Goal: Task Accomplishment & Management: Manage account settings

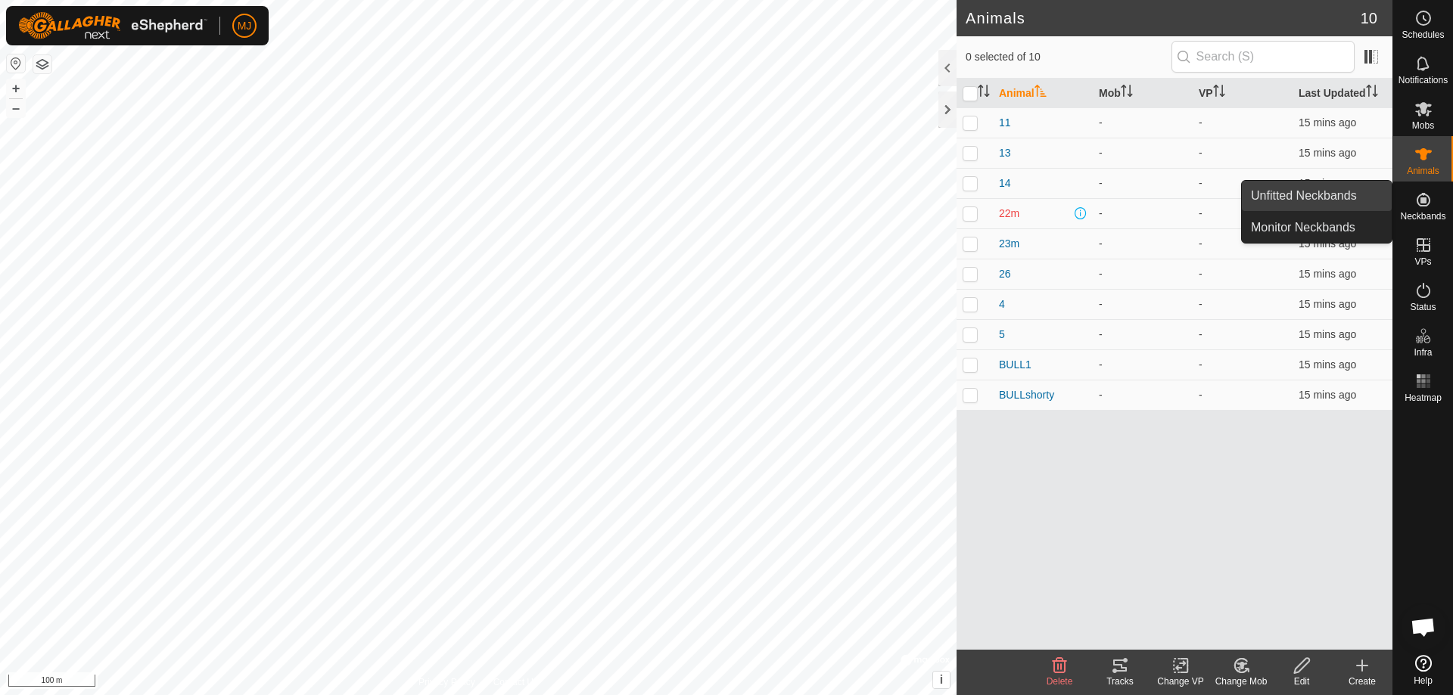
click at [1342, 192] on link "Unfitted Neckbands" at bounding box center [1317, 196] width 150 height 30
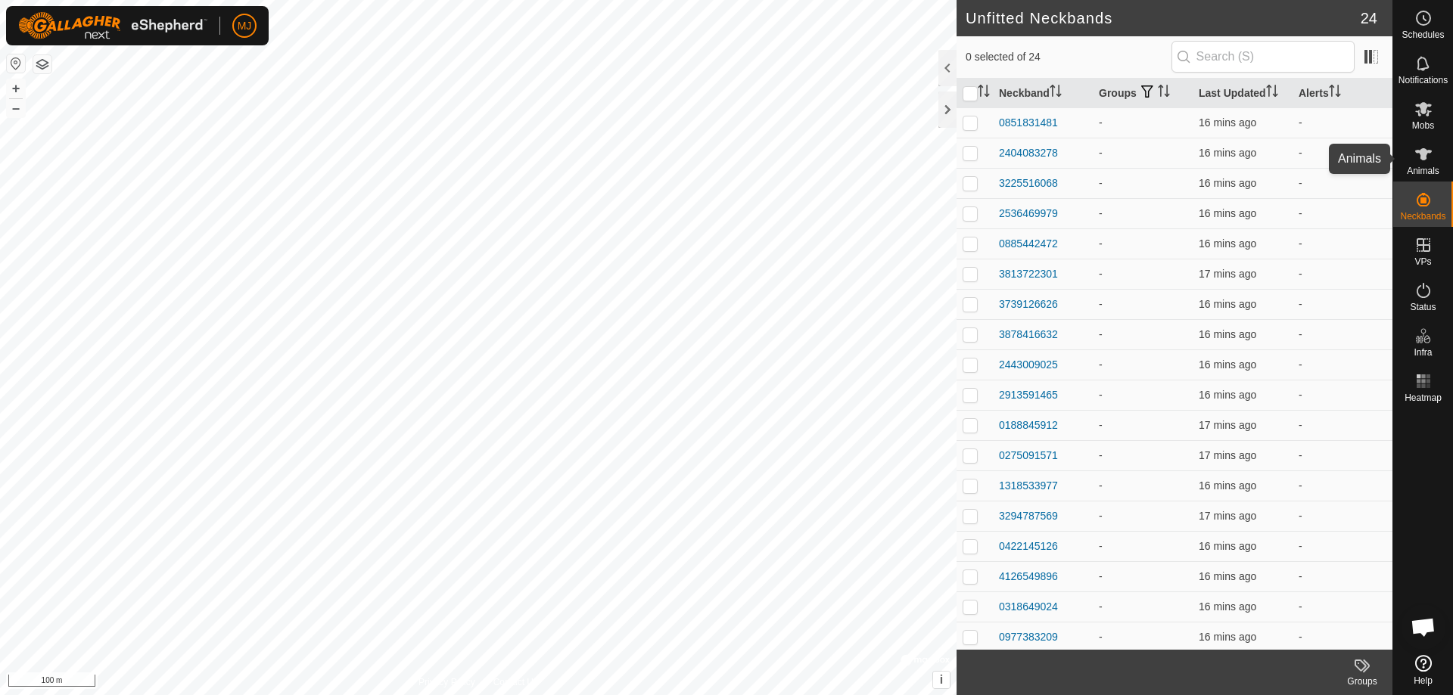
click at [1426, 166] on span "Animals" at bounding box center [1423, 170] width 33 height 9
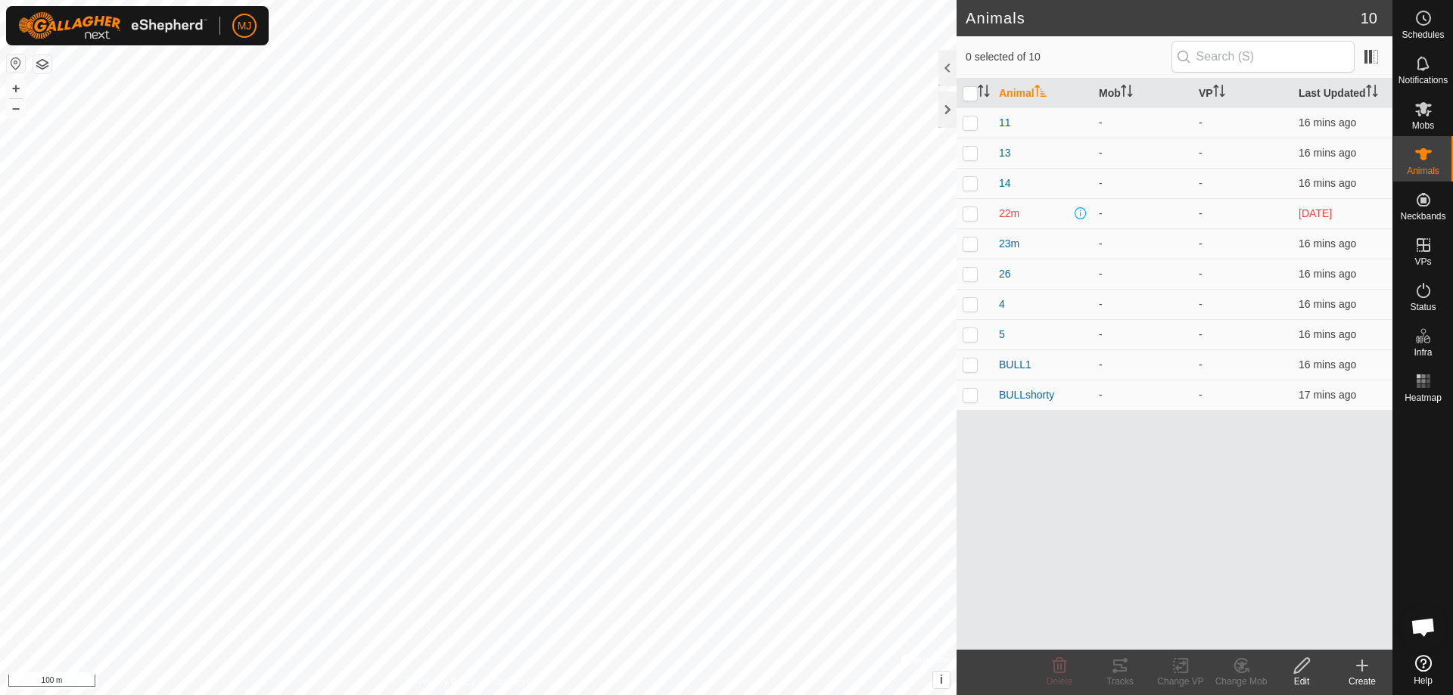
click at [1361, 666] on icon at bounding box center [1362, 666] width 11 height 0
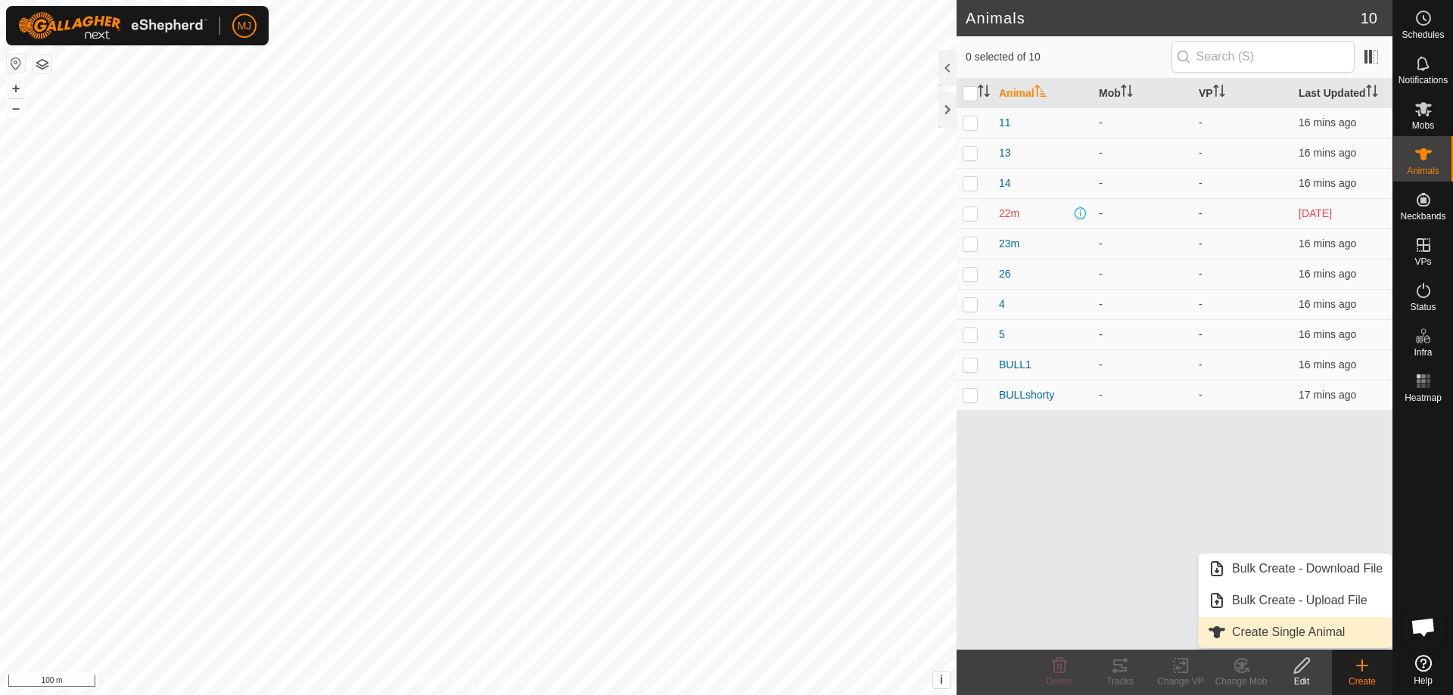
click at [1276, 636] on link "Create Single Animal" at bounding box center [1294, 632] width 193 height 30
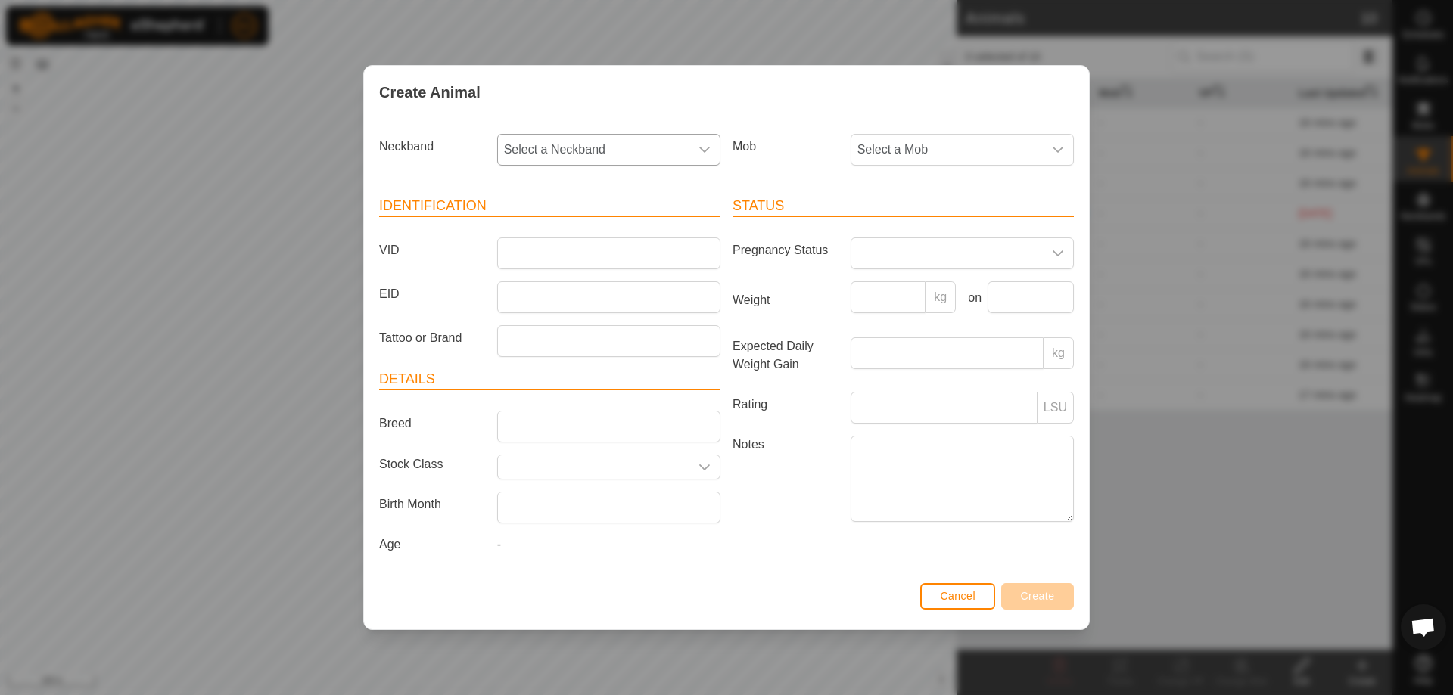
click at [630, 145] on span "Select a Neckband" at bounding box center [593, 150] width 191 height 30
type input "6626"
click at [589, 224] on li "3739126626" at bounding box center [610, 228] width 222 height 30
click at [606, 254] on input "VID" at bounding box center [608, 254] width 223 height 32
type input "15"
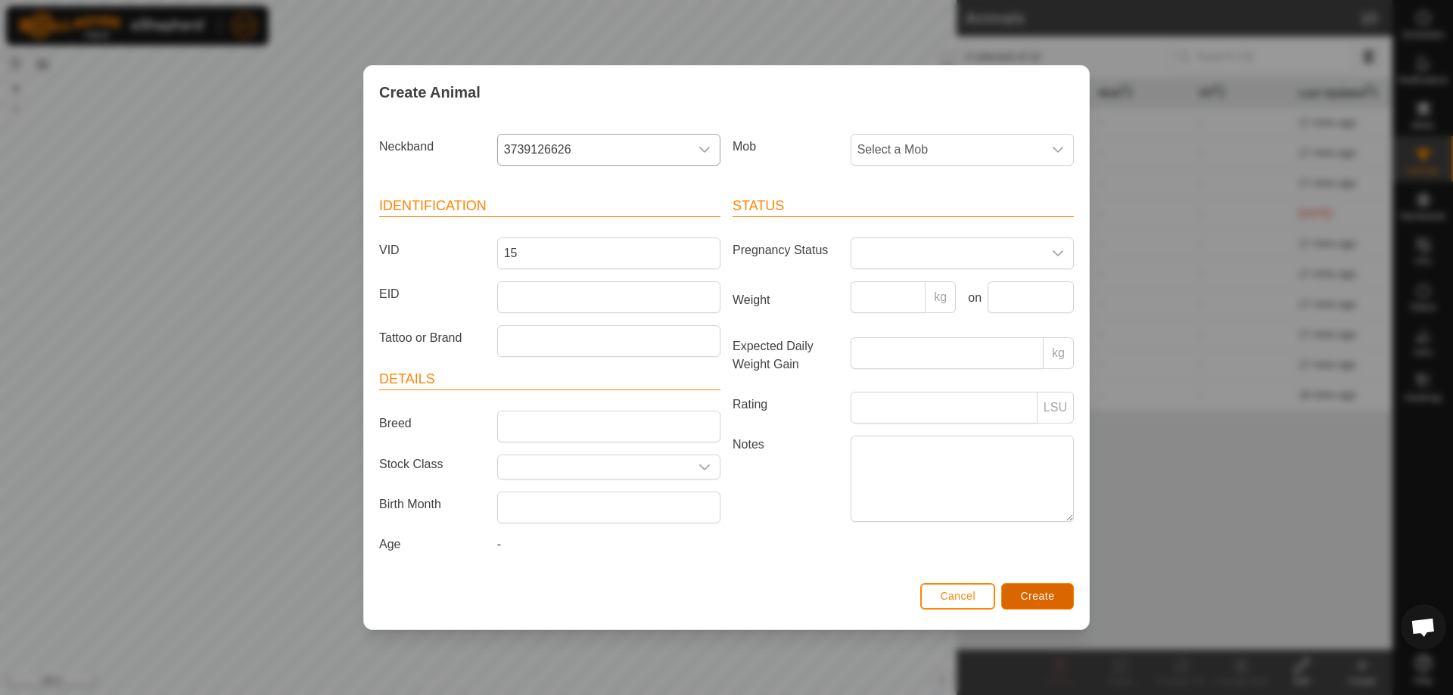
click at [1029, 598] on span "Create" at bounding box center [1038, 596] width 34 height 12
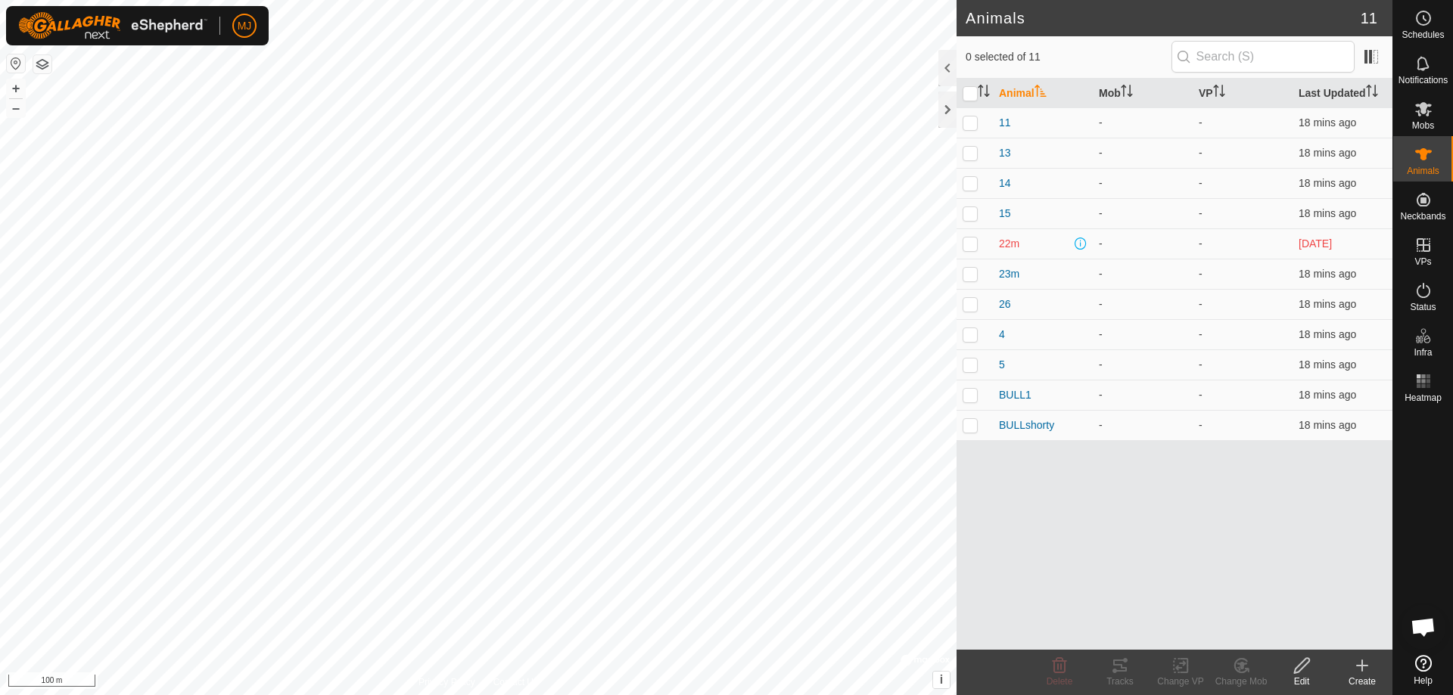
click at [1367, 673] on icon at bounding box center [1362, 666] width 18 height 18
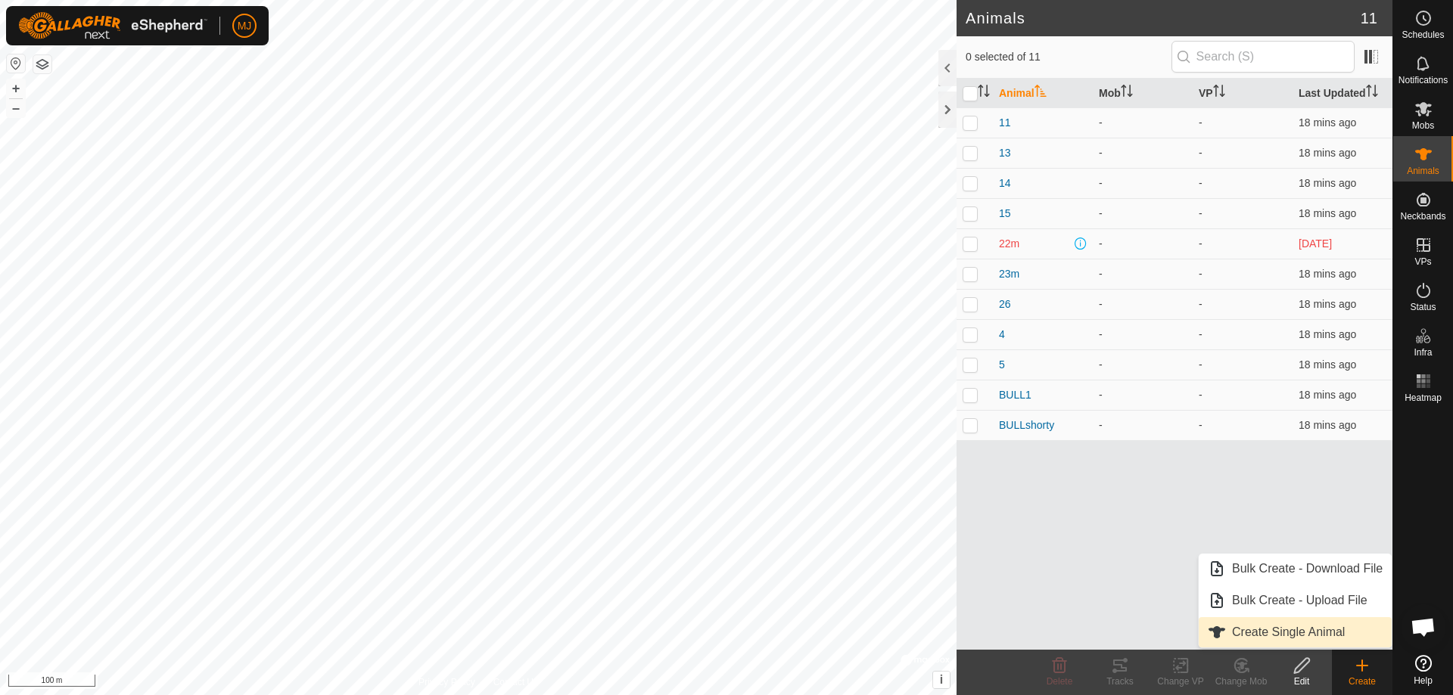
click at [1290, 635] on link "Create Single Animal" at bounding box center [1294, 632] width 193 height 30
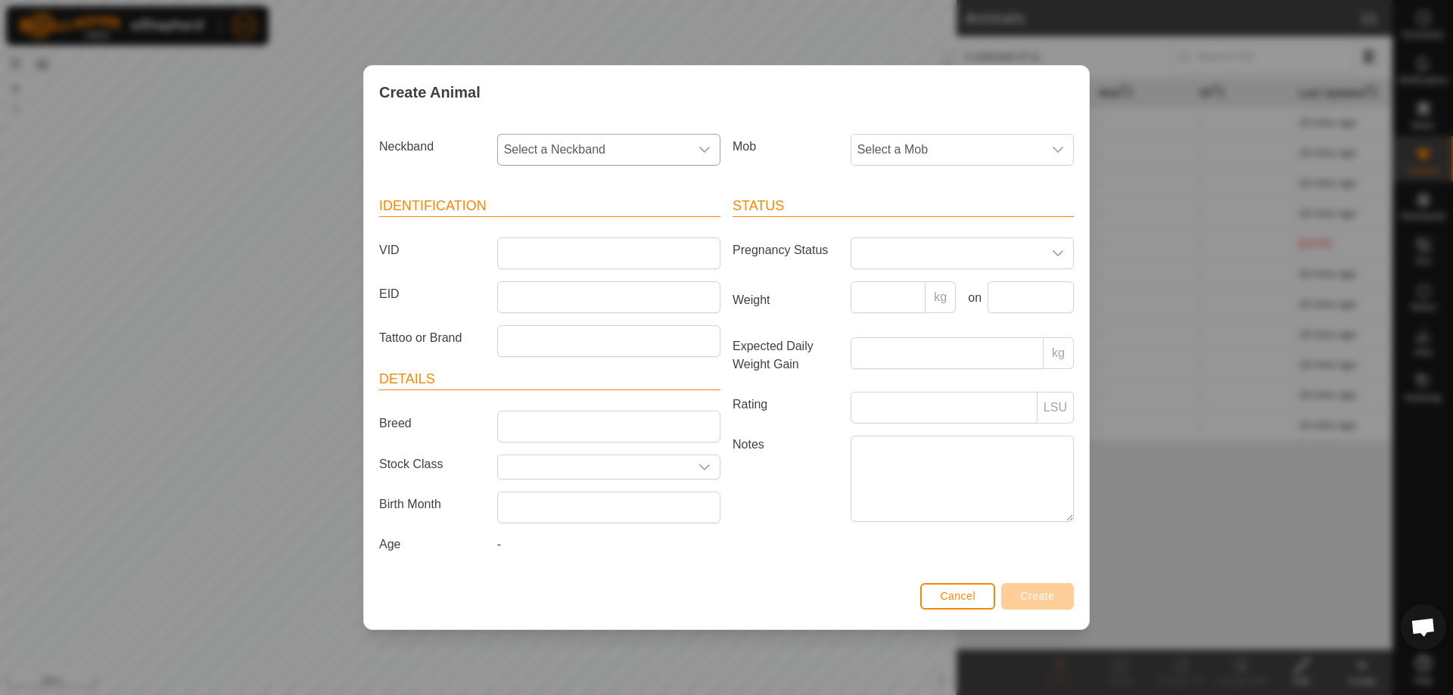
click at [632, 154] on span "Select a Neckband" at bounding box center [593, 150] width 191 height 30
type input "1465"
click at [634, 232] on li "2913591465" at bounding box center [610, 228] width 222 height 30
click at [620, 252] on input "VID" at bounding box center [608, 254] width 223 height 32
type input "17"
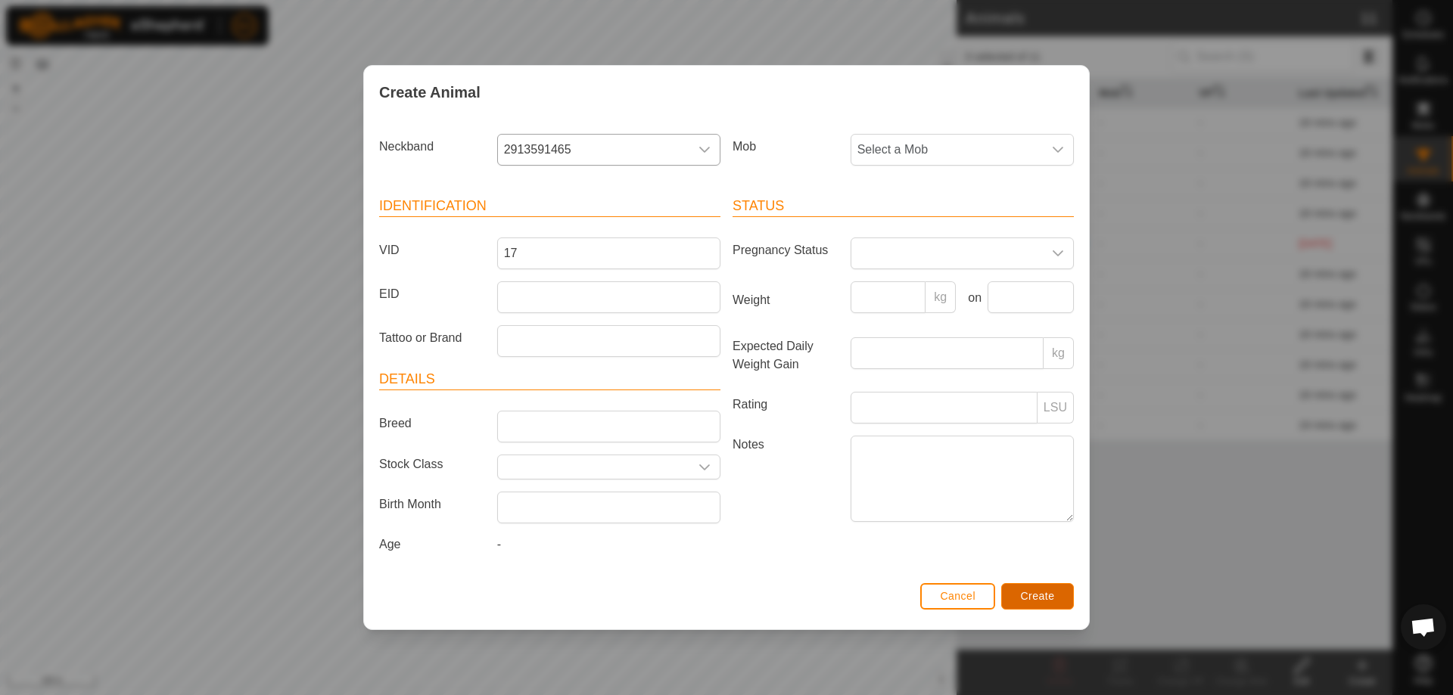
click at [1036, 596] on span "Create" at bounding box center [1038, 596] width 34 height 12
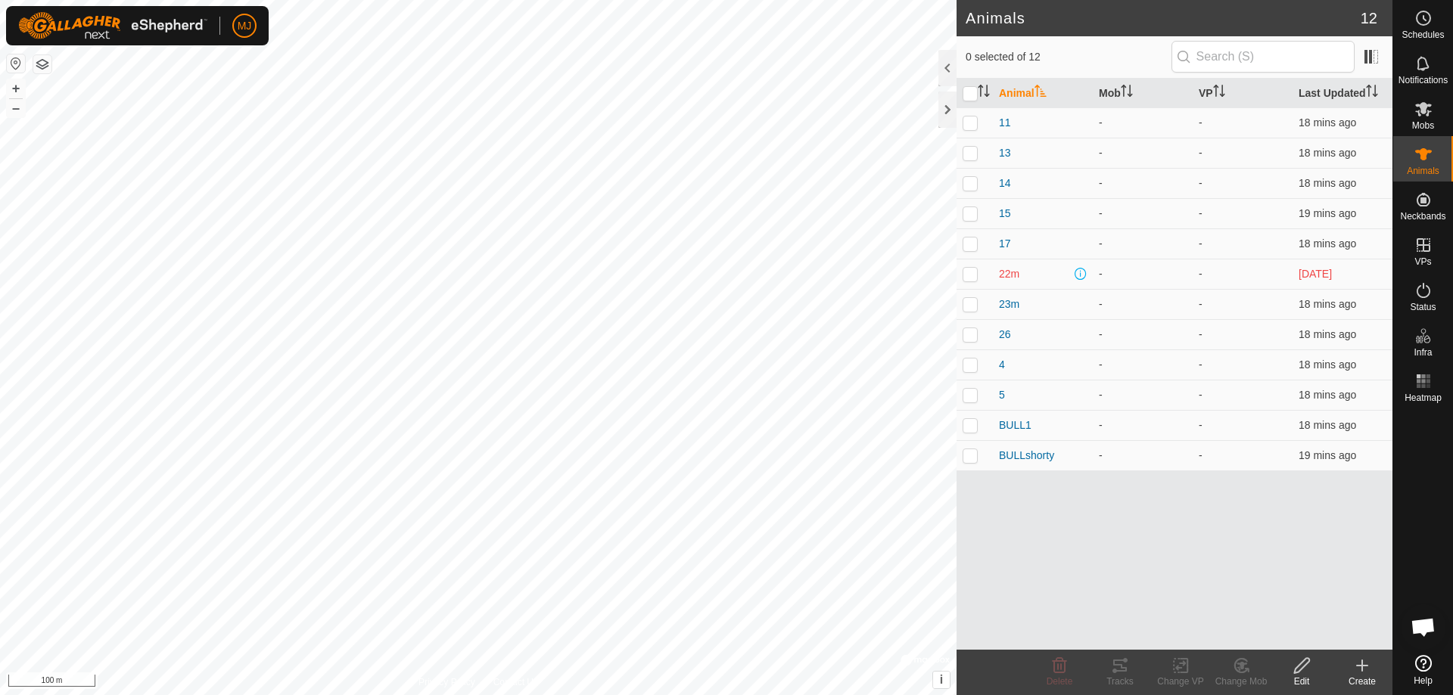
click at [1363, 668] on icon at bounding box center [1362, 666] width 18 height 18
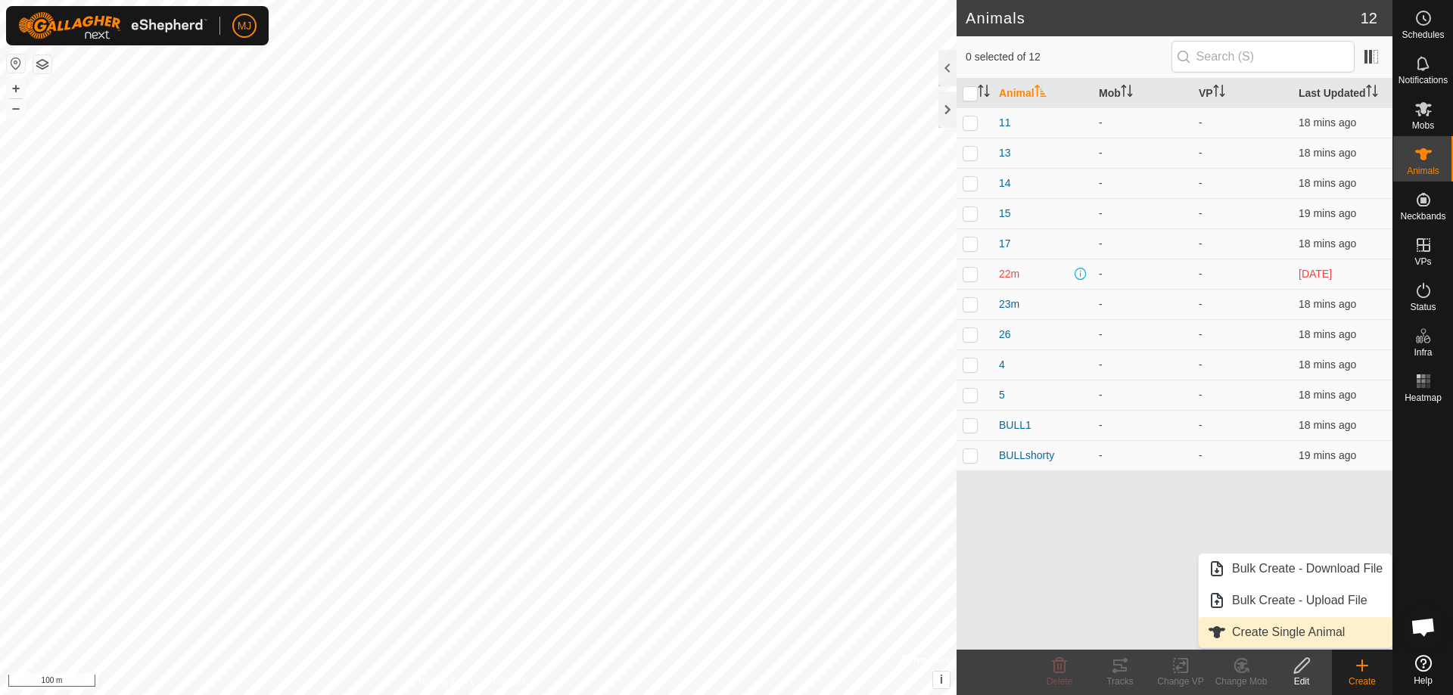
click at [1315, 632] on link "Create Single Animal" at bounding box center [1294, 632] width 193 height 30
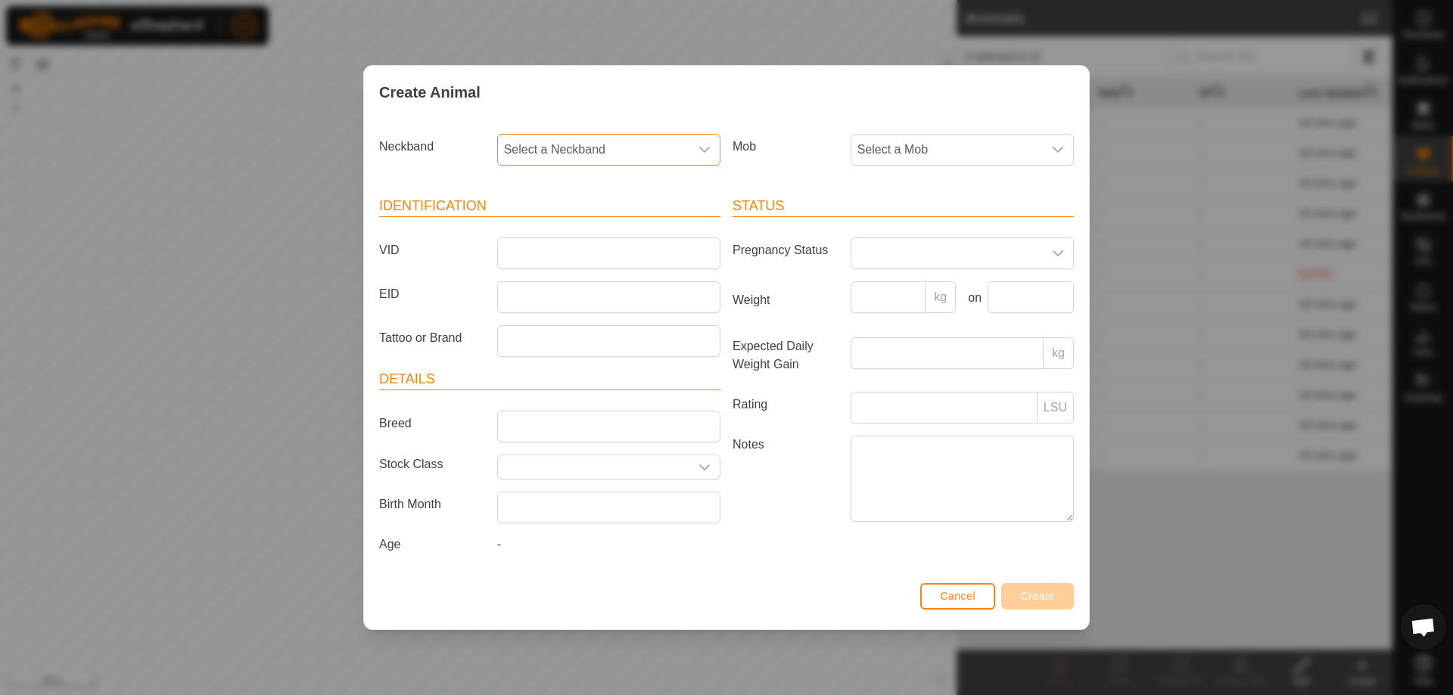
click at [623, 147] on span "Select a Neckband" at bounding box center [593, 150] width 191 height 30
type input "2472"
click at [644, 219] on li "0885442472" at bounding box center [610, 228] width 222 height 30
click at [635, 250] on input "VID" at bounding box center [608, 254] width 223 height 32
type input "20"
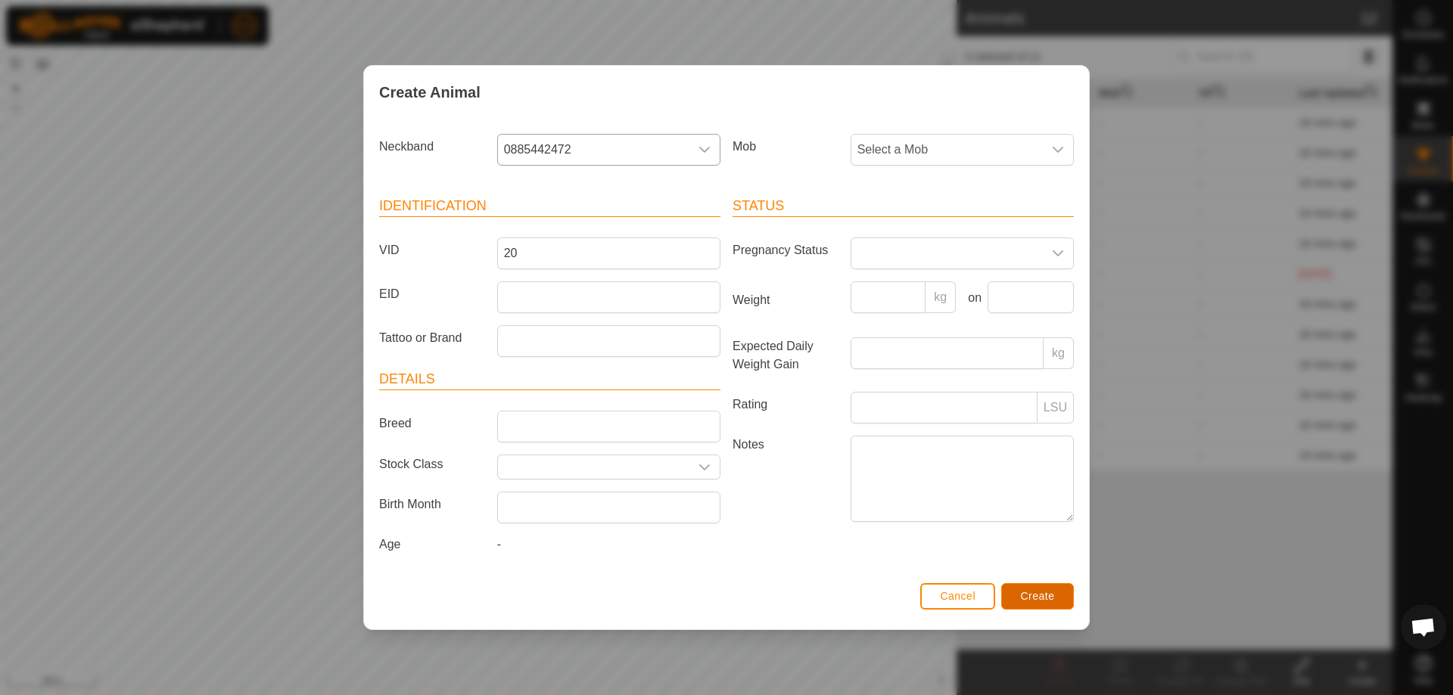
click at [1037, 594] on span "Create" at bounding box center [1038, 596] width 34 height 12
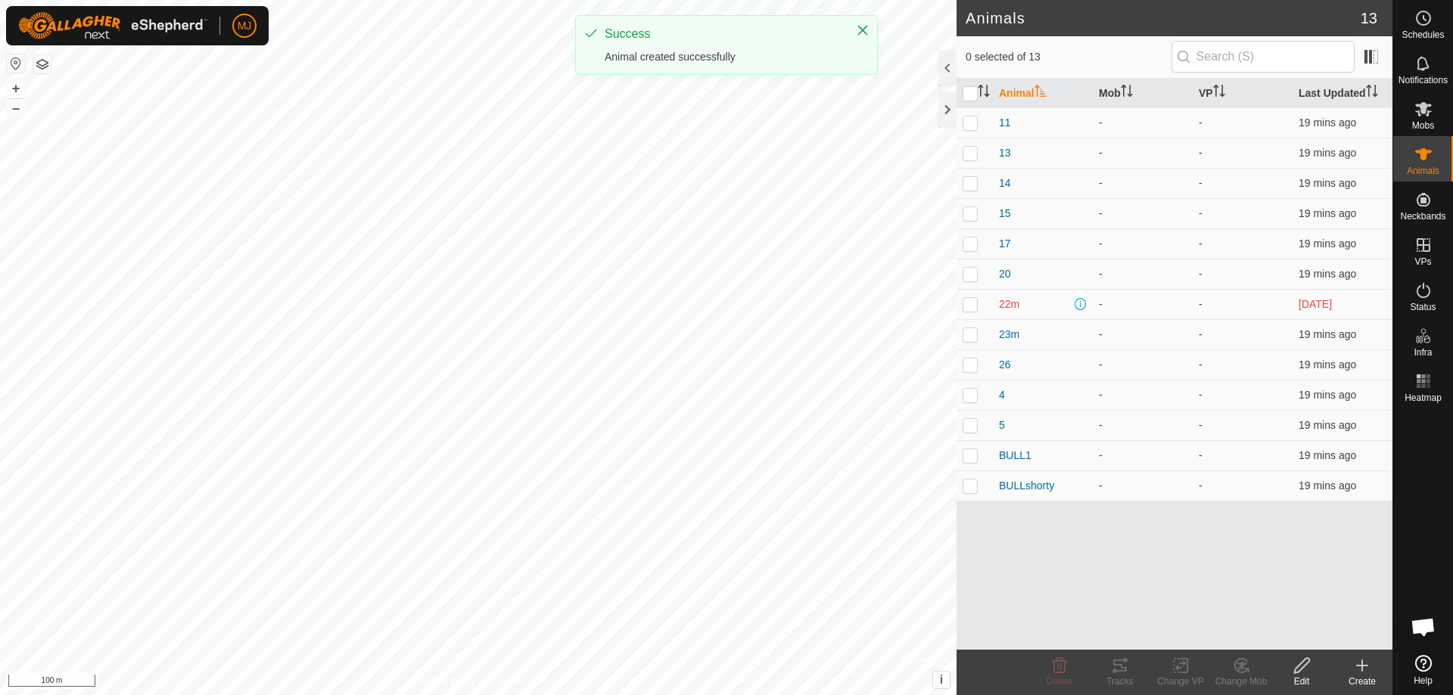
click at [1358, 673] on icon at bounding box center [1362, 666] width 18 height 18
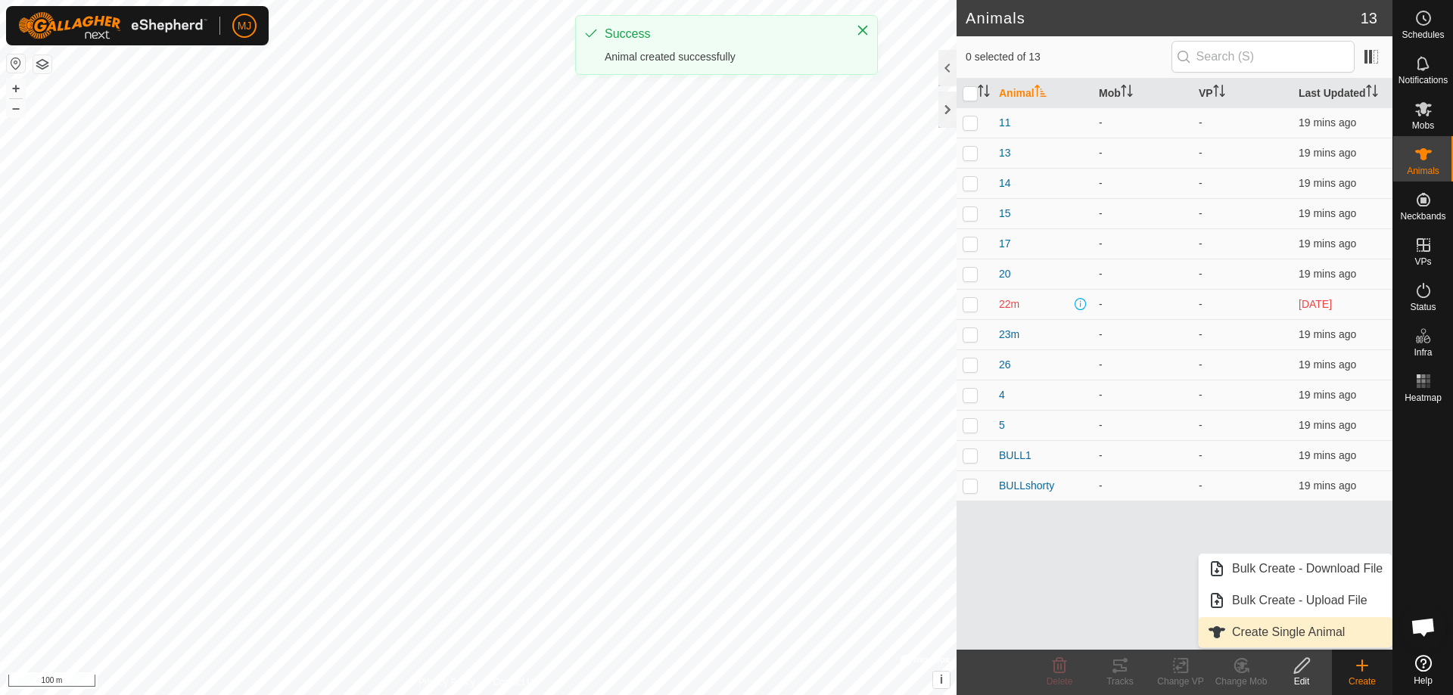
click at [1295, 631] on link "Create Single Animal" at bounding box center [1294, 632] width 193 height 30
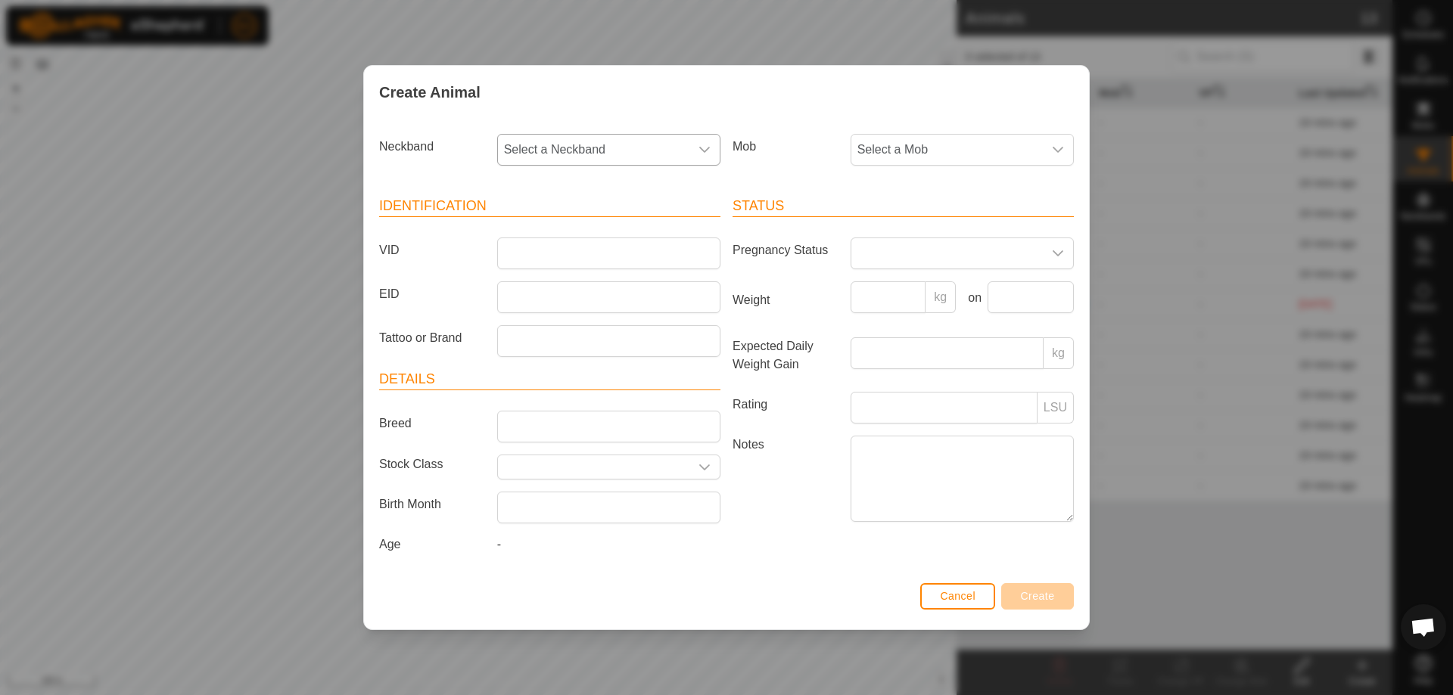
click at [590, 155] on span "Select a Neckband" at bounding box center [593, 150] width 191 height 30
type input "1571"
click at [593, 225] on li "0275091571" at bounding box center [610, 228] width 222 height 30
click at [617, 259] on input "VID" at bounding box center [608, 254] width 223 height 32
type input "1"
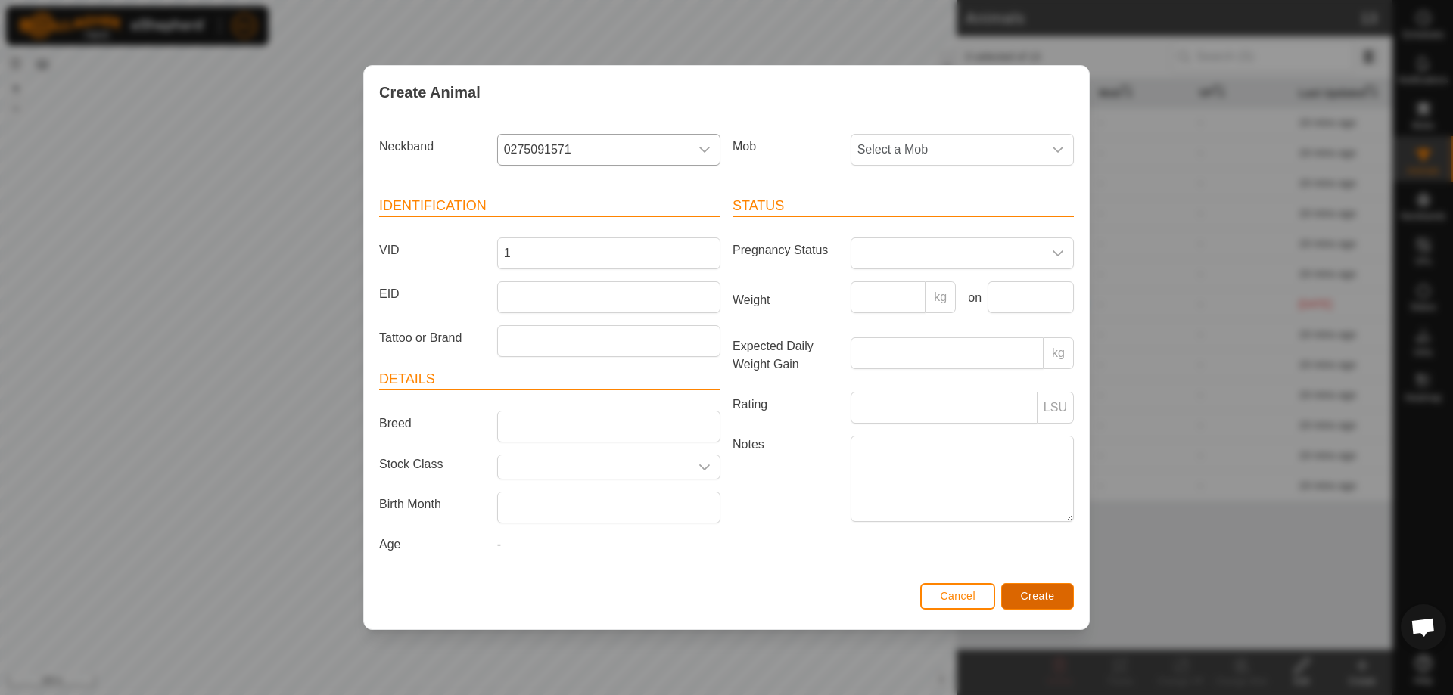
click at [1026, 591] on span "Create" at bounding box center [1038, 596] width 34 height 12
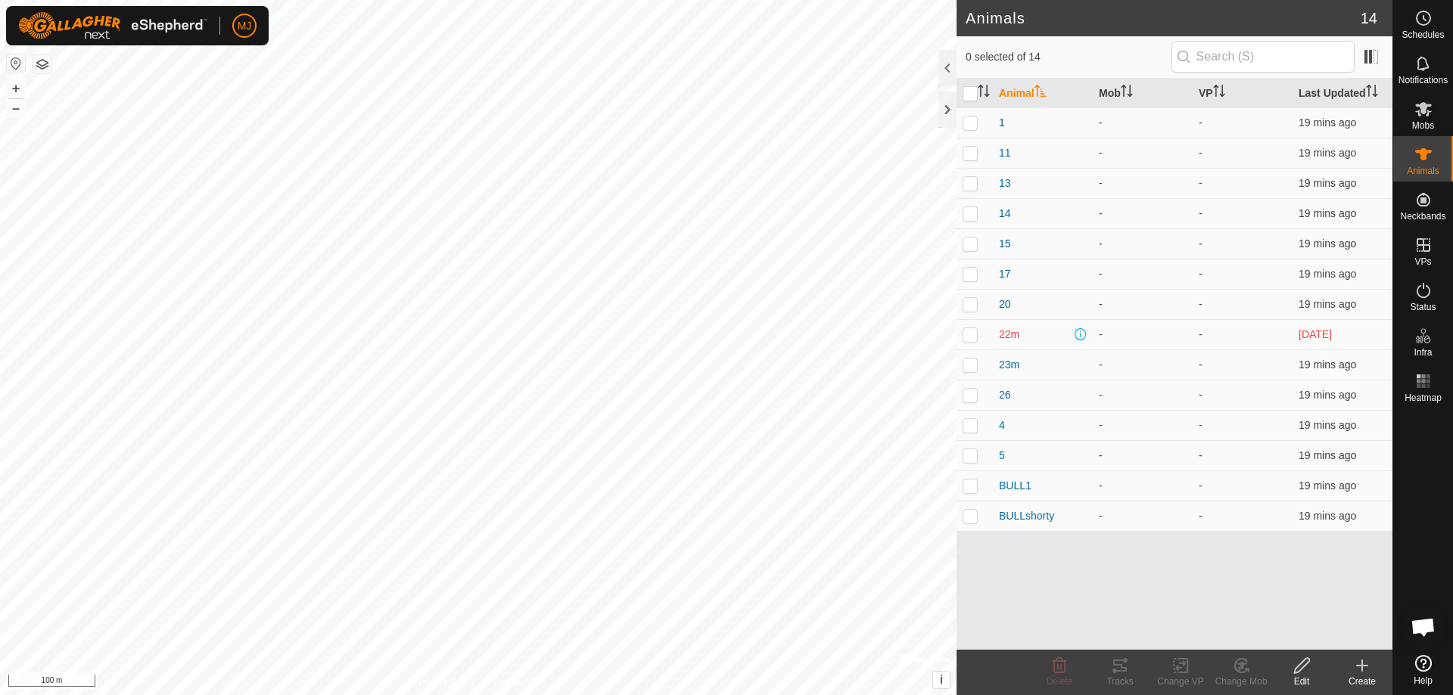
click at [1363, 681] on div "Create" at bounding box center [1362, 682] width 61 height 14
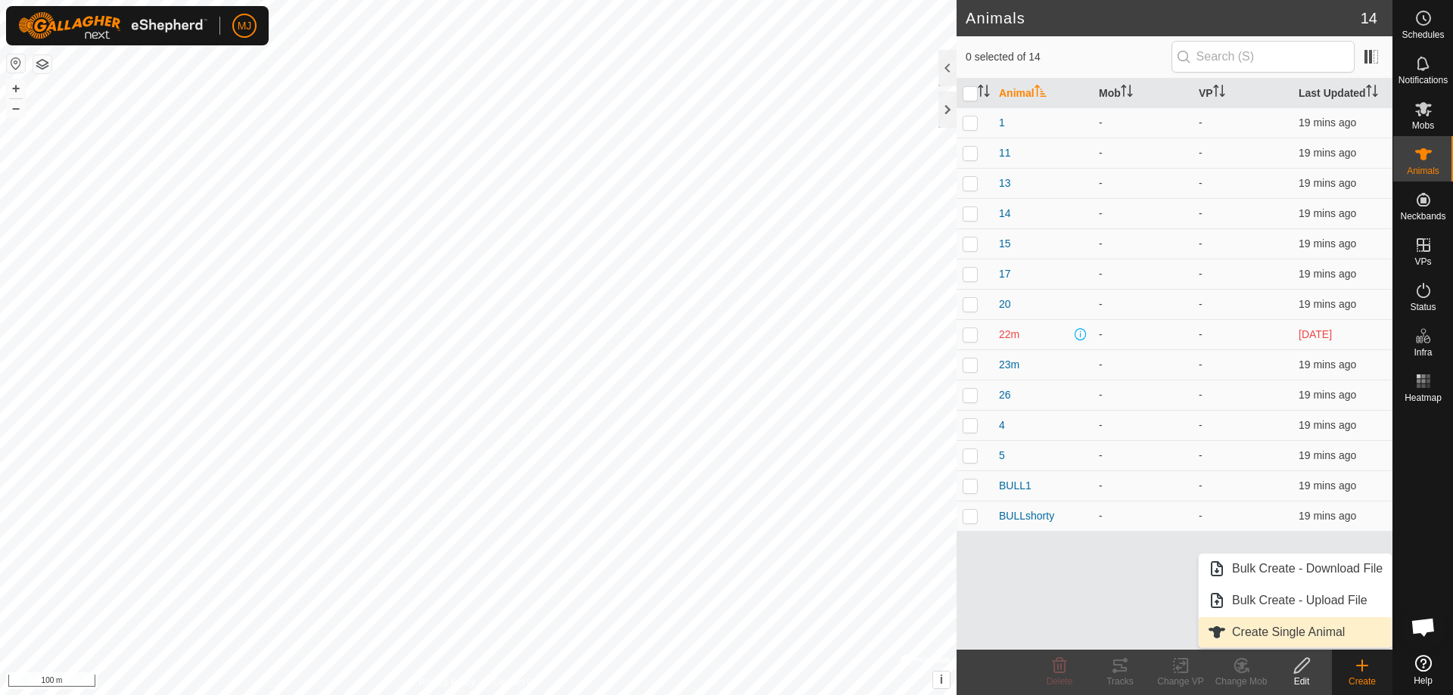
click at [1331, 631] on link "Create Single Animal" at bounding box center [1294, 632] width 193 height 30
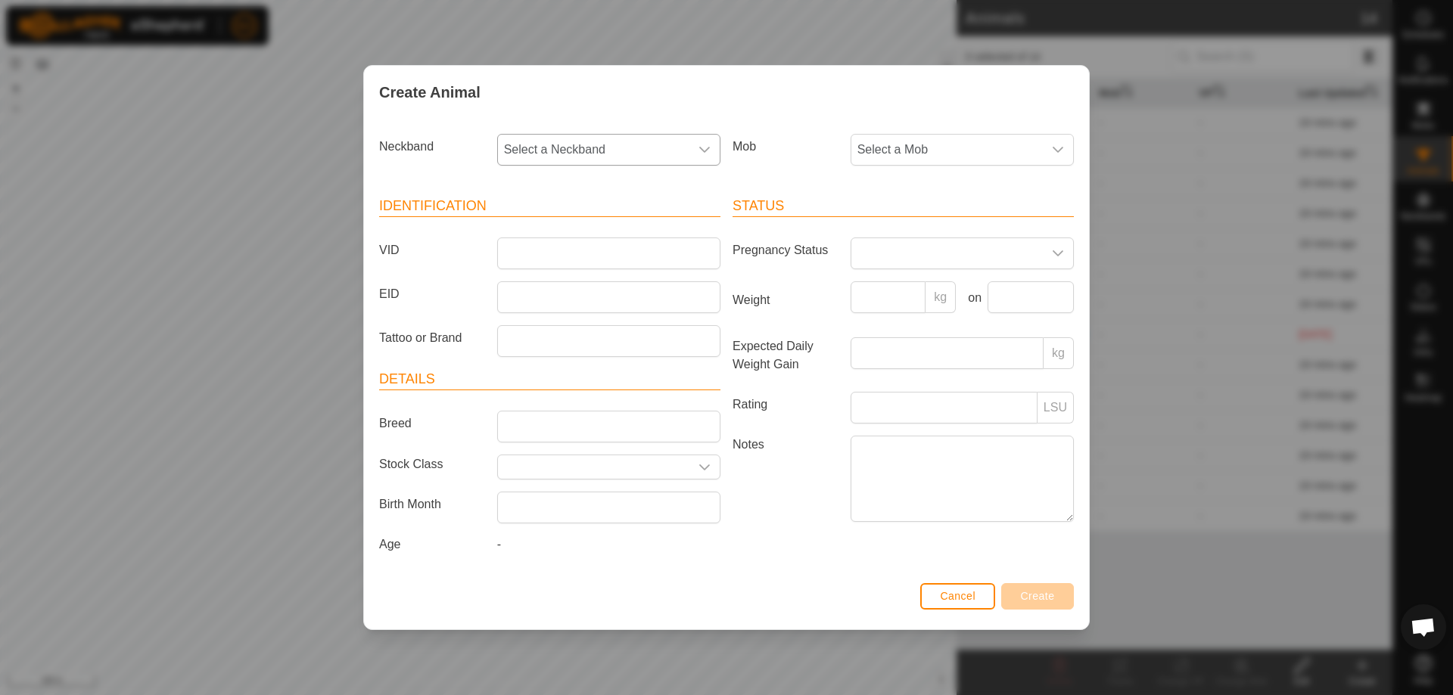
click at [668, 139] on span "Select a Neckband" at bounding box center [593, 150] width 191 height 30
type input "9185"
click at [633, 231] on li "0216739185" at bounding box center [610, 228] width 222 height 30
click at [626, 251] on input "VID" at bounding box center [608, 254] width 223 height 32
type input "8"
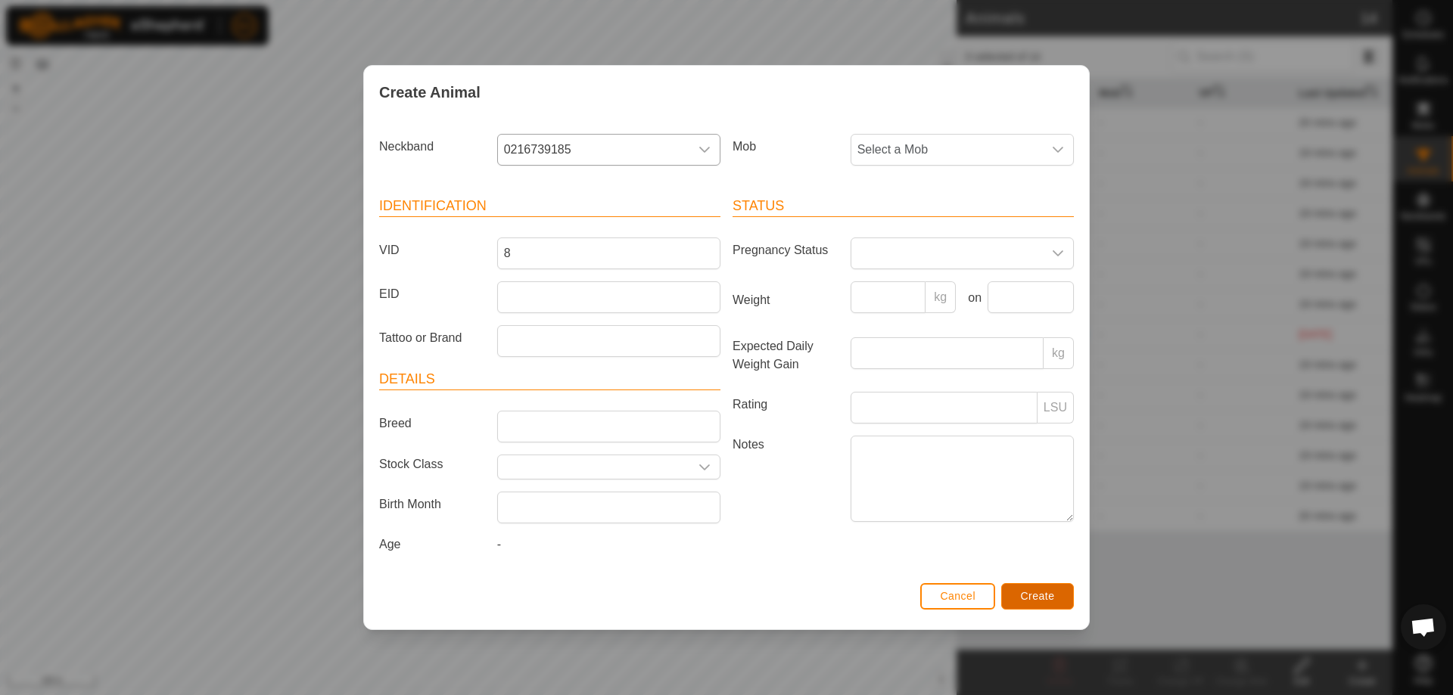
click at [1052, 595] on span "Create" at bounding box center [1038, 596] width 34 height 12
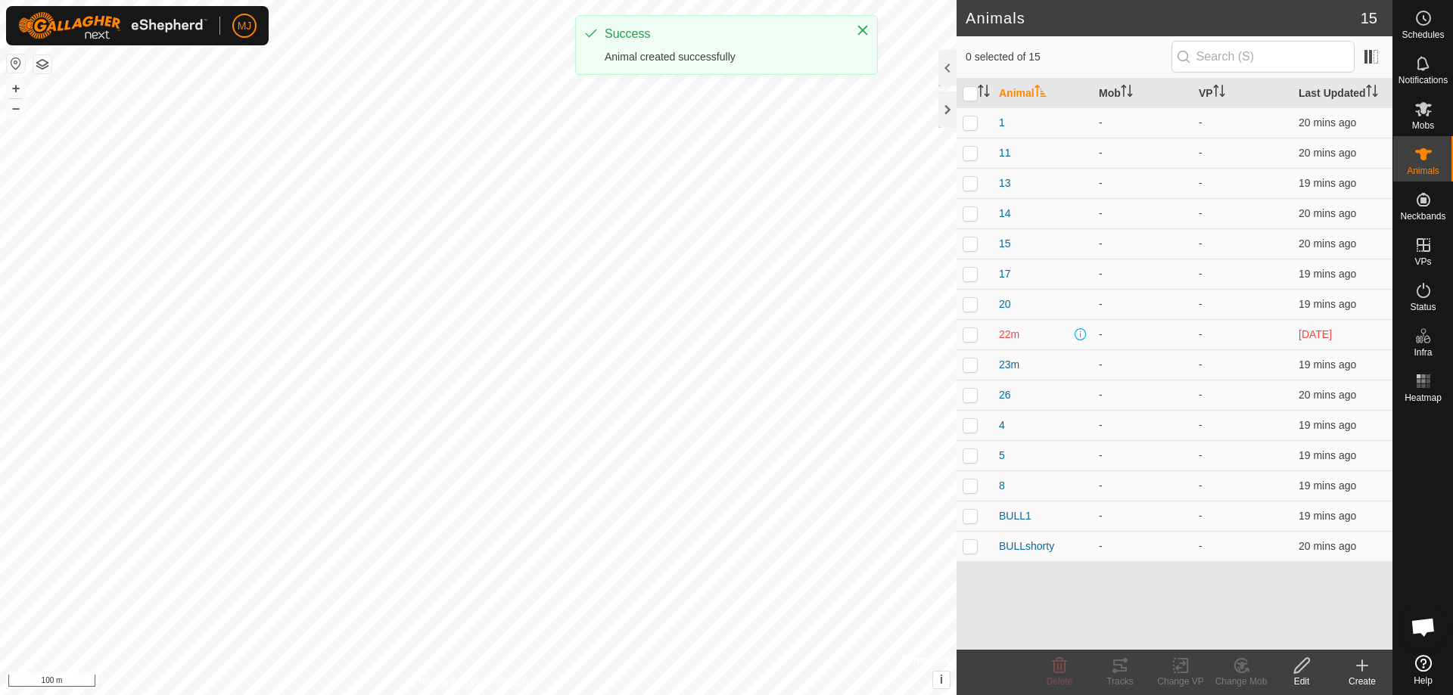
click at [1370, 661] on icon at bounding box center [1362, 666] width 18 height 18
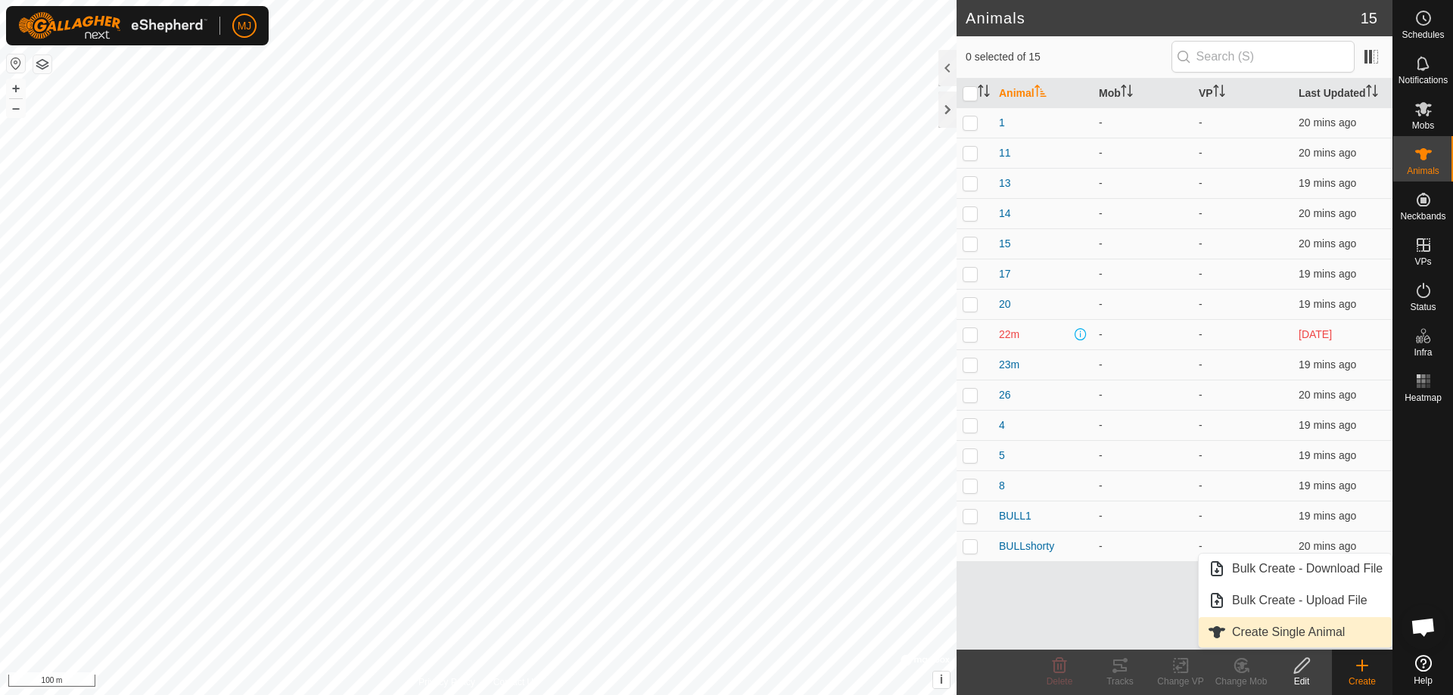
click at [1315, 628] on link "Create Single Animal" at bounding box center [1294, 632] width 193 height 30
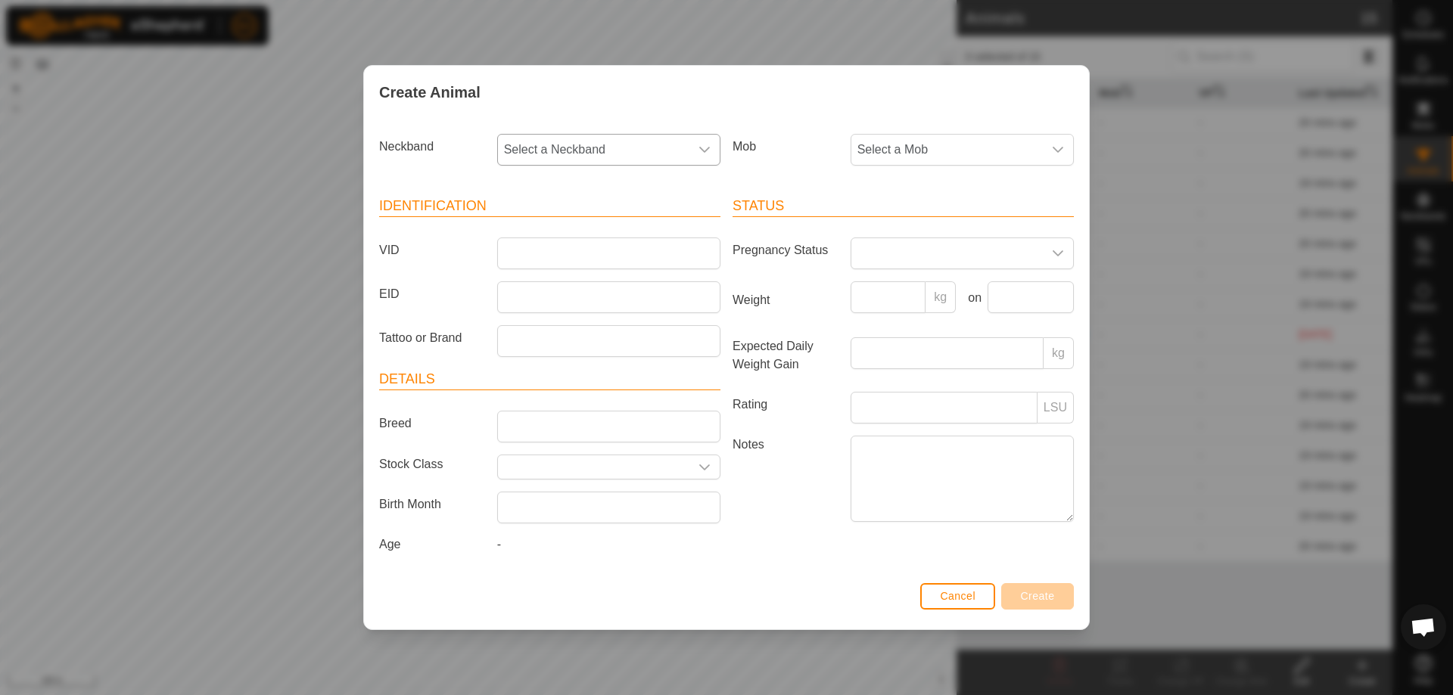
click at [648, 151] on span "Select a Neckband" at bounding box center [593, 150] width 191 height 30
type input "6632"
click at [623, 223] on li "3878416632" at bounding box center [610, 228] width 222 height 30
click at [619, 255] on input "VID" at bounding box center [608, 254] width 223 height 32
type input "3"
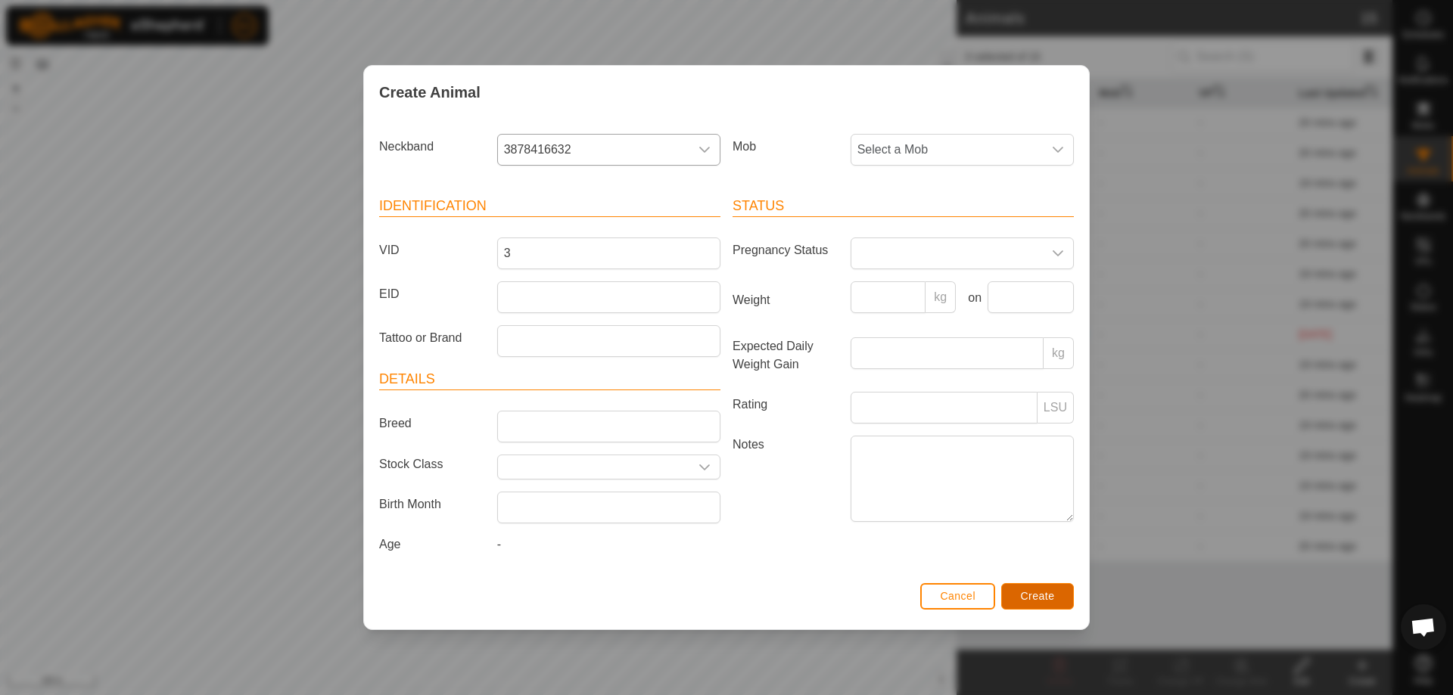
click at [1040, 595] on span "Create" at bounding box center [1038, 596] width 34 height 12
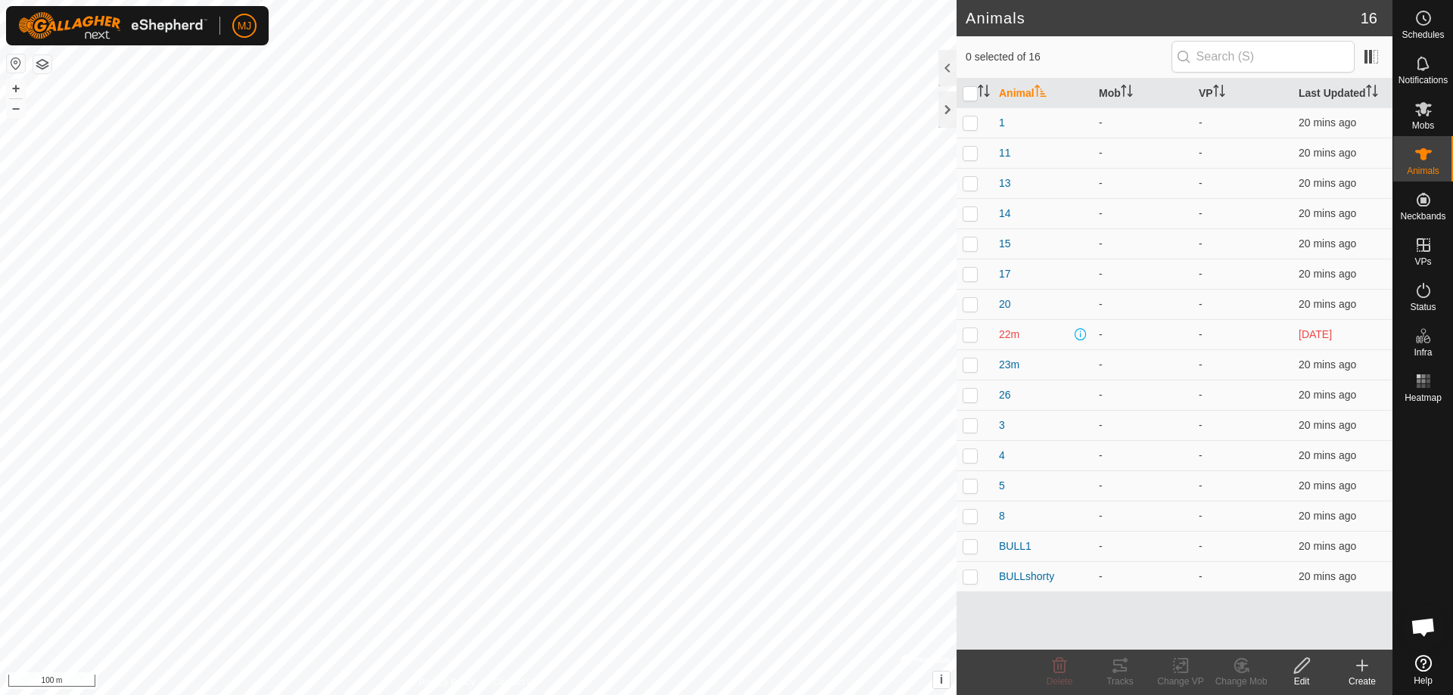
click at [1367, 664] on icon at bounding box center [1362, 666] width 18 height 18
click at [1288, 616] on ul "Bulk Create - Download File Bulk Create - Upload File Create Single Animal" at bounding box center [1294, 601] width 193 height 94
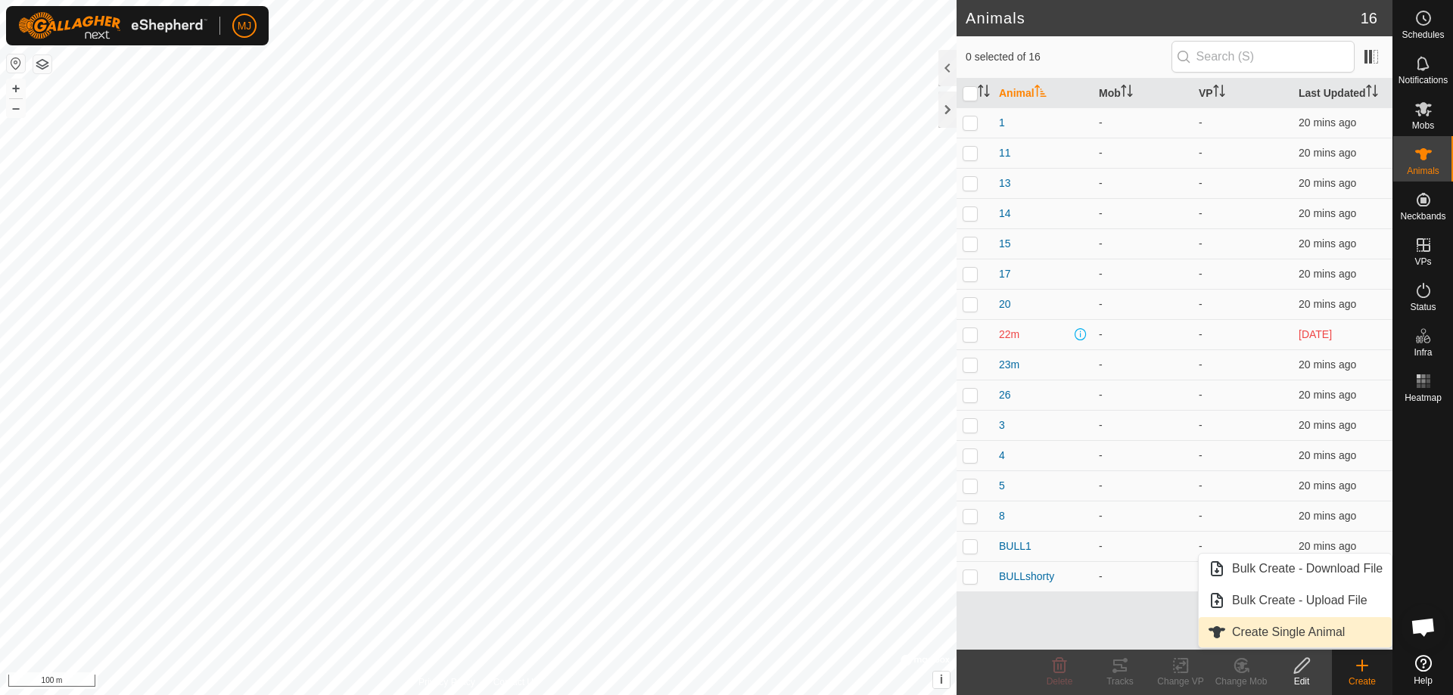
click at [1290, 625] on link "Create Single Animal" at bounding box center [1294, 632] width 193 height 30
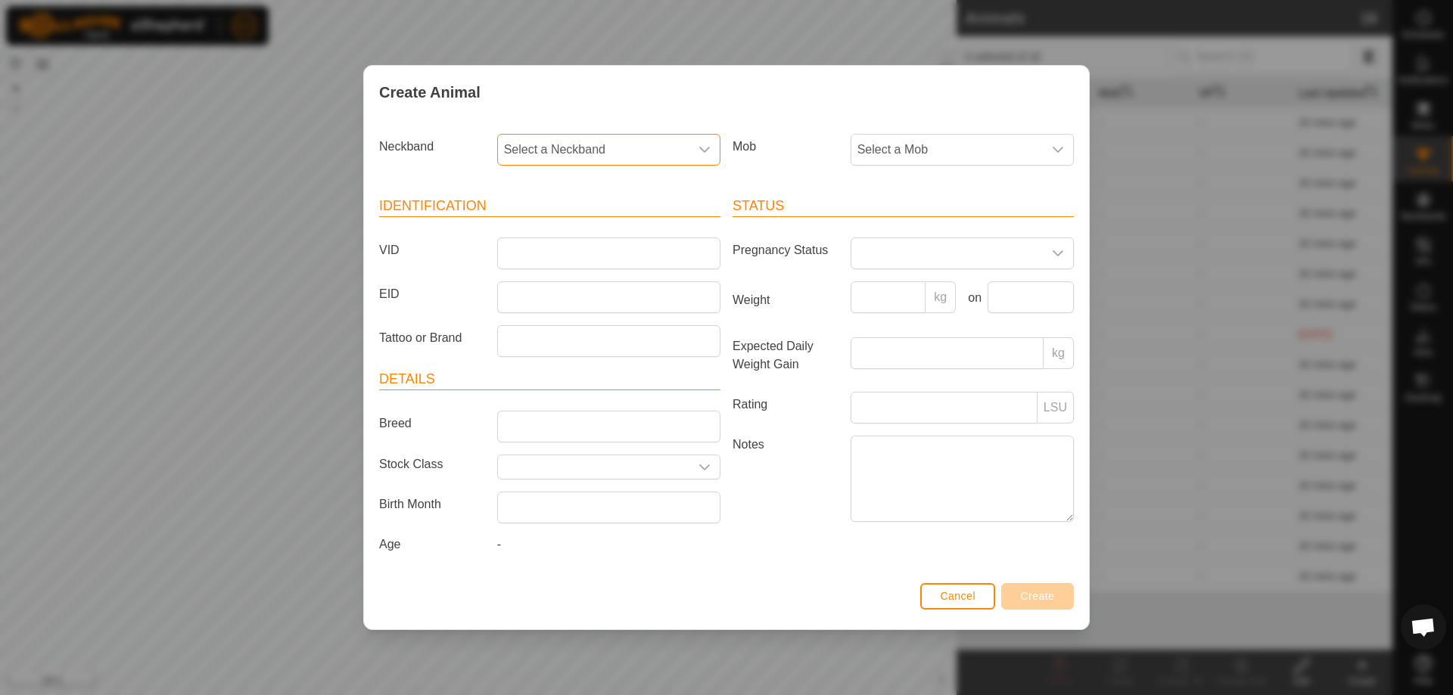
click at [644, 156] on span "Select a Neckband" at bounding box center [593, 150] width 191 height 30
type input "512"
click at [639, 222] on li "0422145126" at bounding box center [610, 228] width 222 height 30
click at [633, 260] on input "VID" at bounding box center [608, 254] width 223 height 32
type input "9"
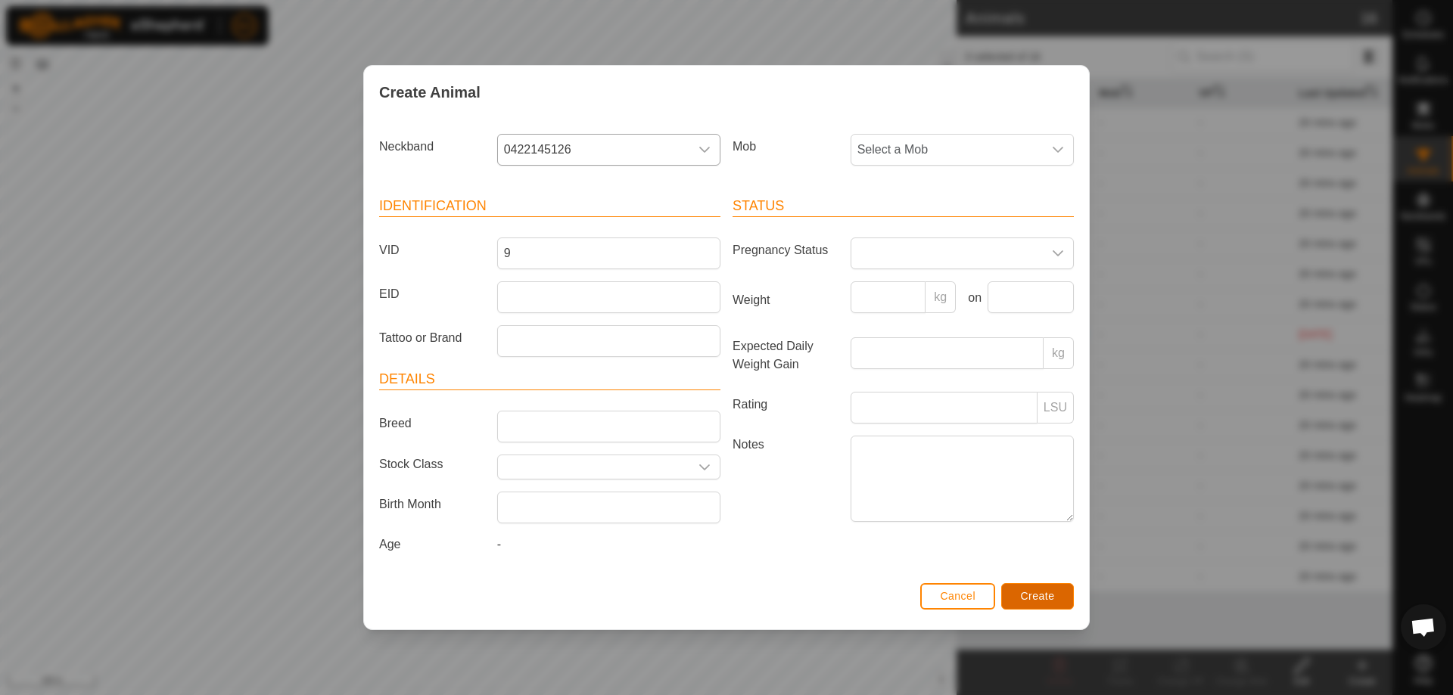
click at [1040, 592] on span "Create" at bounding box center [1038, 596] width 34 height 12
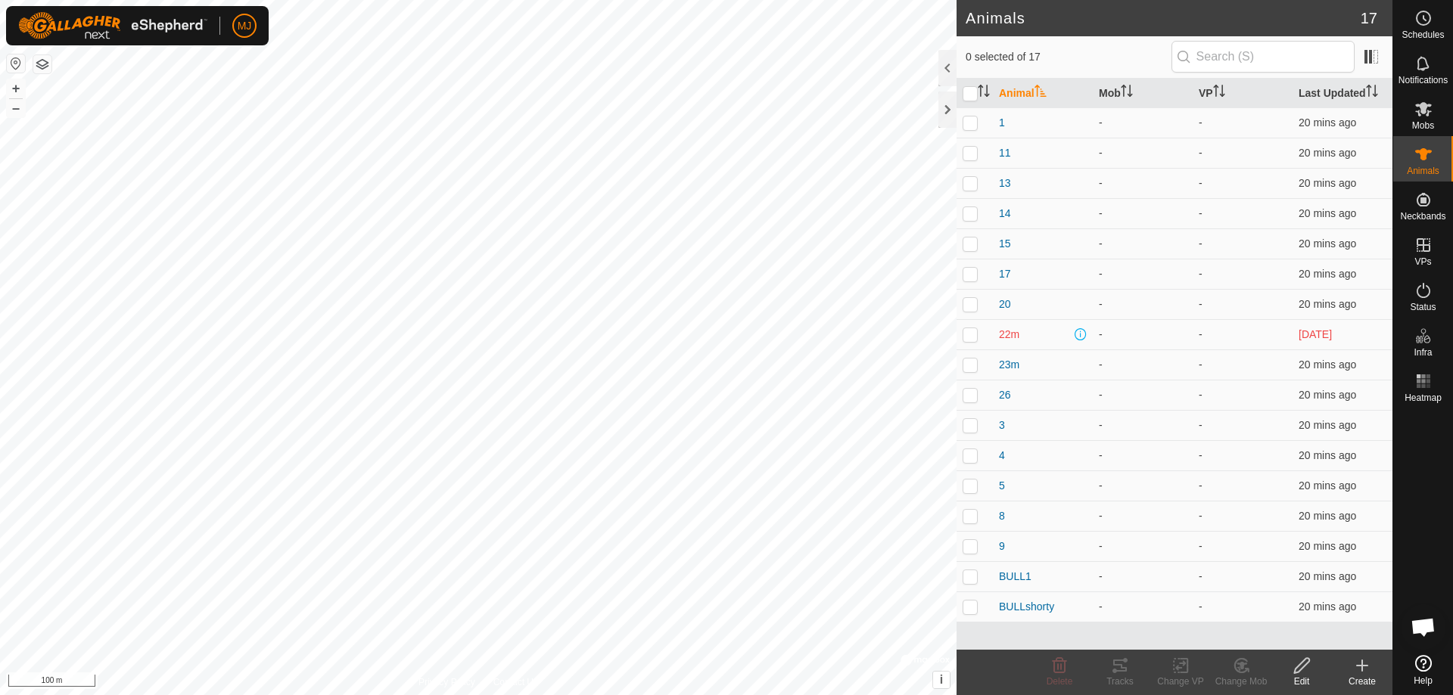
click at [1358, 666] on icon at bounding box center [1362, 666] width 11 height 0
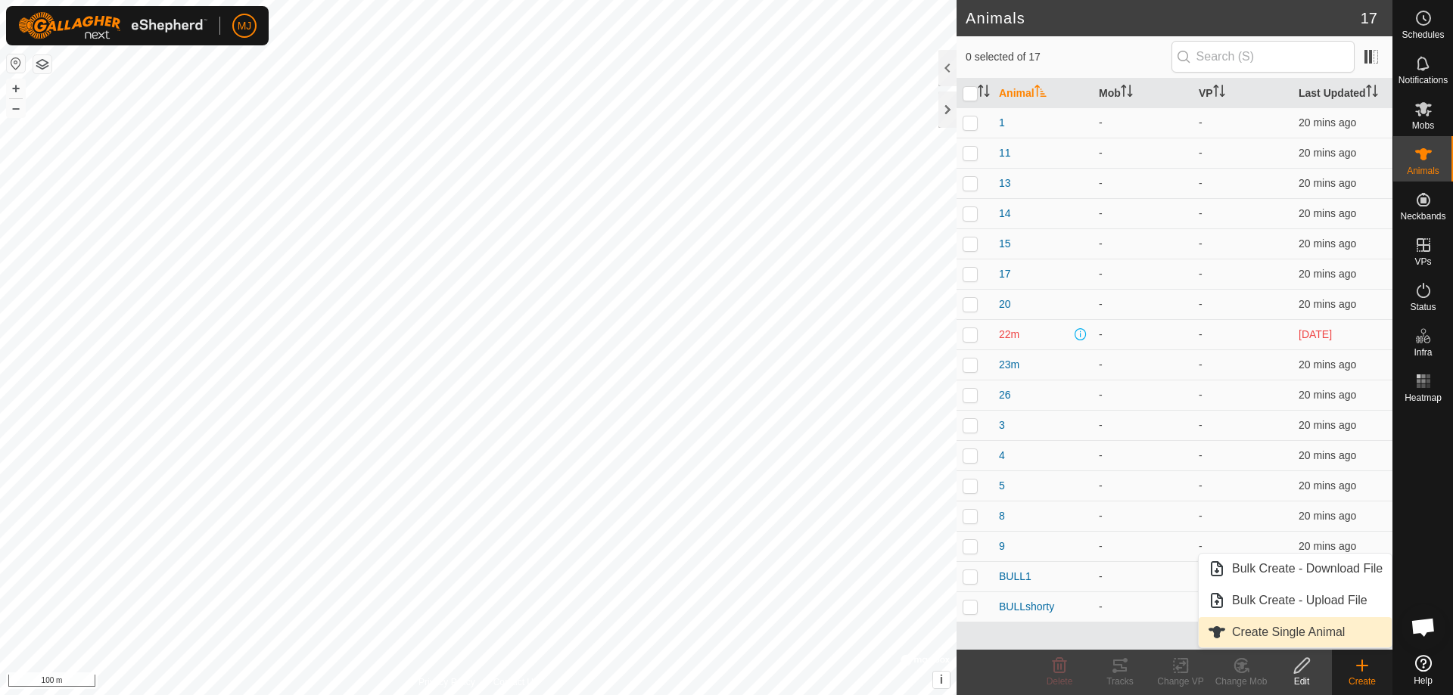
click at [1316, 630] on link "Create Single Animal" at bounding box center [1294, 632] width 193 height 30
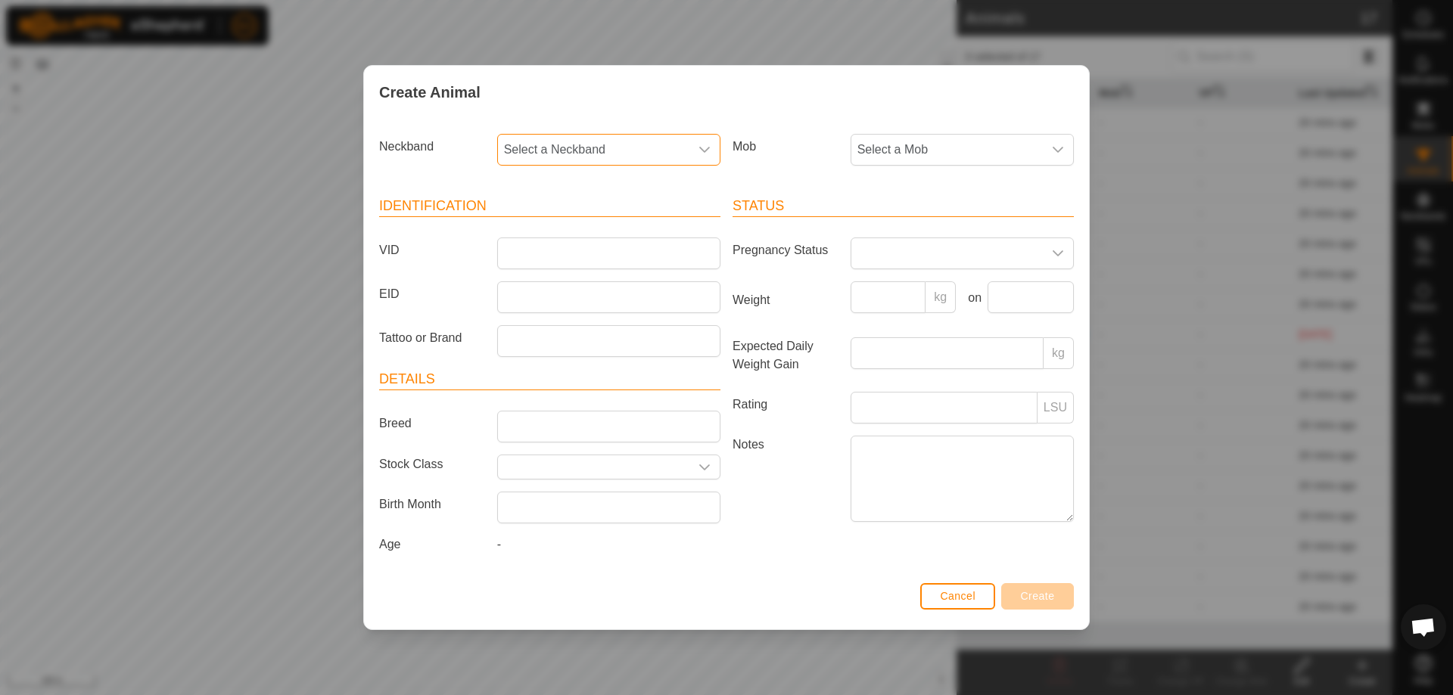
click at [610, 154] on span "Select a Neckband" at bounding box center [593, 150] width 191 height 30
type input "3224"
click at [624, 225] on li "2625193224" at bounding box center [610, 228] width 222 height 30
click at [621, 247] on input "VID" at bounding box center [608, 254] width 223 height 32
type input "22"
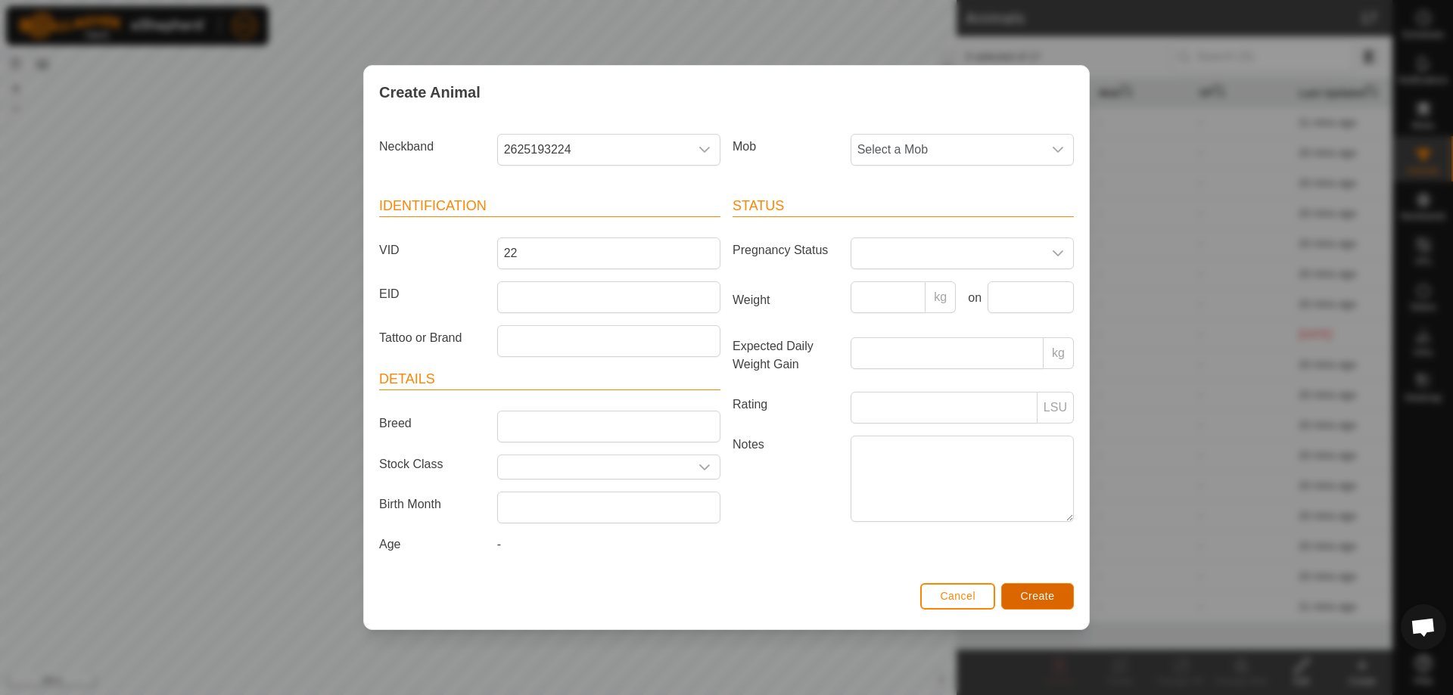
click at [1031, 597] on span "Create" at bounding box center [1038, 596] width 34 height 12
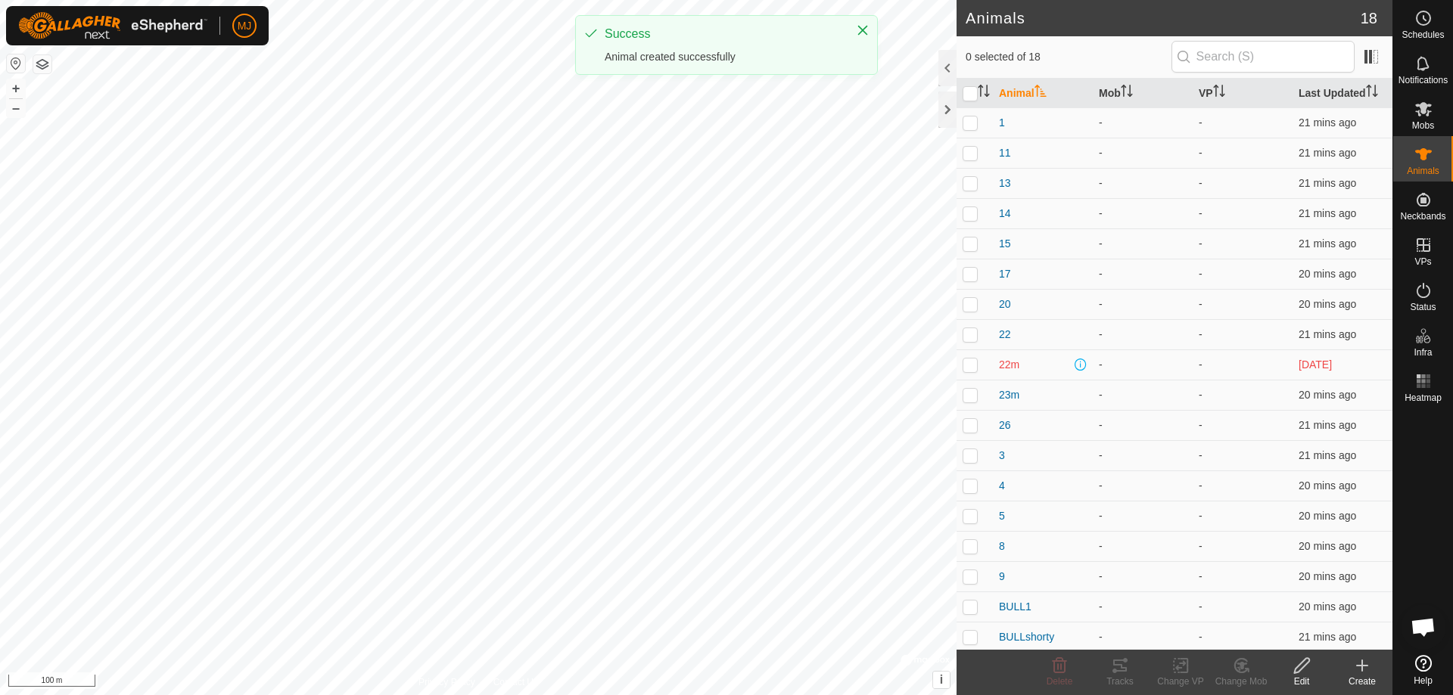
click at [1367, 670] on icon at bounding box center [1362, 666] width 18 height 18
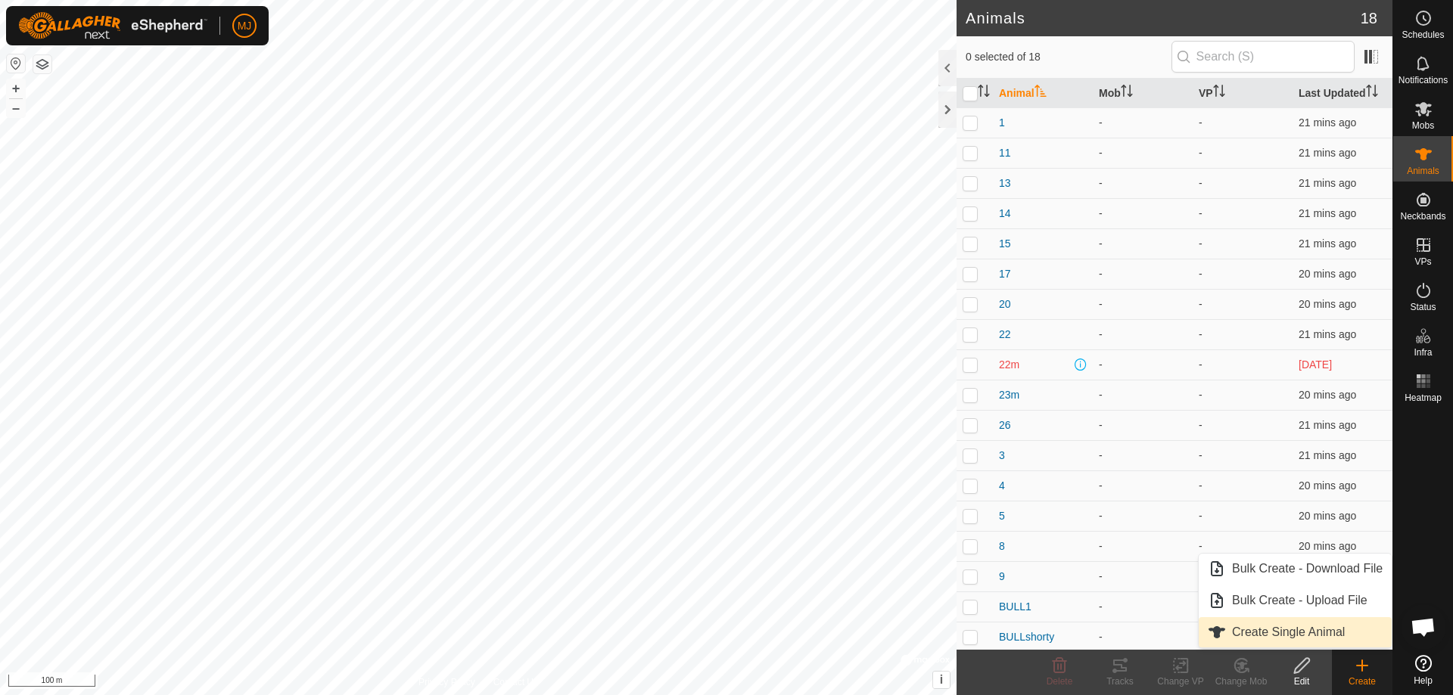
click at [1305, 633] on link "Create Single Animal" at bounding box center [1294, 632] width 193 height 30
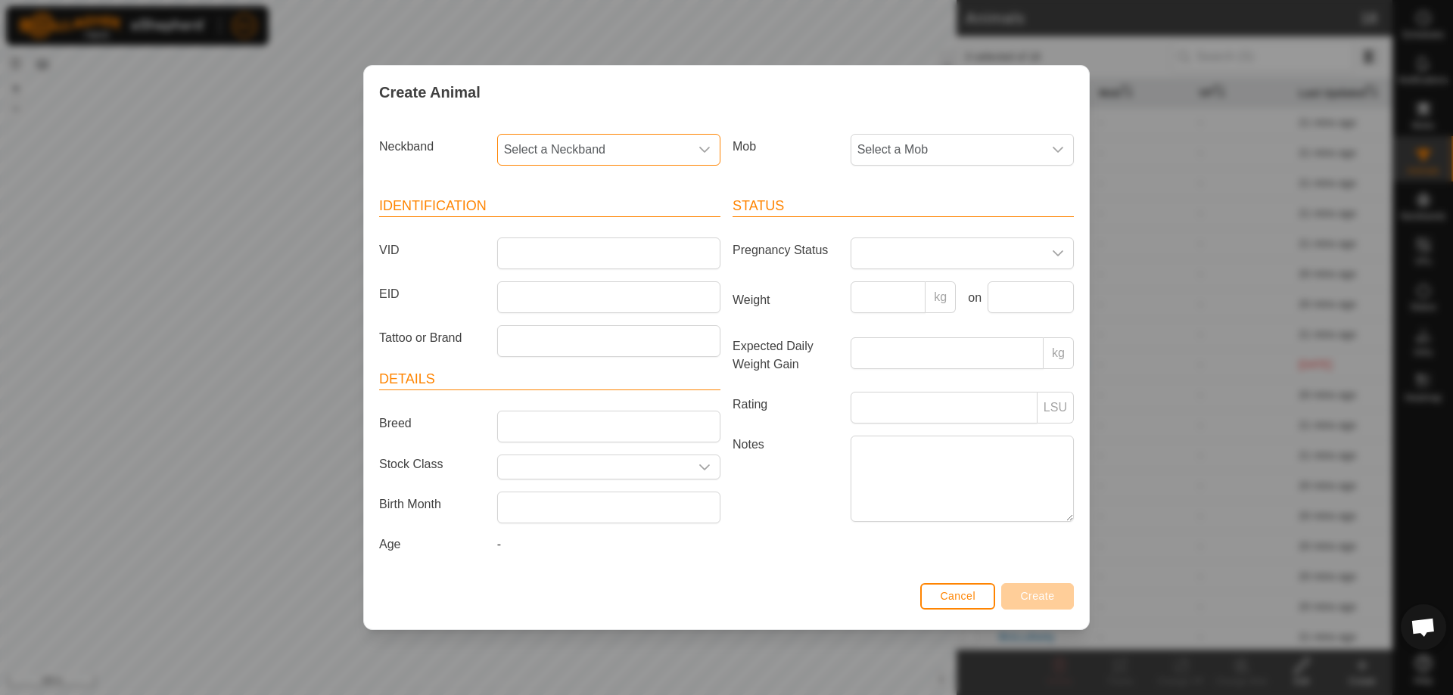
click at [635, 142] on span "Select a Neckband" at bounding box center [593, 150] width 191 height 30
type input "3209"
click at [614, 222] on li "0977383209" at bounding box center [610, 228] width 222 height 30
click at [602, 239] on input "VID" at bounding box center [608, 254] width 223 height 32
type input "33"
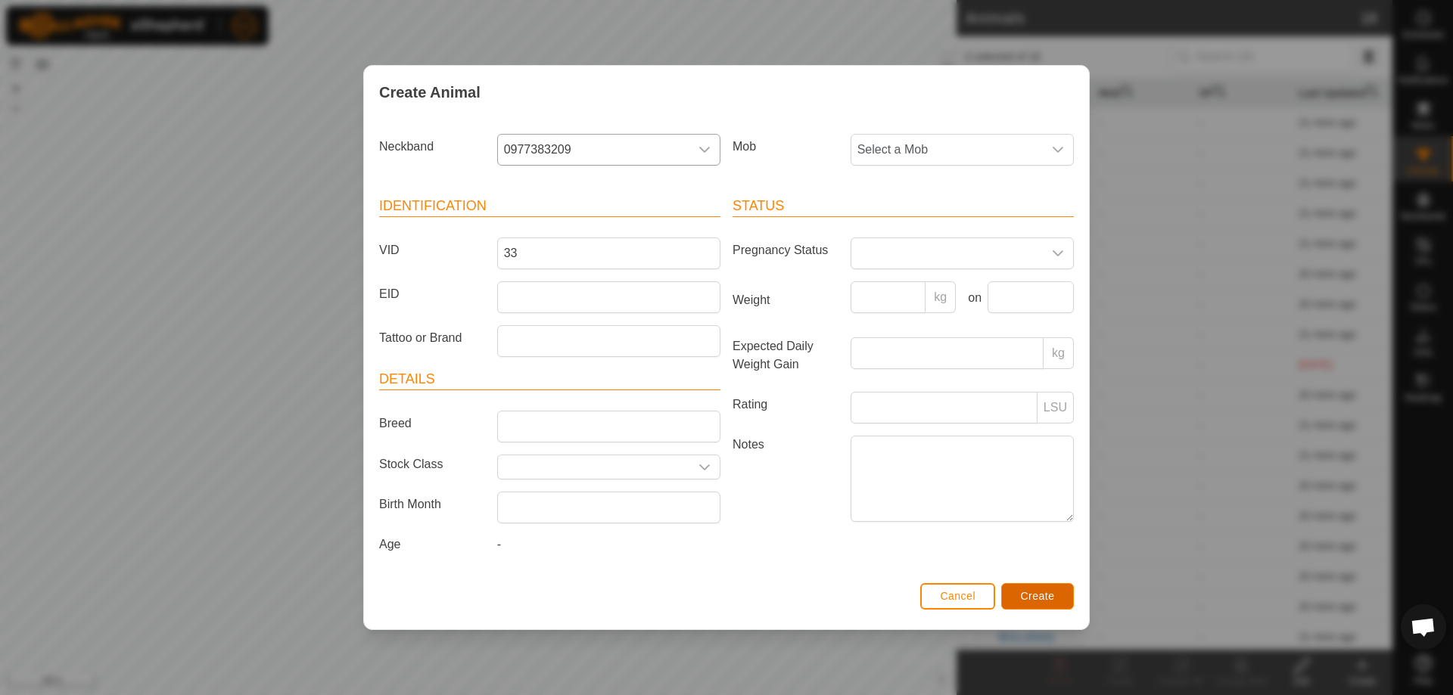
click at [1039, 595] on span "Create" at bounding box center [1038, 596] width 34 height 12
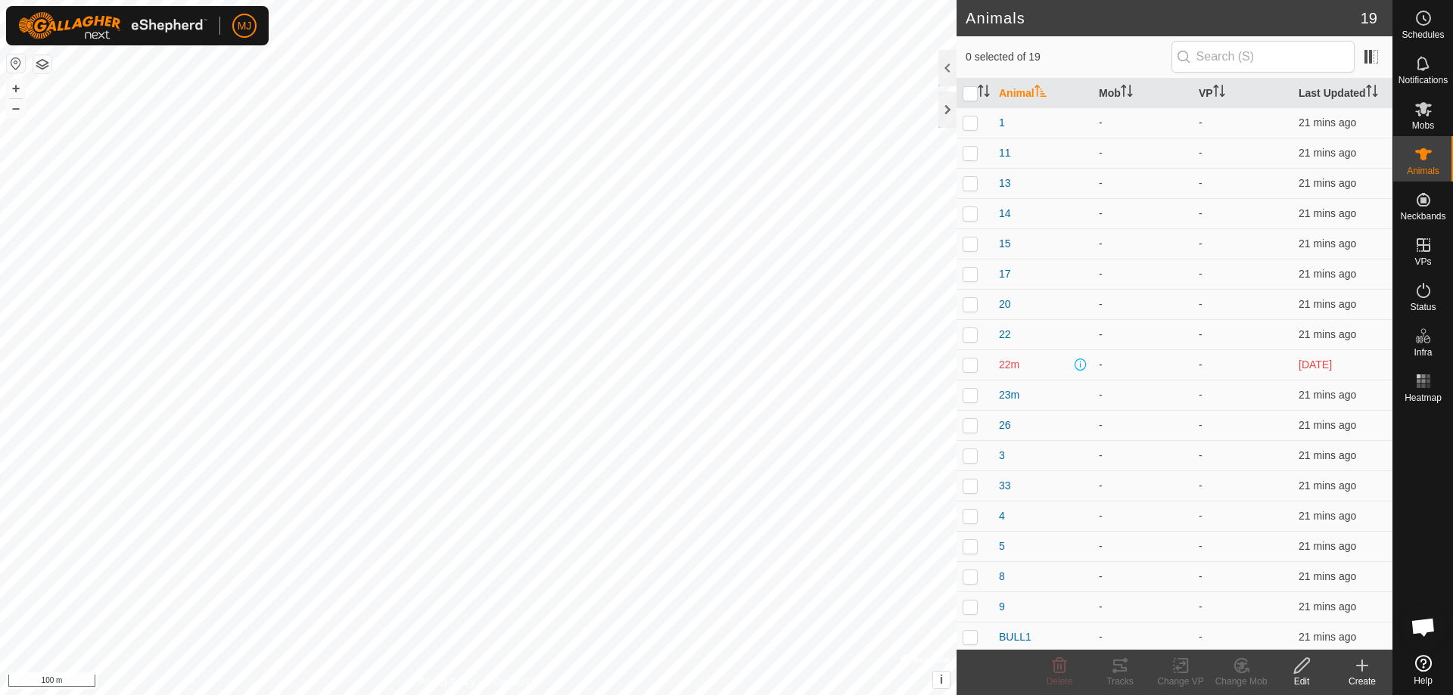
click at [1370, 674] on icon at bounding box center [1362, 666] width 18 height 18
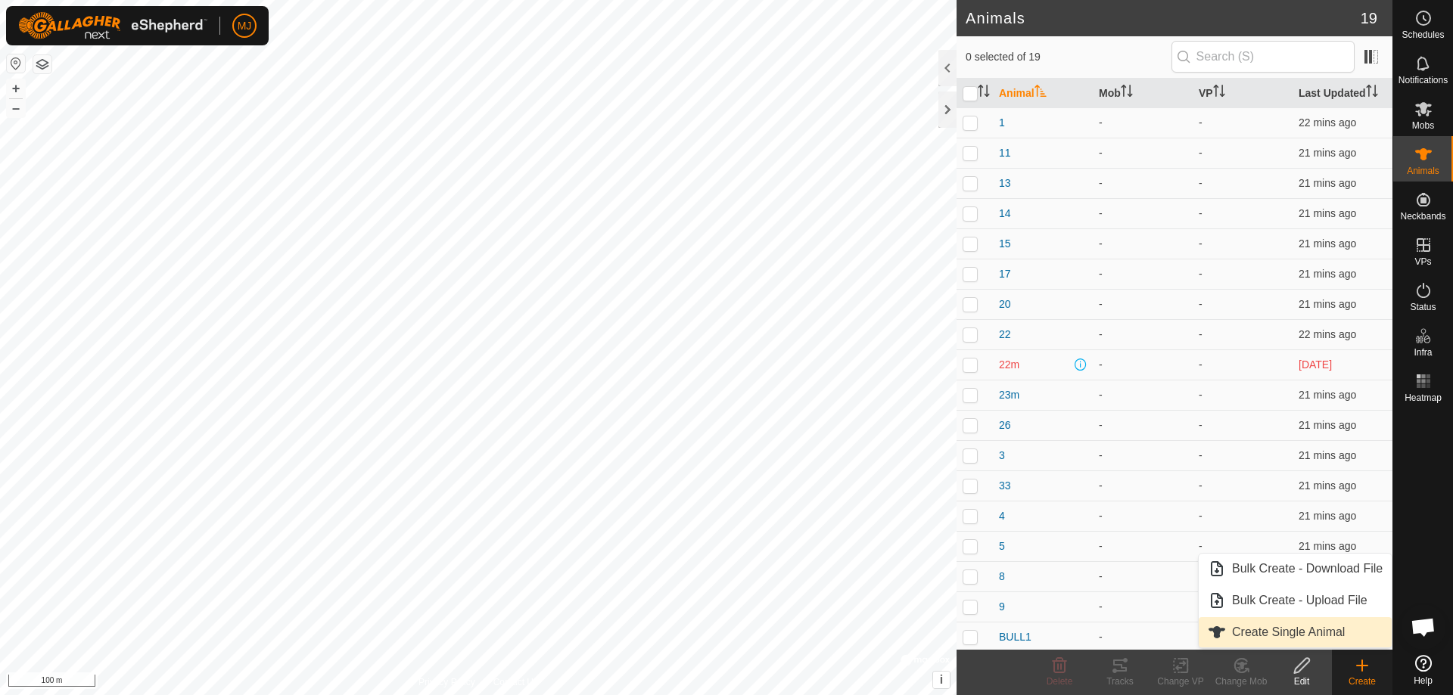
click at [1253, 628] on link "Create Single Animal" at bounding box center [1294, 632] width 193 height 30
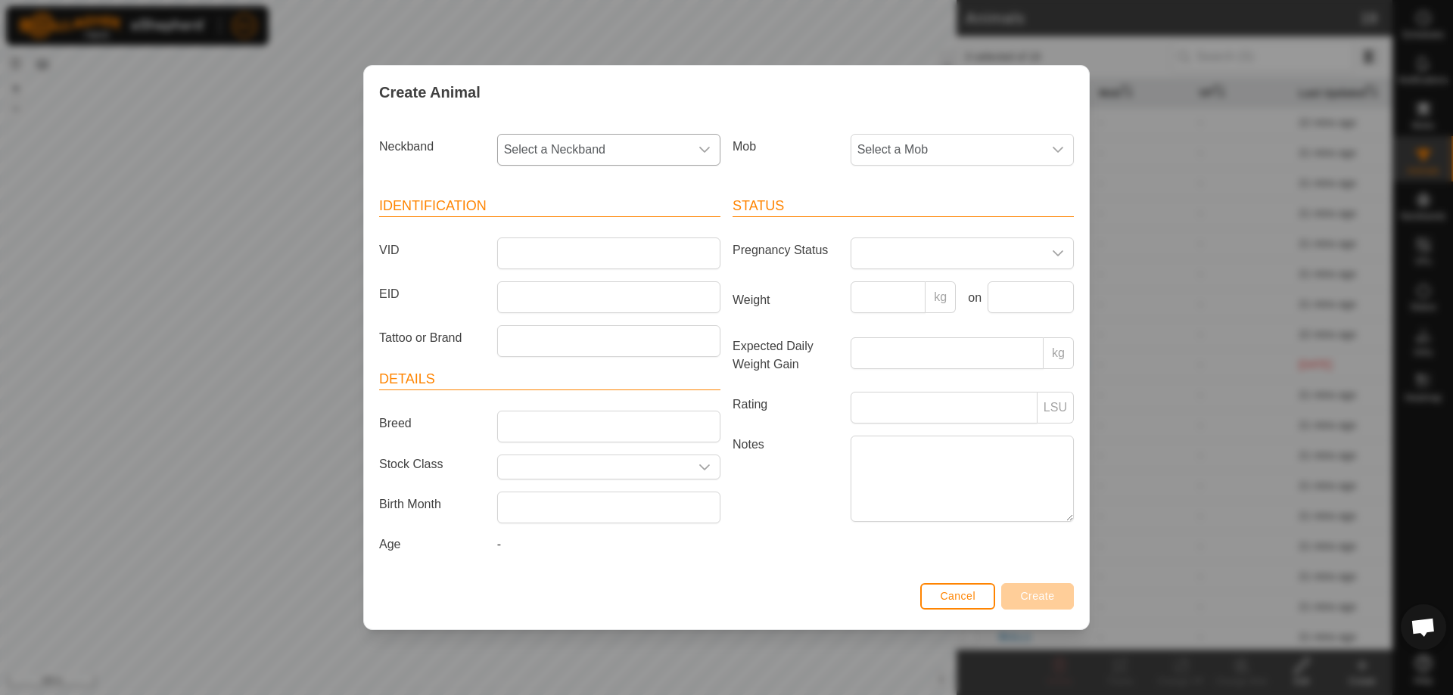
click at [591, 156] on span "Select a Neckband" at bounding box center [593, 150] width 191 height 30
type input "3617"
click at [602, 228] on li "0816303617" at bounding box center [610, 228] width 222 height 30
click at [595, 250] on input "VID" at bounding box center [608, 254] width 223 height 32
type input "2"
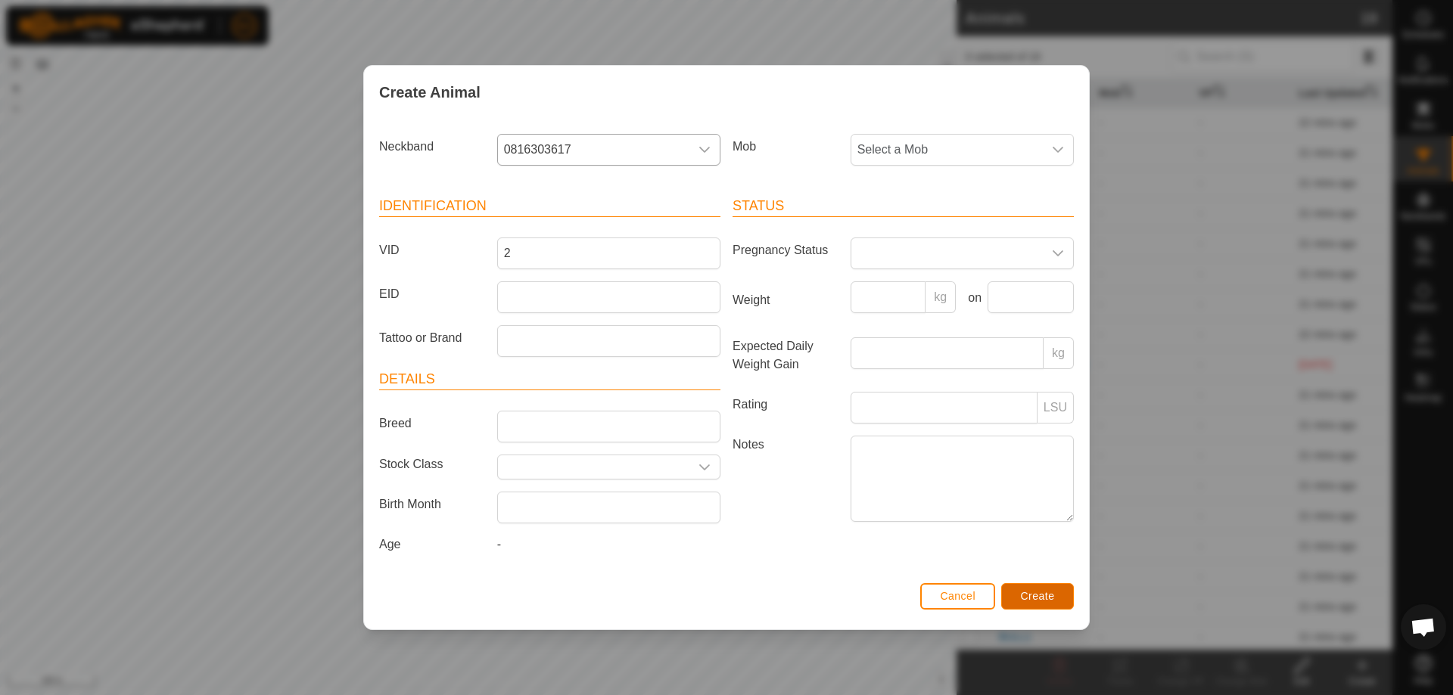
click at [1049, 596] on span "Create" at bounding box center [1038, 596] width 34 height 12
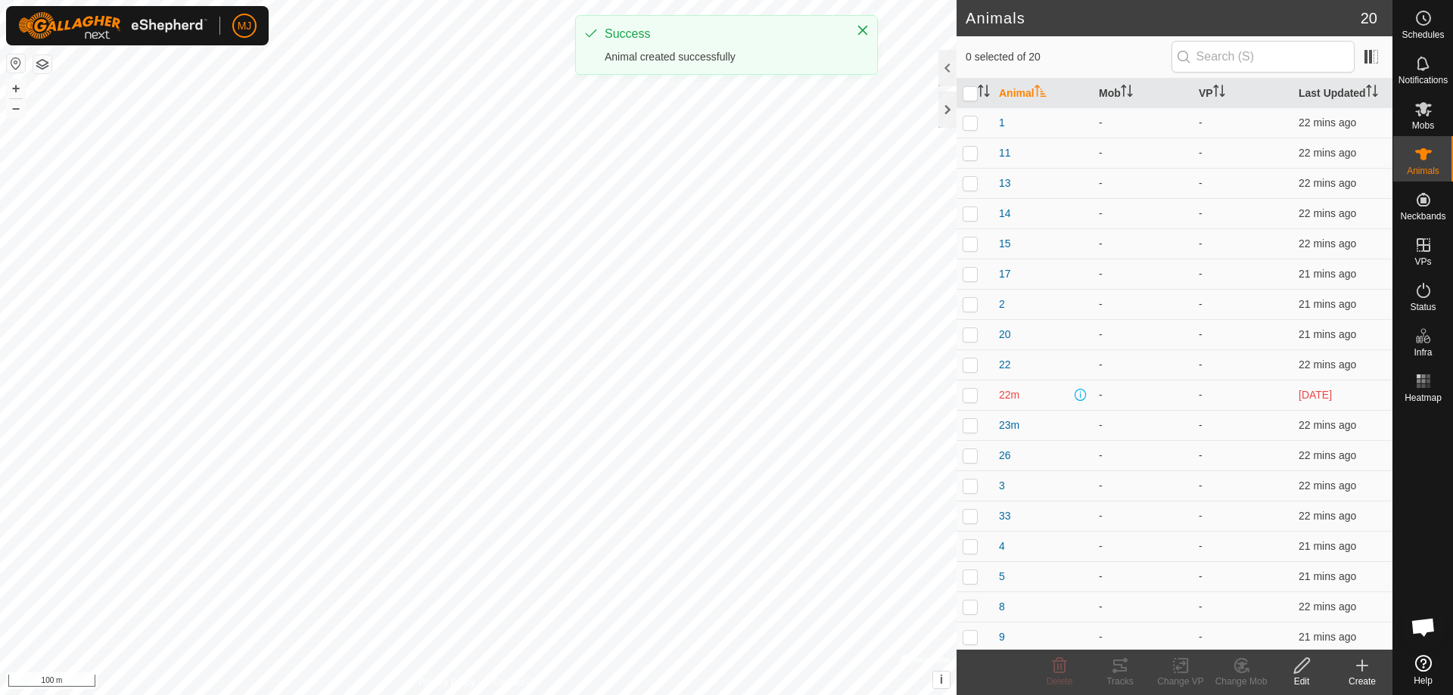
click at [1357, 674] on icon at bounding box center [1362, 666] width 18 height 18
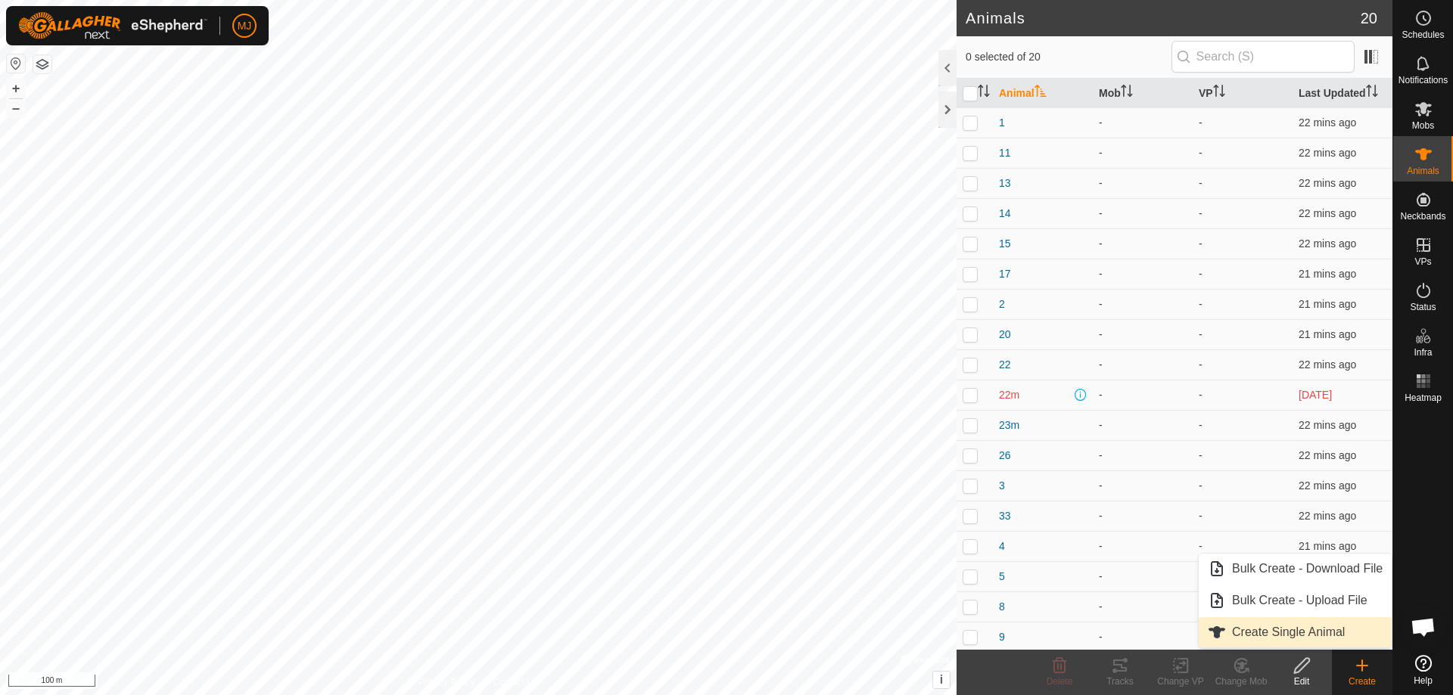
click at [1293, 635] on link "Create Single Animal" at bounding box center [1294, 632] width 193 height 30
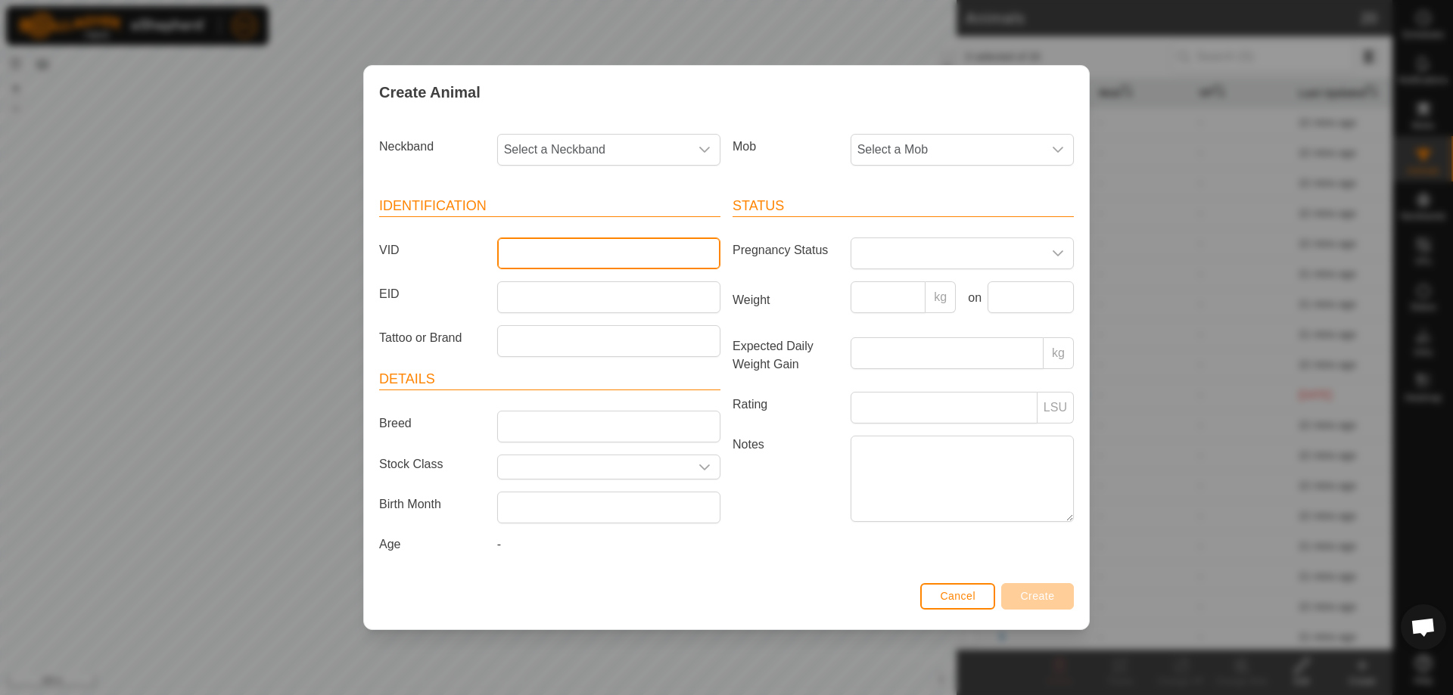
click at [658, 252] on input "VID" at bounding box center [608, 254] width 223 height 32
click at [631, 141] on span "Select a Neckband" at bounding box center [593, 150] width 191 height 30
type input "6068"
click at [655, 220] on li "3225516068" at bounding box center [610, 228] width 222 height 30
click at [643, 247] on input "VID" at bounding box center [608, 254] width 223 height 32
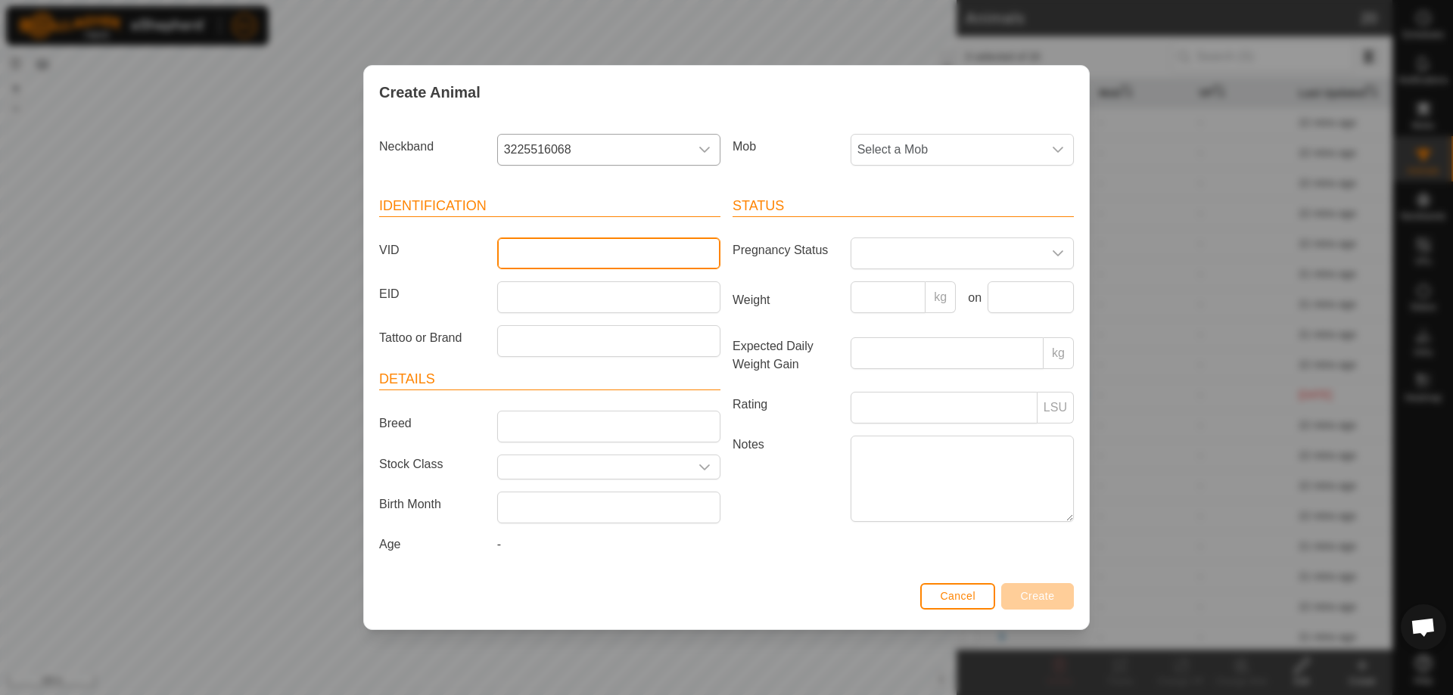
type input "b"
type input "BULL2"
click at [1053, 589] on button "Create" at bounding box center [1037, 596] width 73 height 26
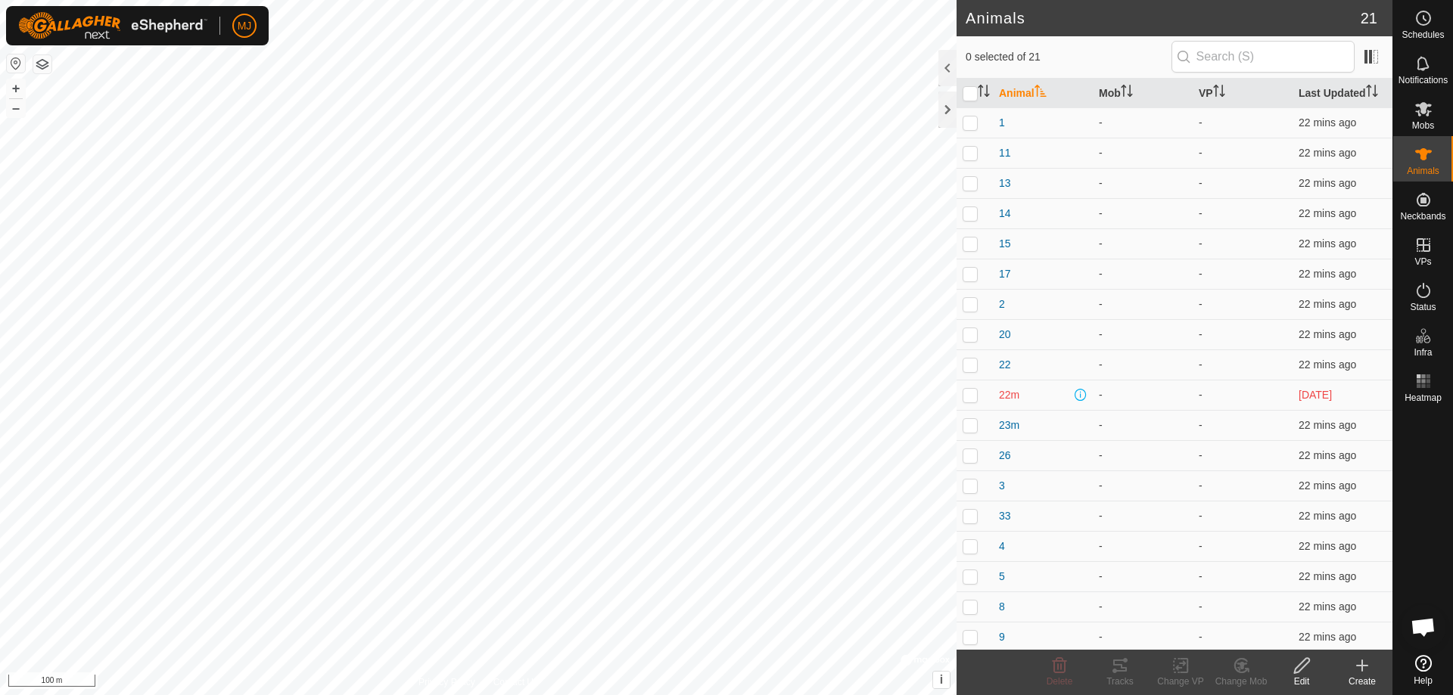
click at [1357, 673] on icon at bounding box center [1362, 666] width 18 height 18
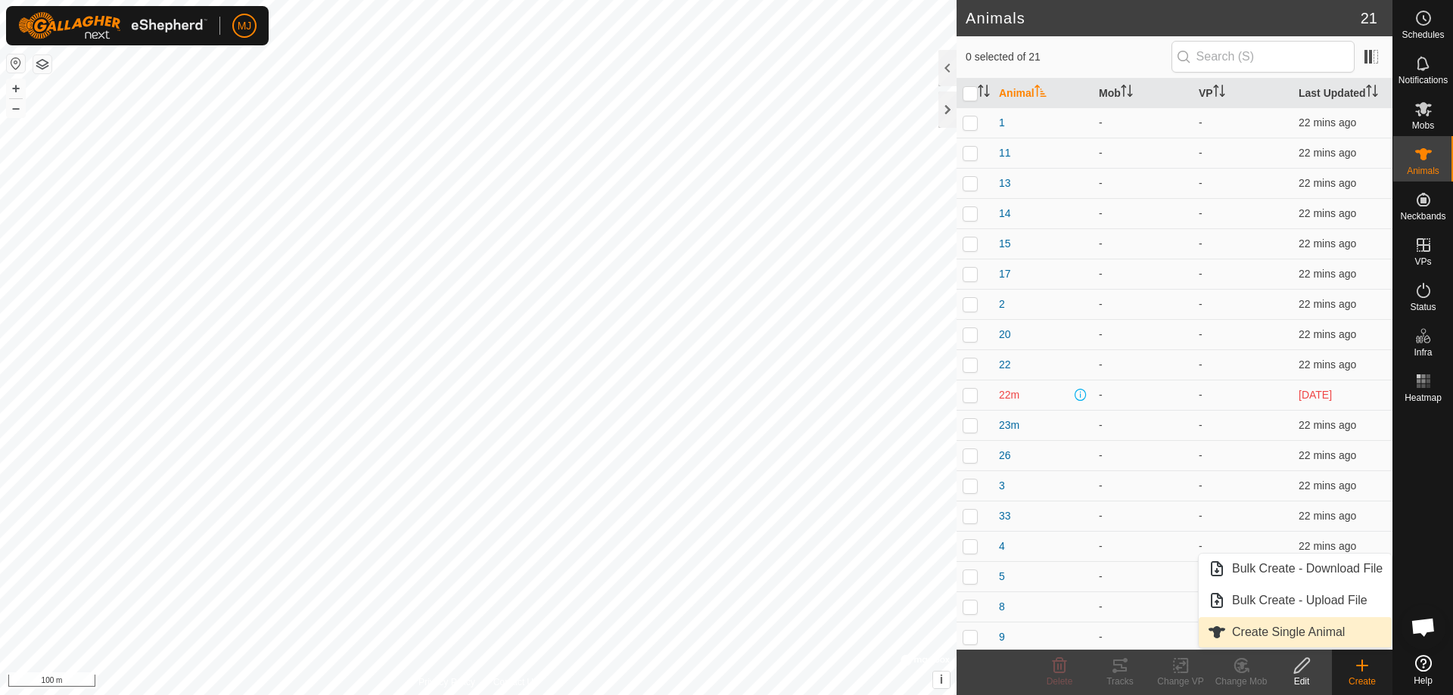
click at [1301, 628] on link "Create Single Animal" at bounding box center [1294, 632] width 193 height 30
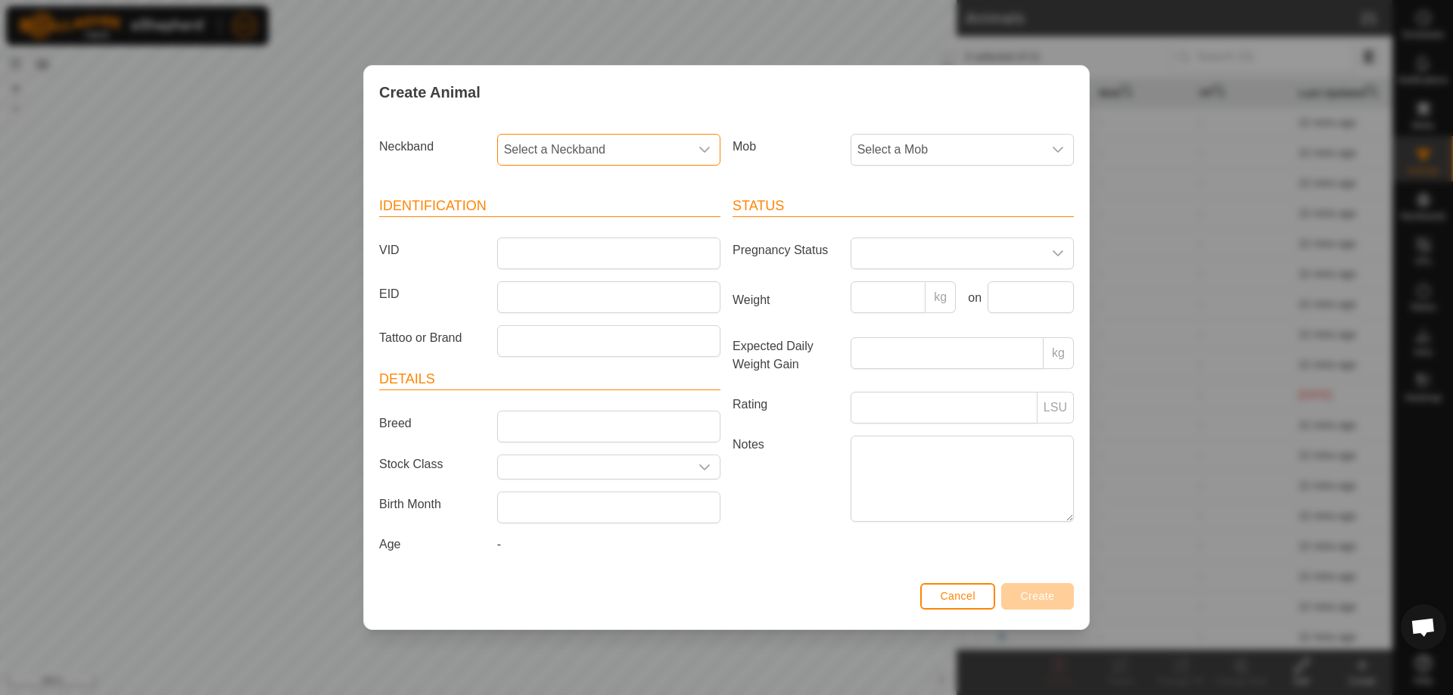
click at [606, 148] on span "Select a Neckband" at bounding box center [593, 150] width 191 height 30
type input "99"
click at [591, 218] on li "2536469979" at bounding box center [610, 228] width 222 height 30
click at [595, 254] on input "VID" at bounding box center [608, 254] width 223 height 32
type input "25"
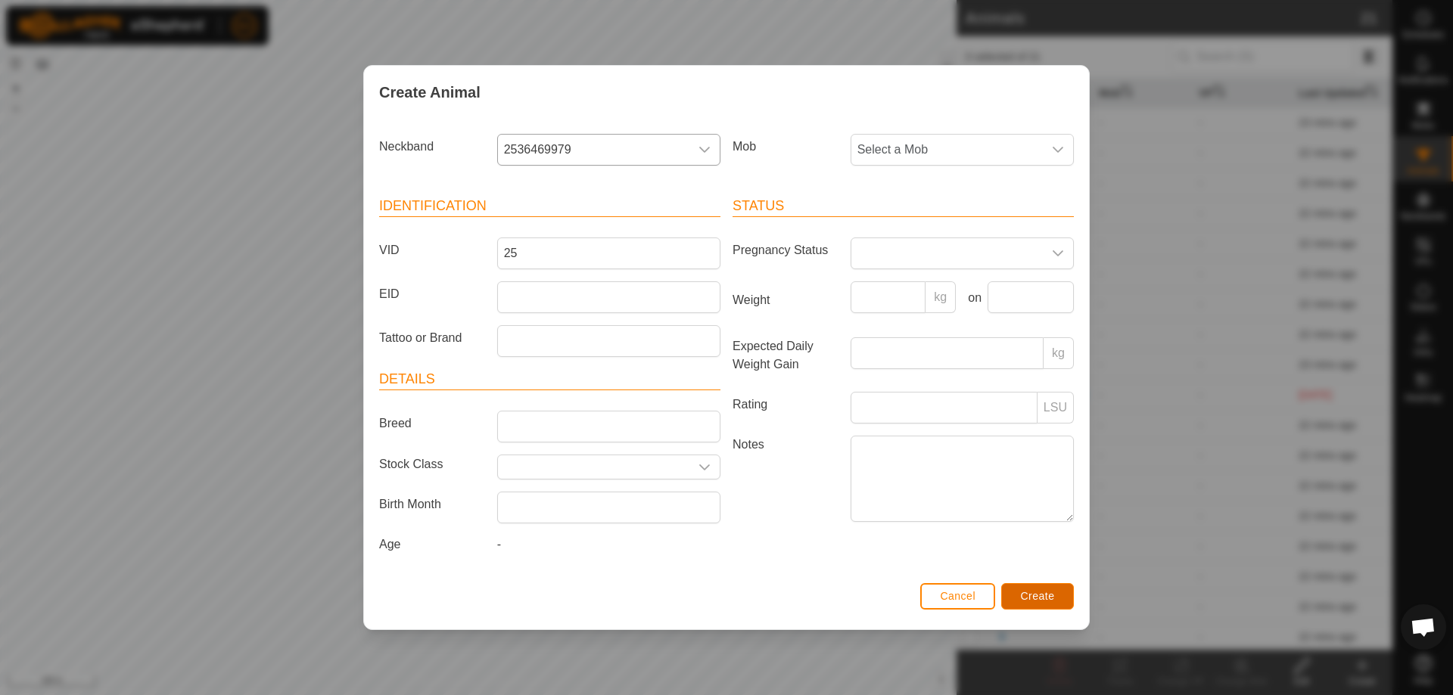
click at [1033, 594] on span "Create" at bounding box center [1038, 596] width 34 height 12
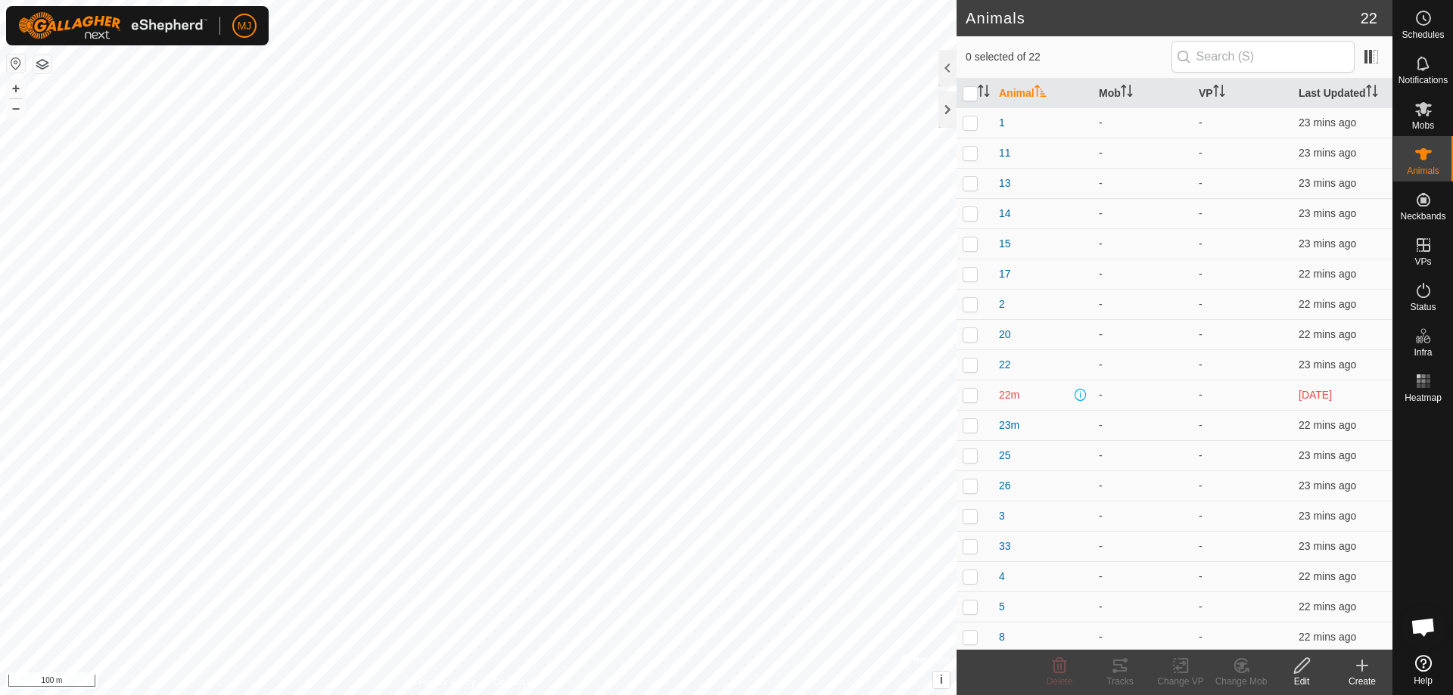
click at [1363, 675] on div "Create" at bounding box center [1362, 682] width 61 height 14
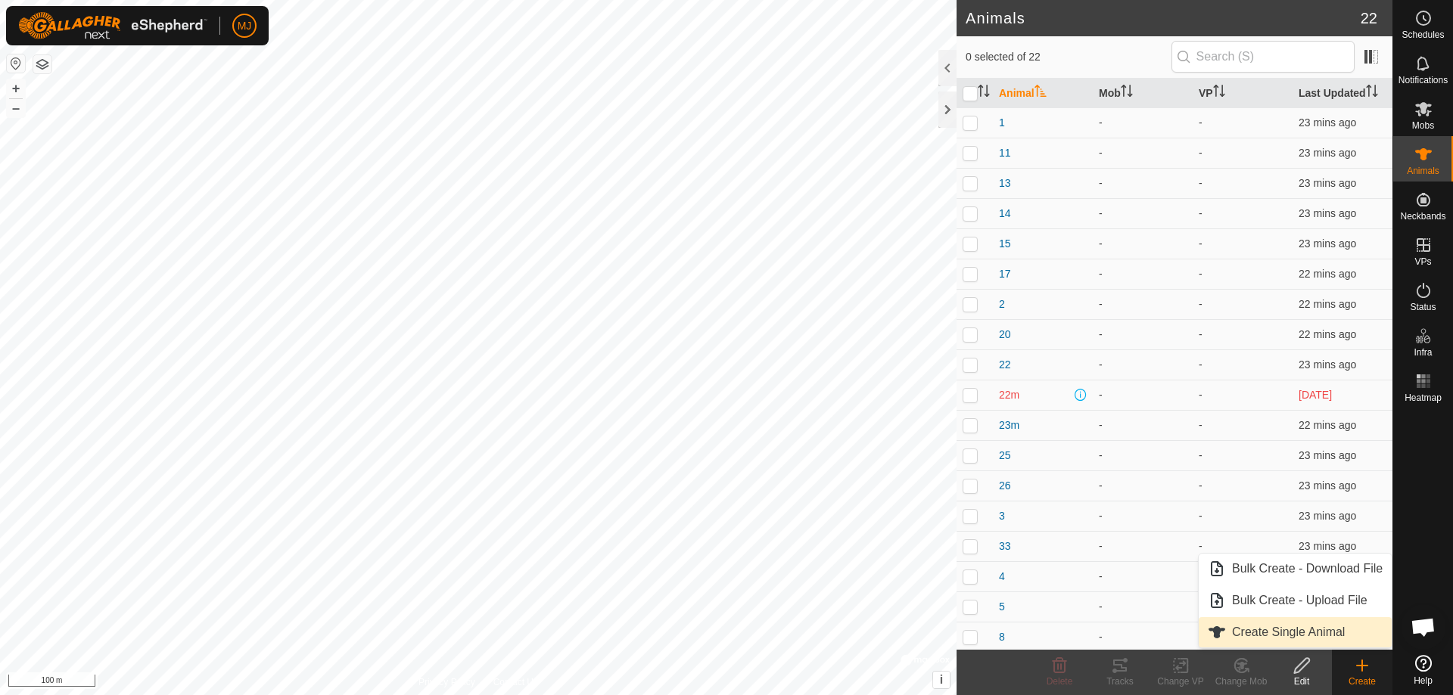
click at [1295, 632] on link "Create Single Animal" at bounding box center [1294, 632] width 193 height 30
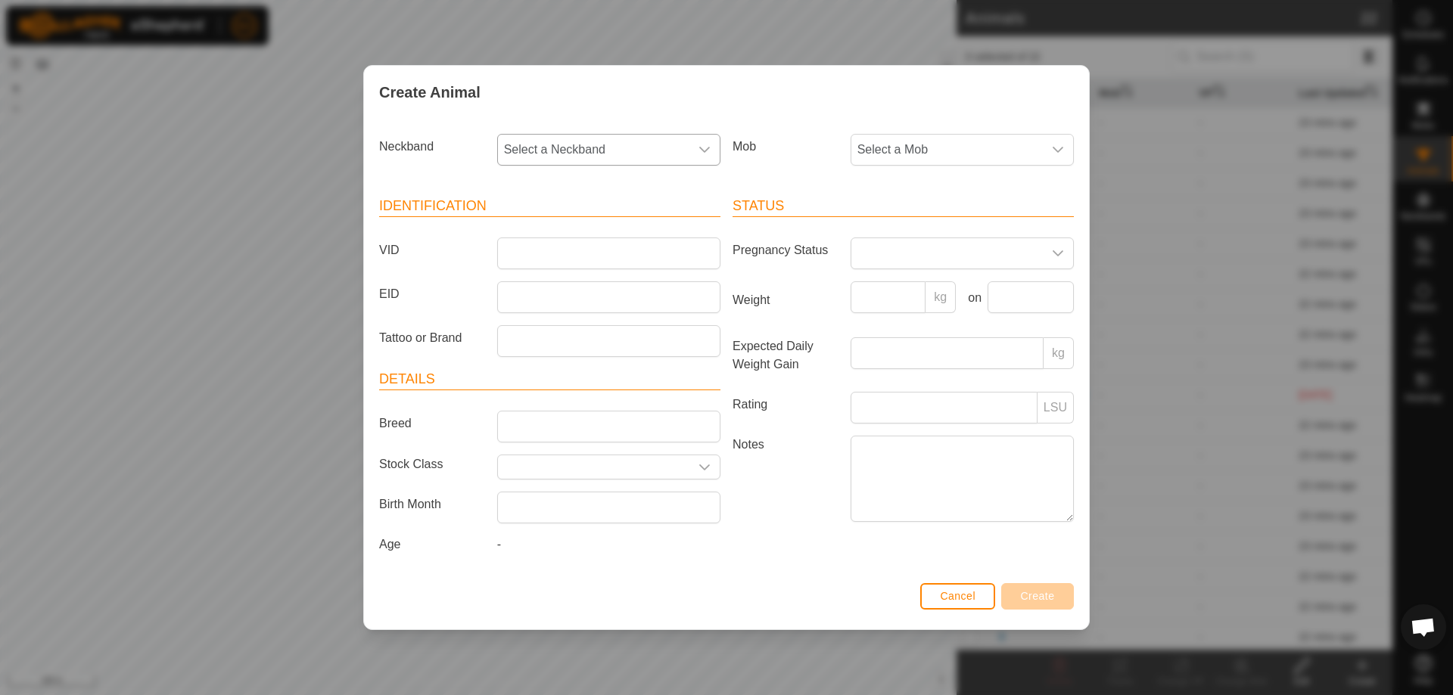
click at [630, 158] on span "Select a Neckband" at bounding box center [593, 150] width 191 height 30
type input "6098"
click at [600, 229] on li "1616786098" at bounding box center [610, 228] width 222 height 30
click at [612, 262] on input "VID" at bounding box center [608, 254] width 223 height 32
type input "24"
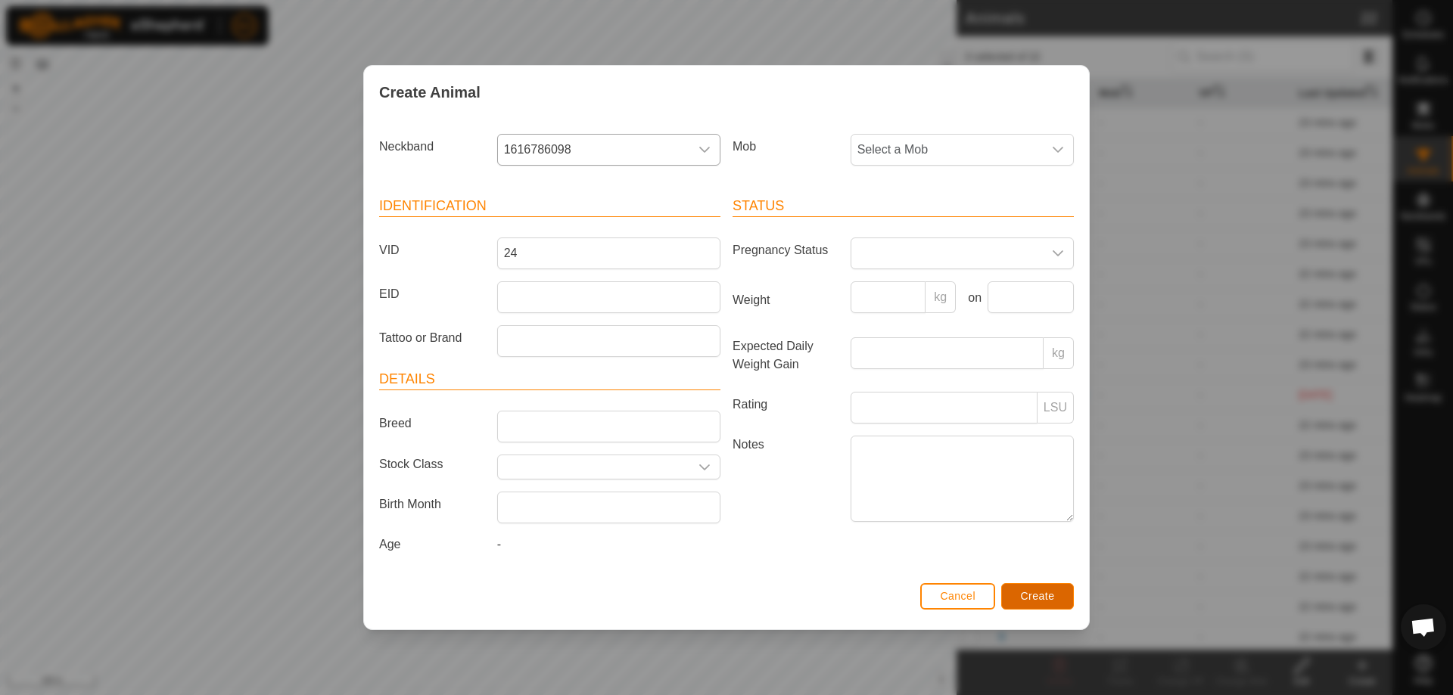
click at [1040, 592] on span "Create" at bounding box center [1038, 596] width 34 height 12
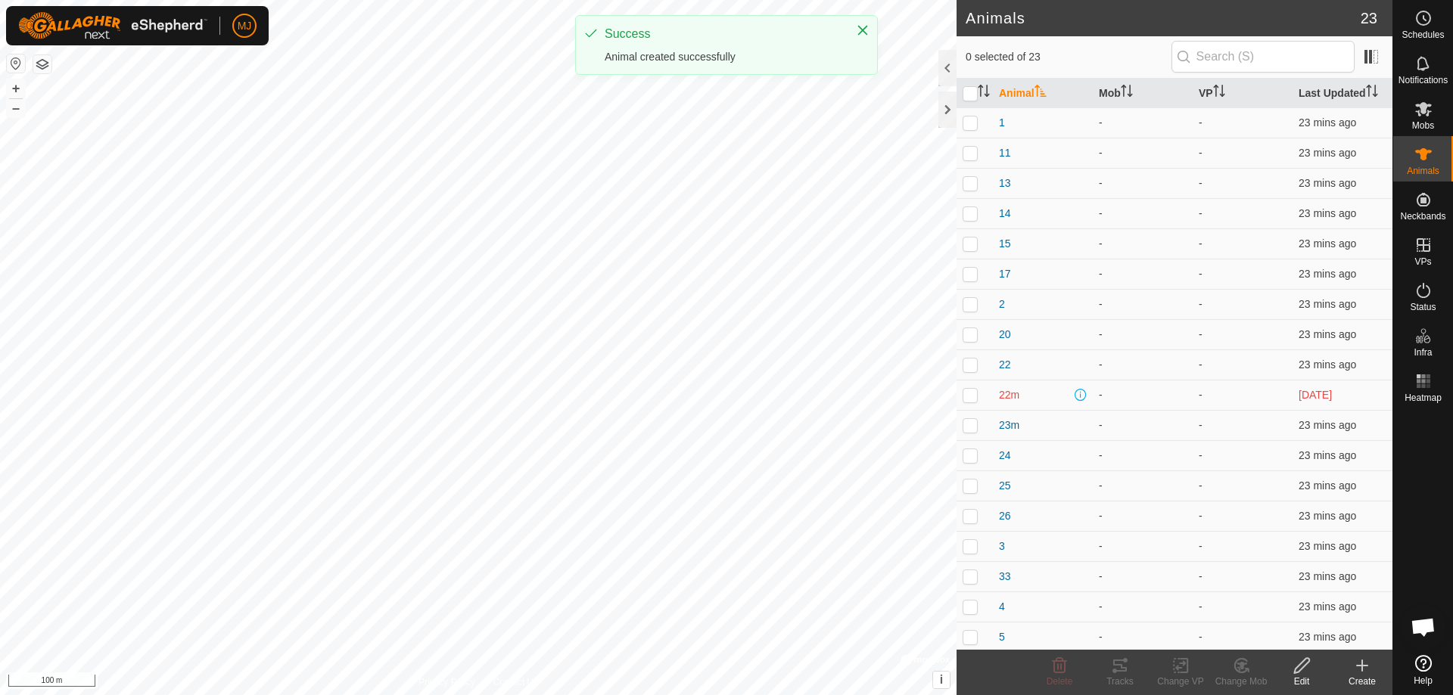
click at [1356, 667] on icon at bounding box center [1362, 666] width 18 height 18
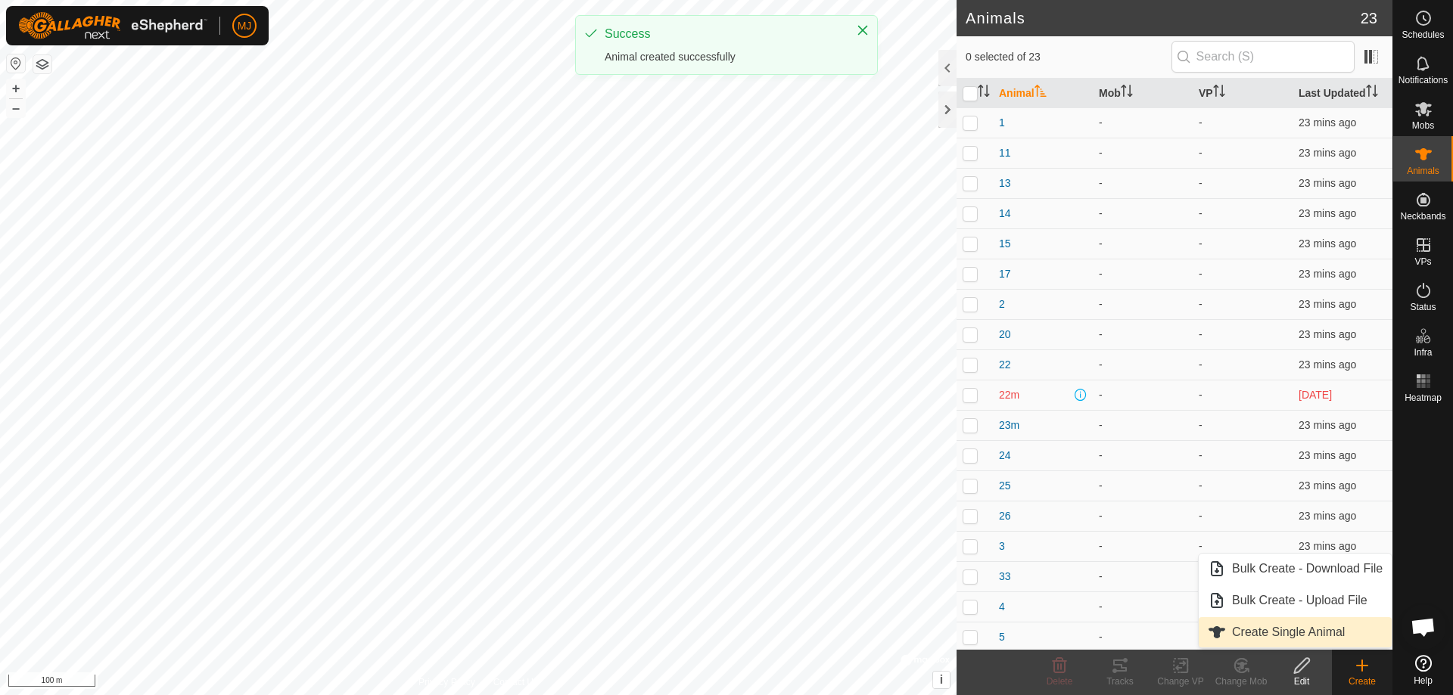
click at [1298, 624] on link "Create Single Animal" at bounding box center [1294, 632] width 193 height 30
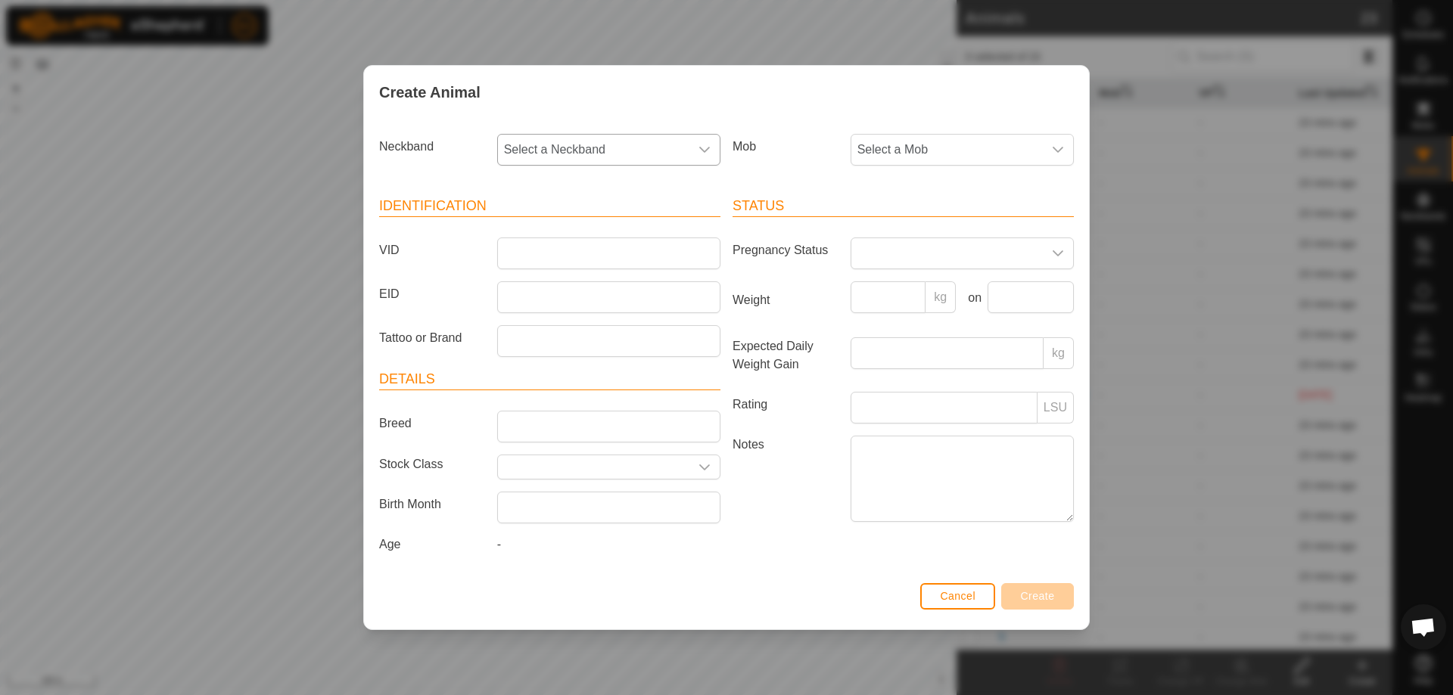
click at [664, 157] on span "Select a Neckband" at bounding box center [593, 150] width 191 height 30
type input "9025"
click at [579, 220] on li "2443009025" at bounding box center [610, 228] width 222 height 30
click at [574, 246] on input "VID" at bounding box center [608, 254] width 223 height 32
type input "18"
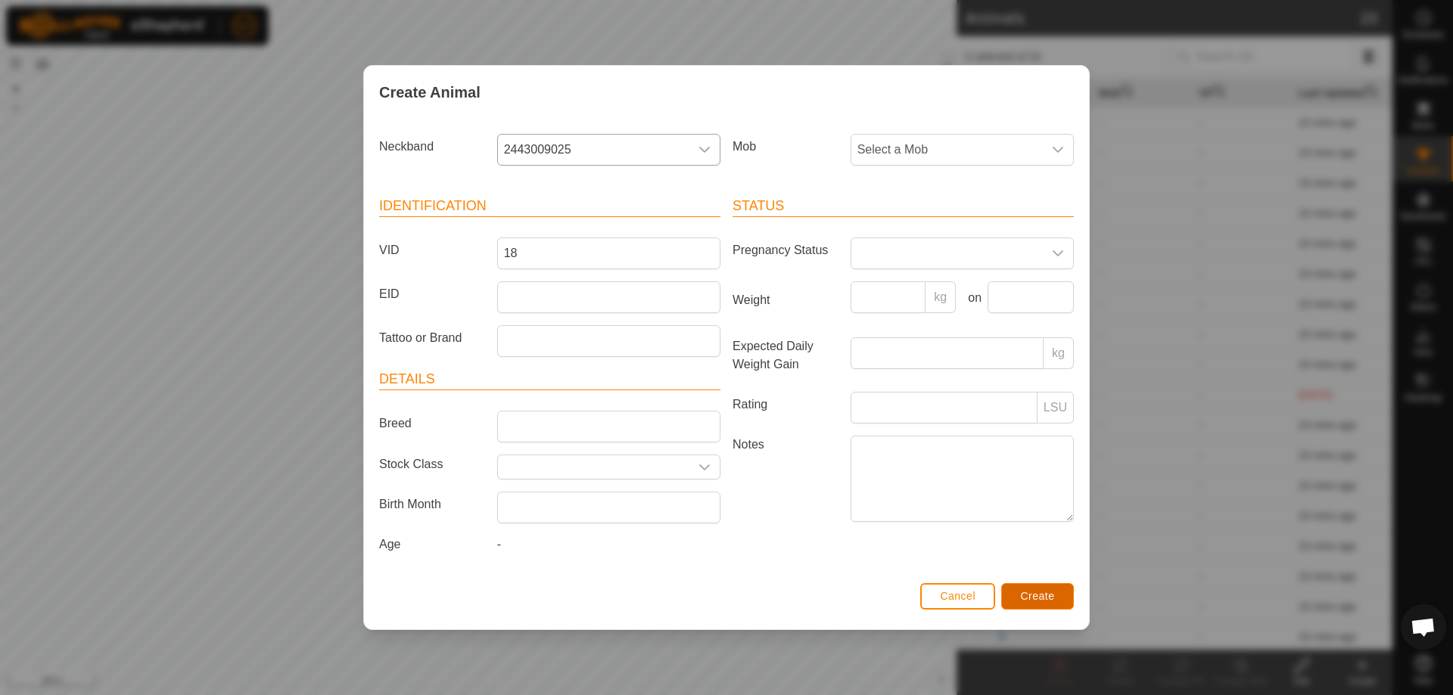
click at [1037, 599] on span "Create" at bounding box center [1038, 596] width 34 height 12
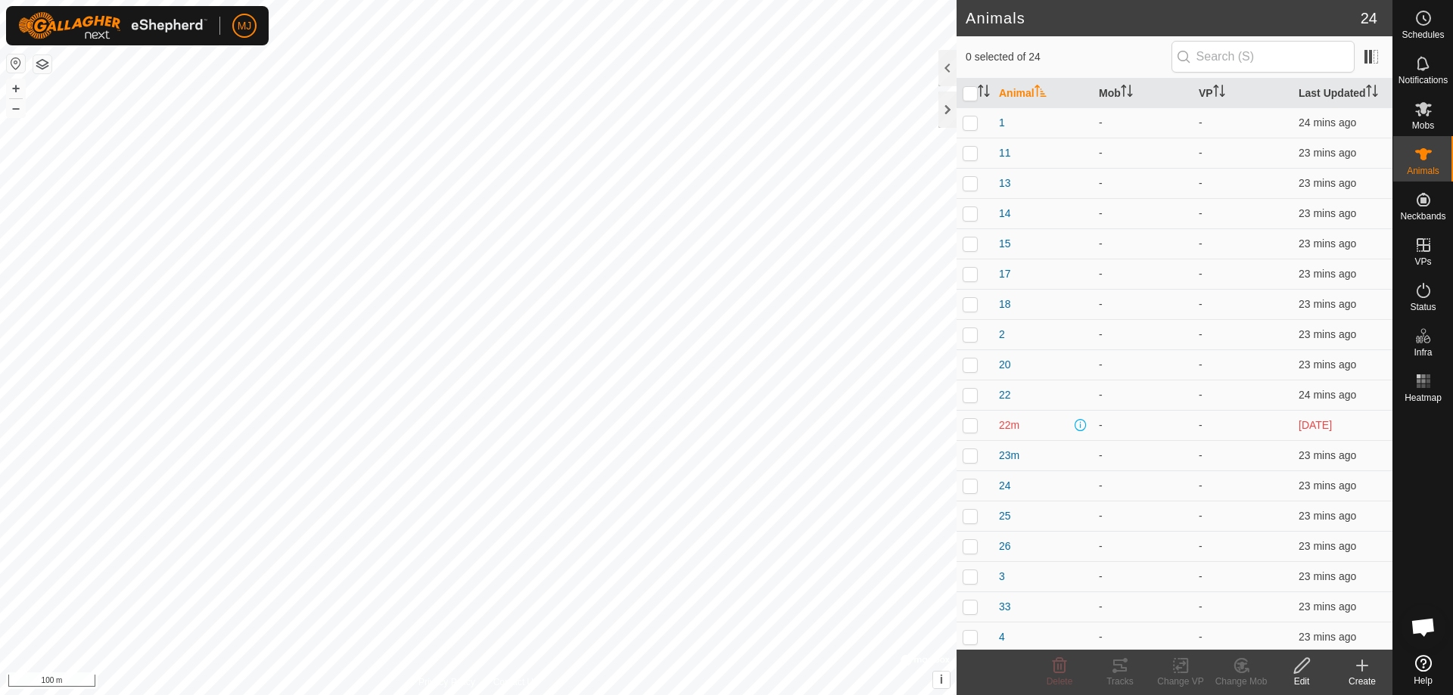
click at [1359, 667] on icon at bounding box center [1362, 666] width 18 height 18
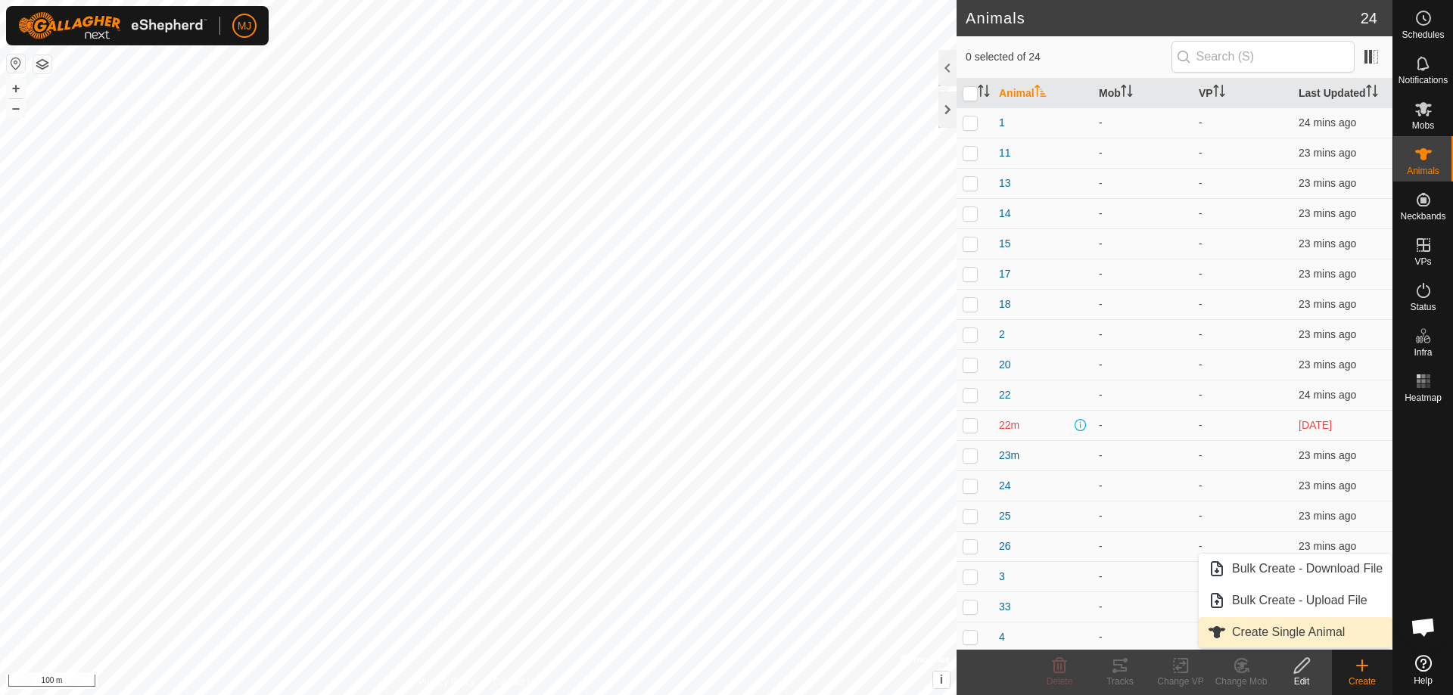
click at [1310, 633] on link "Create Single Animal" at bounding box center [1294, 632] width 193 height 30
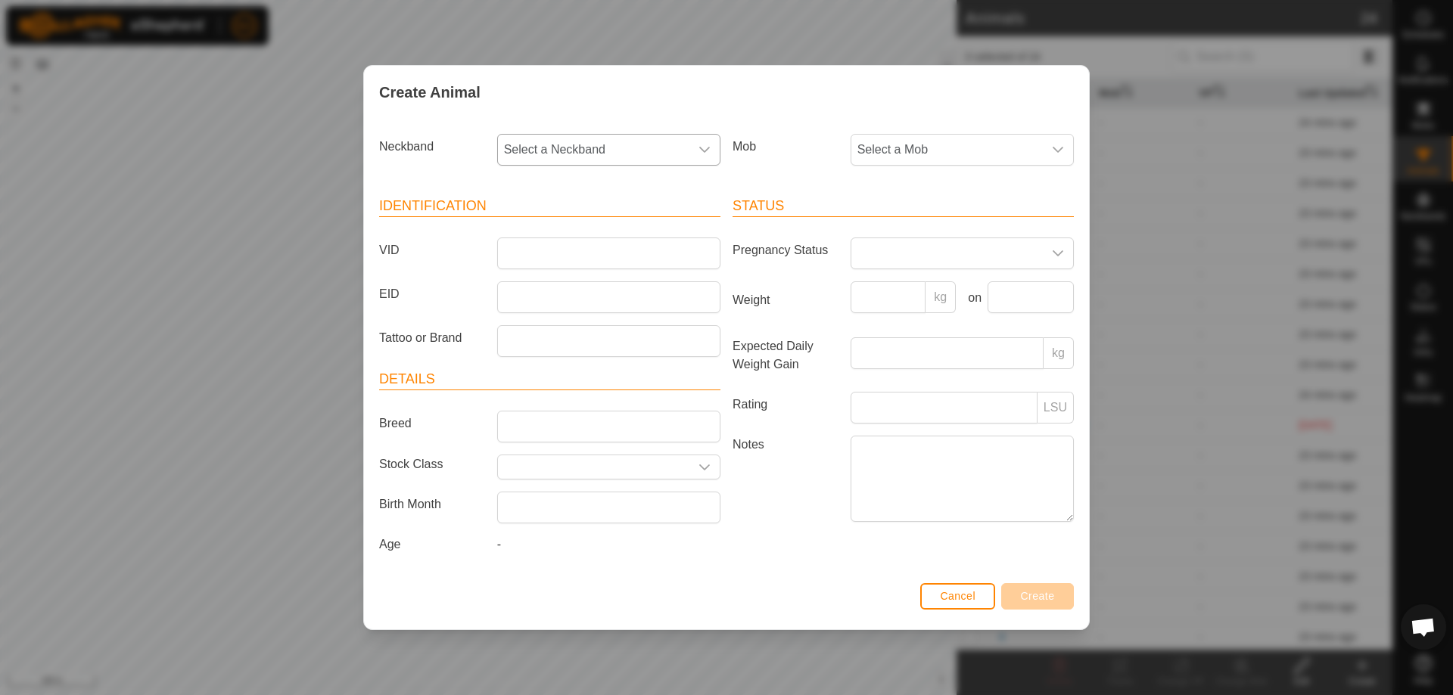
click at [583, 154] on span "Select a Neckband" at bounding box center [593, 150] width 191 height 30
type input "9024"
click at [572, 220] on li "0318649024" at bounding box center [610, 228] width 222 height 30
click at [568, 256] on input "VID" at bounding box center [608, 254] width 223 height 32
type input "27"
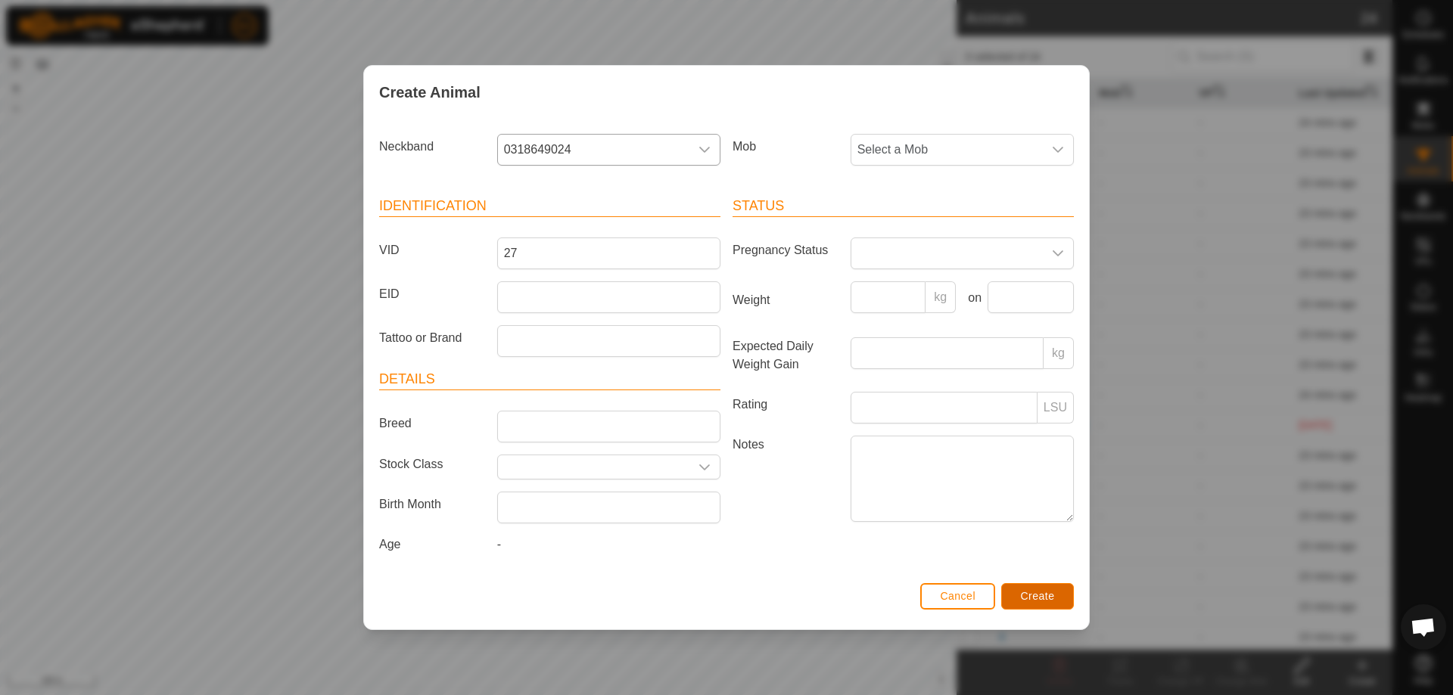
click at [1045, 597] on span "Create" at bounding box center [1038, 596] width 34 height 12
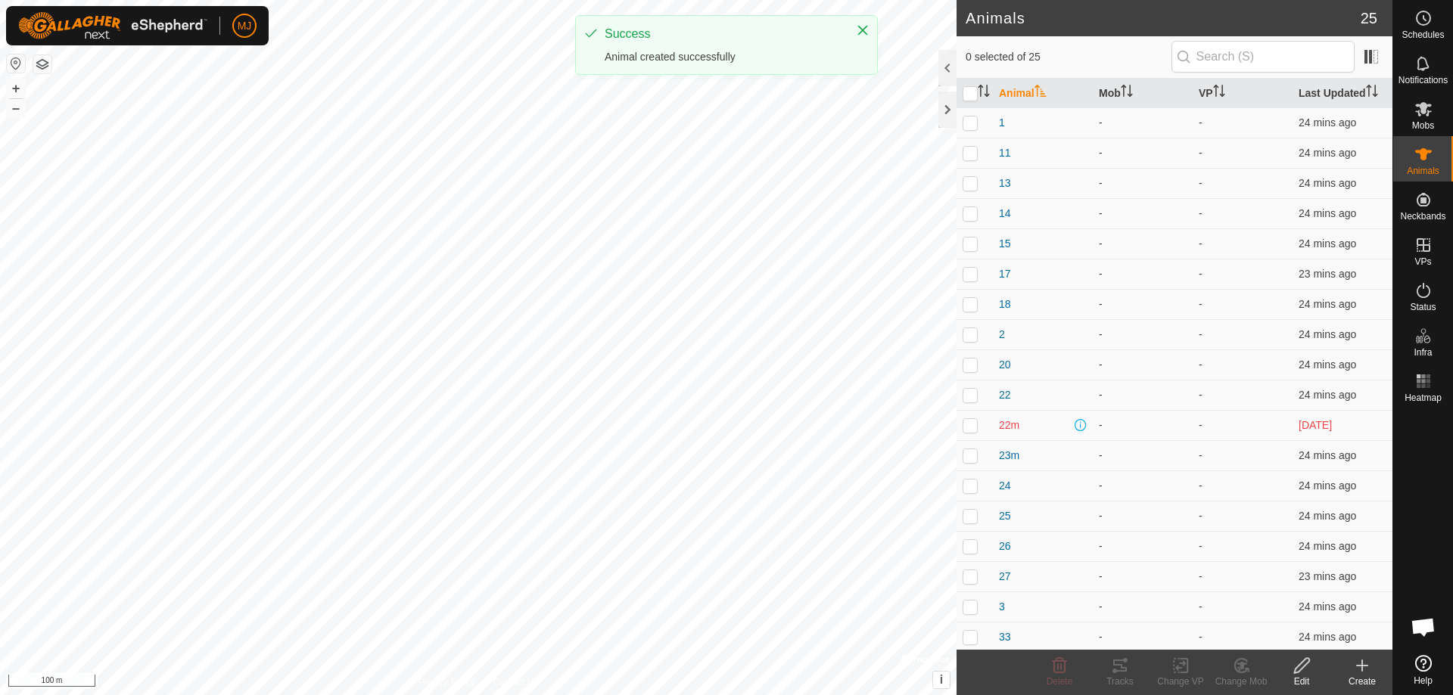
click at [1359, 666] on icon at bounding box center [1362, 666] width 11 height 0
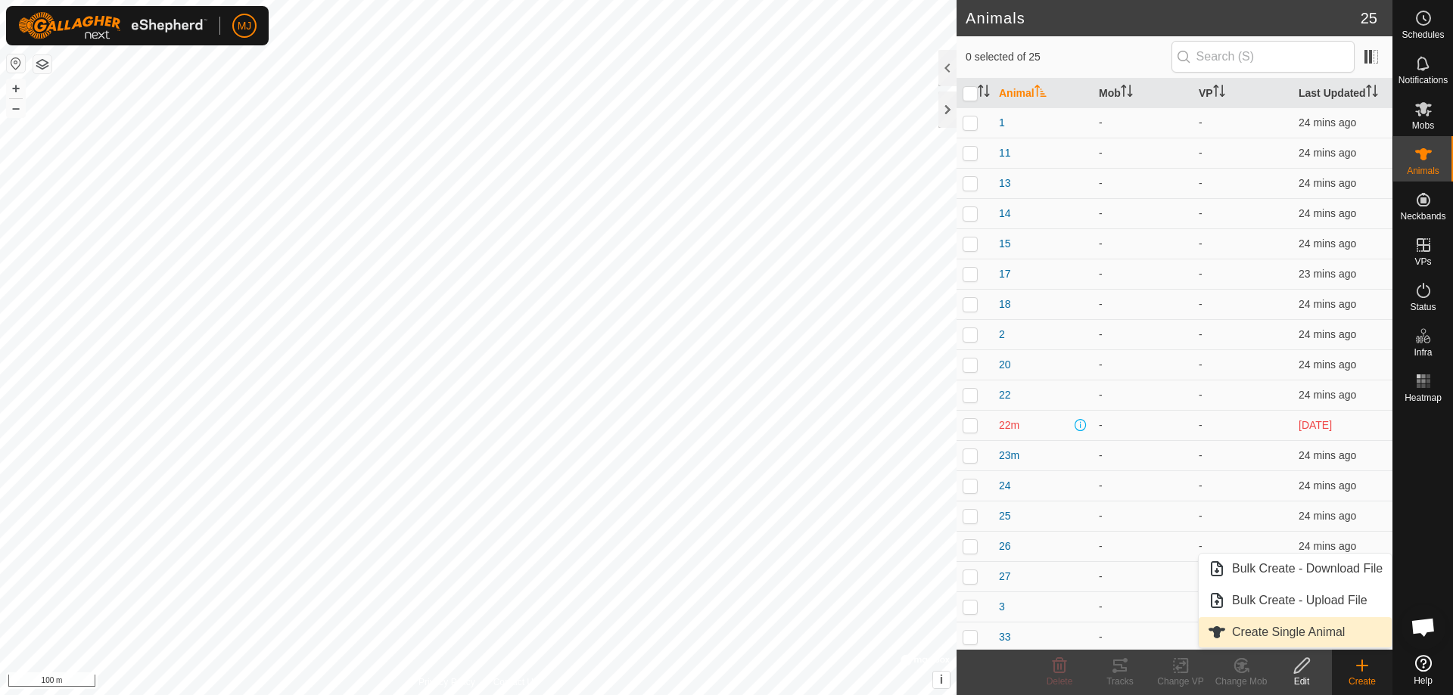
click at [1278, 625] on link "Create Single Animal" at bounding box center [1294, 632] width 193 height 30
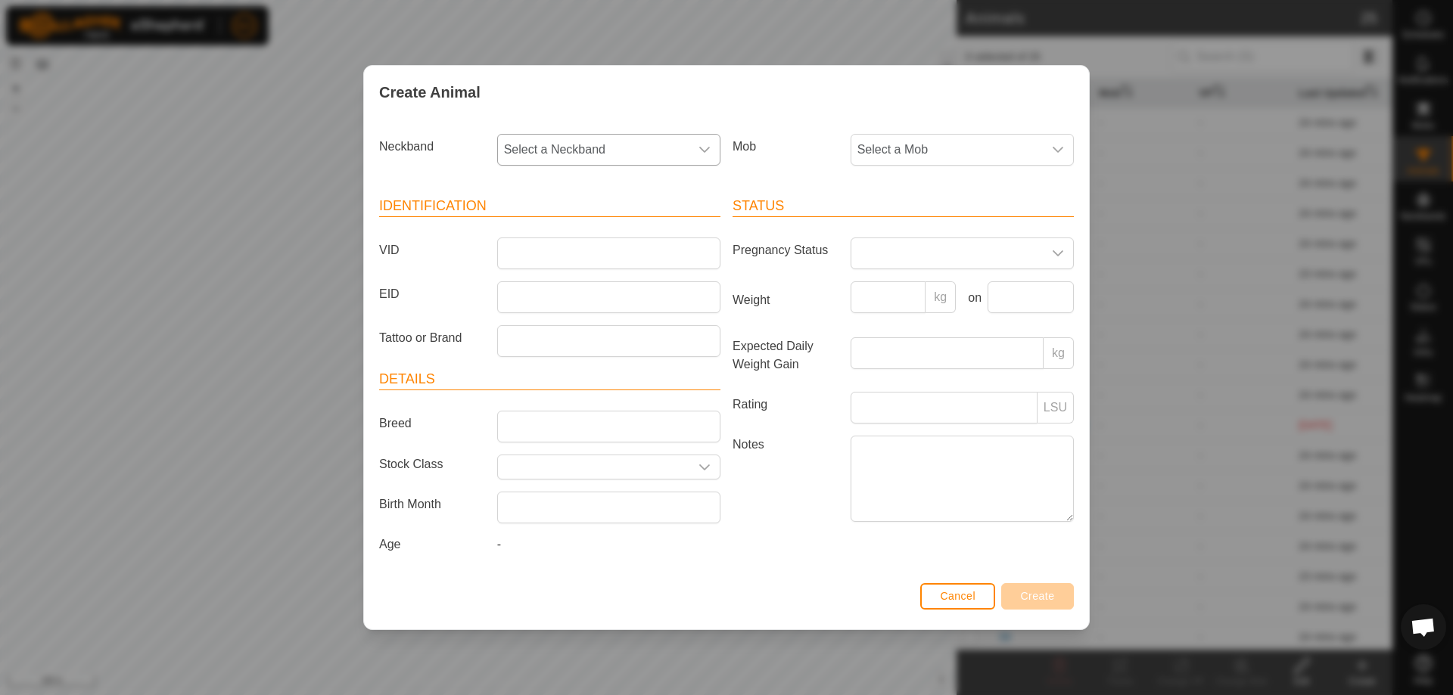
click at [663, 145] on span "Select a Neckband" at bounding box center [593, 150] width 191 height 30
type input "9896"
click at [627, 215] on li "4126549896" at bounding box center [610, 228] width 222 height 30
click at [617, 250] on input "VID" at bounding box center [608, 254] width 223 height 32
type input "7m"
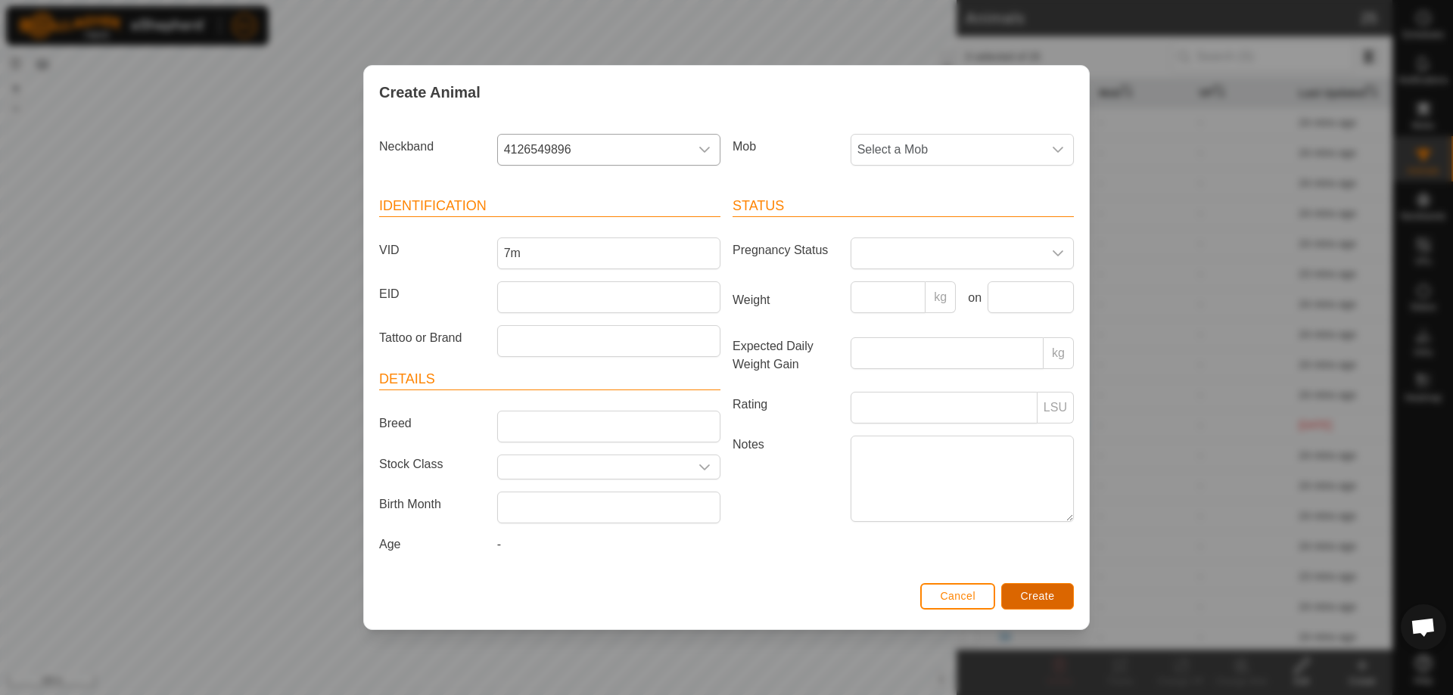
click at [1045, 598] on span "Create" at bounding box center [1038, 596] width 34 height 12
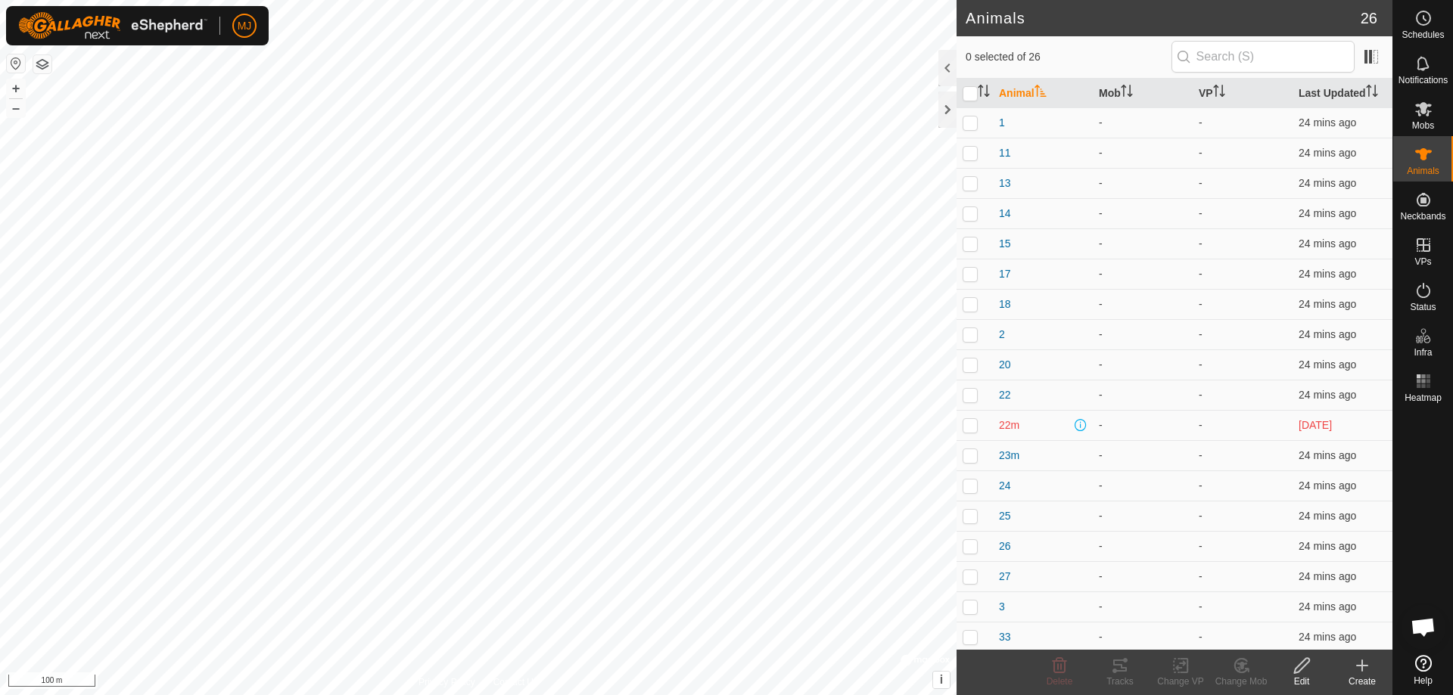
click at [1354, 673] on icon at bounding box center [1362, 666] width 18 height 18
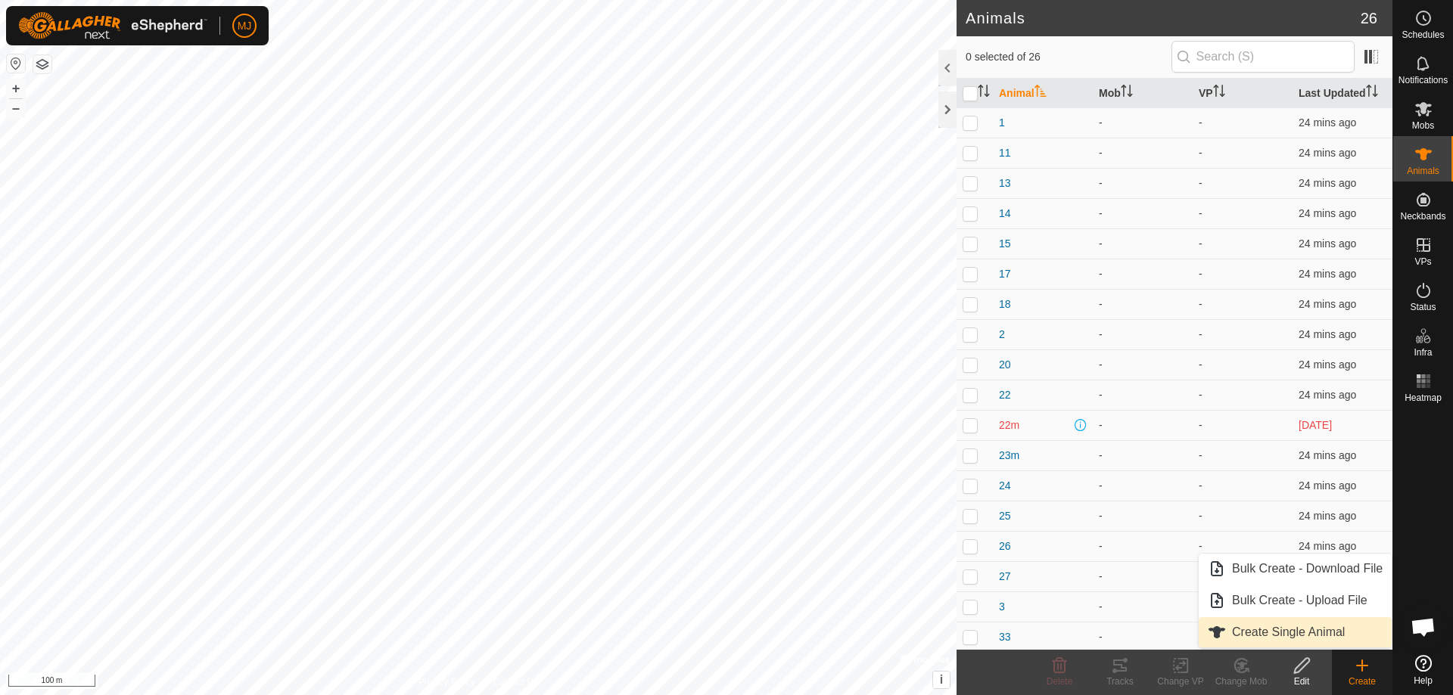
click at [1297, 625] on link "Create Single Animal" at bounding box center [1294, 632] width 193 height 30
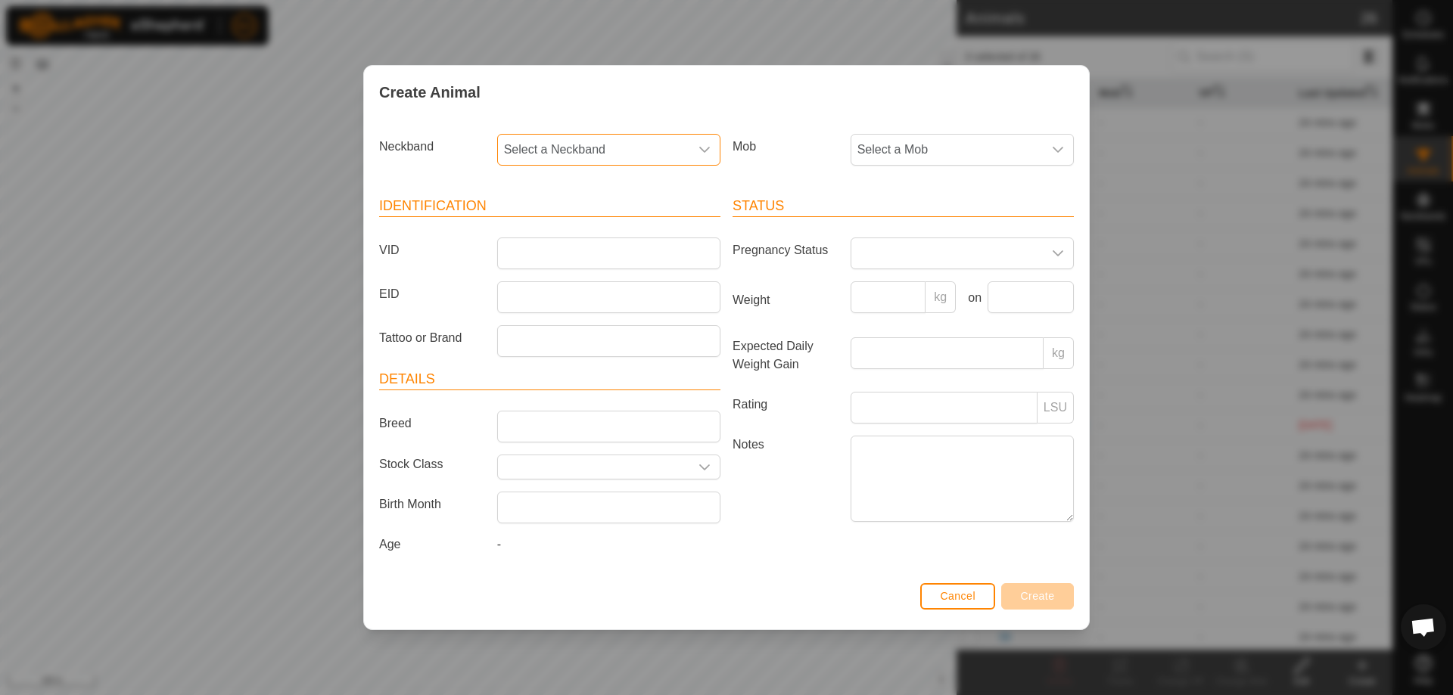
click at [675, 149] on span "Select a Neckband" at bounding box center [593, 150] width 191 height 30
type input "8923"
click at [663, 224] on li "3764598923" at bounding box center [610, 228] width 222 height 30
click at [648, 259] on input "VID" at bounding box center [608, 254] width 223 height 32
type input "35"
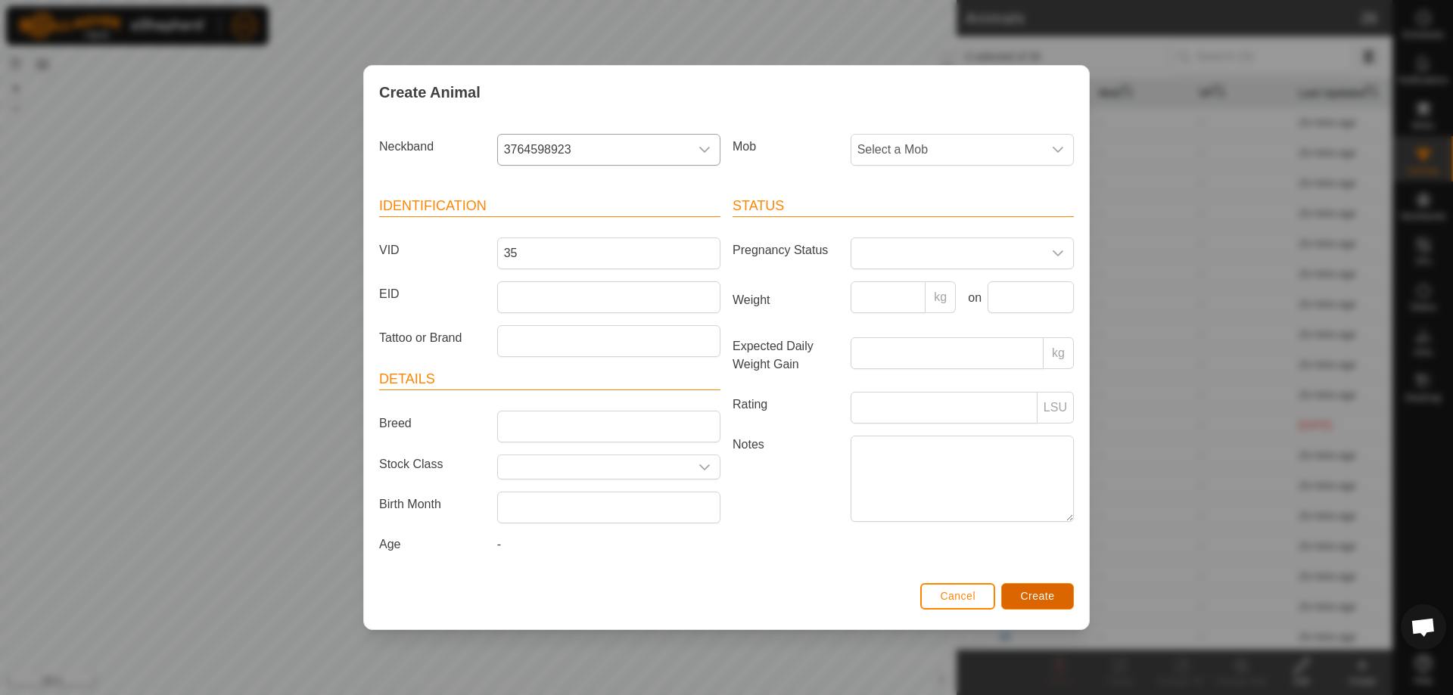
click at [1031, 588] on button "Create" at bounding box center [1037, 596] width 73 height 26
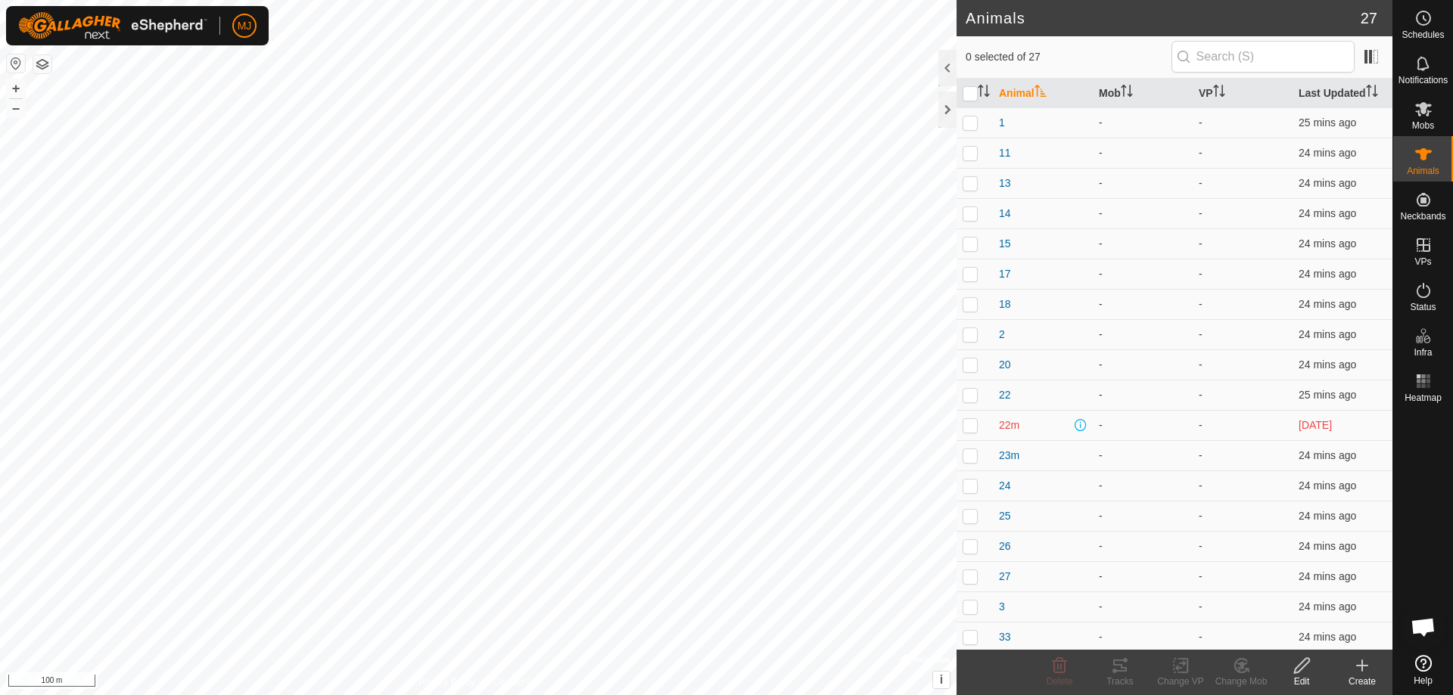
click at [1360, 677] on div "Create" at bounding box center [1362, 682] width 61 height 14
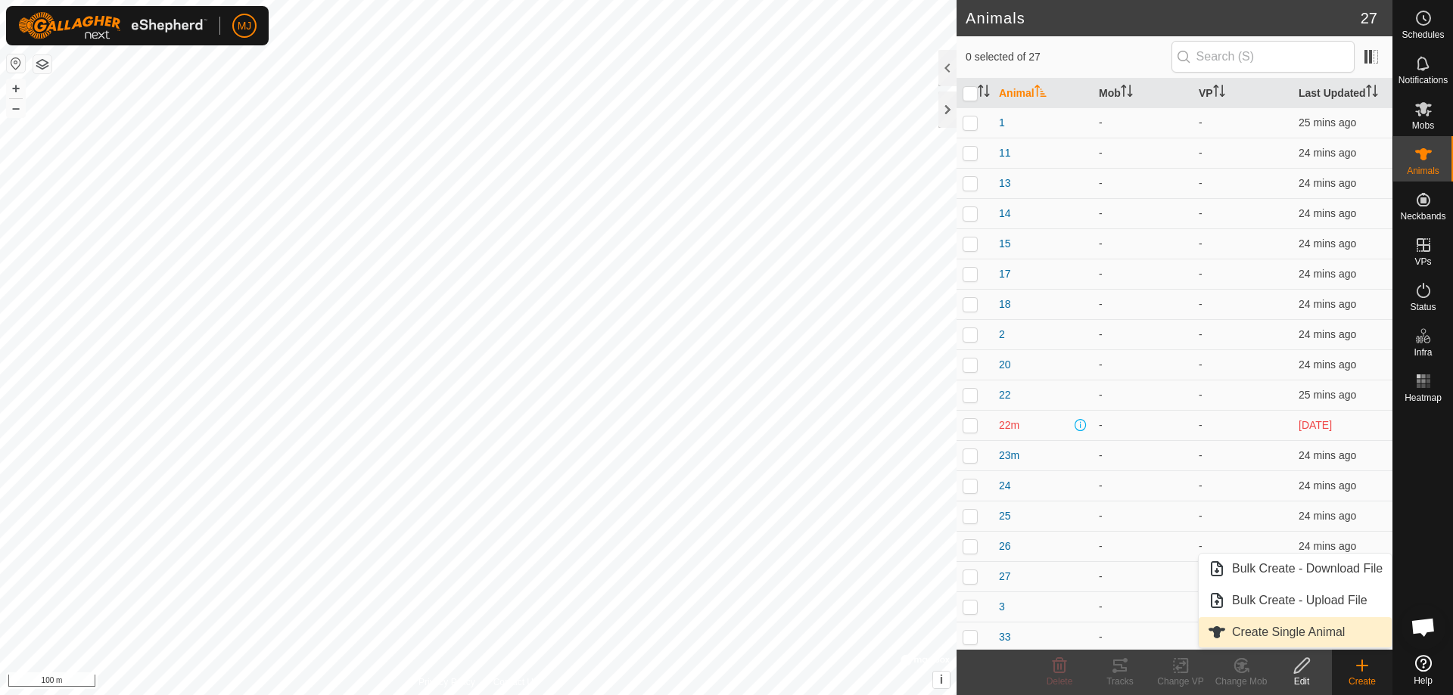
click at [1284, 630] on link "Create Single Animal" at bounding box center [1294, 632] width 193 height 30
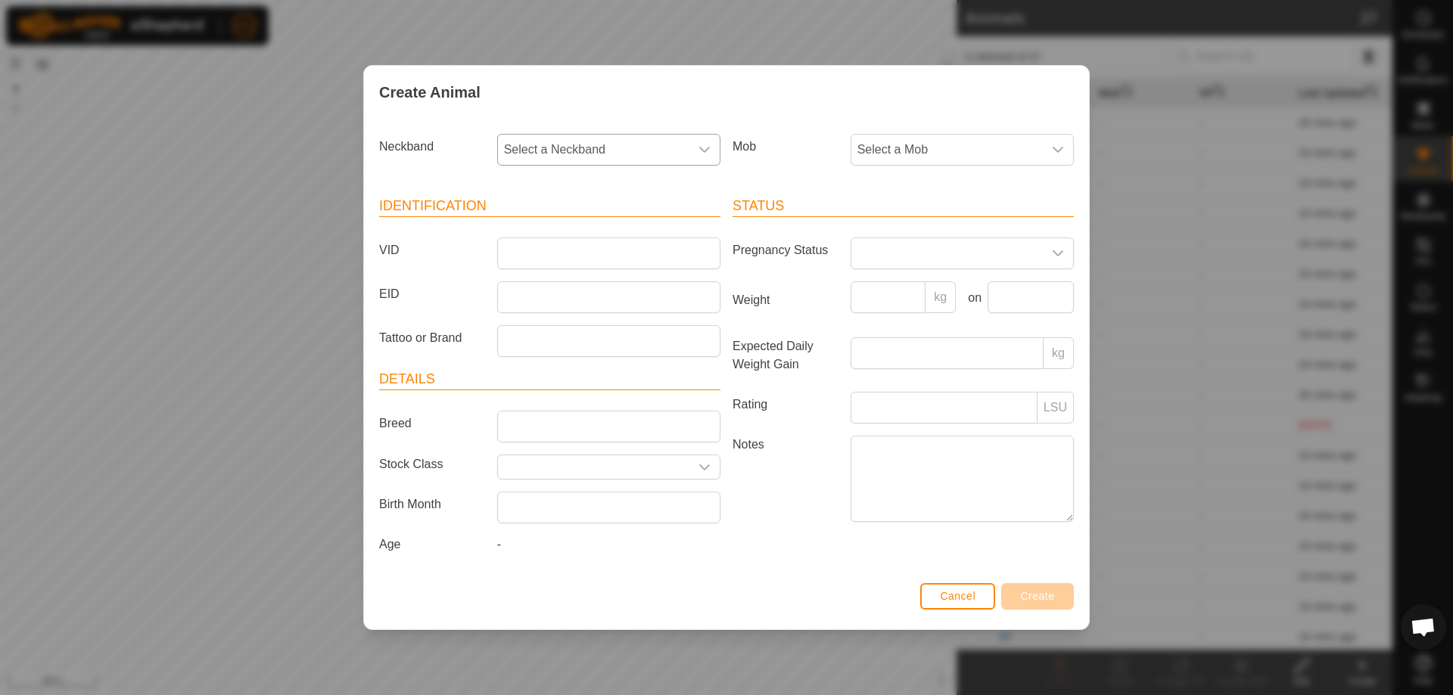
click at [661, 151] on span "Select a Neckband" at bounding box center [593, 150] width 191 height 30
type input "7569"
click at [624, 225] on li "3294787569" at bounding box center [610, 228] width 222 height 30
drag, startPoint x: 623, startPoint y: 252, endPoint x: 620, endPoint y: 265, distance: 13.1
click at [623, 252] on input "VID" at bounding box center [608, 254] width 223 height 32
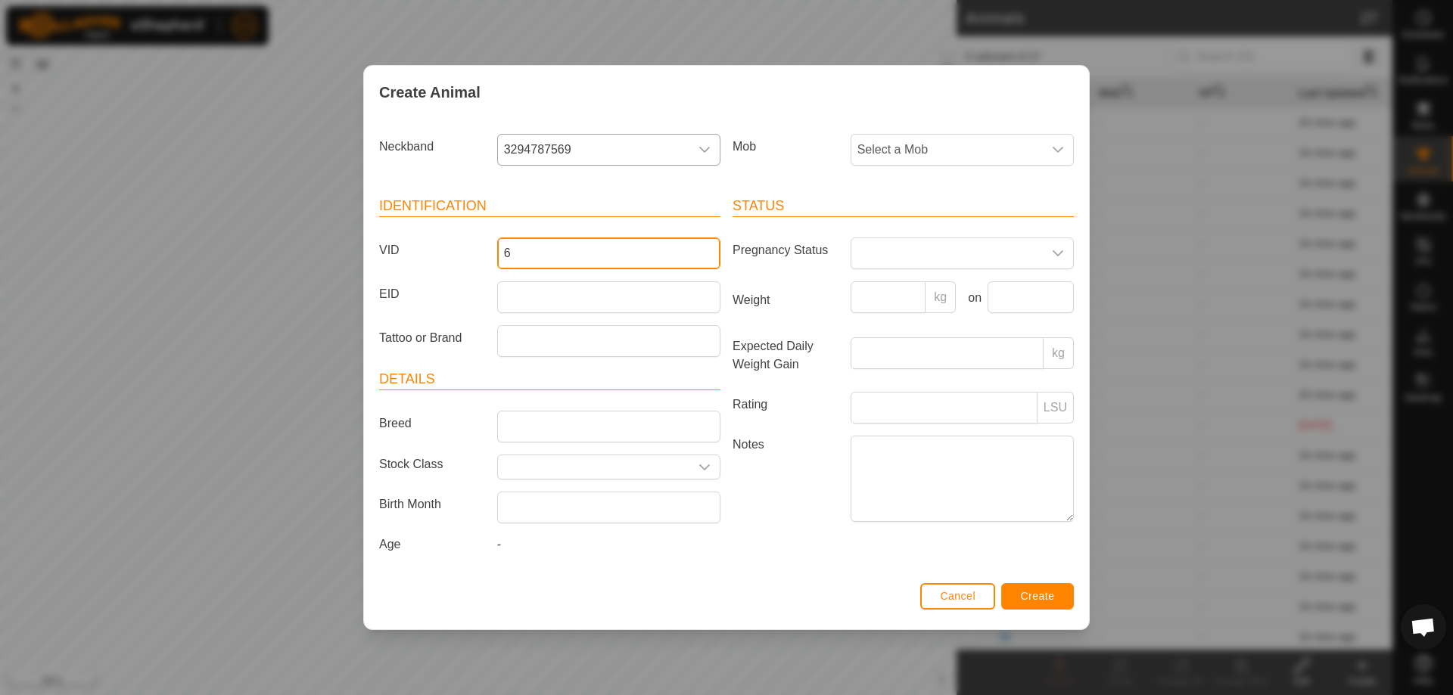
type input "6"
click at [1040, 595] on span "Create" at bounding box center [1038, 596] width 34 height 12
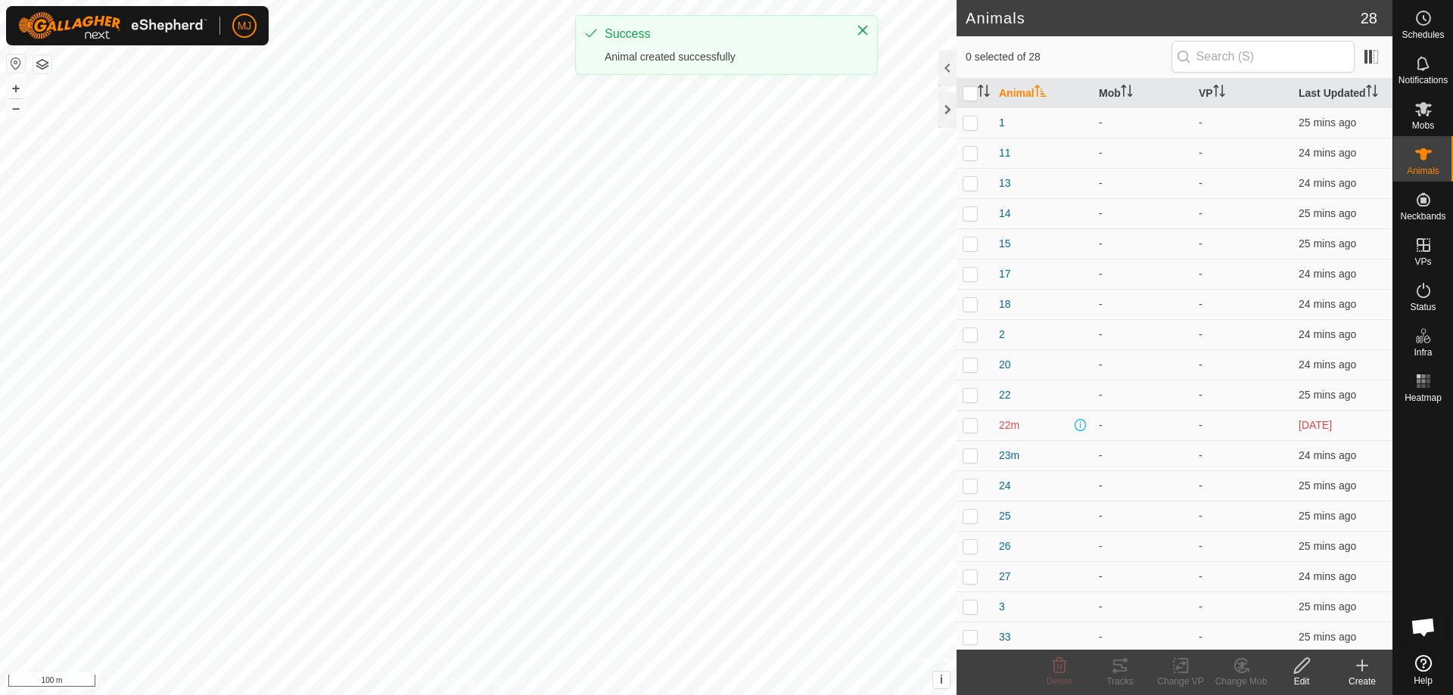
click at [1362, 673] on icon at bounding box center [1362, 666] width 18 height 18
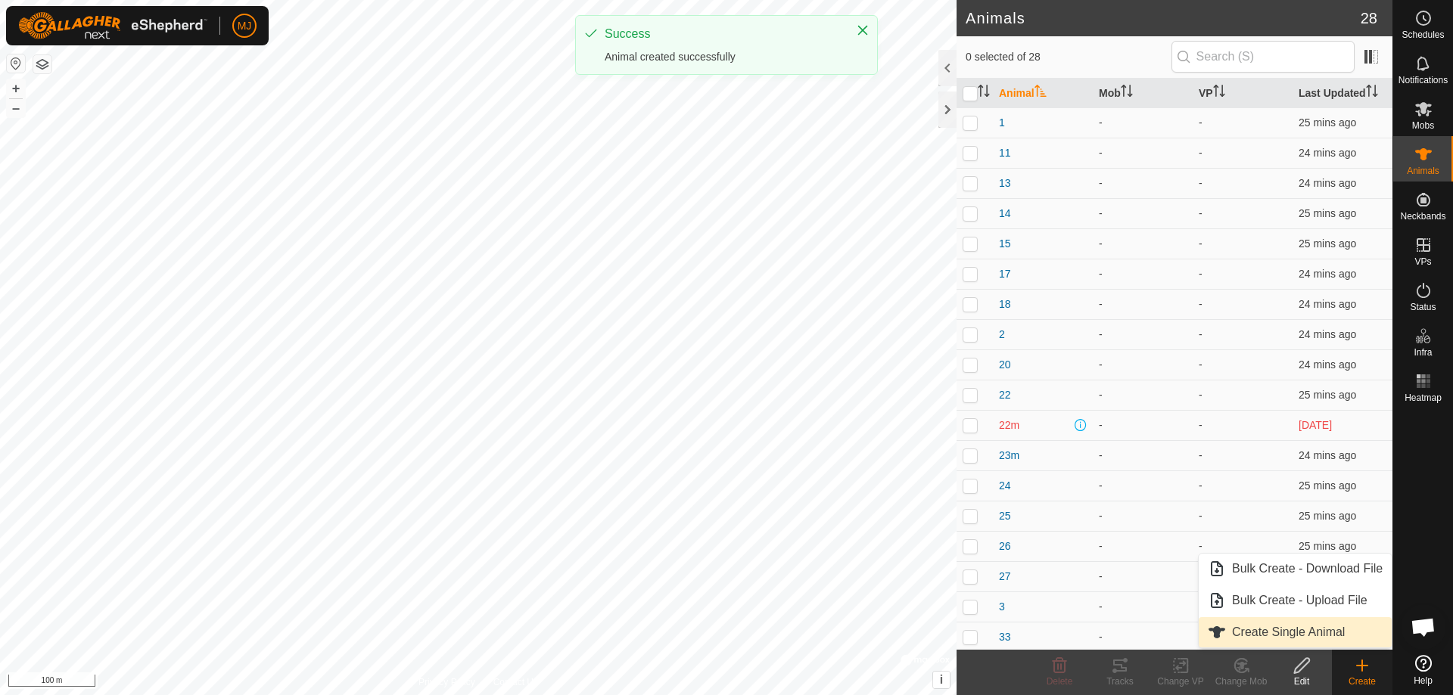
click at [1265, 635] on link "Create Single Animal" at bounding box center [1294, 632] width 193 height 30
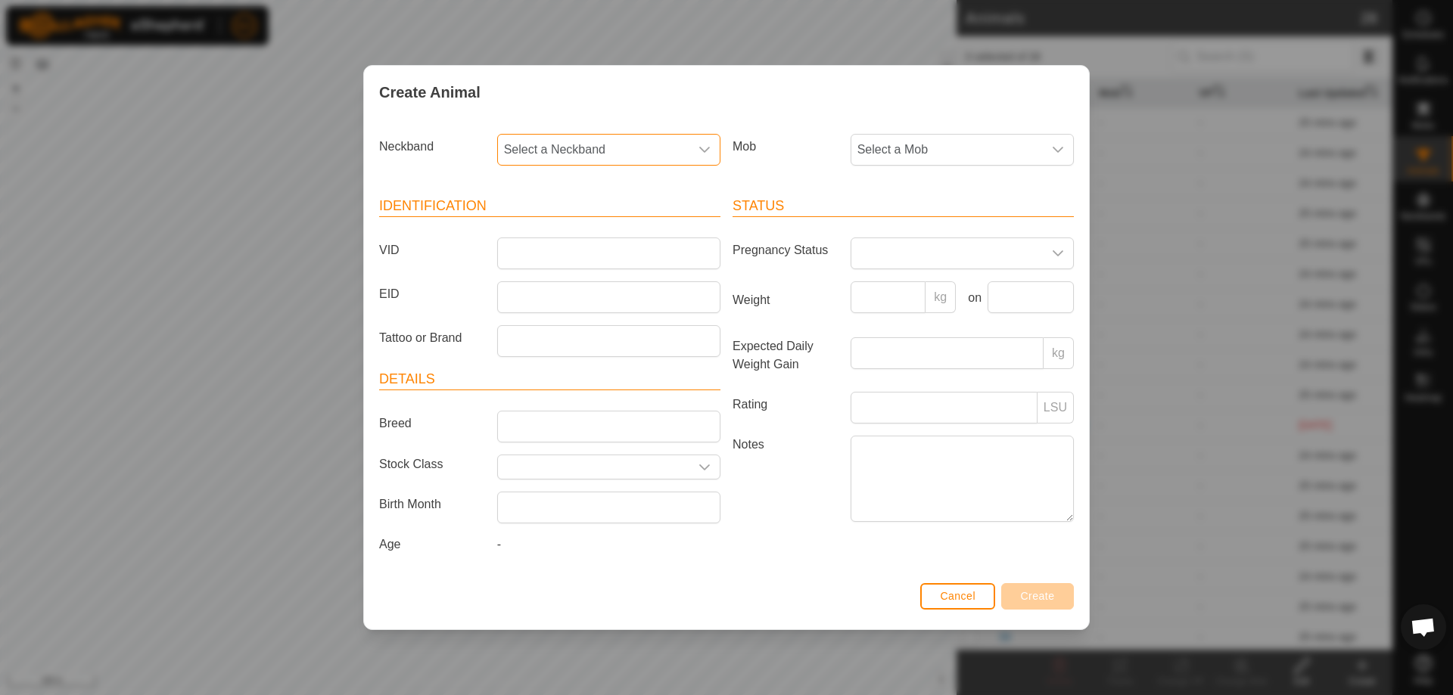
click at [604, 156] on span "Select a Neckband" at bounding box center [593, 150] width 191 height 30
type input "39"
click at [585, 229] on li "1318533977" at bounding box center [610, 228] width 222 height 30
click at [583, 247] on input "VID" at bounding box center [608, 254] width 223 height 32
type input "31"
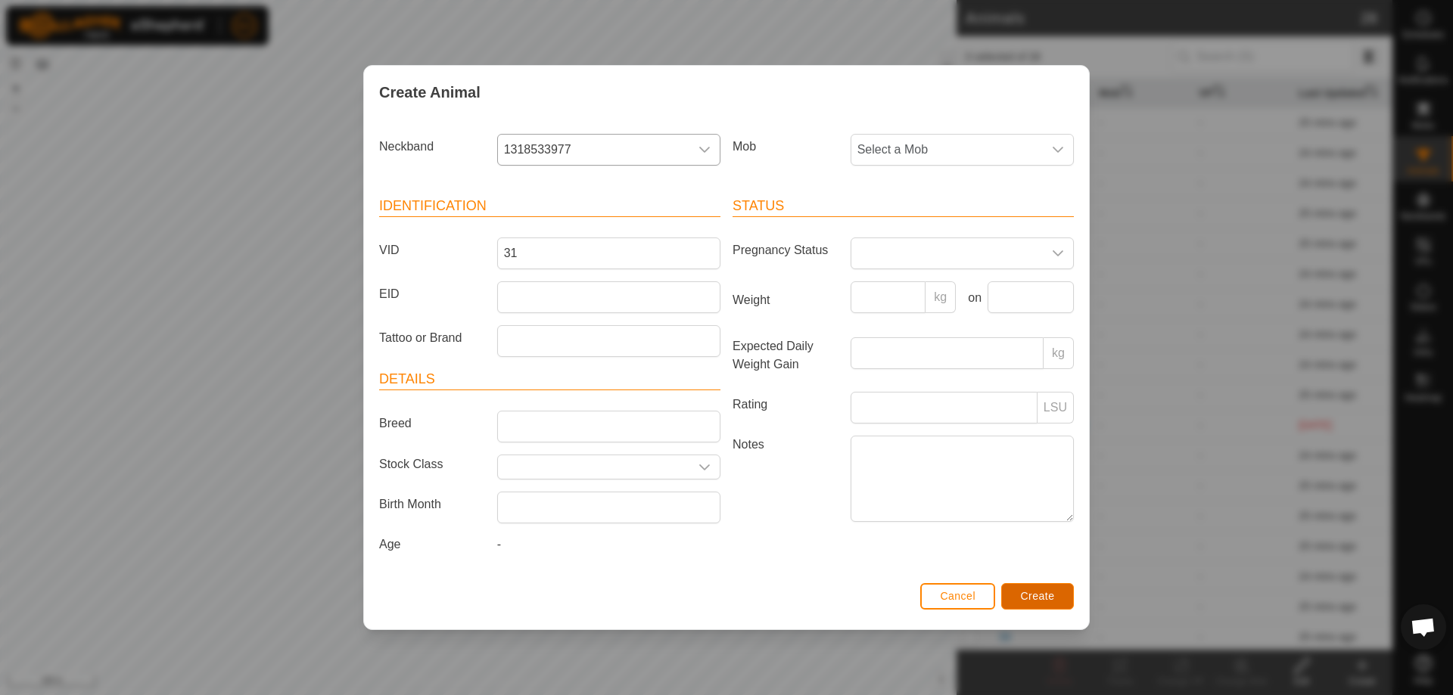
click at [1040, 586] on button "Create" at bounding box center [1037, 596] width 73 height 26
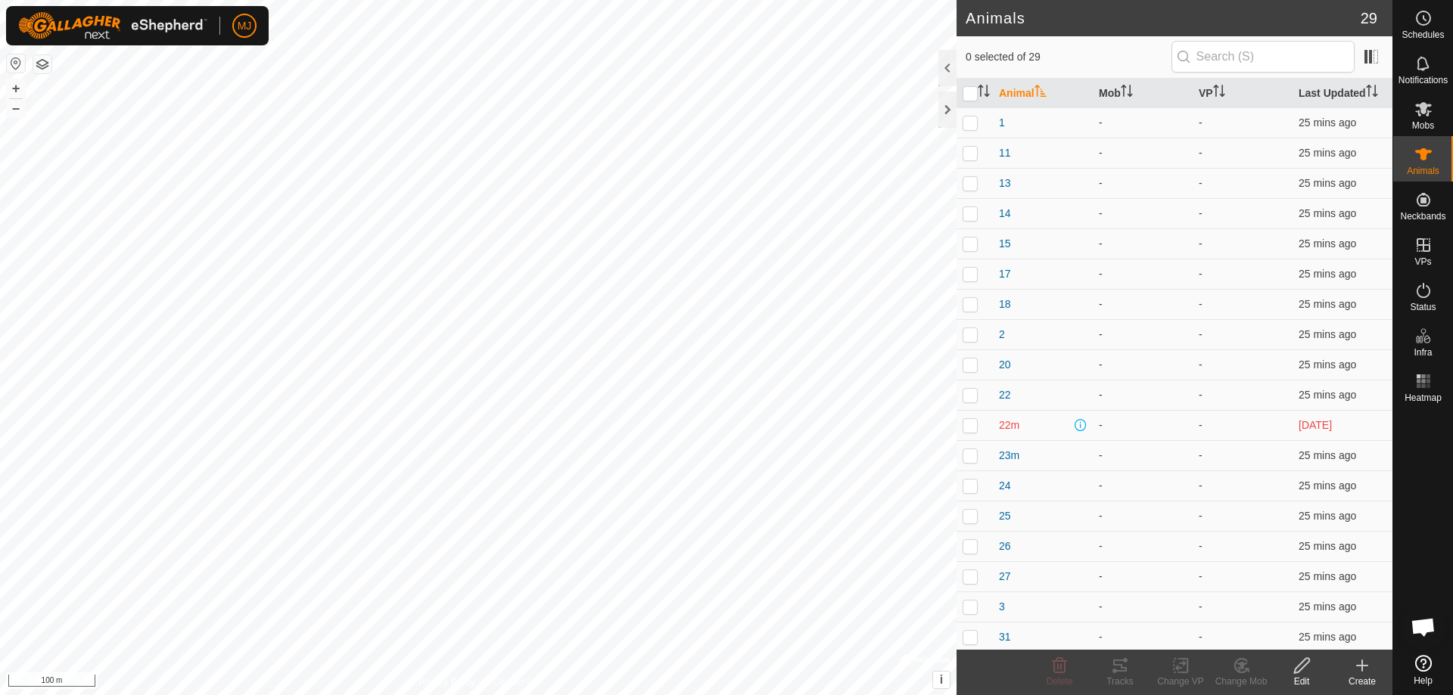
click at [1363, 667] on icon at bounding box center [1362, 666] width 18 height 18
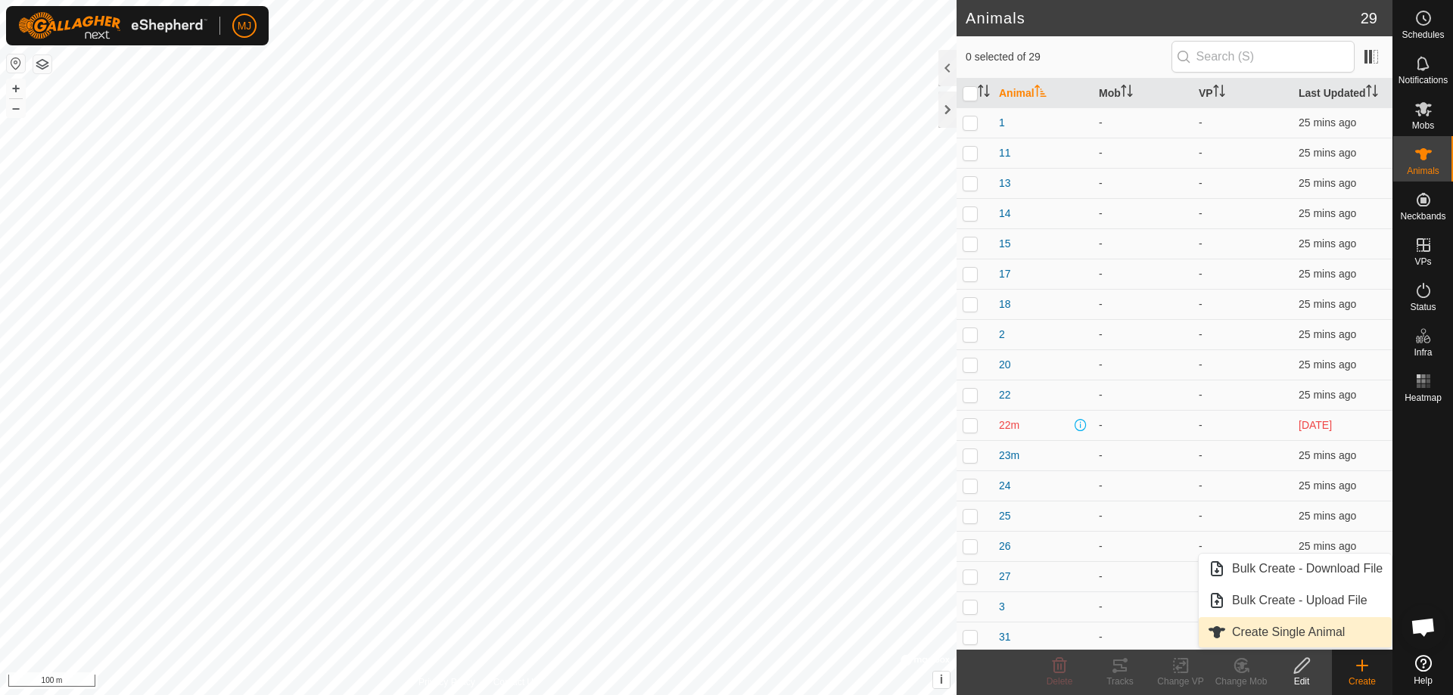
click at [1287, 626] on link "Create Single Animal" at bounding box center [1294, 632] width 193 height 30
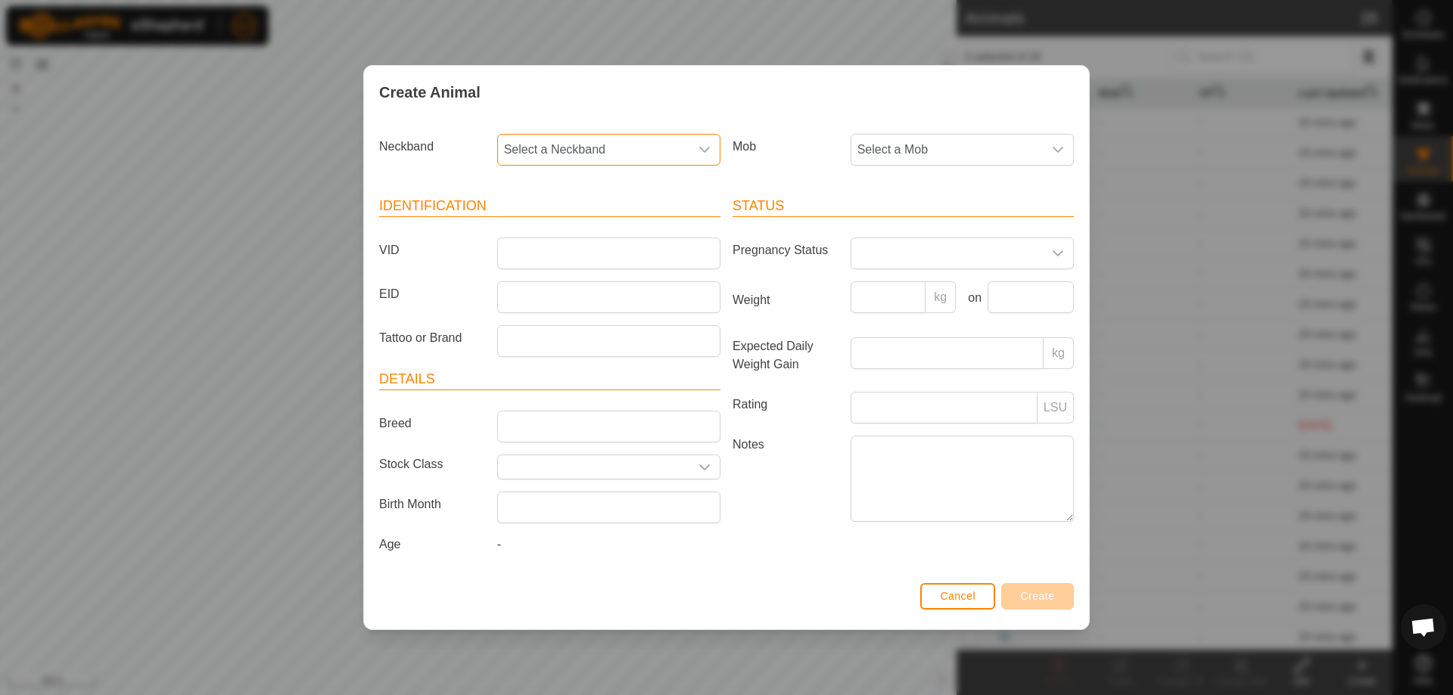
click at [615, 155] on span "Select a Neckband" at bounding box center [593, 150] width 191 height 30
type input "1481"
click at [636, 232] on li "0851831481" at bounding box center [610, 228] width 222 height 30
click at [635, 256] on input "VID" at bounding box center [608, 254] width 223 height 32
type input "12"
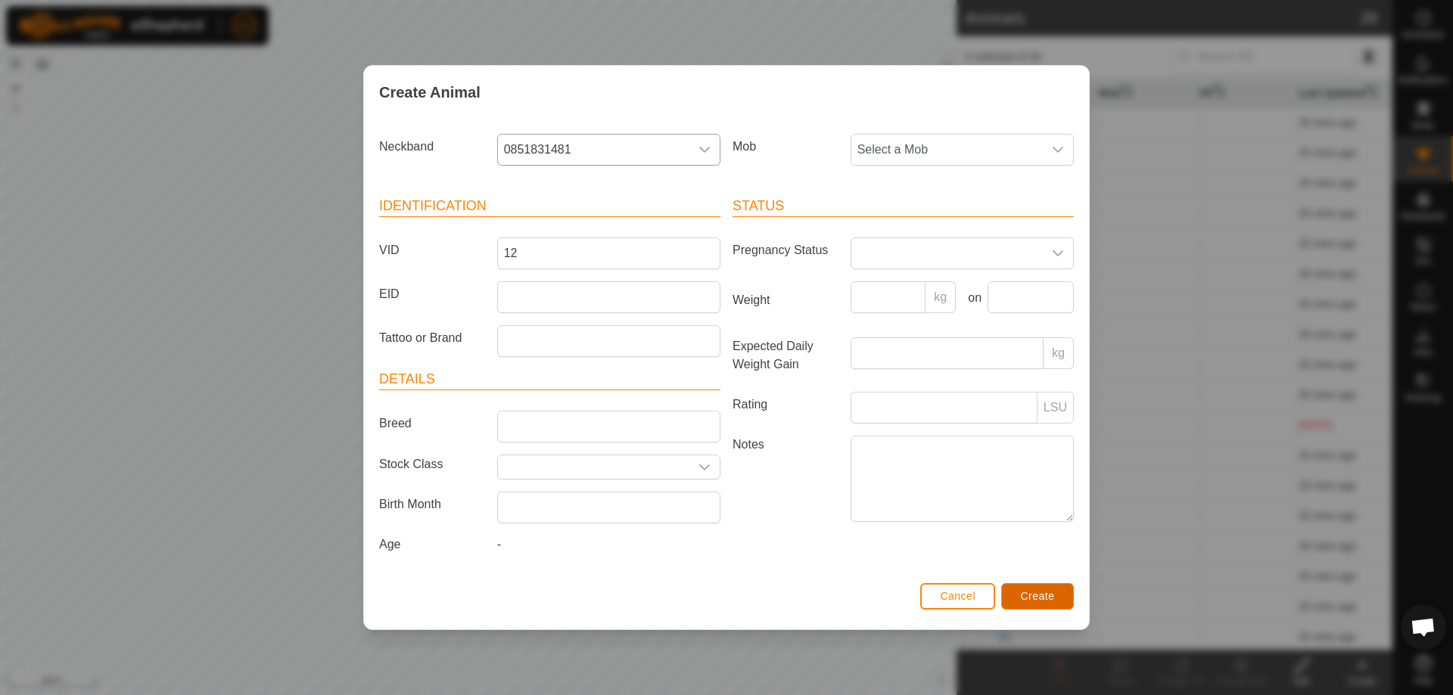
click at [1028, 593] on span "Create" at bounding box center [1038, 596] width 34 height 12
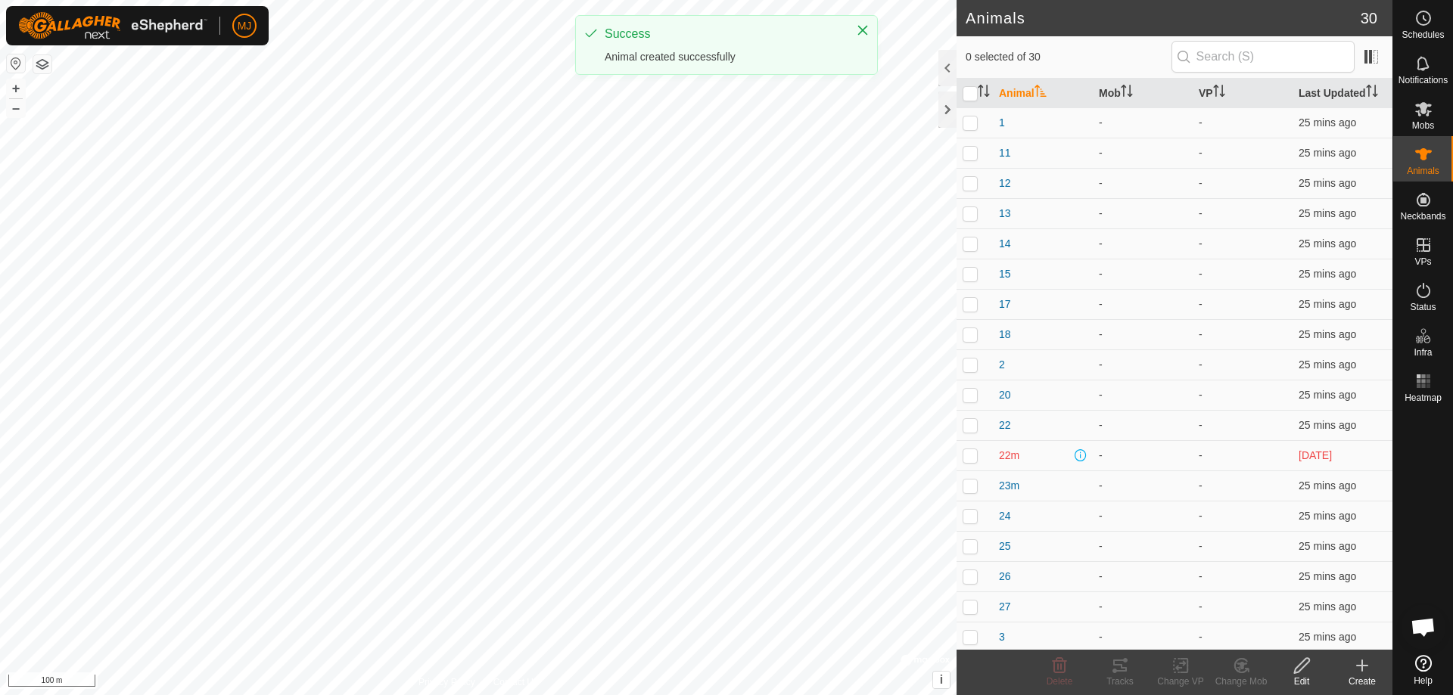
click at [1352, 668] on create-svg-icon at bounding box center [1362, 666] width 61 height 18
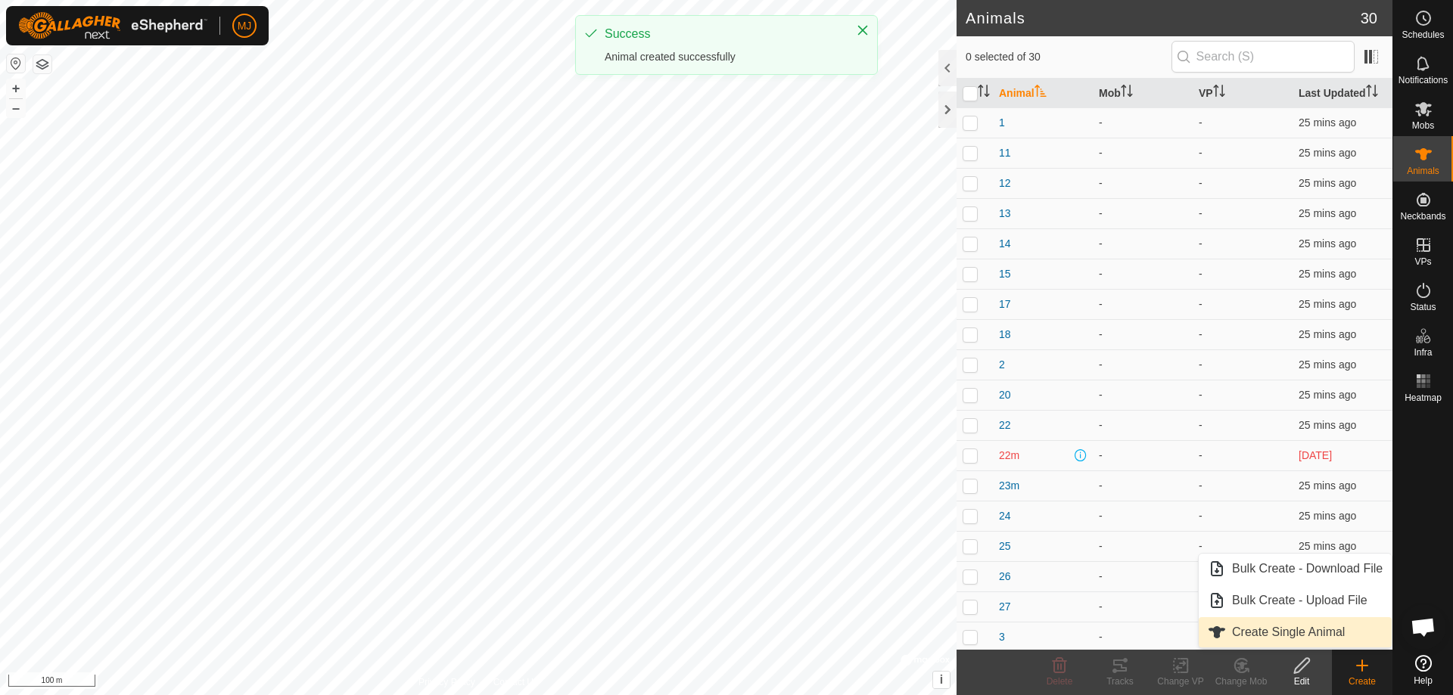
click at [1264, 628] on link "Create Single Animal" at bounding box center [1294, 632] width 193 height 30
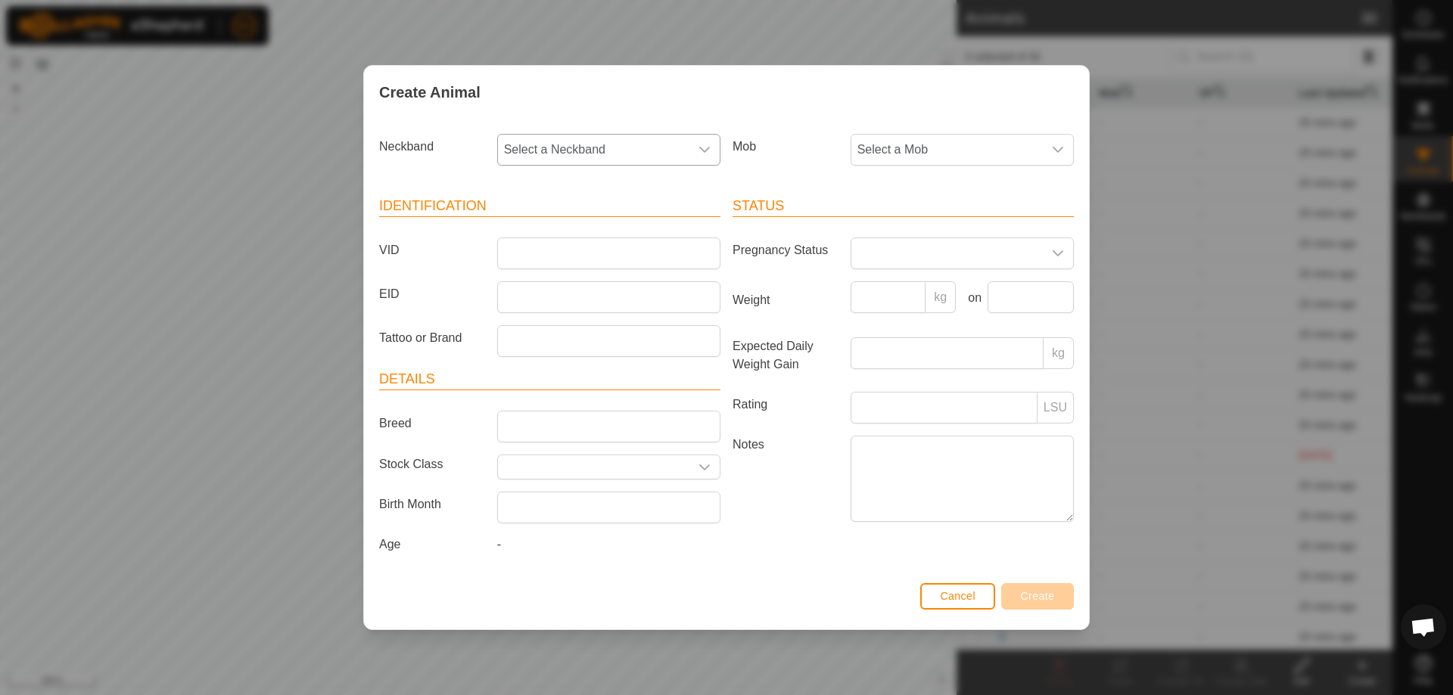
click at [609, 161] on span "Select a Neckband" at bounding box center [593, 150] width 191 height 30
type input "59"
click at [617, 224] on li "0188845912" at bounding box center [610, 228] width 222 height 30
click at [614, 242] on input "VID" at bounding box center [608, 254] width 223 height 32
type input "19"
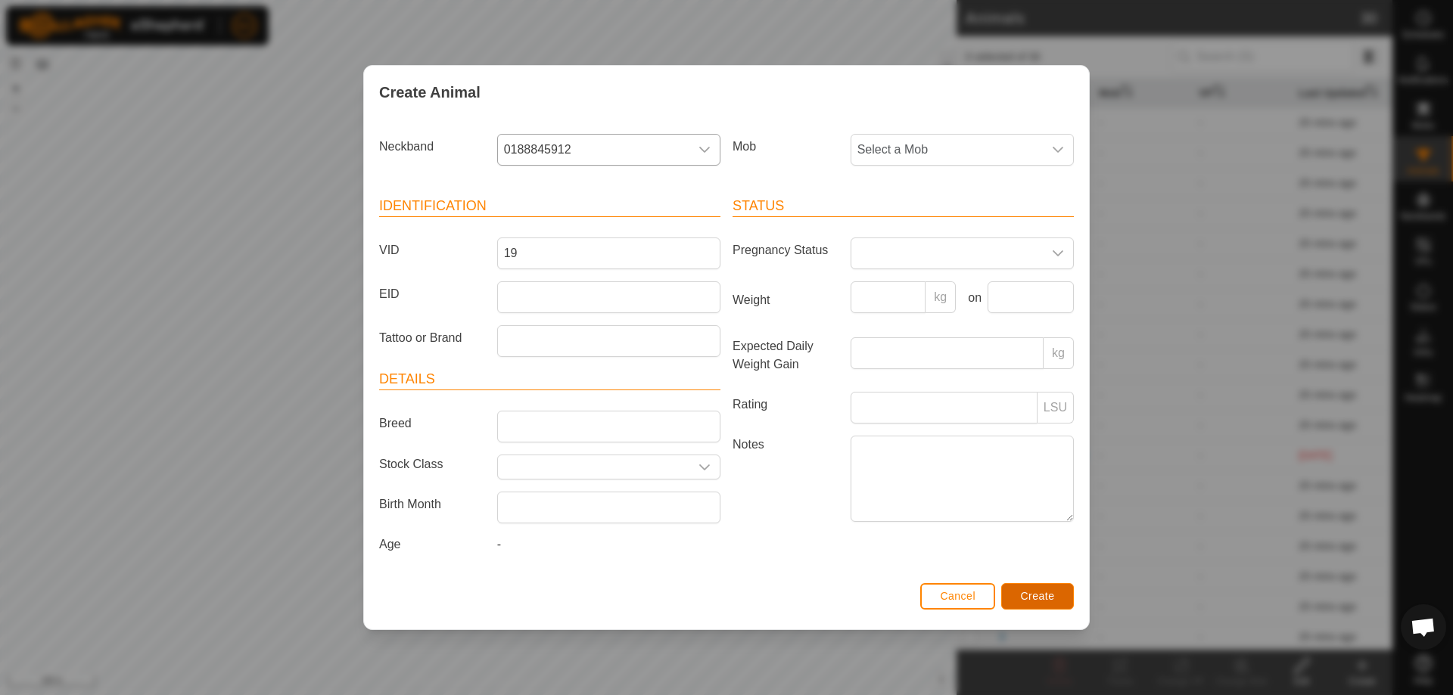
click at [1034, 598] on span "Create" at bounding box center [1038, 596] width 34 height 12
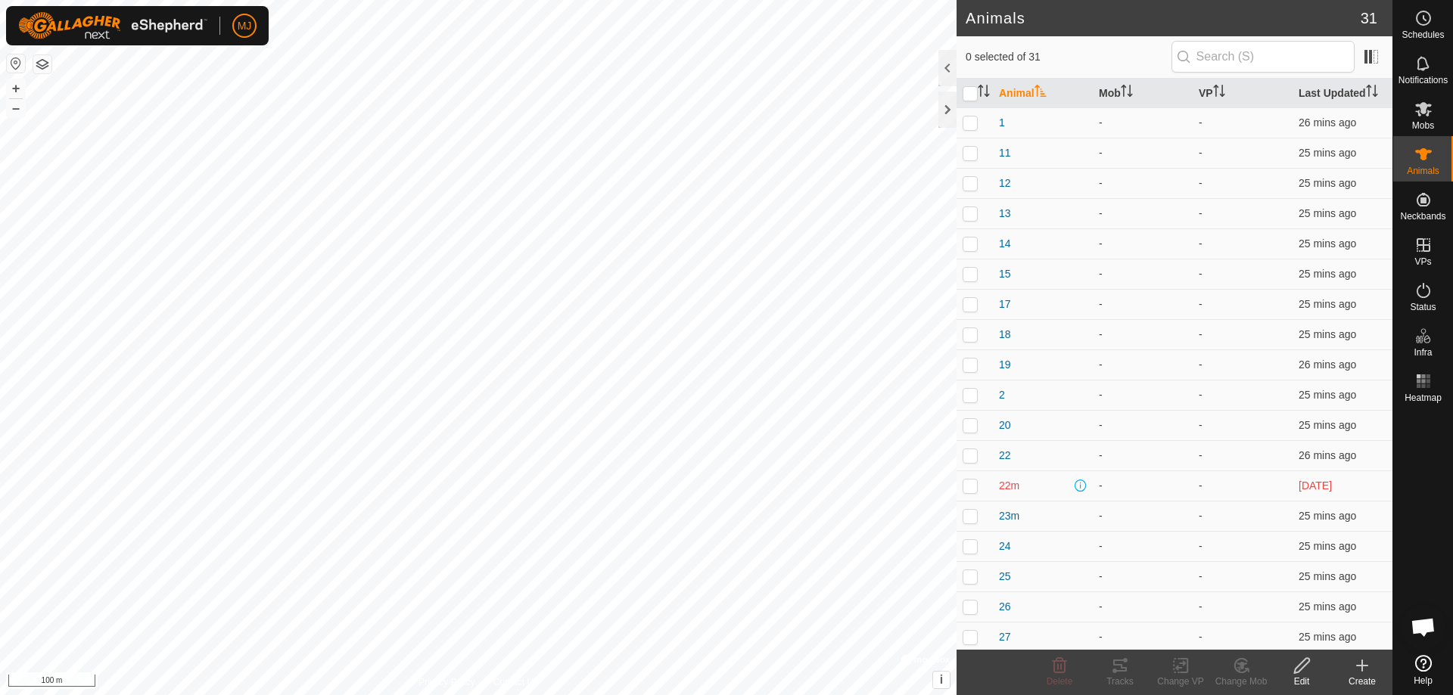
click at [1358, 666] on icon at bounding box center [1362, 666] width 11 height 0
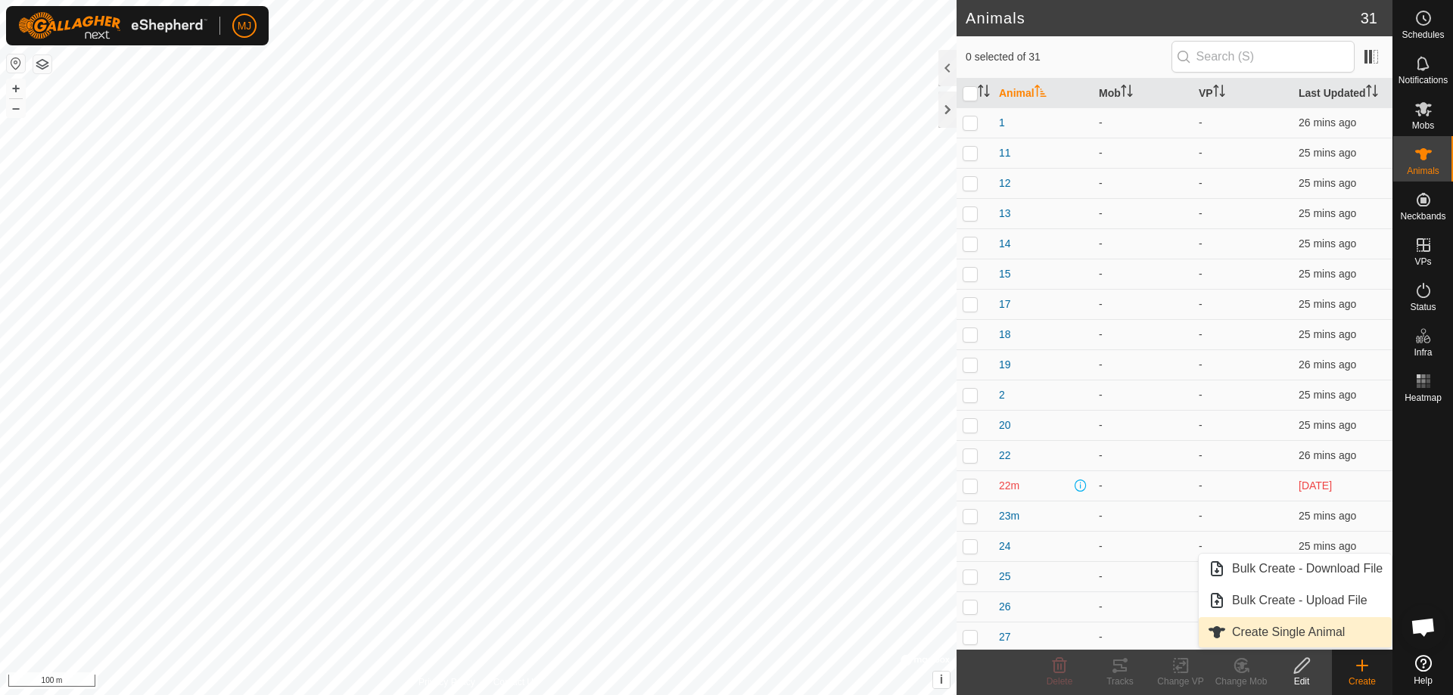
click at [1284, 633] on link "Create Single Animal" at bounding box center [1294, 632] width 193 height 30
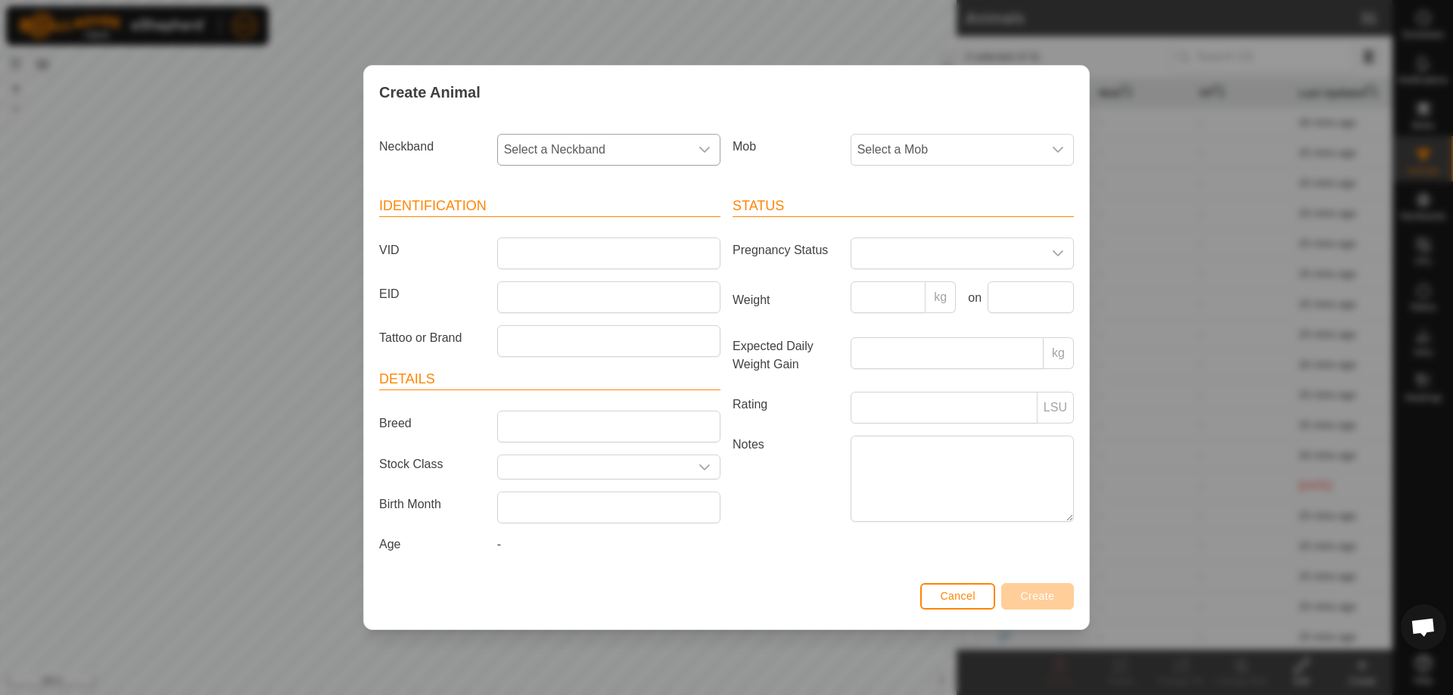
click at [640, 147] on span "Select a Neckband" at bounding box center [593, 150] width 191 height 30
type input "32"
click at [647, 222] on li "2404083278" at bounding box center [610, 228] width 222 height 30
click at [641, 263] on input "VID" at bounding box center [608, 254] width 223 height 32
type input "28"
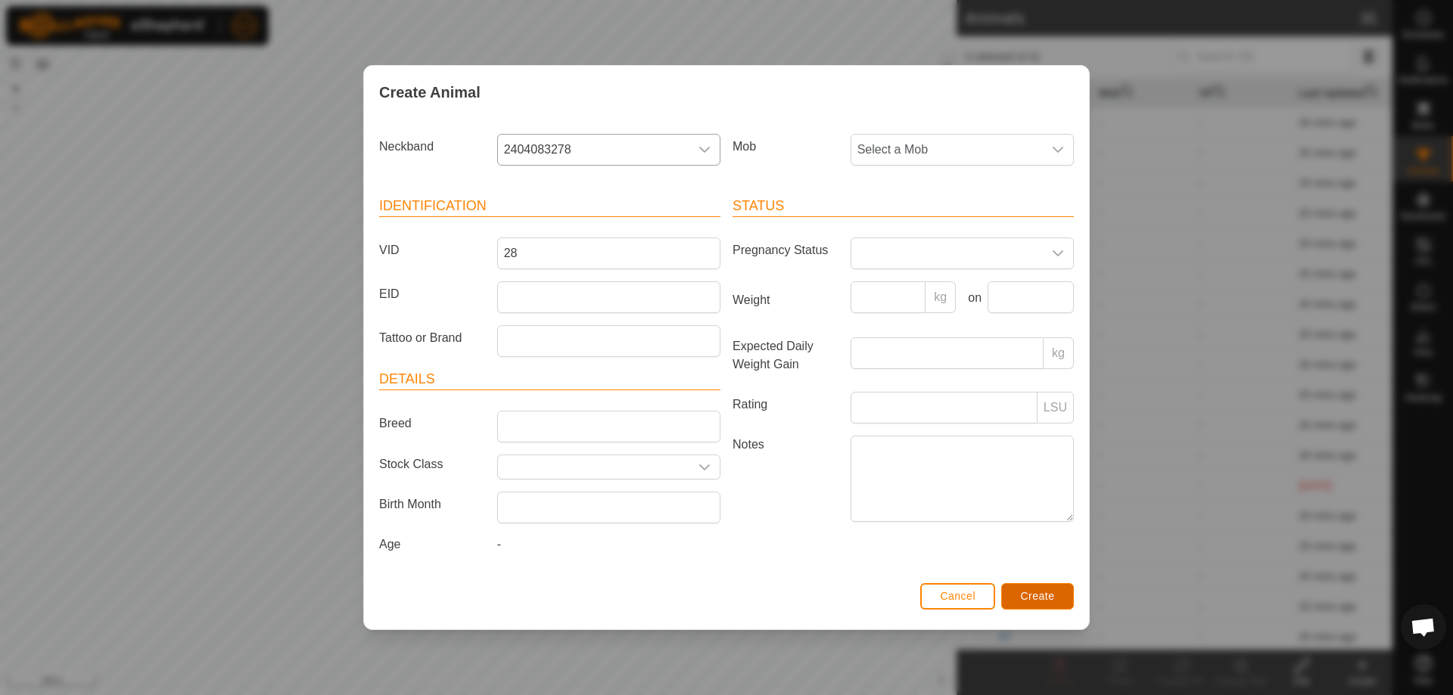
click at [1042, 596] on span "Create" at bounding box center [1038, 596] width 34 height 12
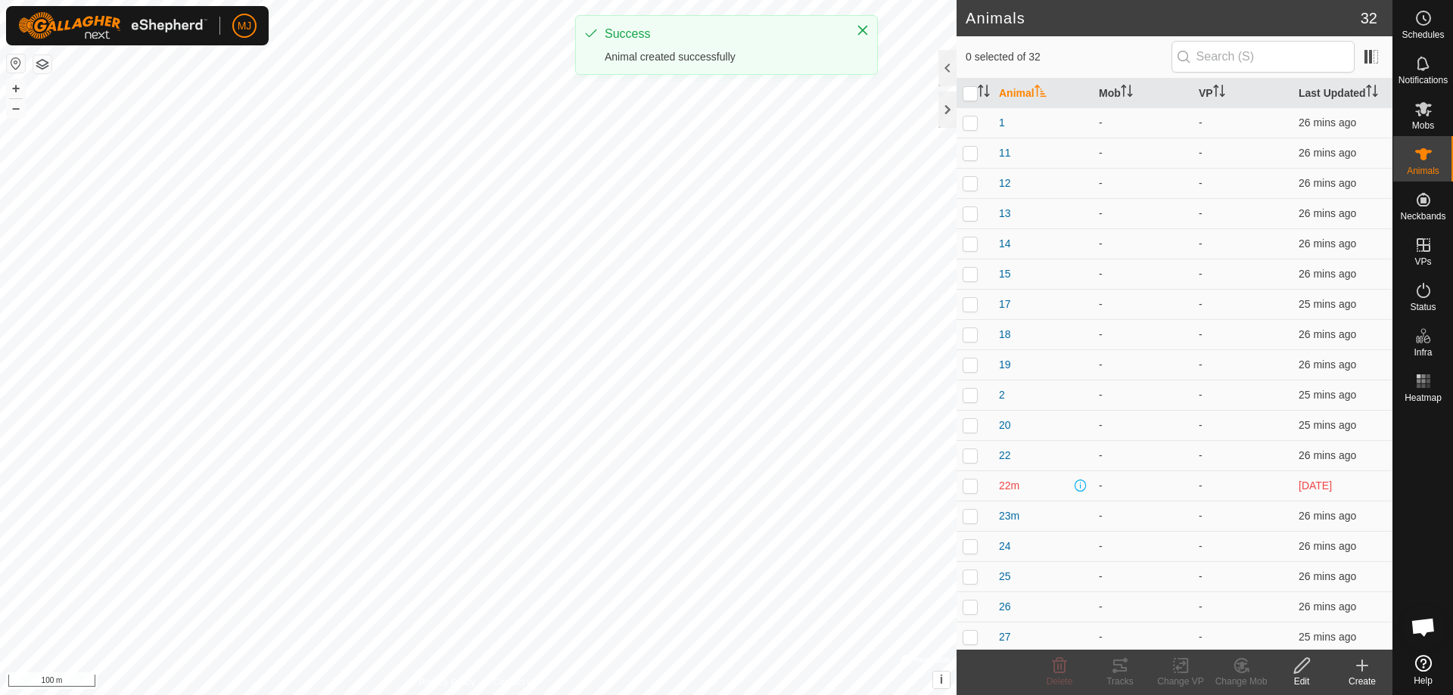
click at [1350, 663] on create-svg-icon at bounding box center [1362, 666] width 61 height 18
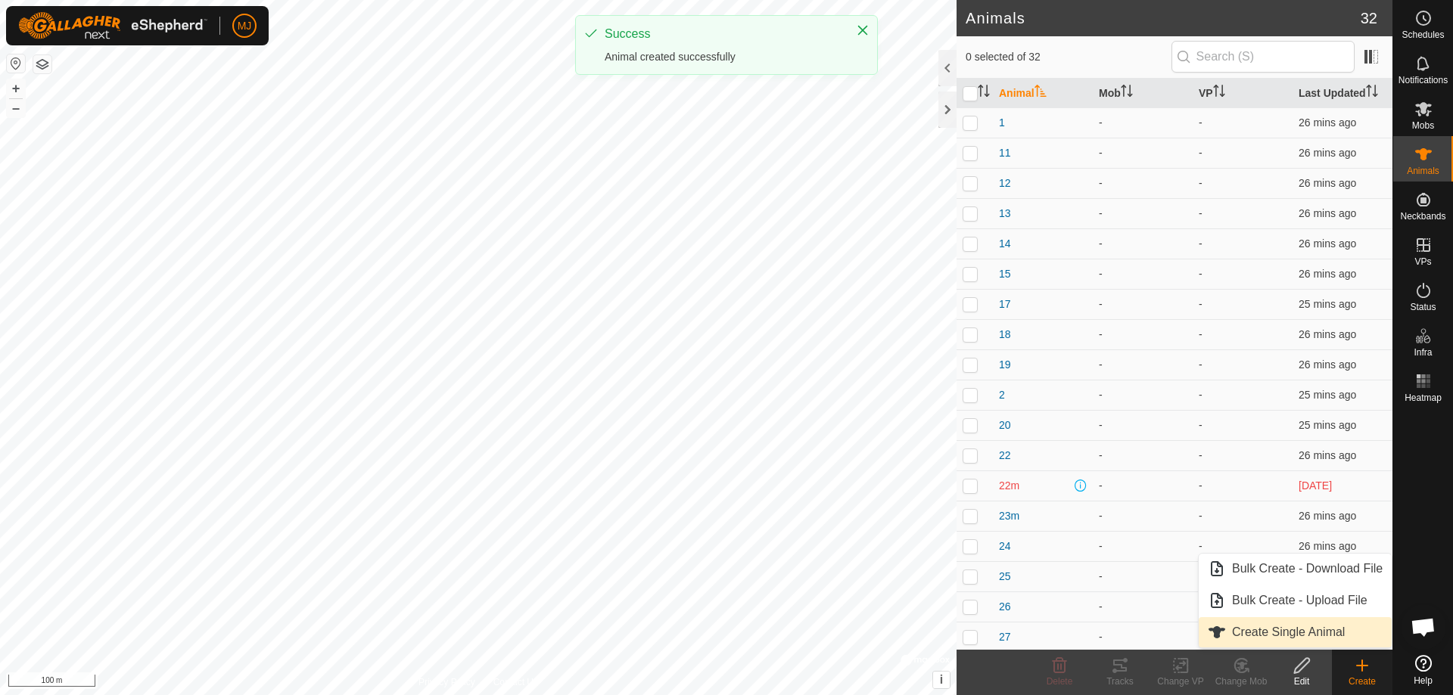
click at [1271, 626] on link "Create Single Animal" at bounding box center [1294, 632] width 193 height 30
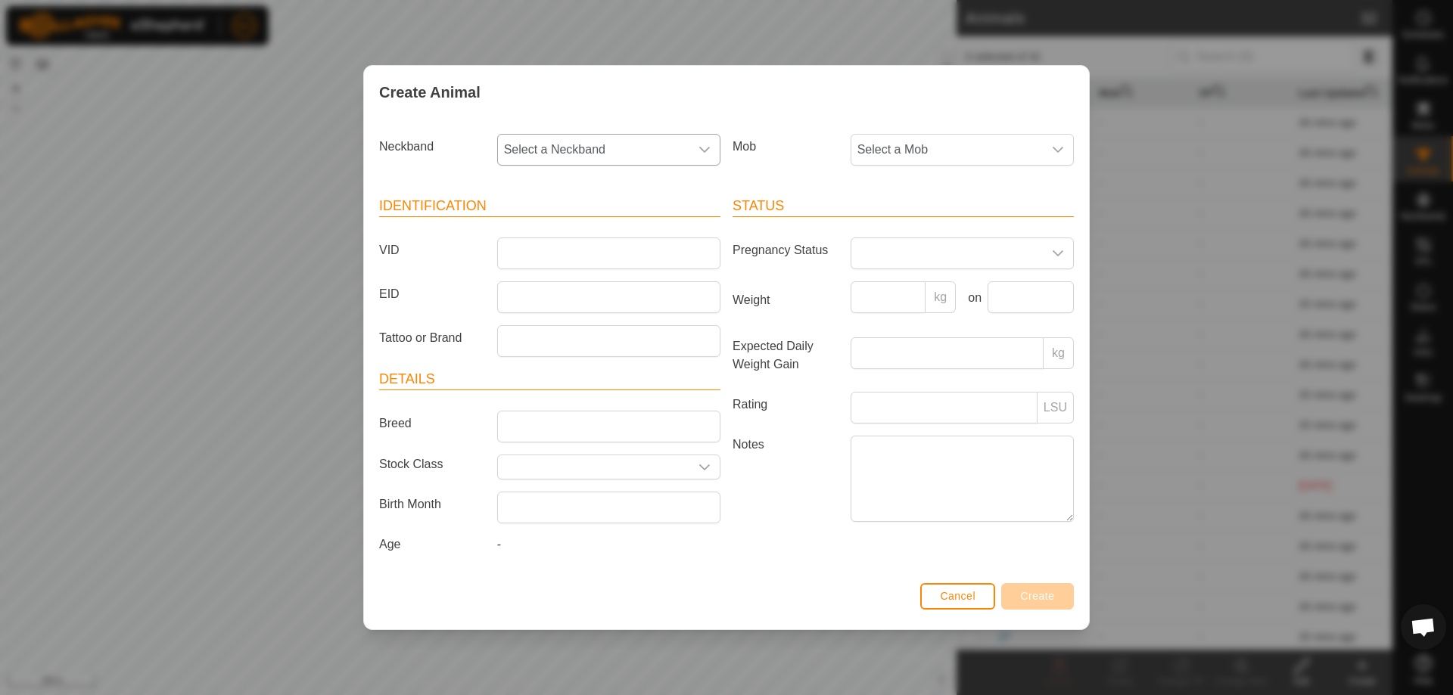
click at [604, 157] on span "Select a Neckband" at bounding box center [593, 150] width 191 height 30
type input "230"
click at [614, 231] on li "3813722301" at bounding box center [610, 228] width 222 height 30
click at [624, 257] on input "VID" at bounding box center [608, 254] width 223 height 32
type input "21"
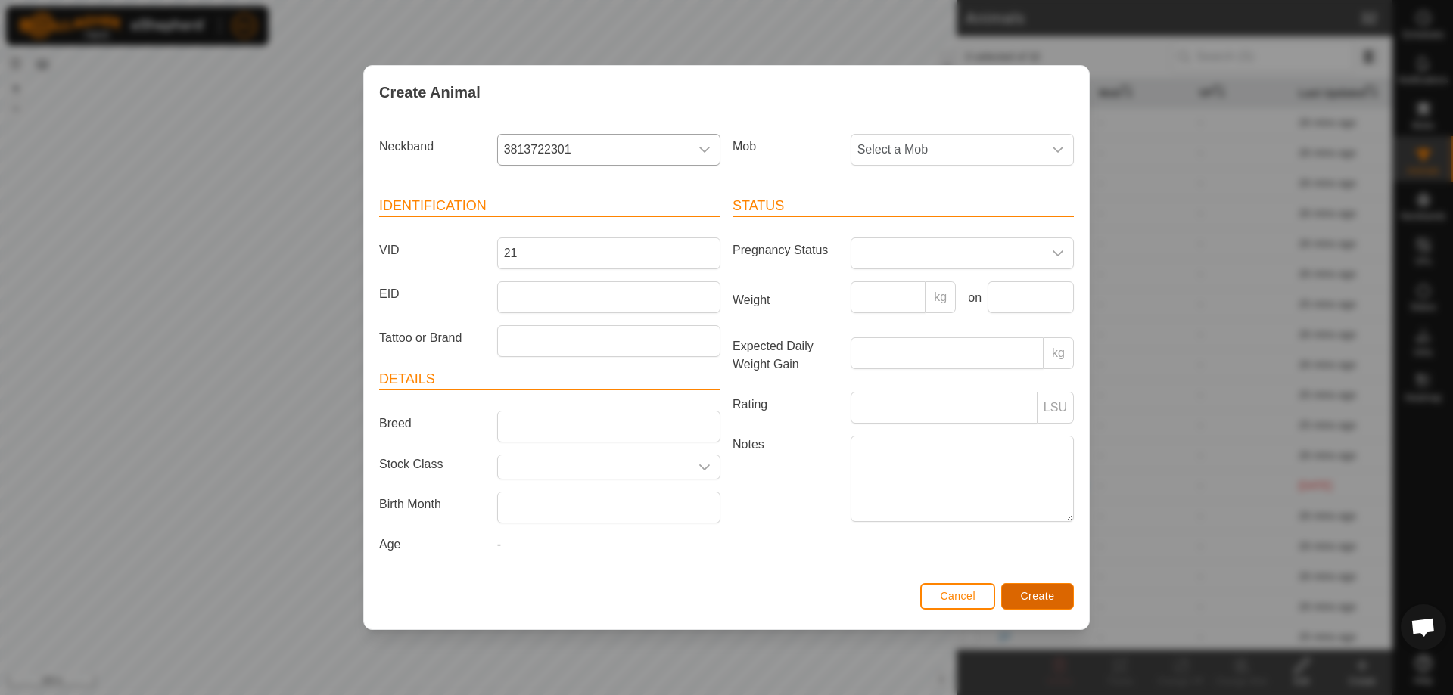
click at [1047, 596] on span "Create" at bounding box center [1038, 596] width 34 height 12
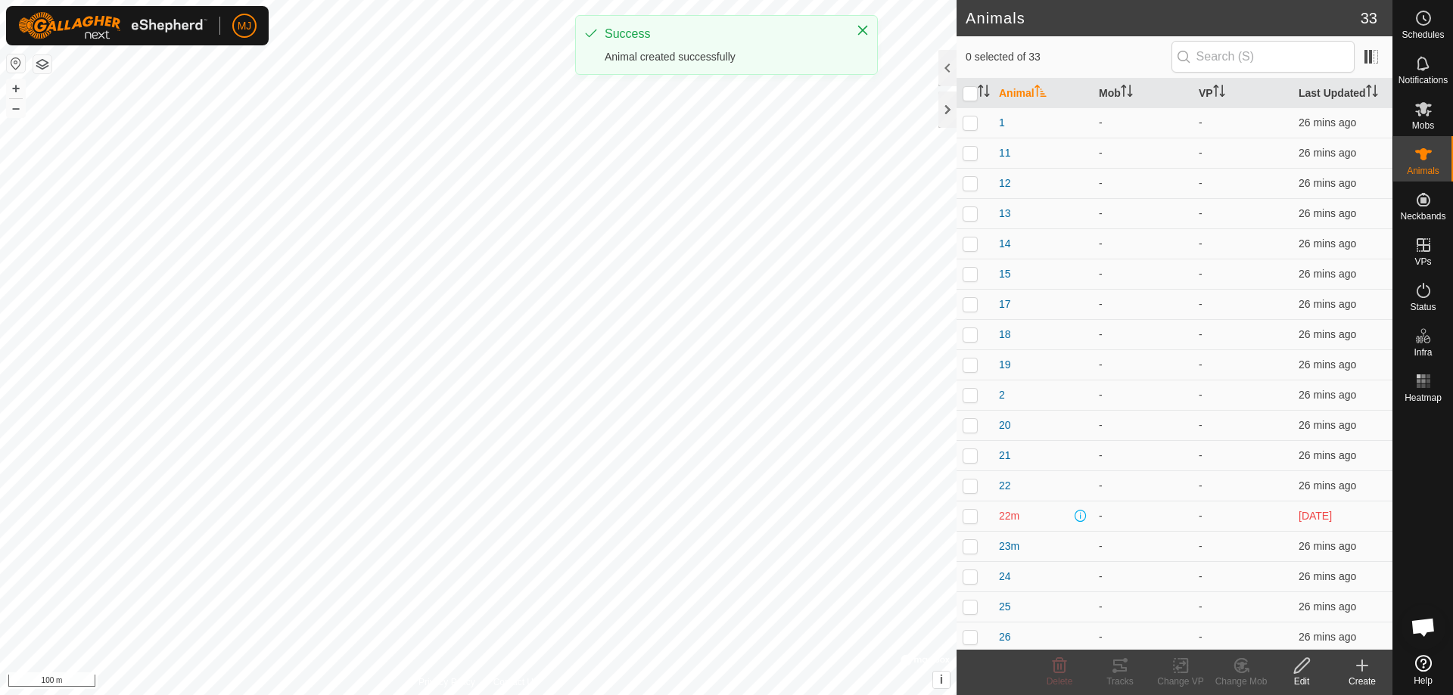
click at [1364, 666] on icon at bounding box center [1362, 666] width 11 height 0
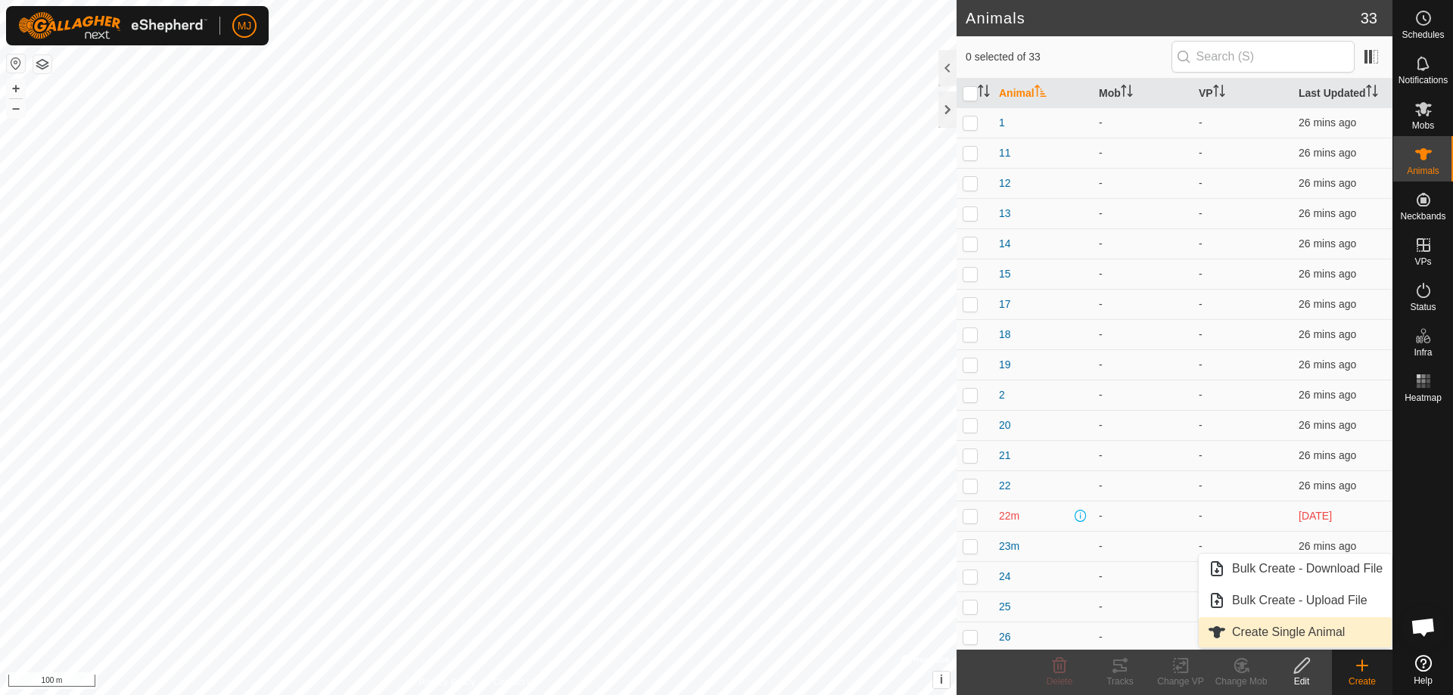
click at [1317, 633] on link "Create Single Animal" at bounding box center [1294, 632] width 193 height 30
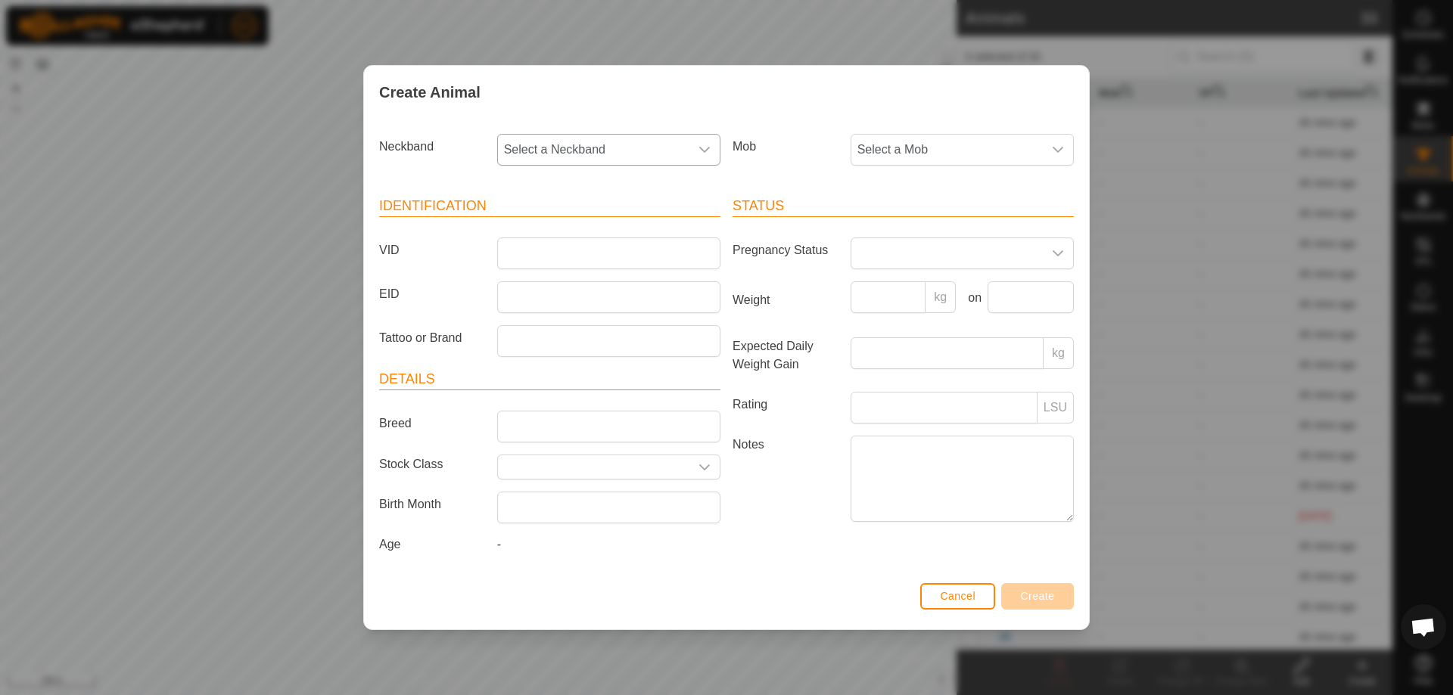
click at [611, 148] on span "Select a Neckband" at bounding box center [593, 150] width 191 height 30
click at [602, 254] on li "1054315385" at bounding box center [610, 259] width 222 height 30
click at [614, 248] on input "VID" at bounding box center [608, 254] width 223 height 32
type input "10"
click at [1039, 598] on span "Create" at bounding box center [1038, 596] width 34 height 12
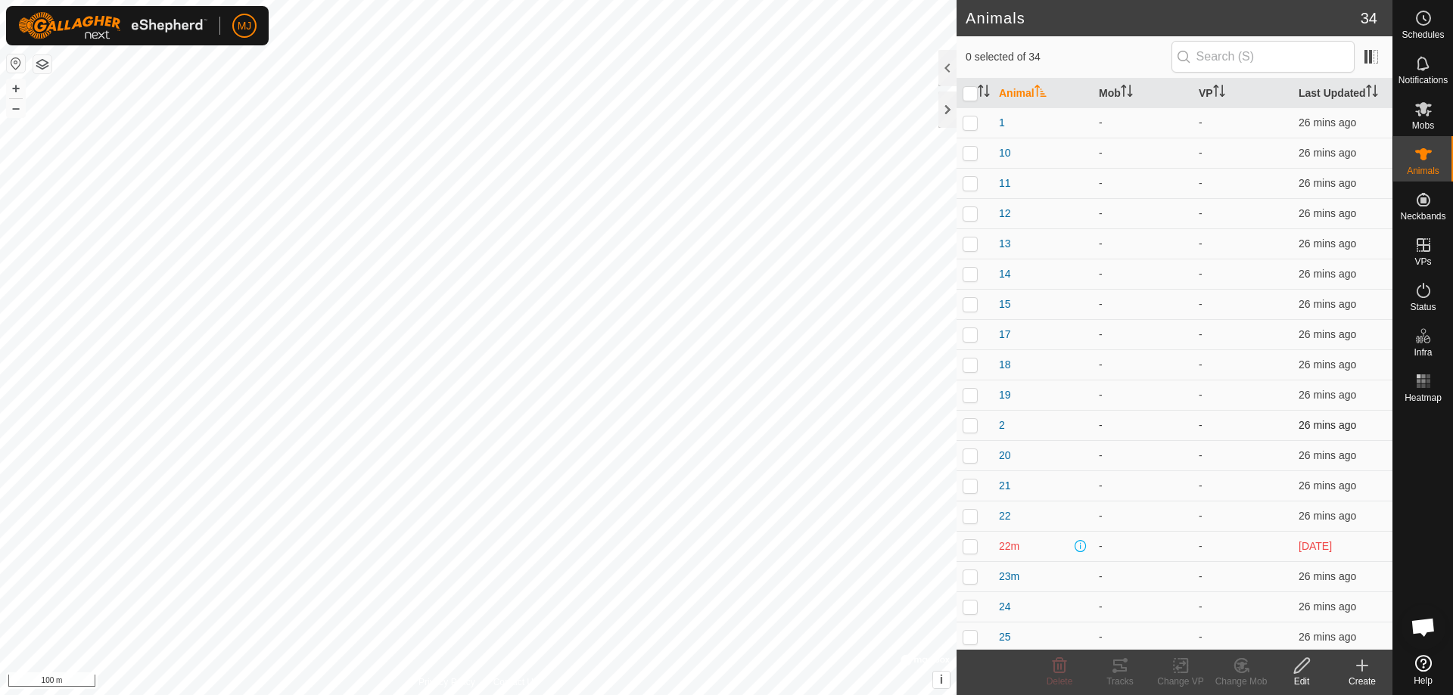
drag, startPoint x: 1014, startPoint y: 427, endPoint x: 1019, endPoint y: 415, distance: 13.9
click at [1019, 415] on td "2" at bounding box center [1043, 425] width 100 height 30
click at [968, 92] on input "checkbox" at bounding box center [969, 93] width 15 height 15
checkbox input "true"
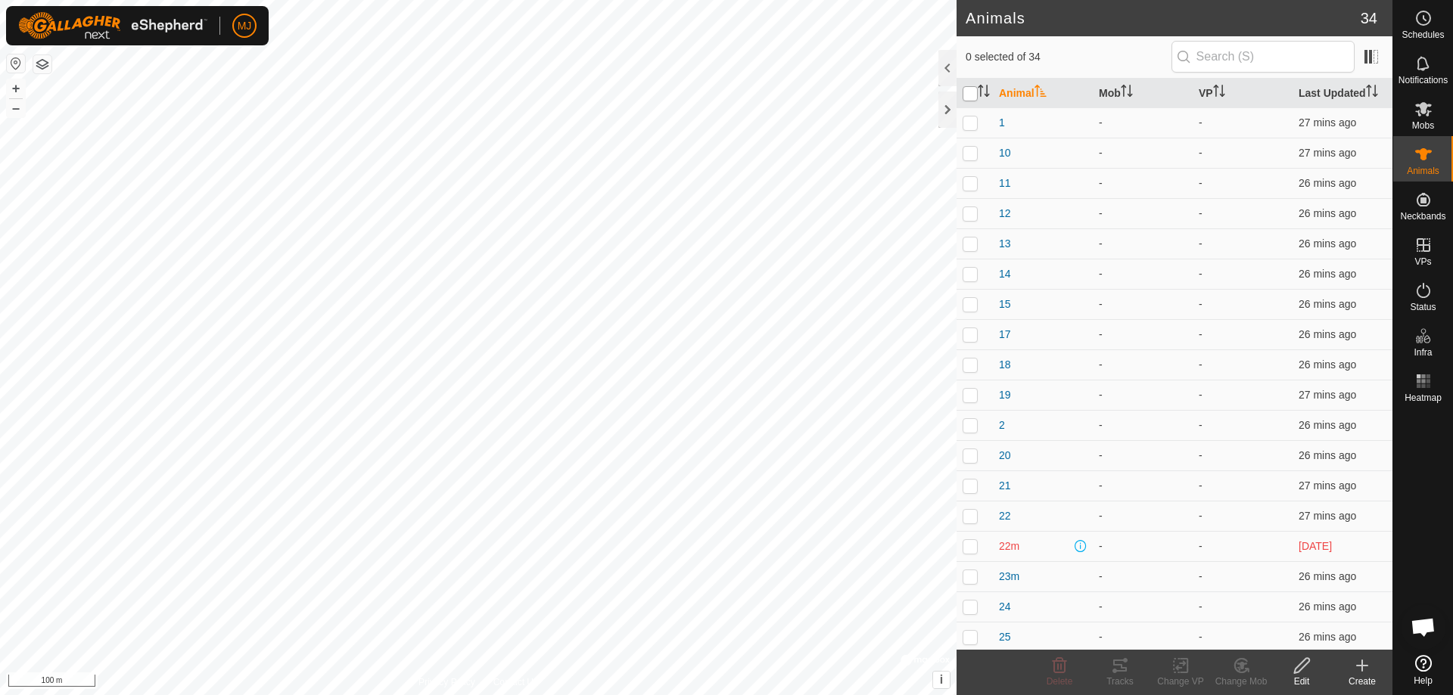
checkbox input "true"
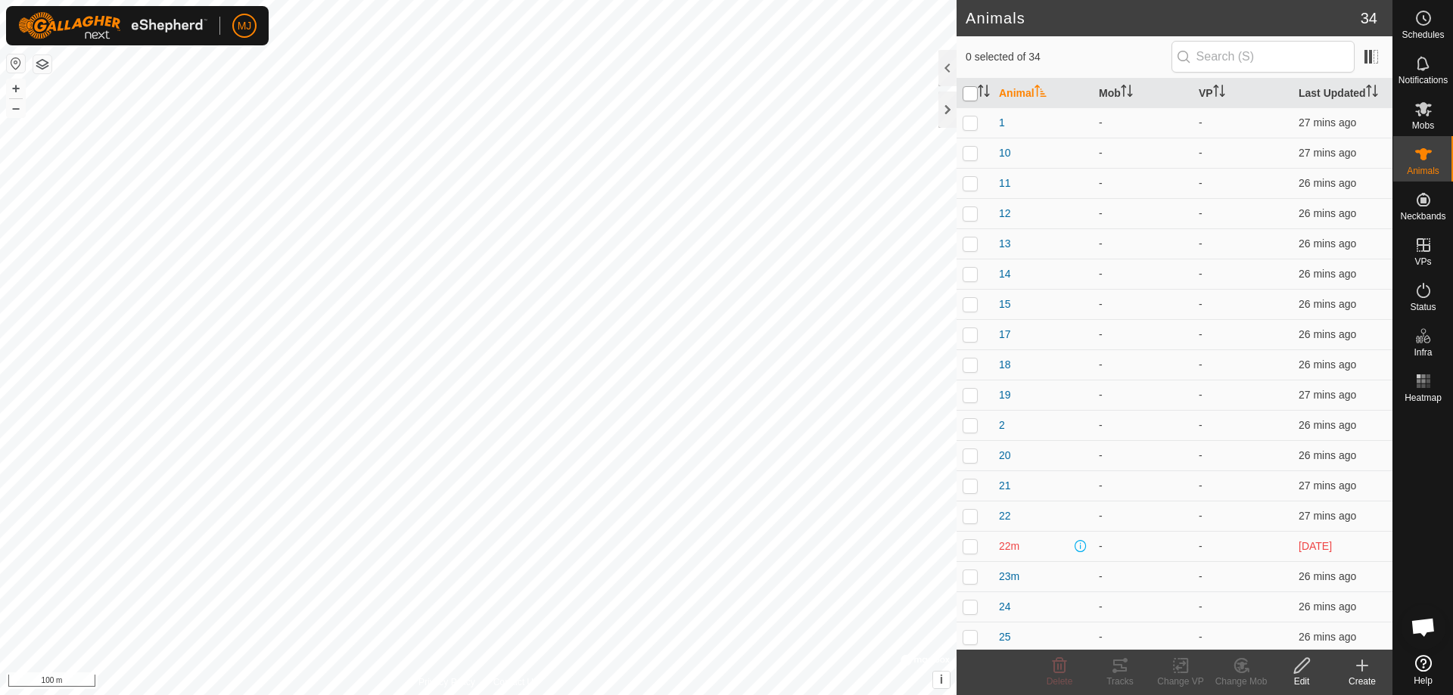
checkbox input "true"
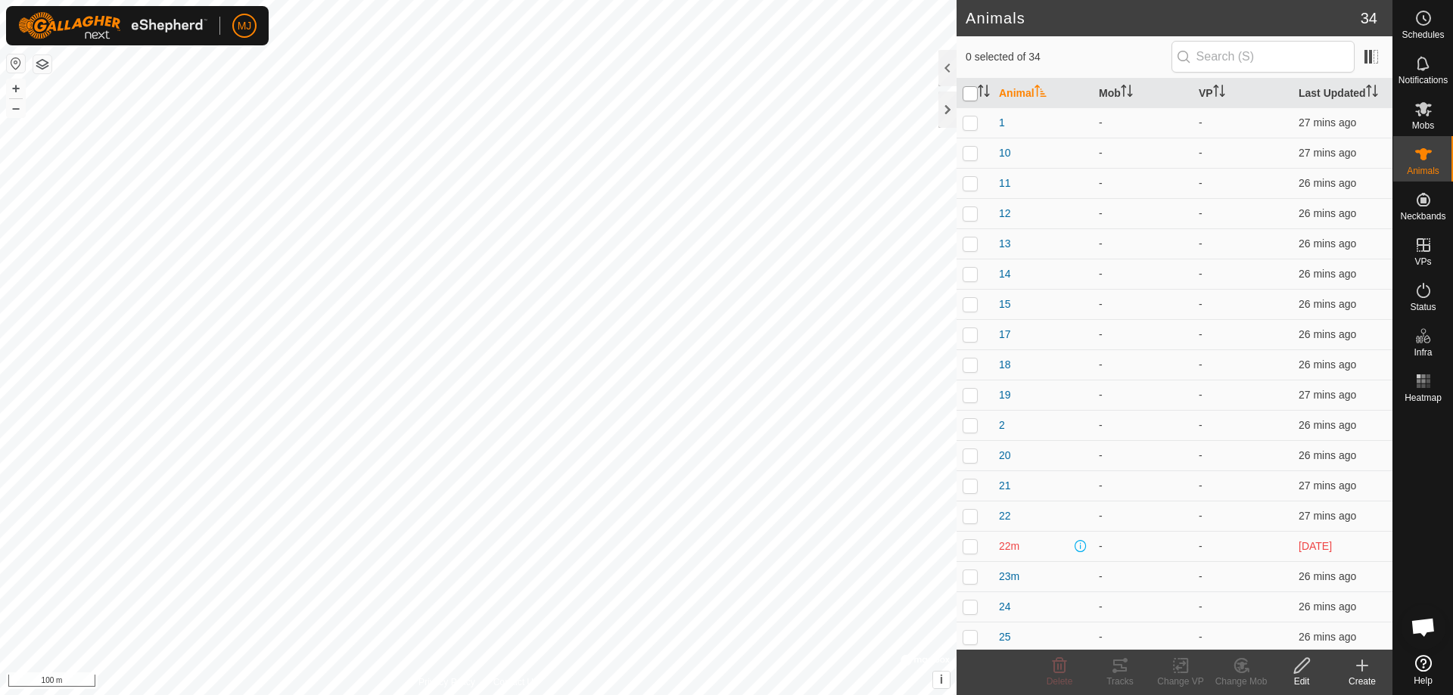
checkbox input "true"
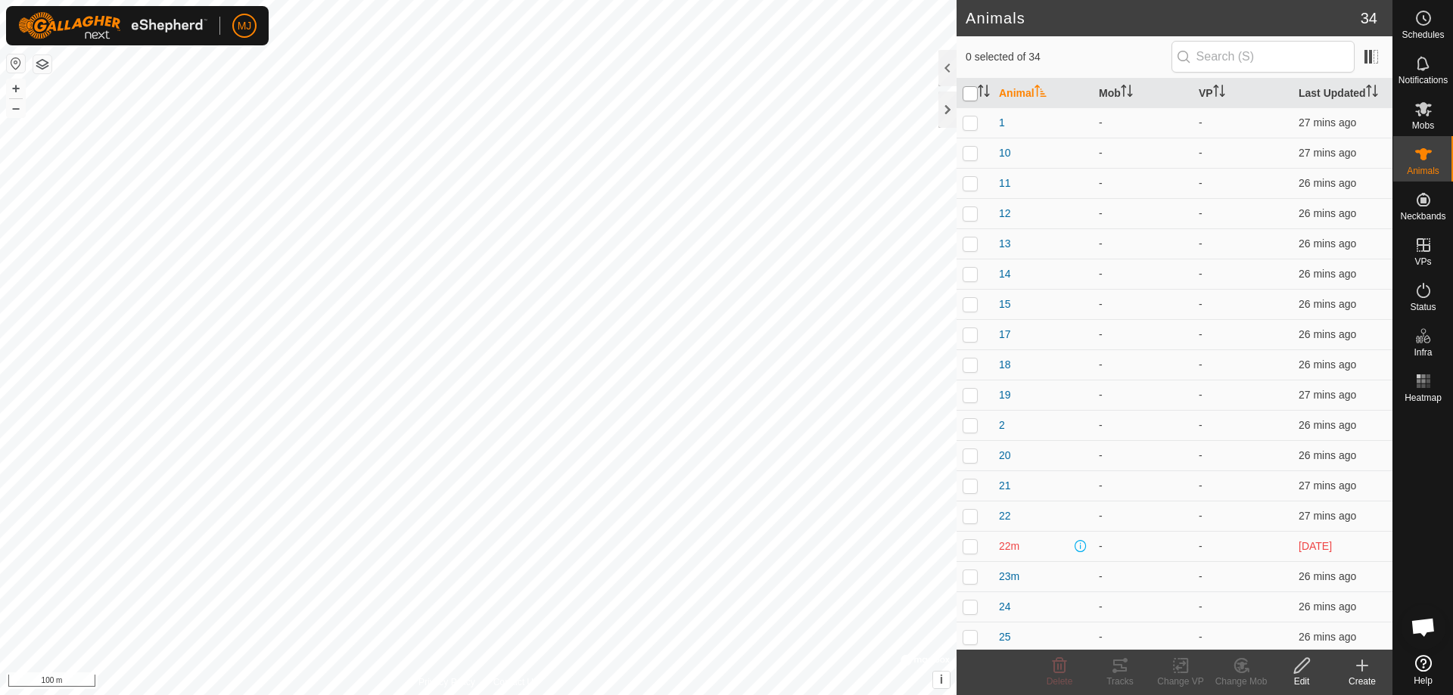
checkbox input "true"
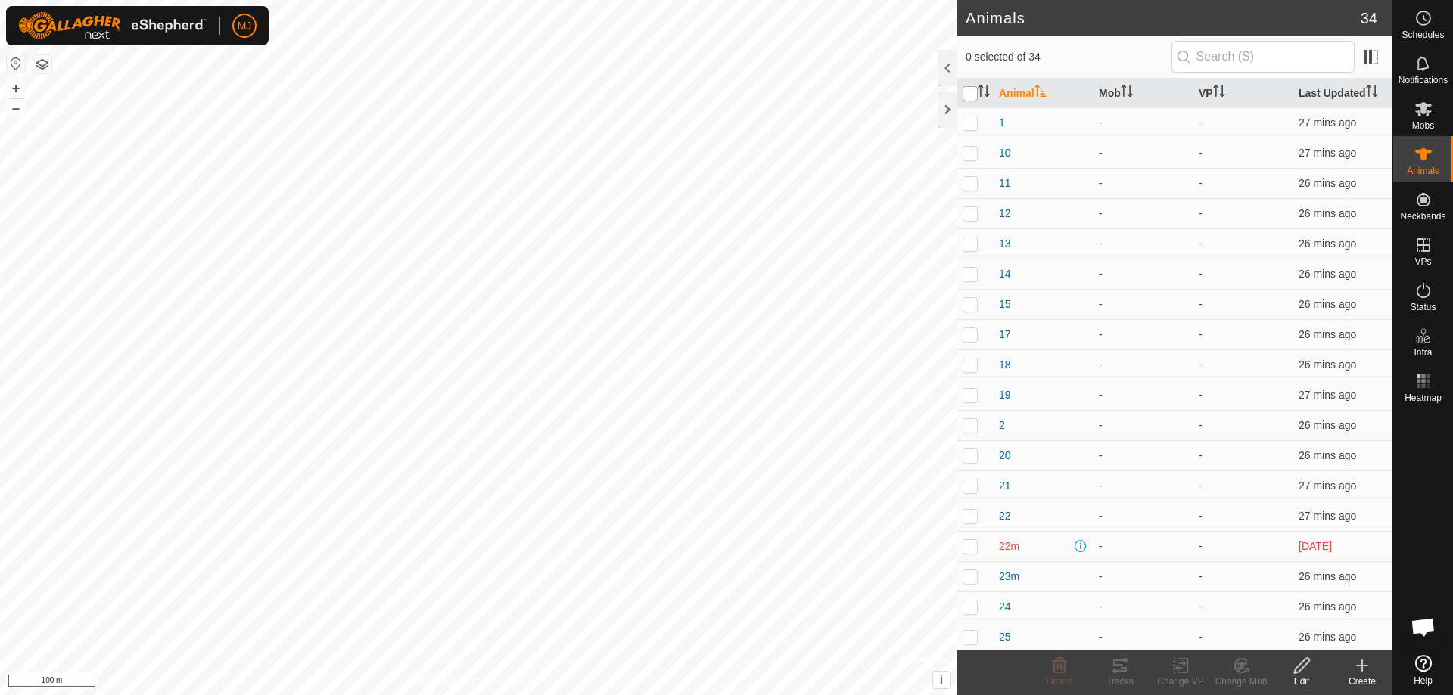
checkbox input "true"
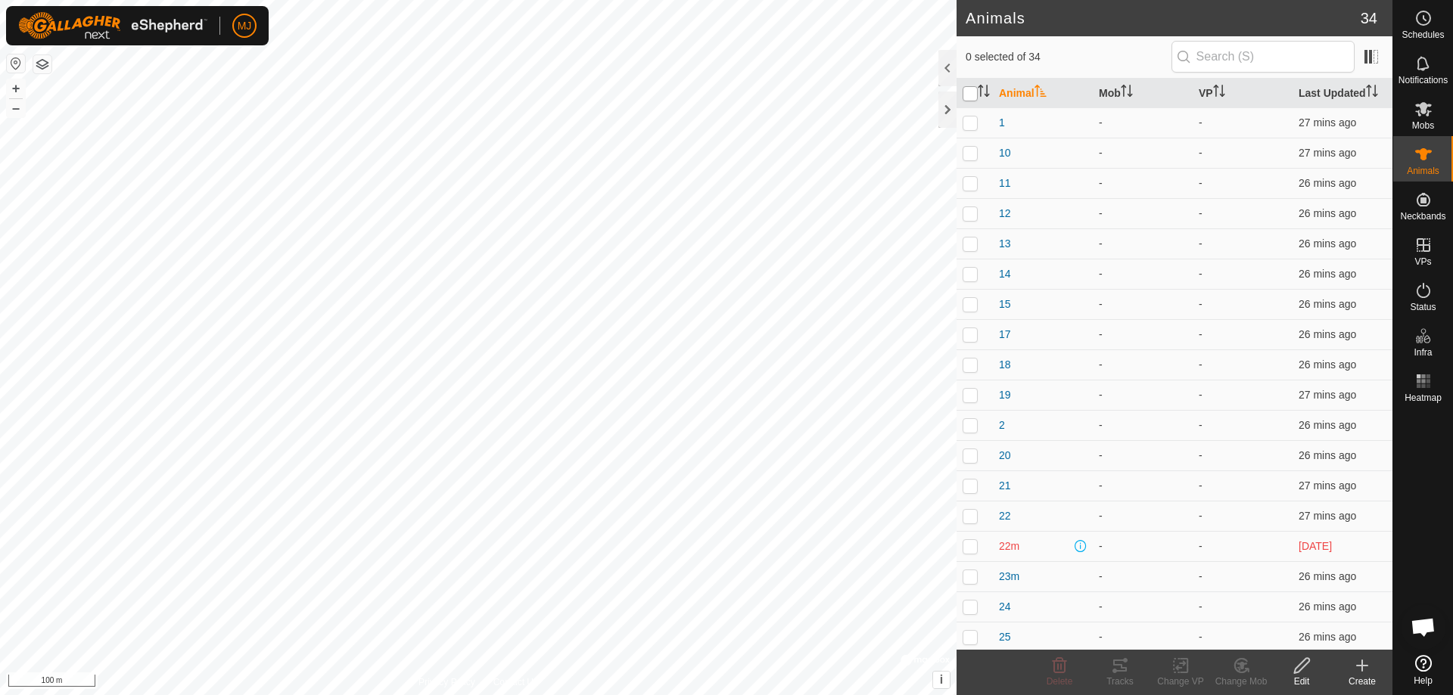
checkbox input "true"
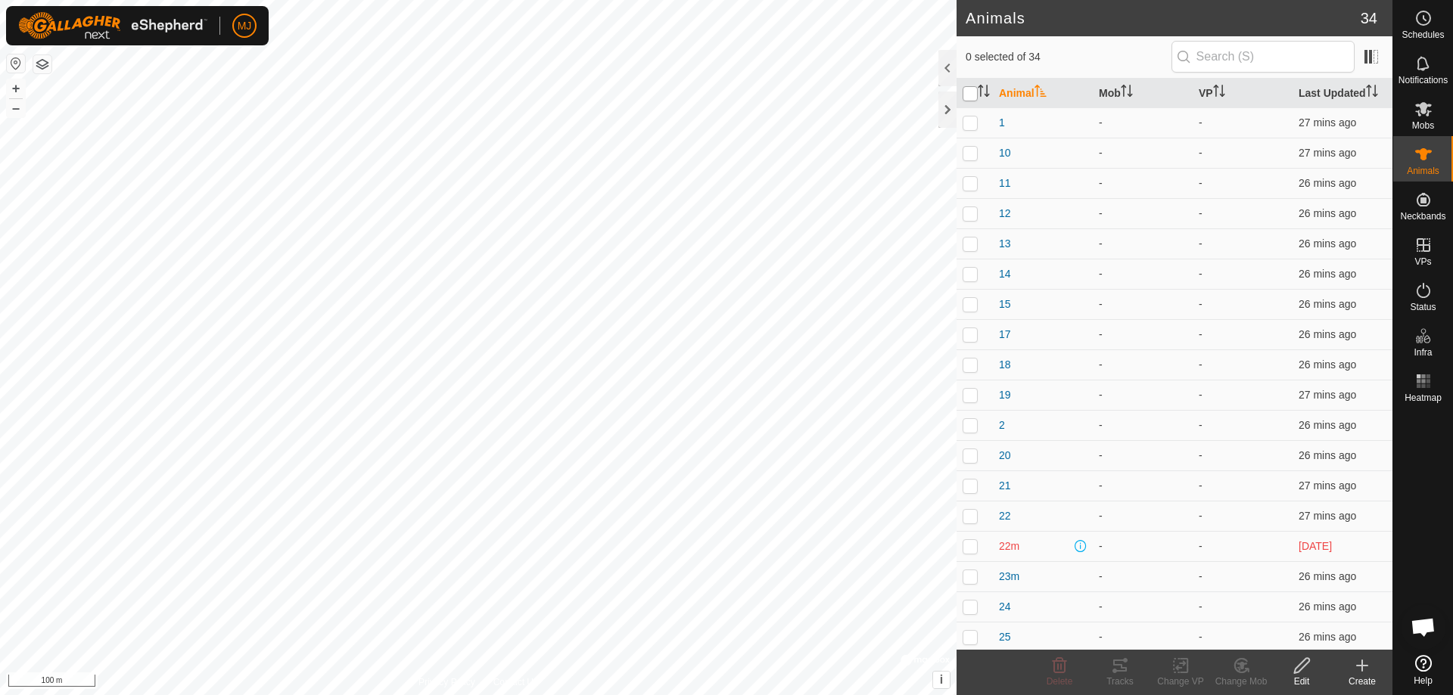
checkbox input "true"
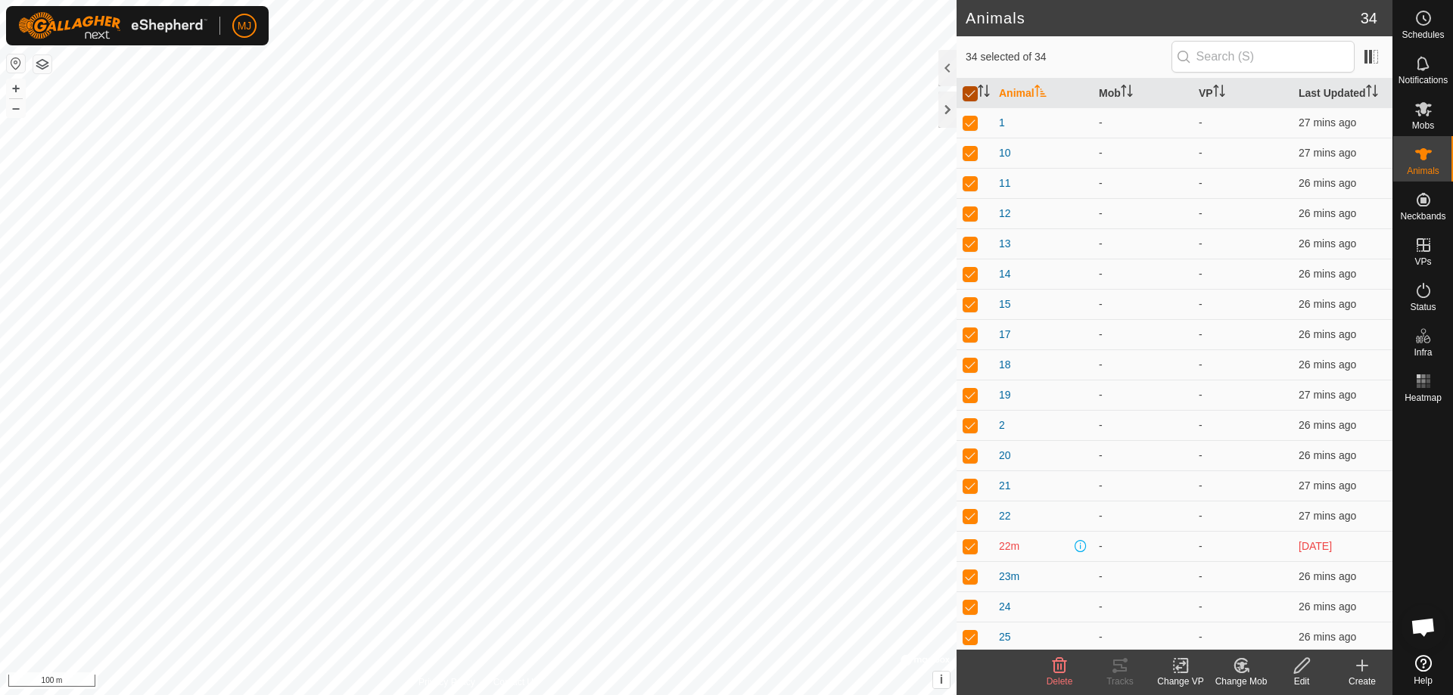
click at [968, 92] on input "checkbox" at bounding box center [969, 93] width 15 height 15
checkbox input "false"
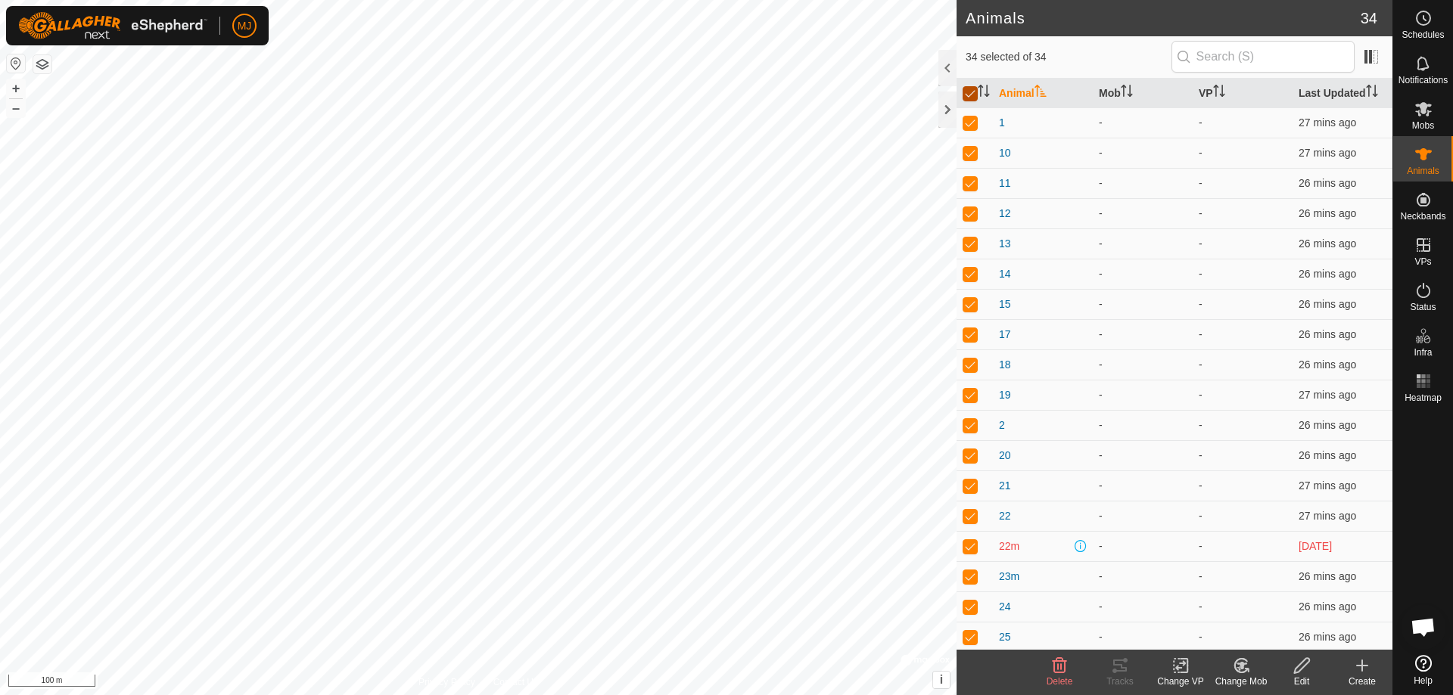
checkbox input "false"
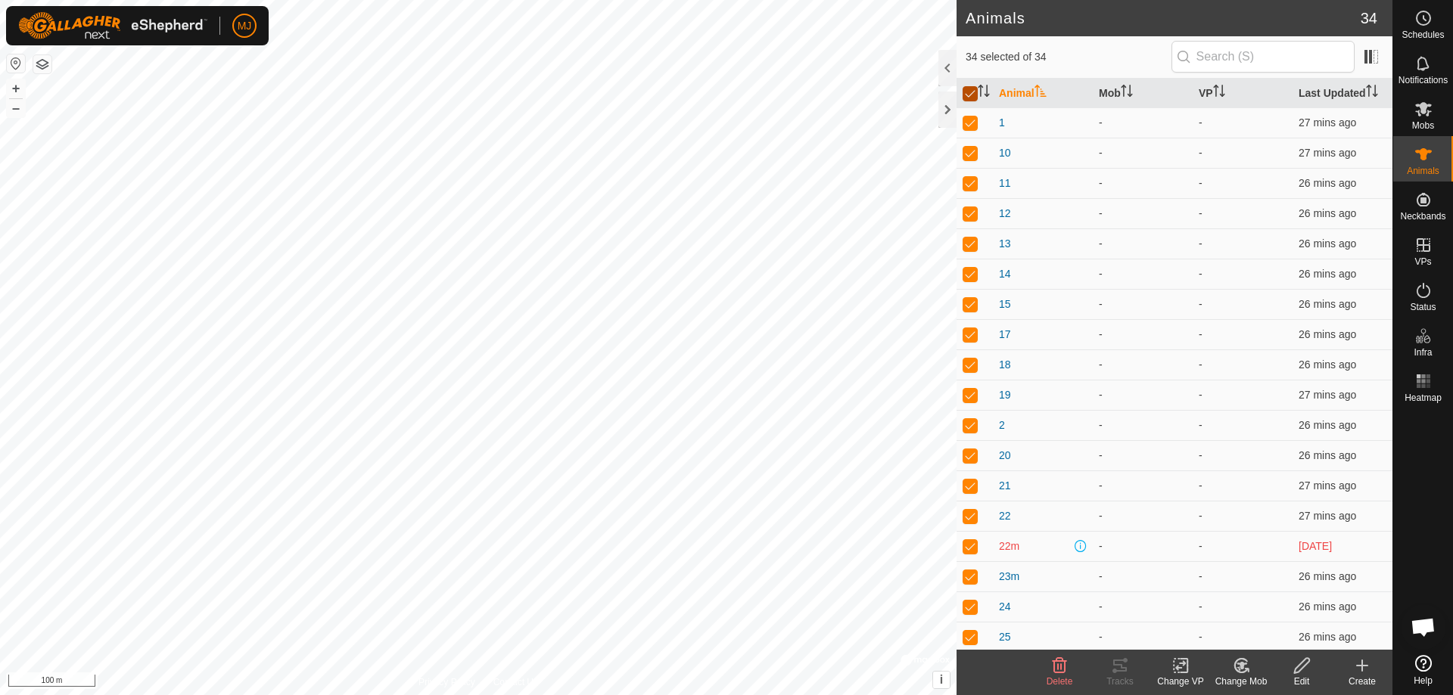
checkbox input "false"
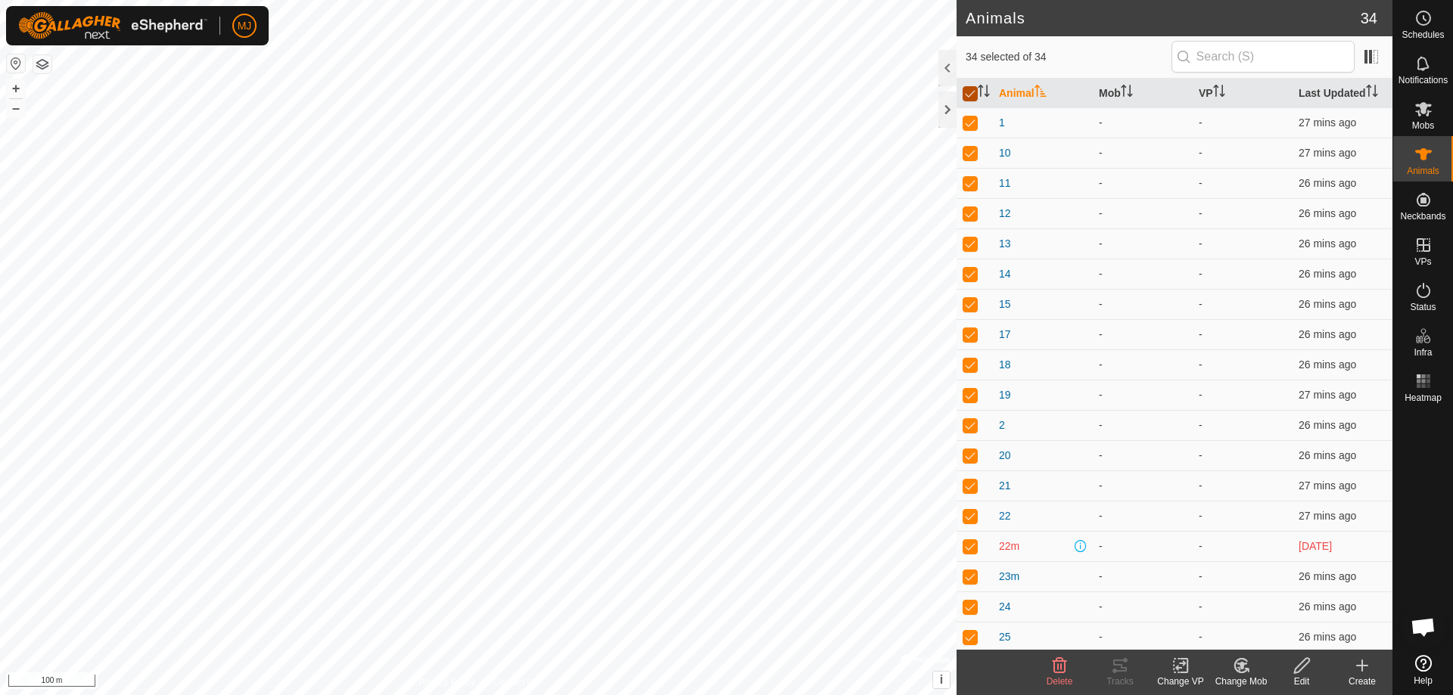
checkbox input "false"
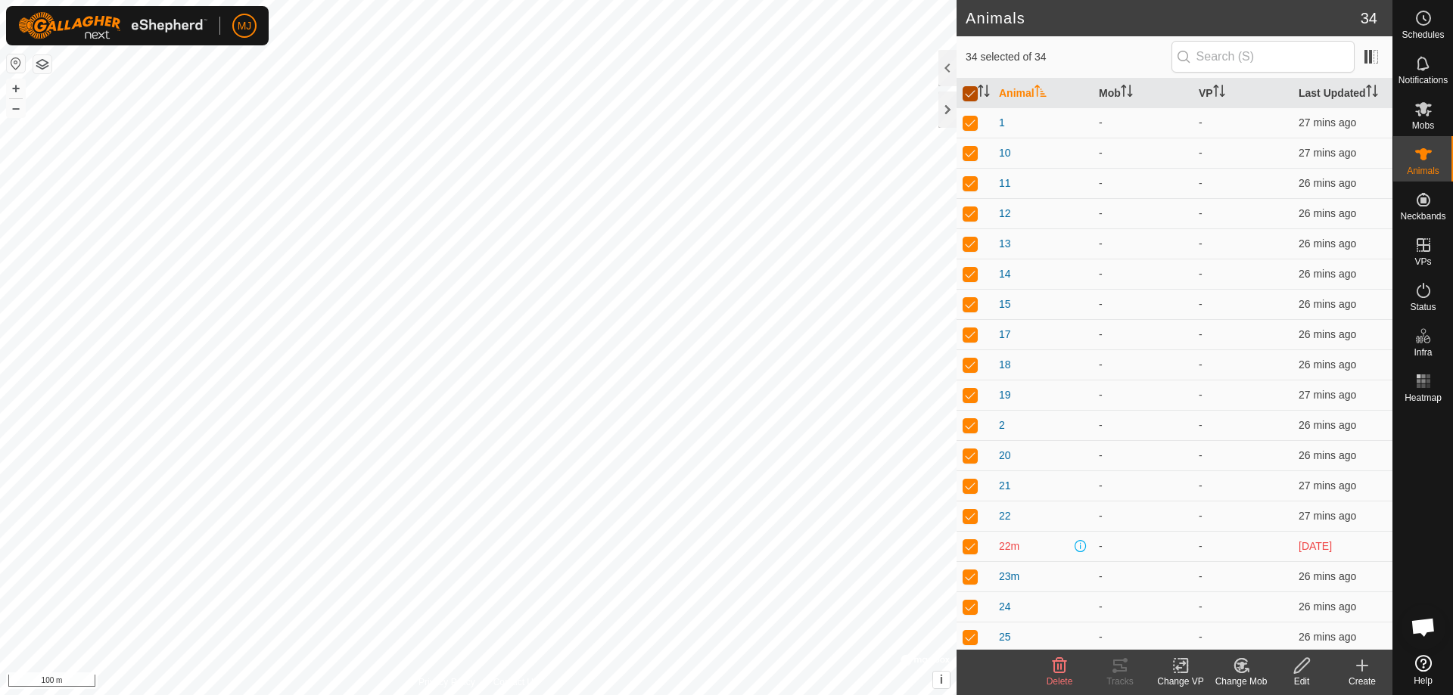
checkbox input "false"
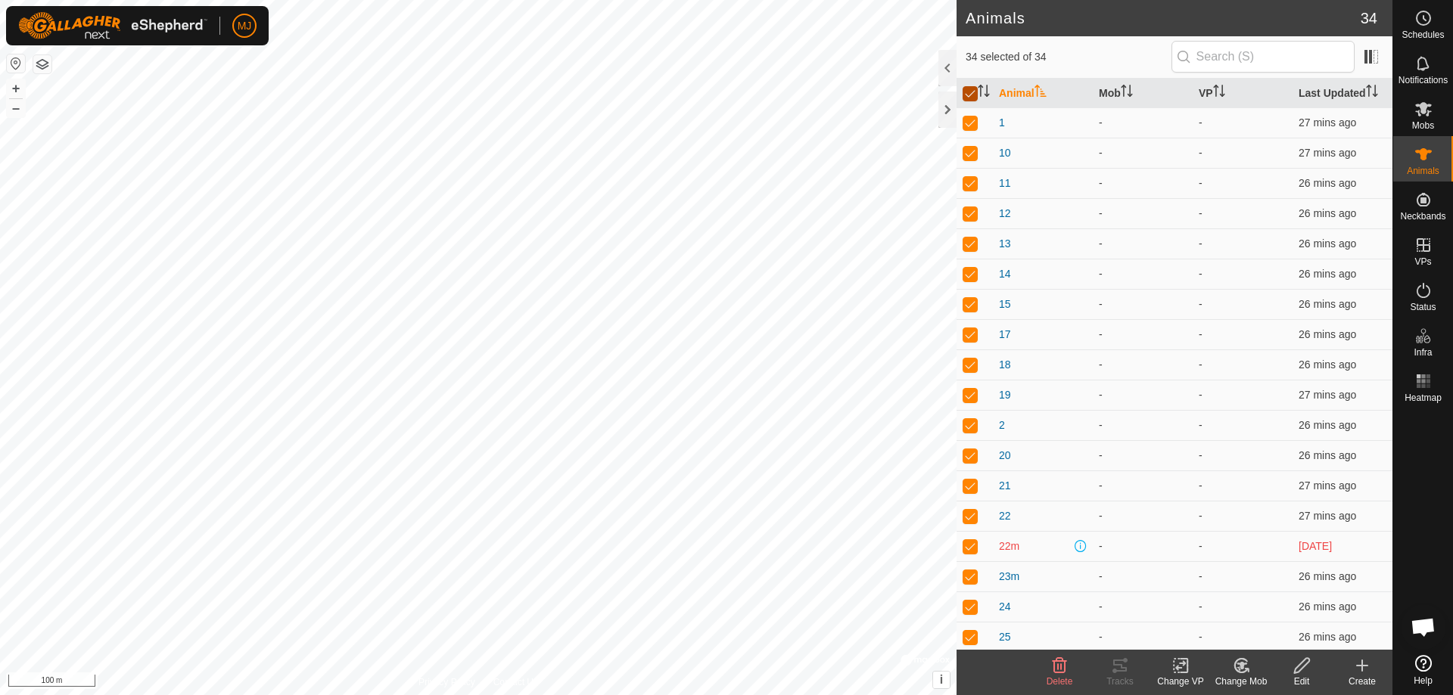
checkbox input "false"
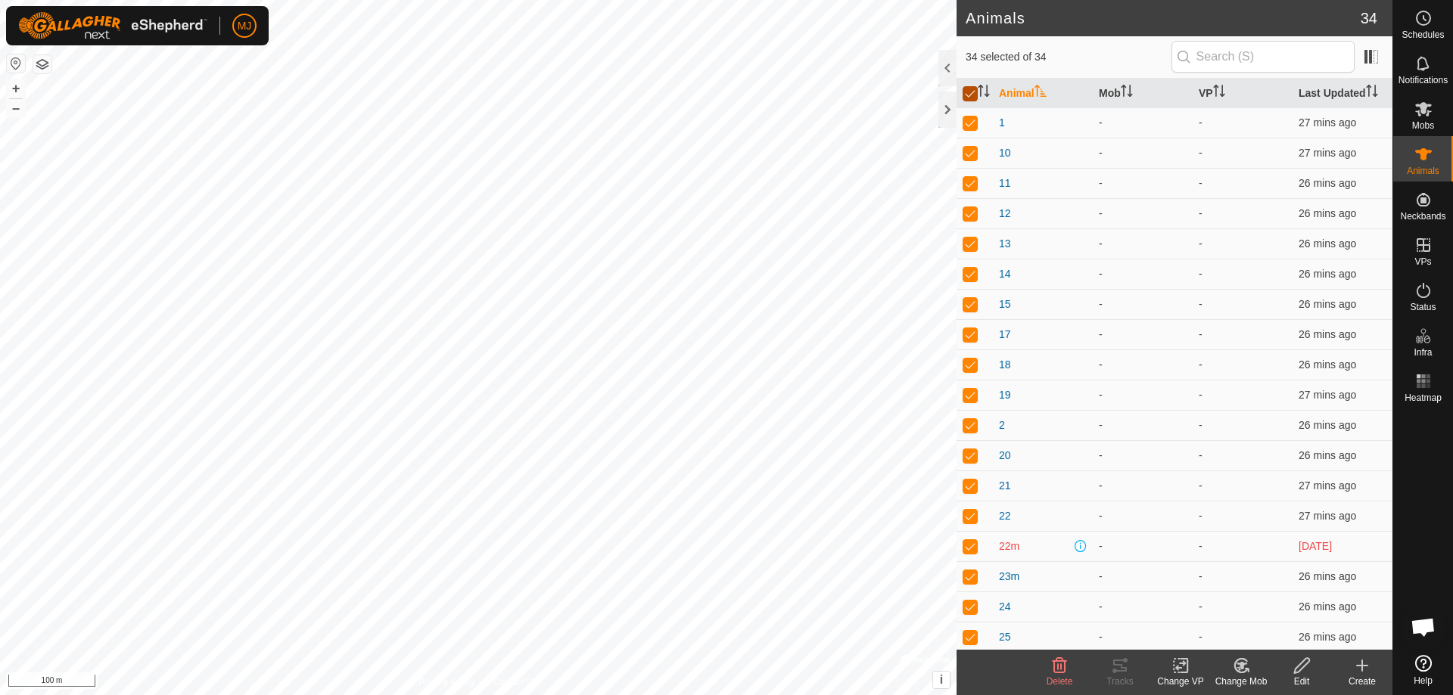
checkbox input "false"
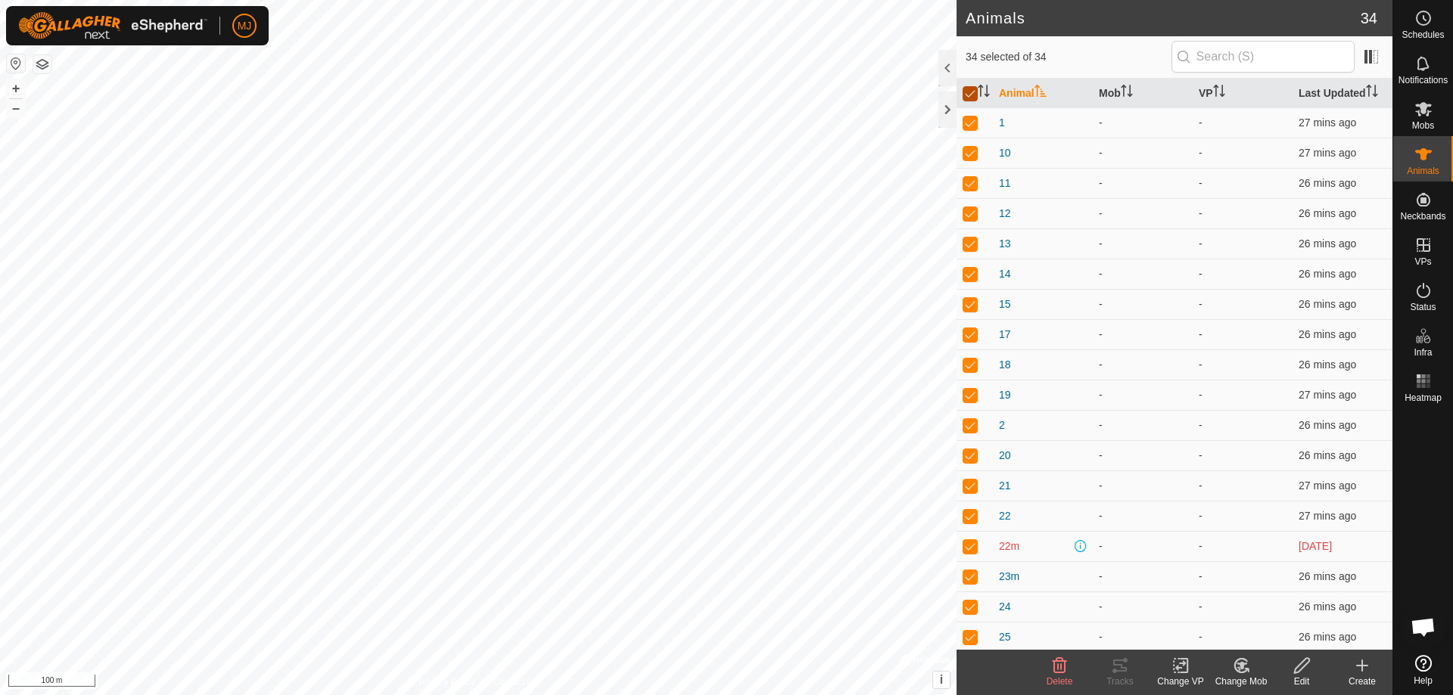
checkbox input "false"
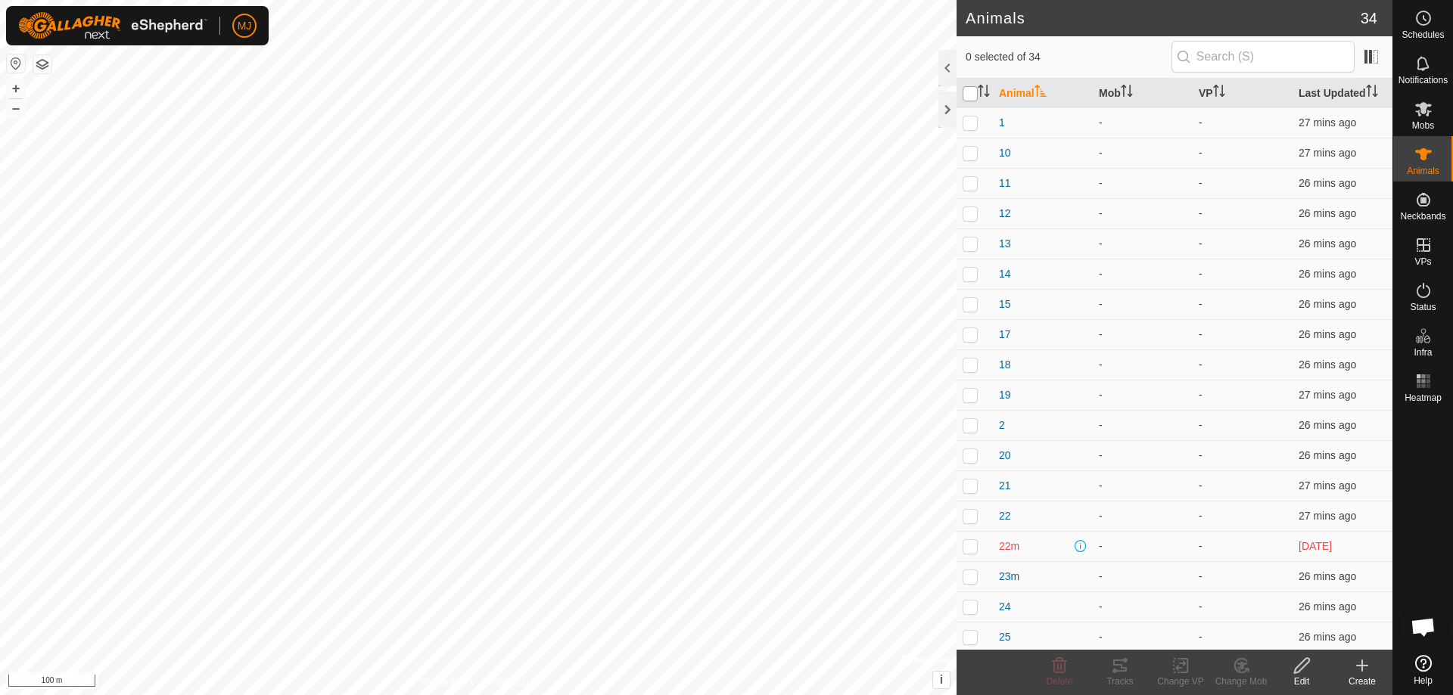
click at [969, 92] on input "checkbox" at bounding box center [969, 93] width 15 height 15
checkbox input "true"
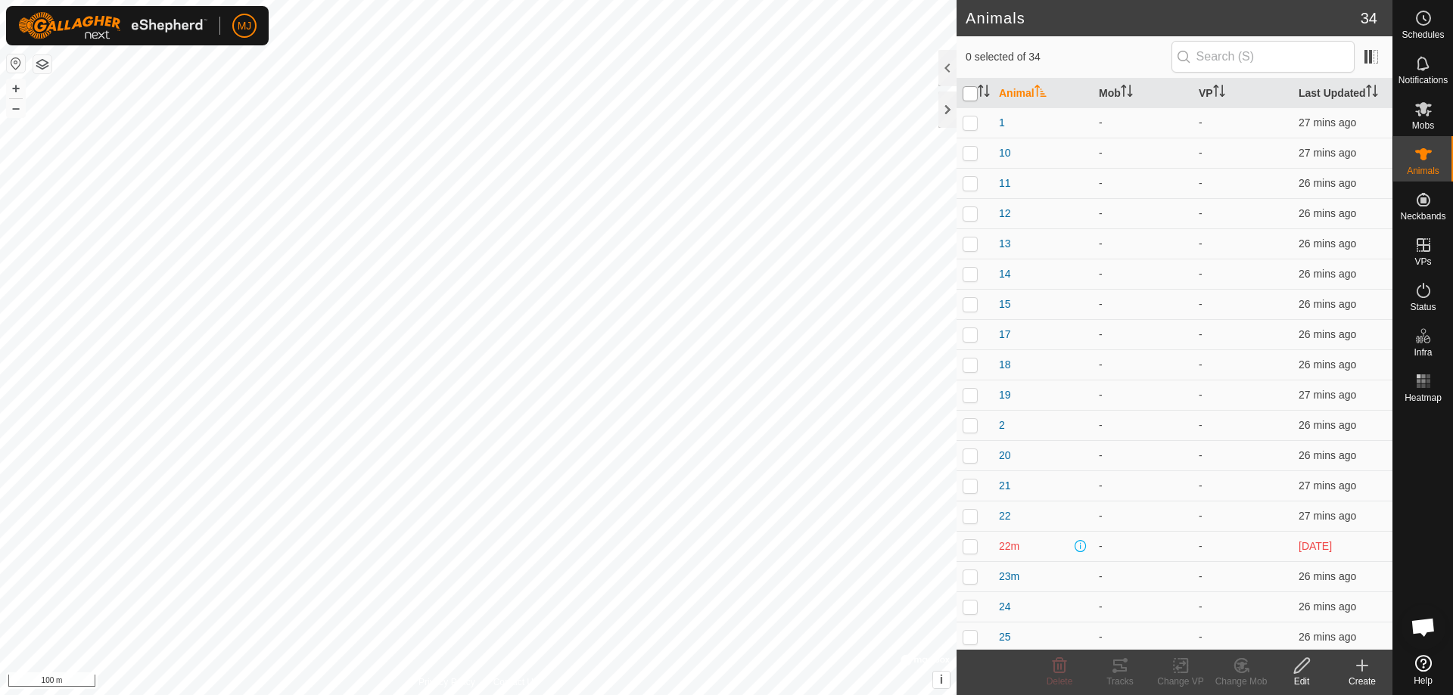
checkbox input "true"
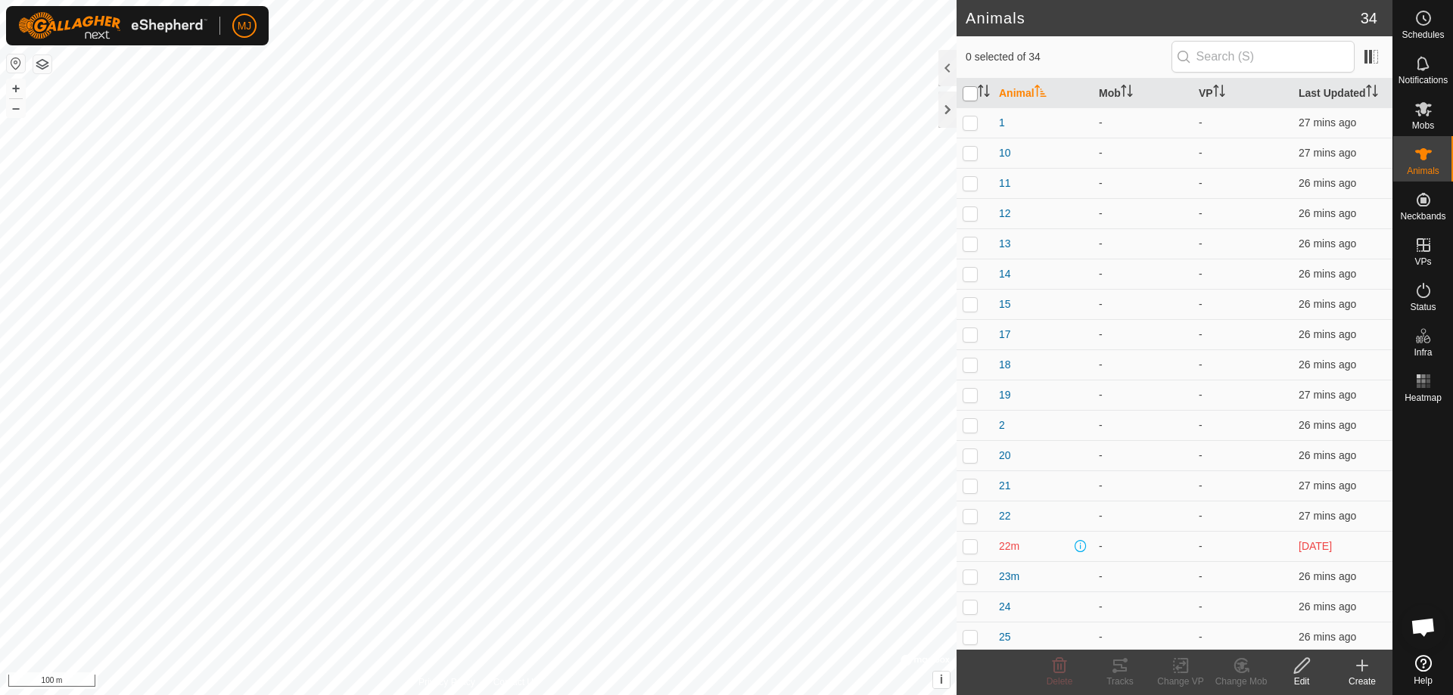
checkbox input "true"
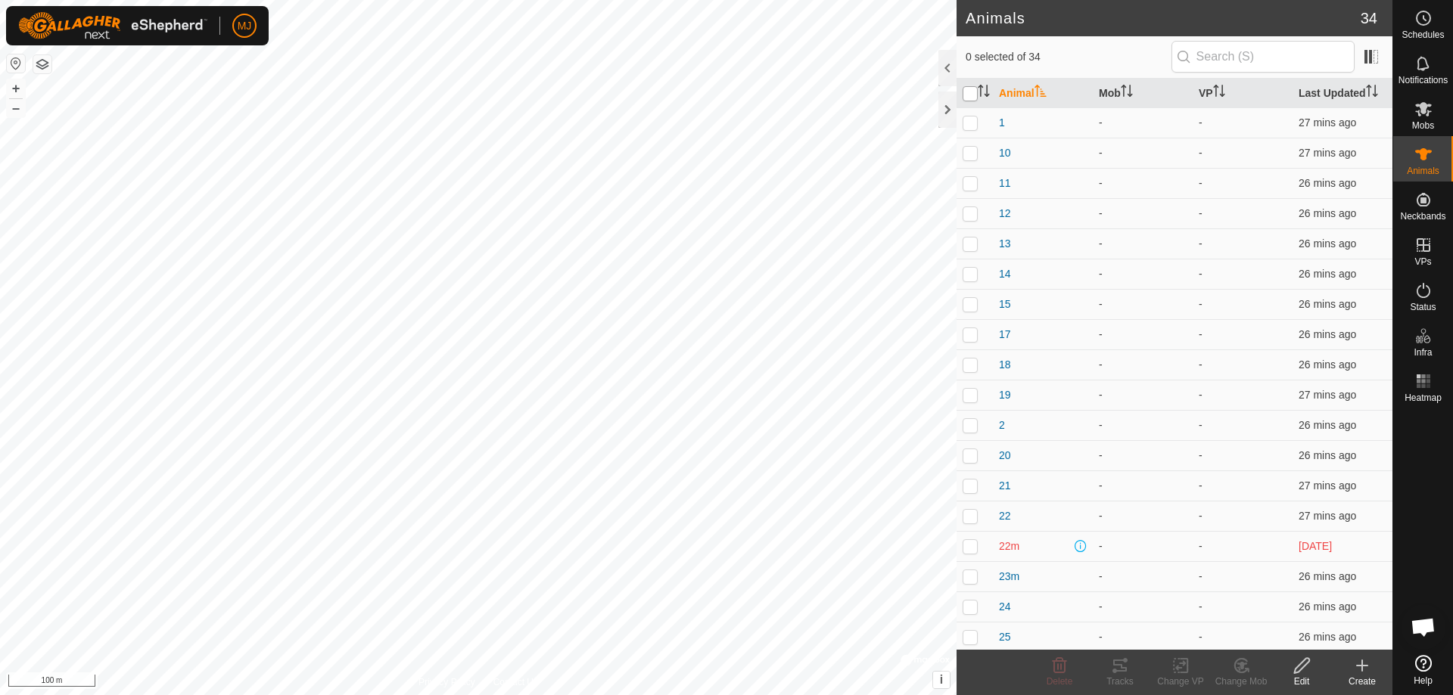
checkbox input "true"
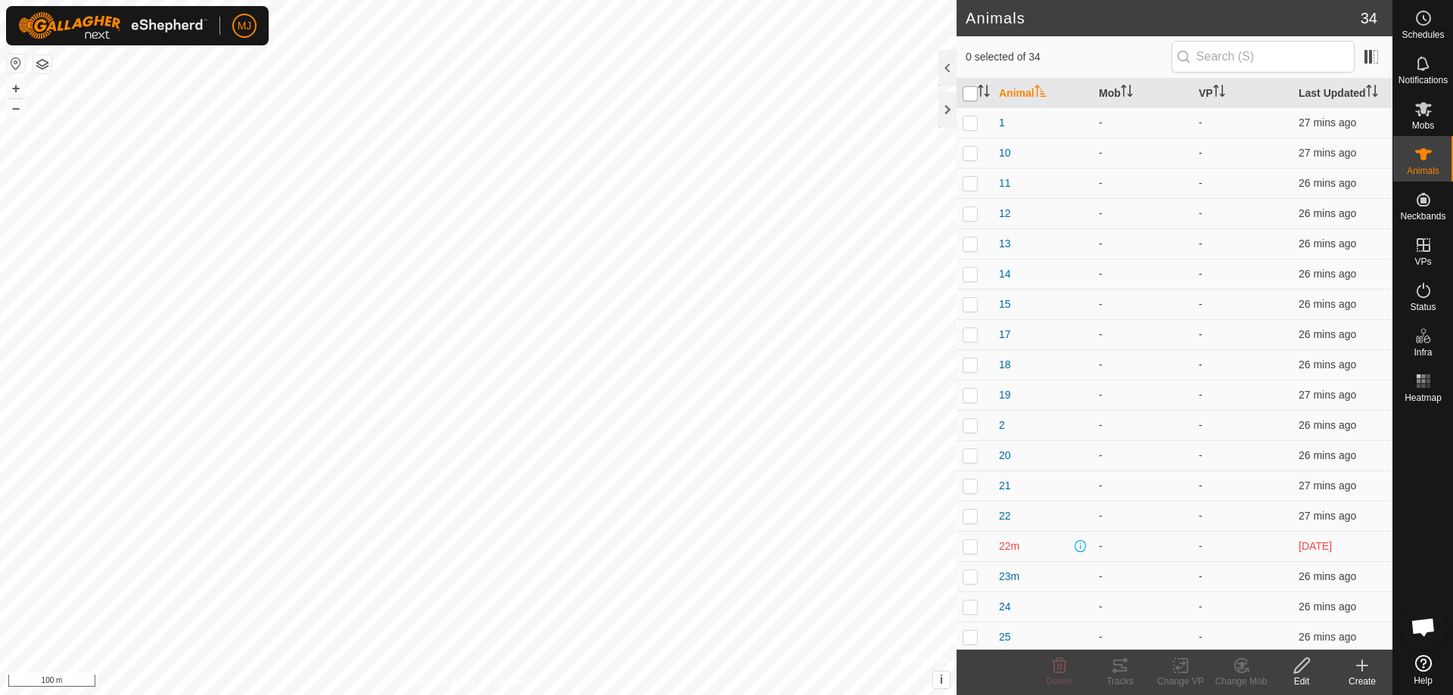
checkbox input "true"
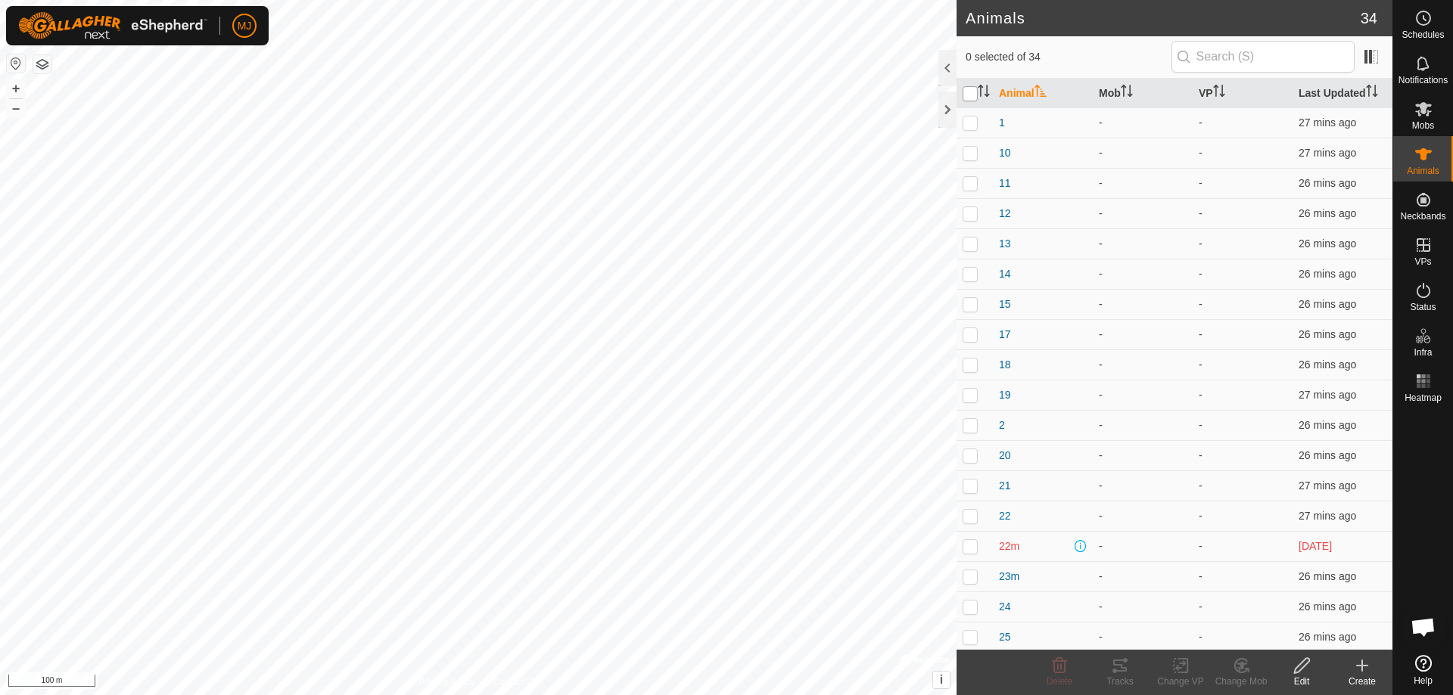
checkbox input "true"
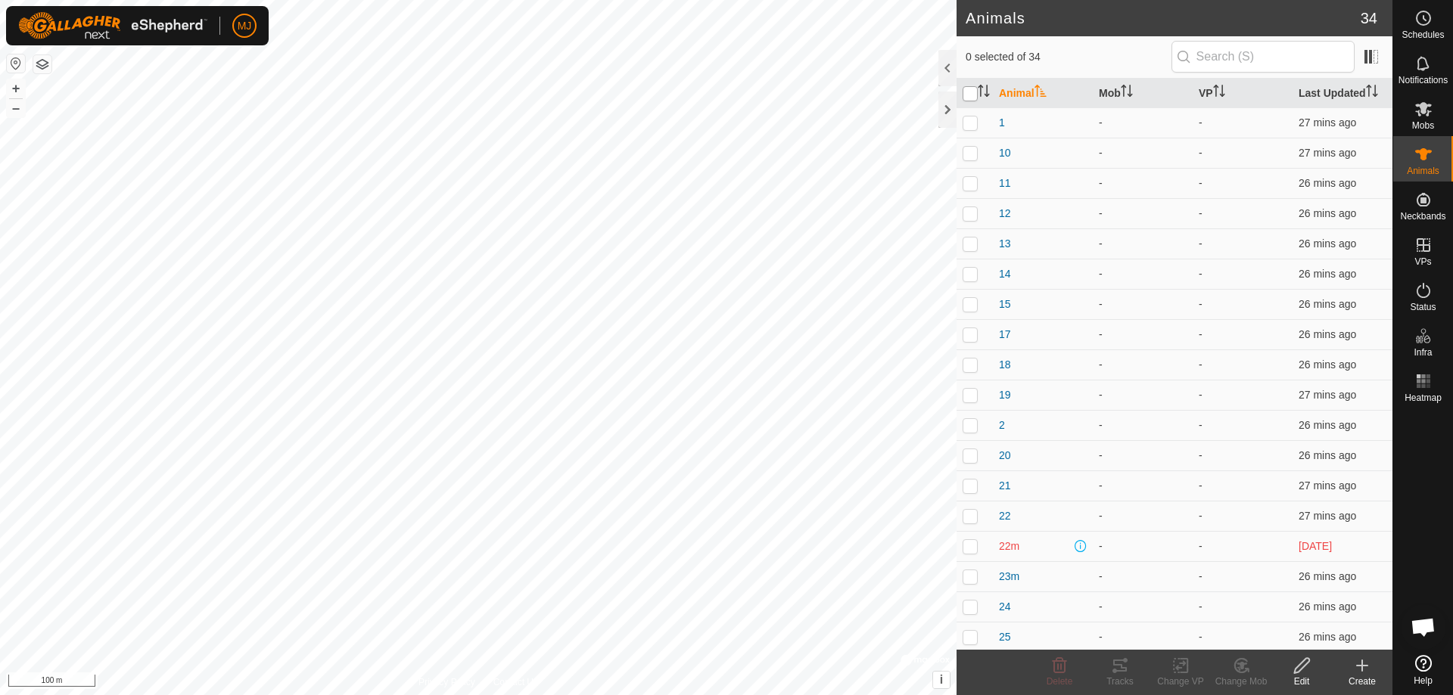
checkbox input "true"
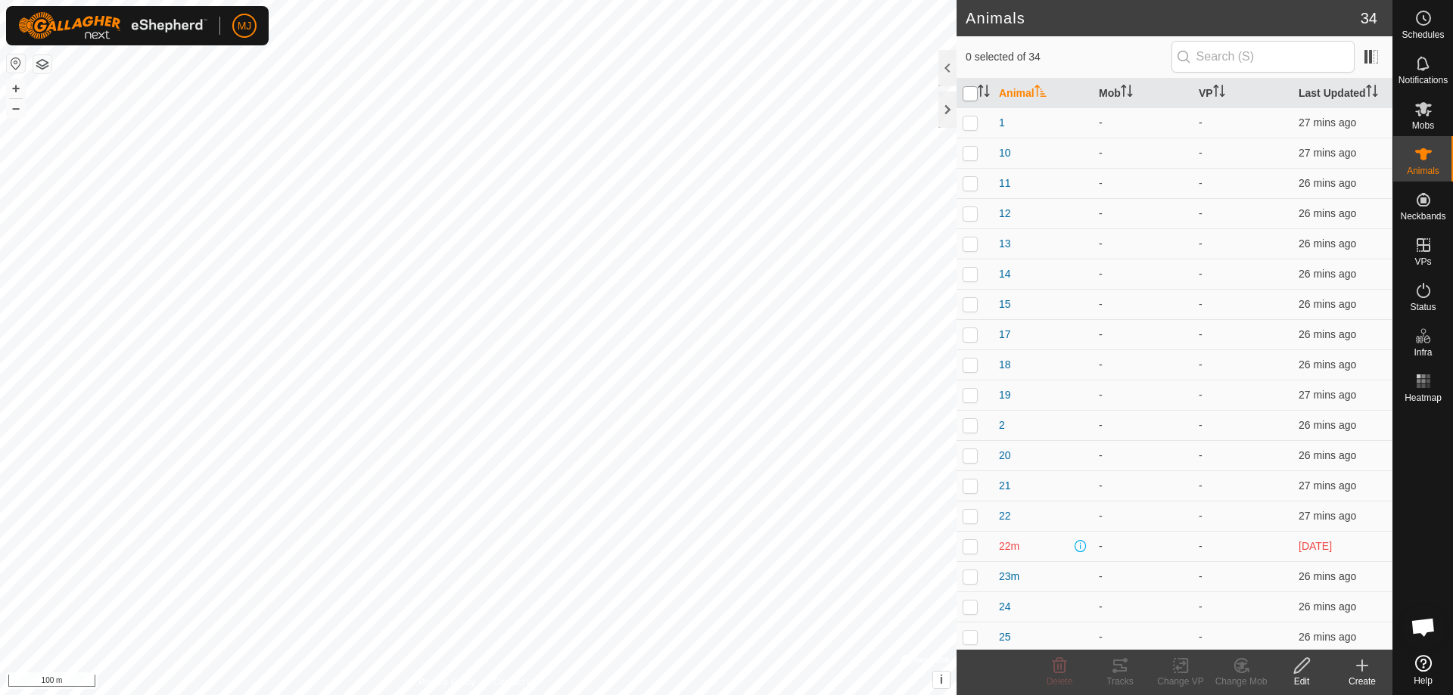
checkbox input "true"
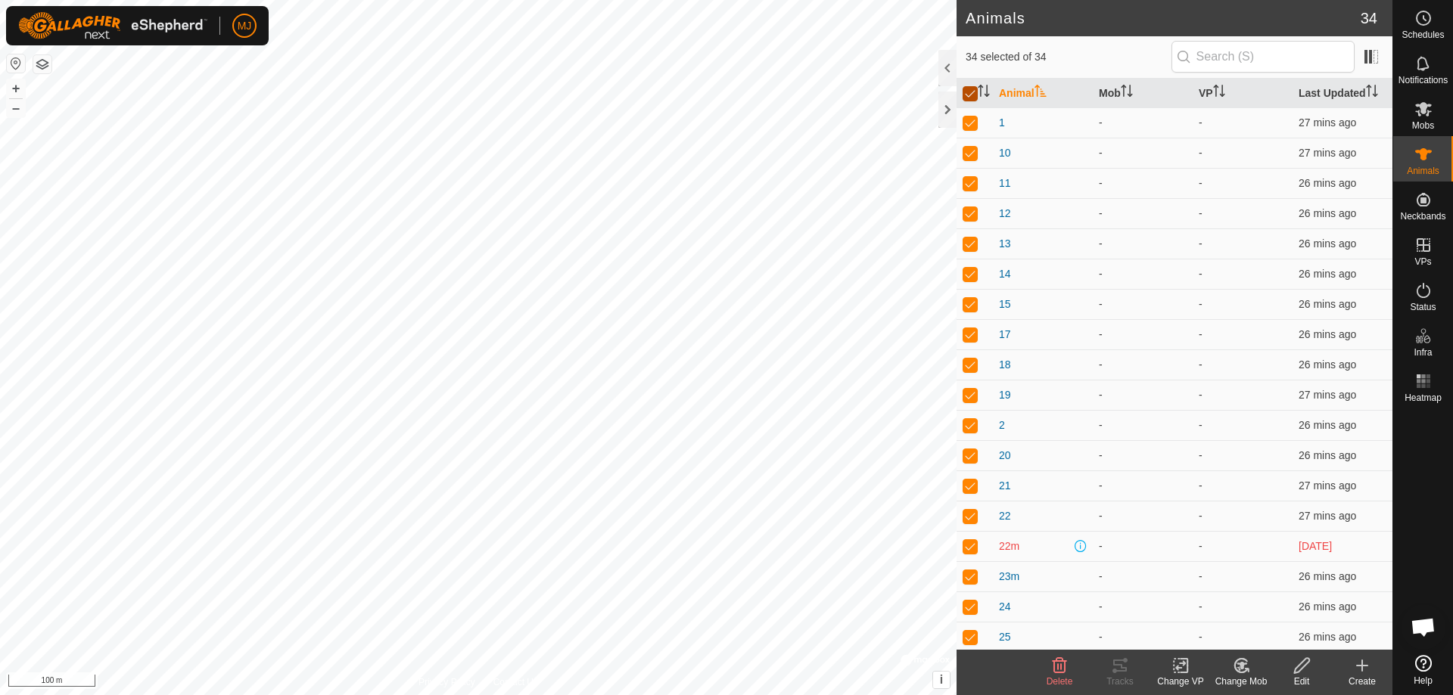
click at [969, 92] on input "checkbox" at bounding box center [969, 93] width 15 height 15
checkbox input "false"
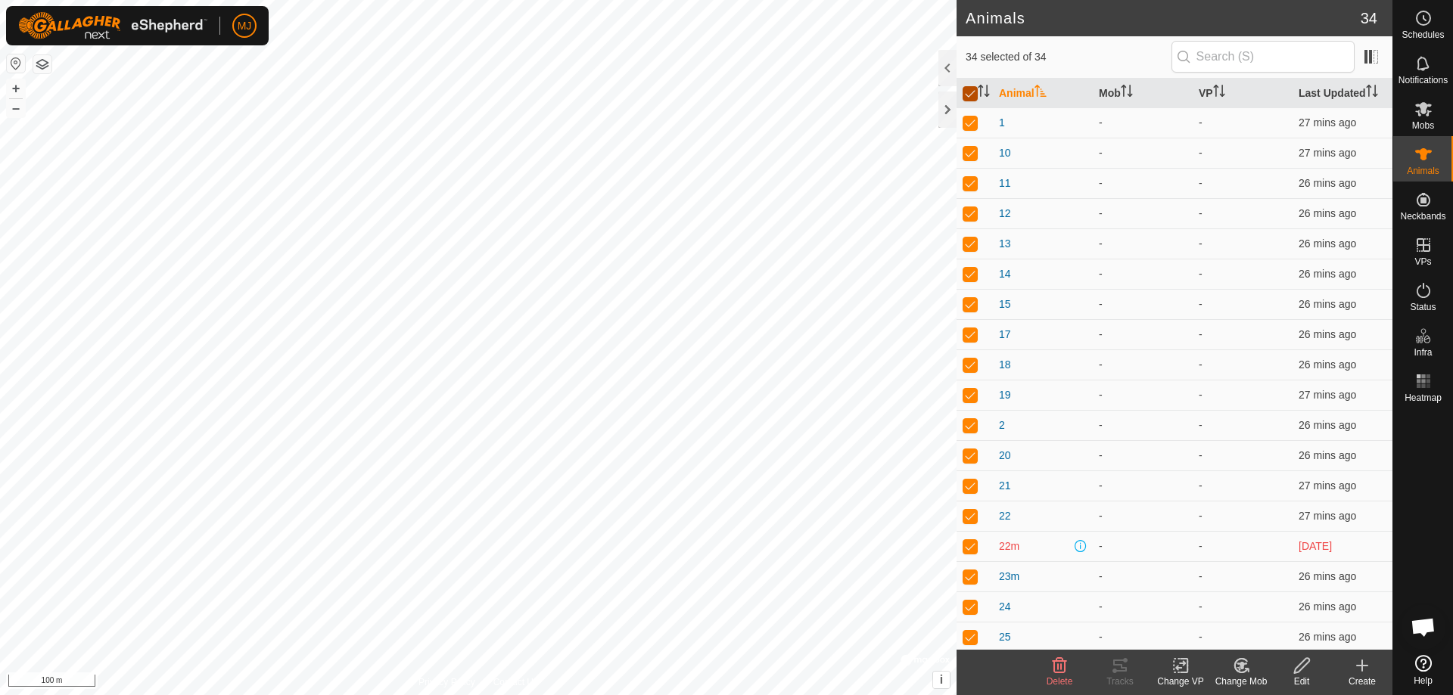
checkbox input "false"
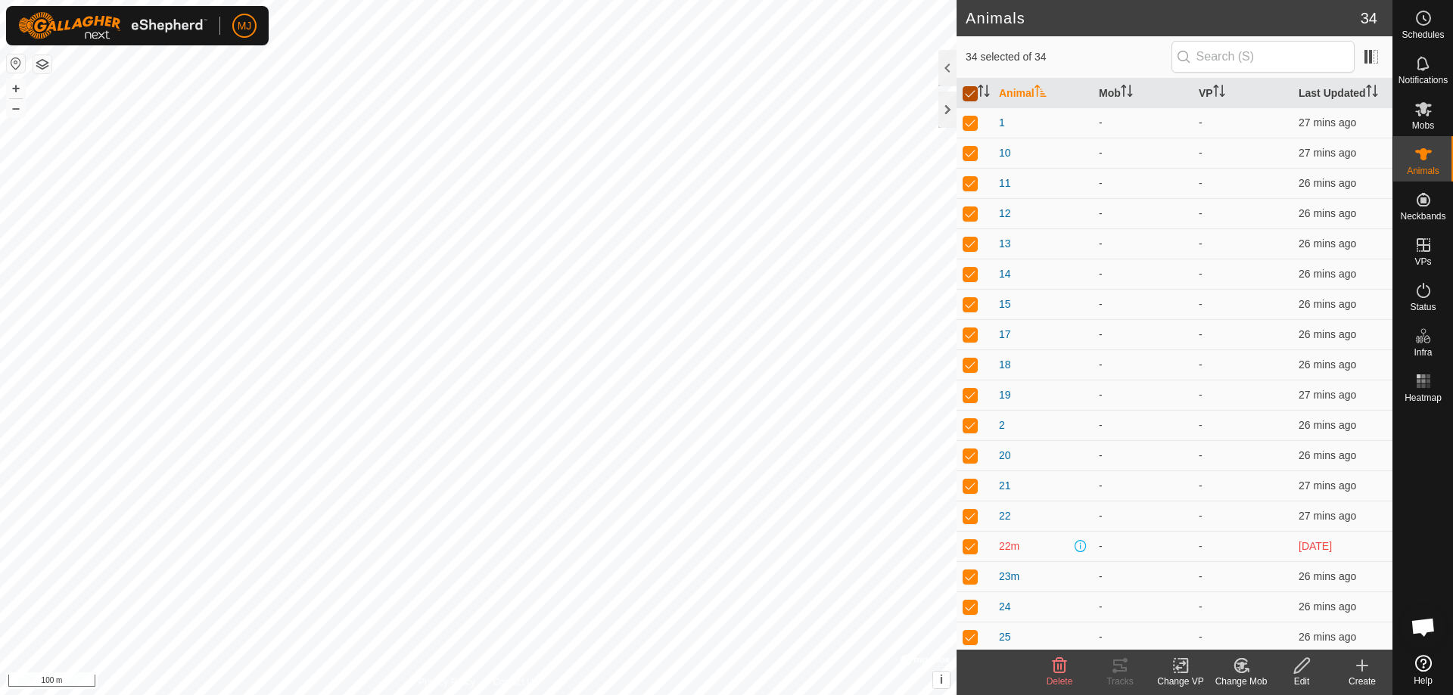
checkbox input "false"
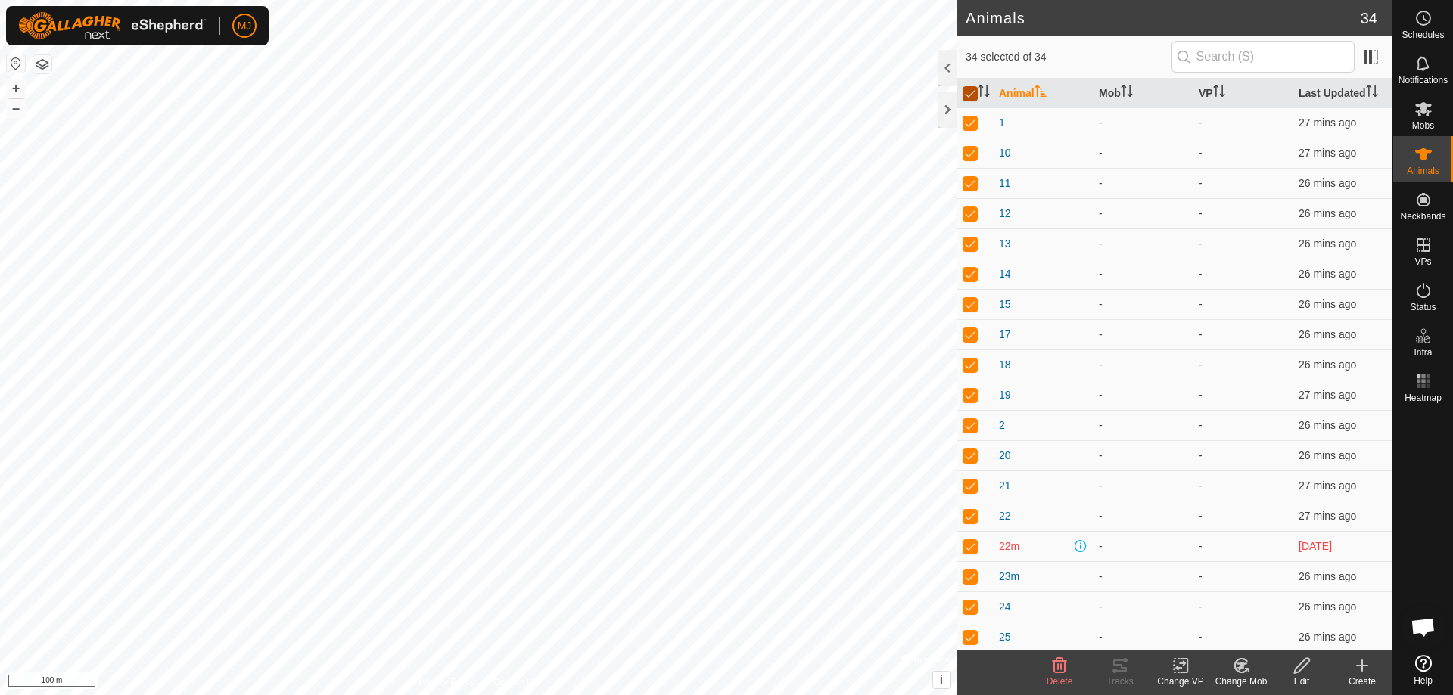
checkbox input "false"
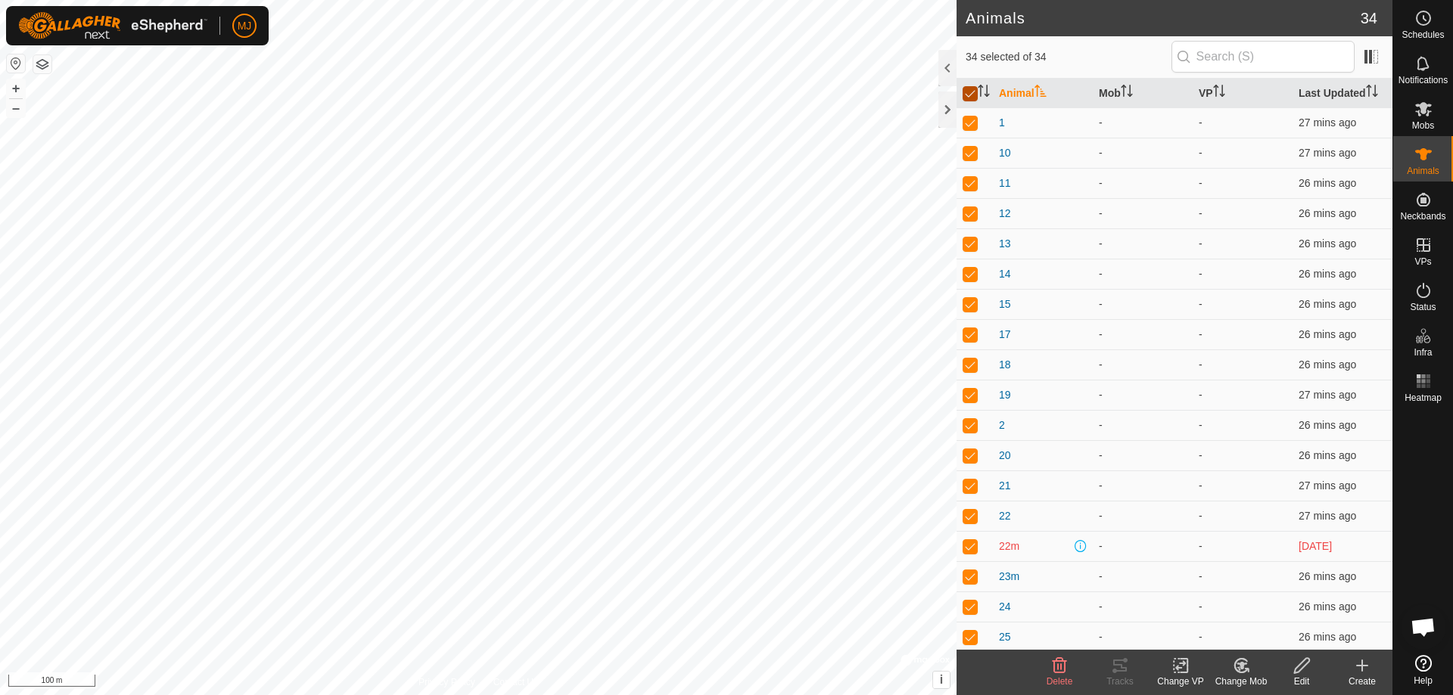
checkbox input "false"
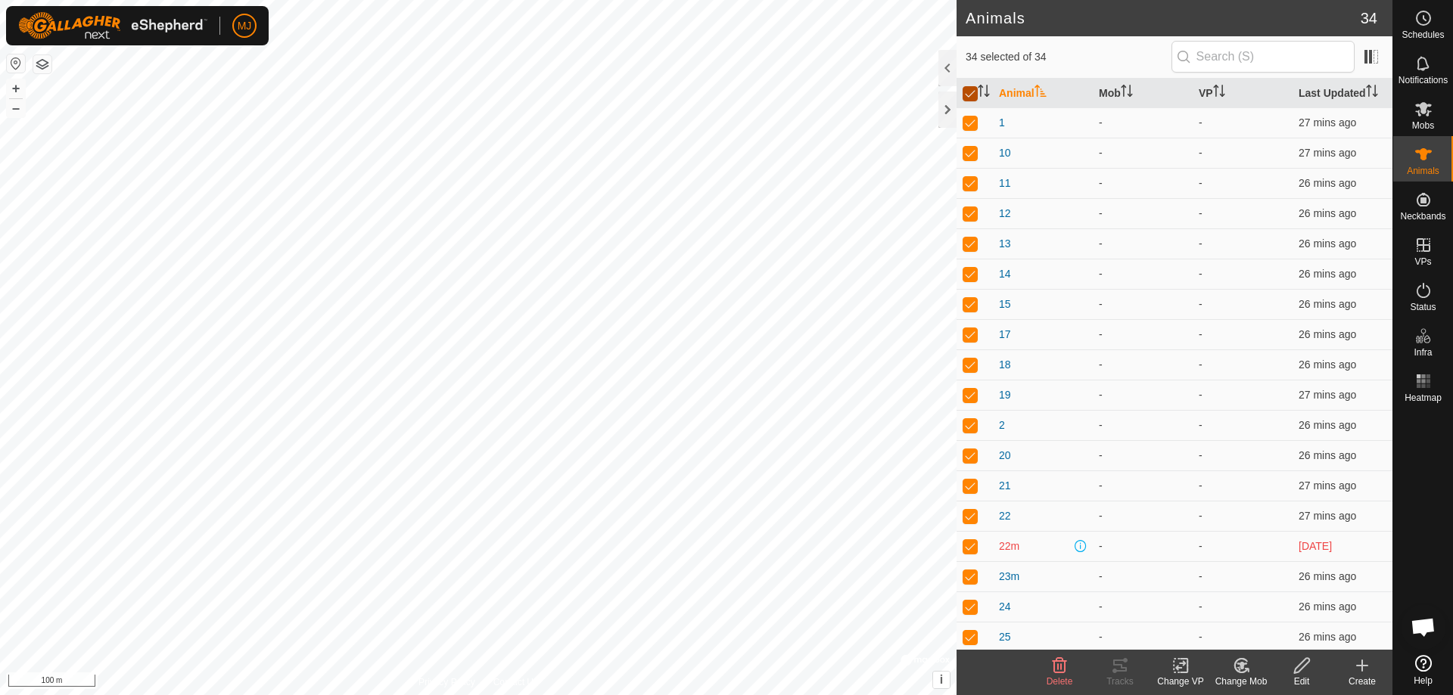
checkbox input "false"
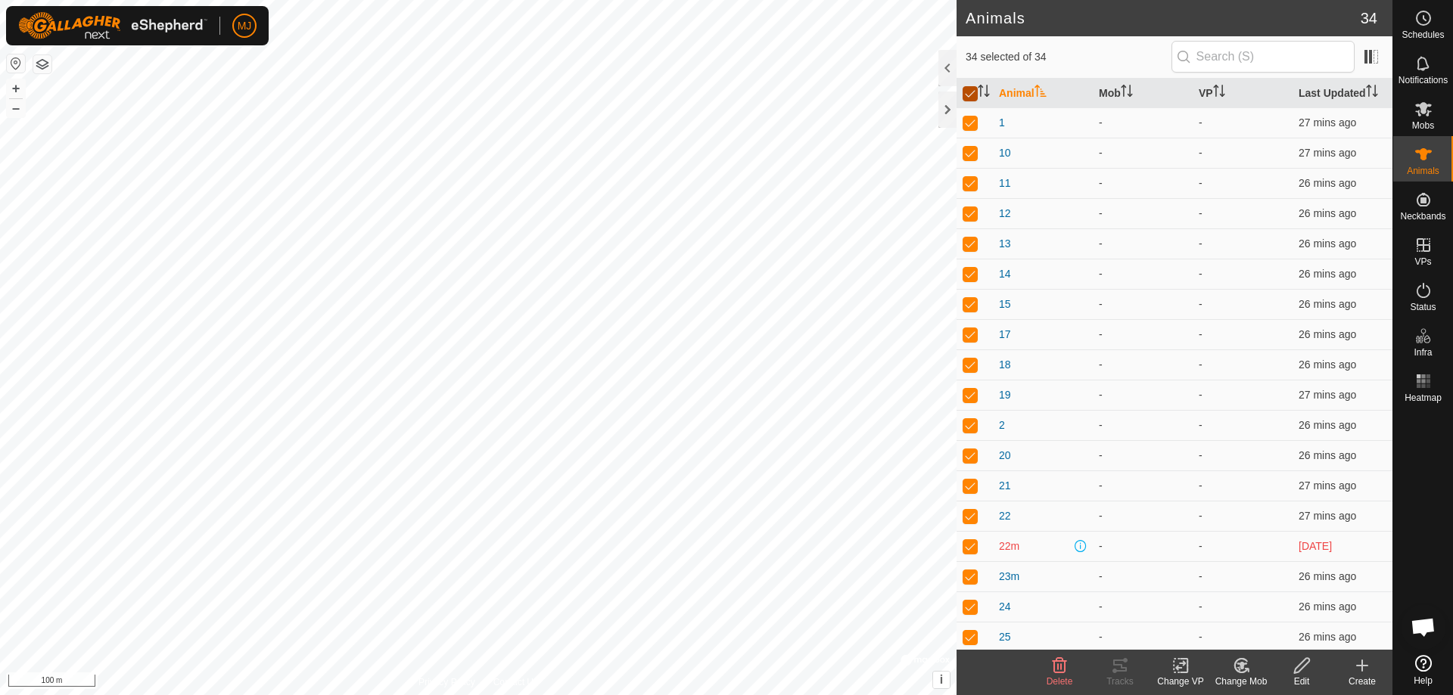
checkbox input "false"
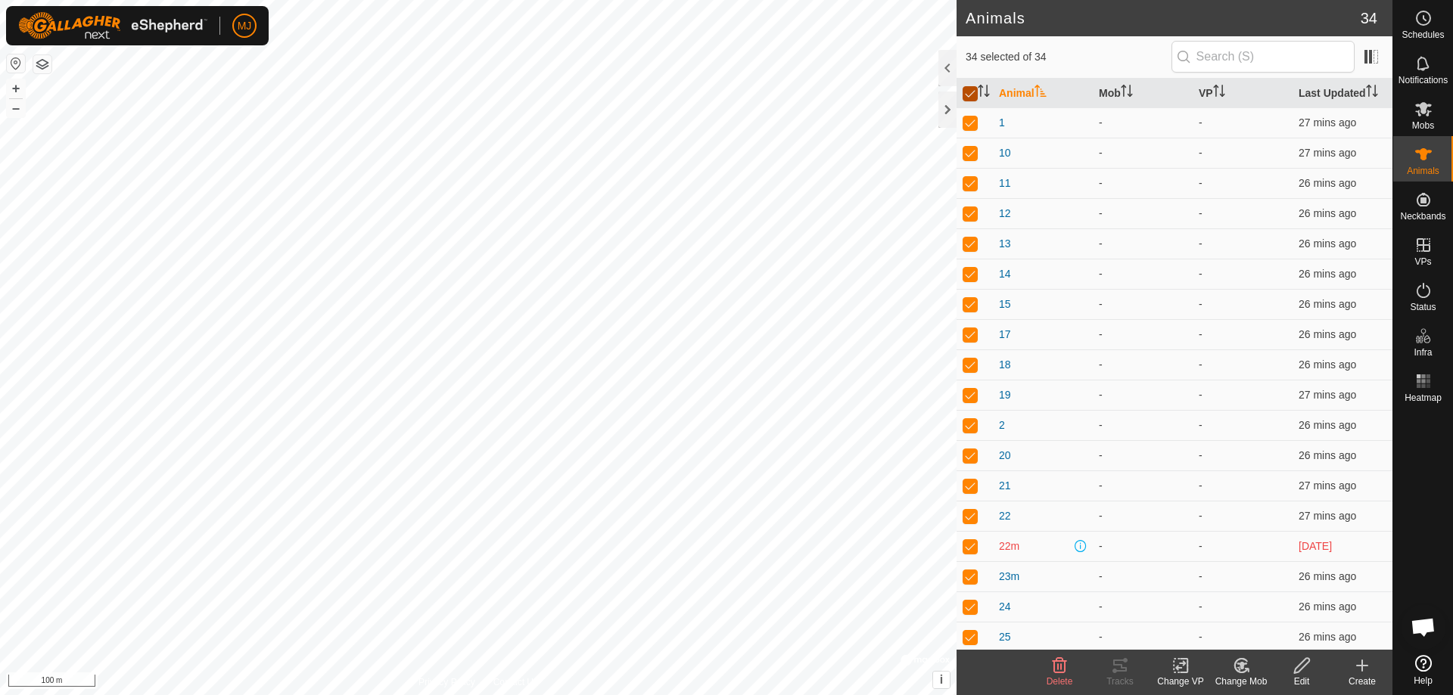
checkbox input "false"
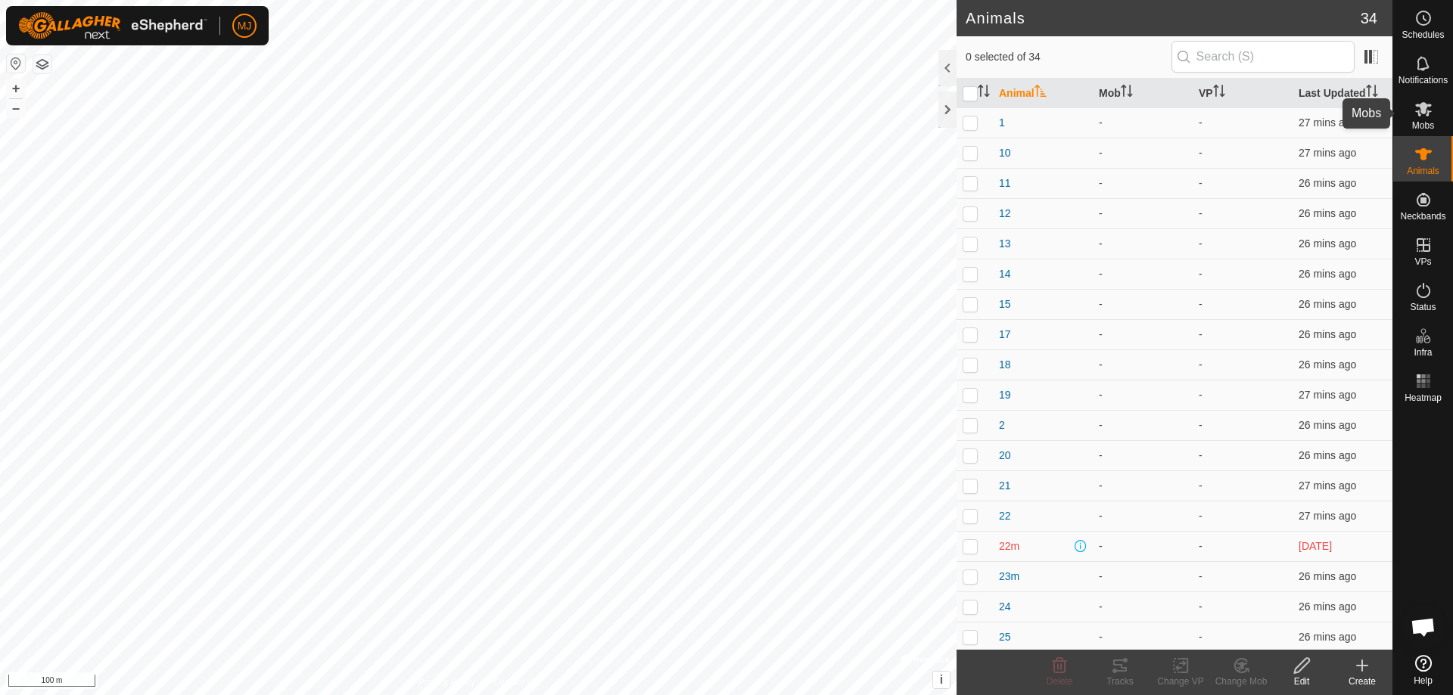
click at [1430, 102] on icon at bounding box center [1423, 109] width 18 height 18
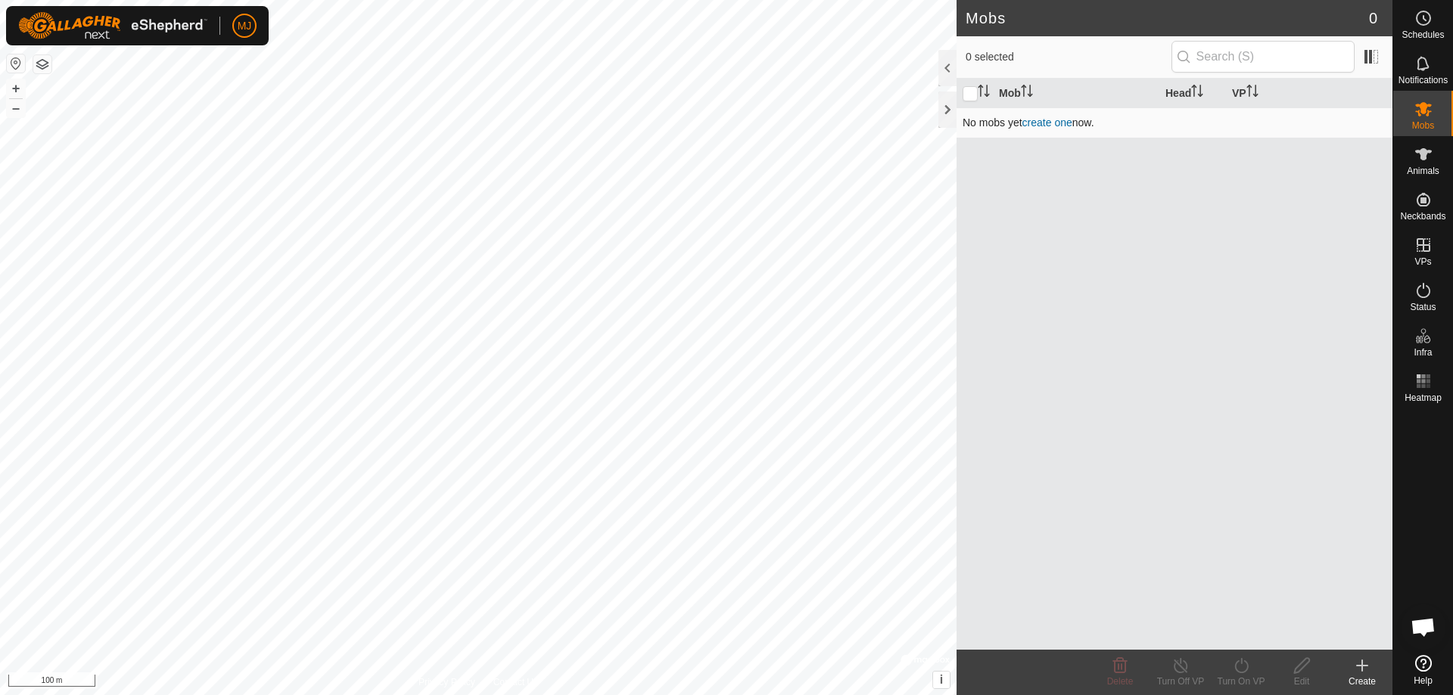
click at [1046, 125] on link "create one" at bounding box center [1047, 123] width 50 height 12
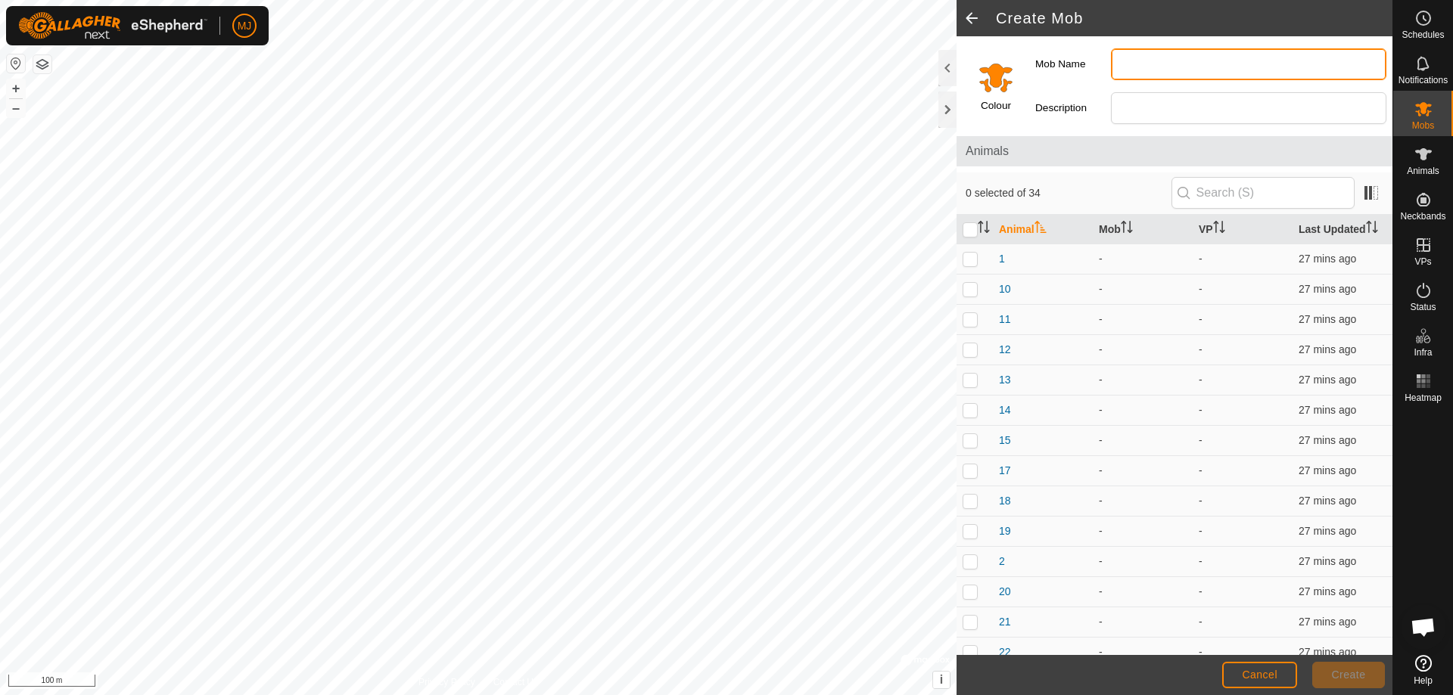
click at [1146, 64] on input "Mob Name" at bounding box center [1248, 64] width 275 height 32
type input "Cow Herd"
click at [970, 261] on p-checkbox at bounding box center [969, 259] width 15 height 12
checkbox input "true"
click at [969, 288] on p-checkbox at bounding box center [969, 289] width 15 height 12
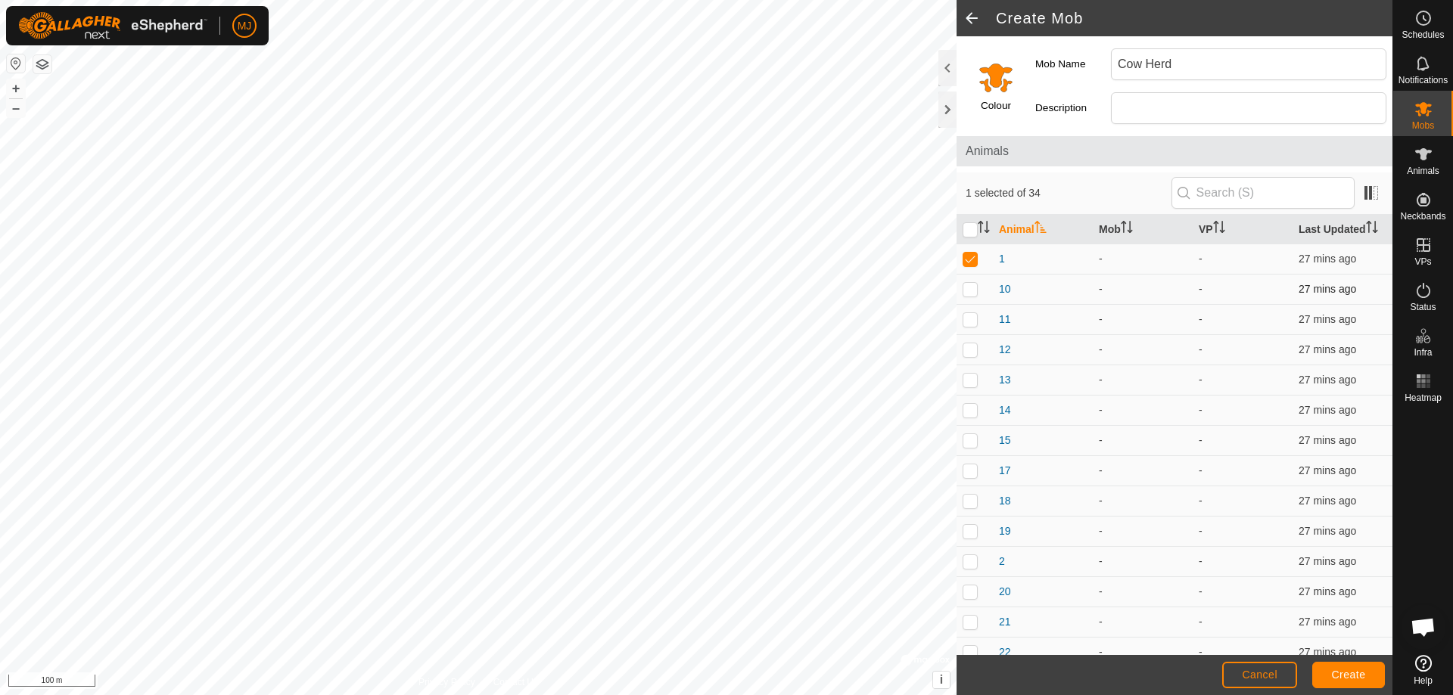
checkbox input "true"
click at [970, 320] on p-checkbox at bounding box center [969, 319] width 15 height 12
checkbox input "true"
drag, startPoint x: 972, startPoint y: 352, endPoint x: 970, endPoint y: 362, distance: 10.8
click at [972, 353] on p-checkbox at bounding box center [969, 350] width 15 height 12
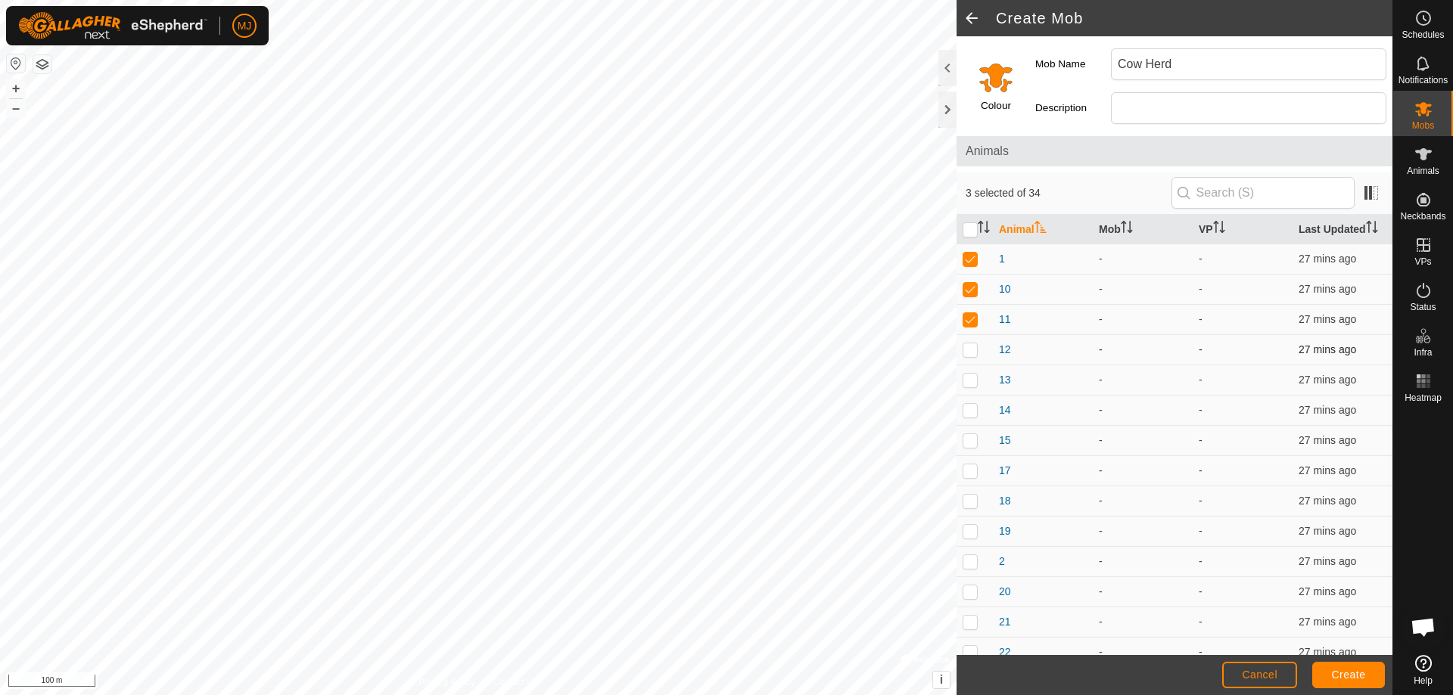
checkbox input "true"
click at [968, 382] on p-checkbox at bounding box center [969, 380] width 15 height 12
checkbox input "true"
click at [974, 412] on p-checkbox at bounding box center [969, 410] width 15 height 12
checkbox input "true"
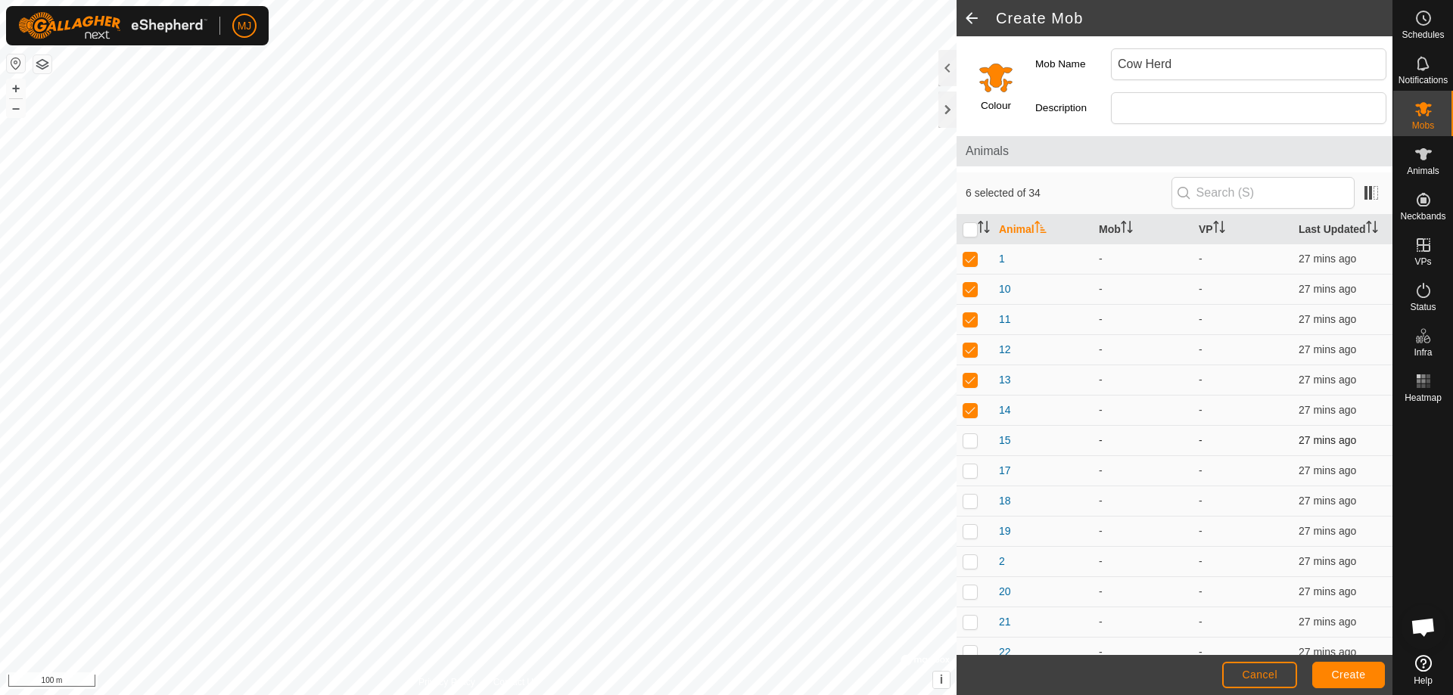
click at [969, 436] on p-checkbox at bounding box center [969, 440] width 15 height 12
checkbox input "true"
click at [970, 475] on p-checkbox at bounding box center [969, 471] width 15 height 12
checkbox input "true"
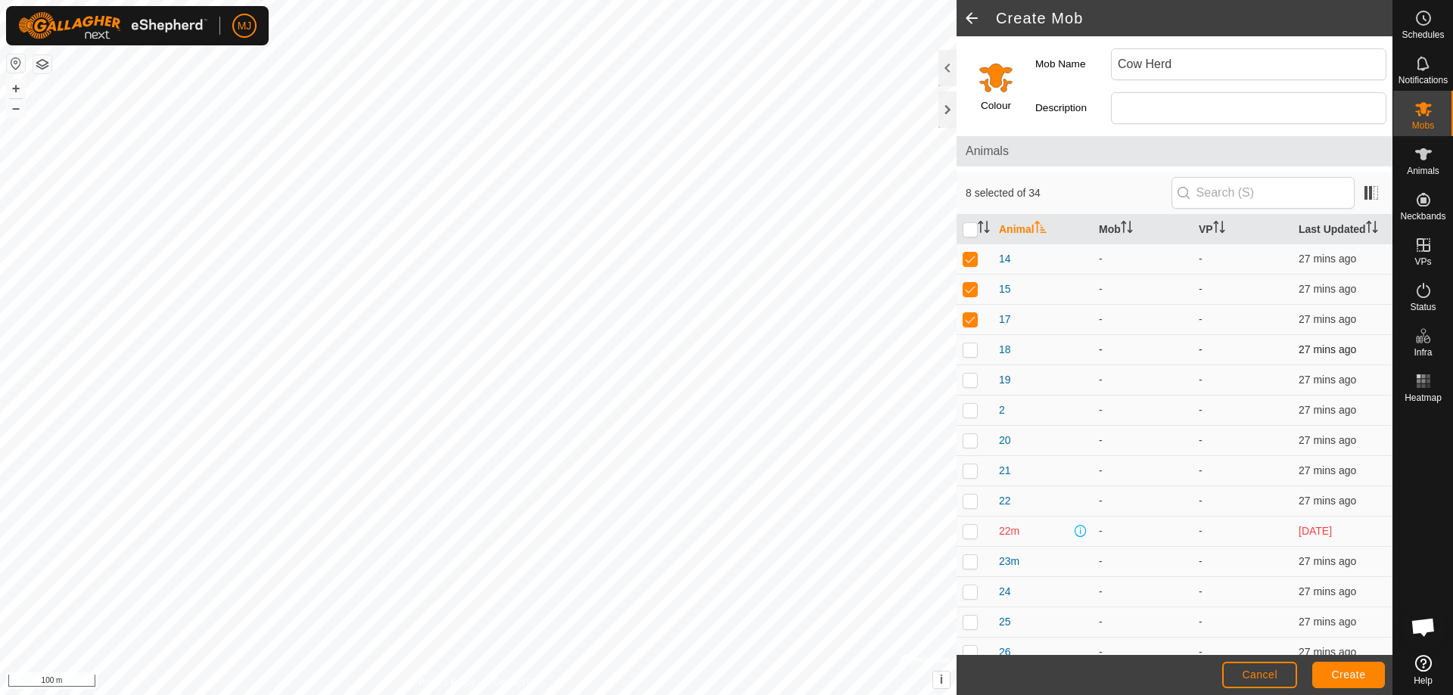
click at [964, 352] on p-checkbox at bounding box center [969, 350] width 15 height 12
checkbox input "true"
click at [969, 387] on td at bounding box center [974, 380] width 36 height 30
checkbox input "true"
click at [970, 409] on p-checkbox at bounding box center [969, 410] width 15 height 12
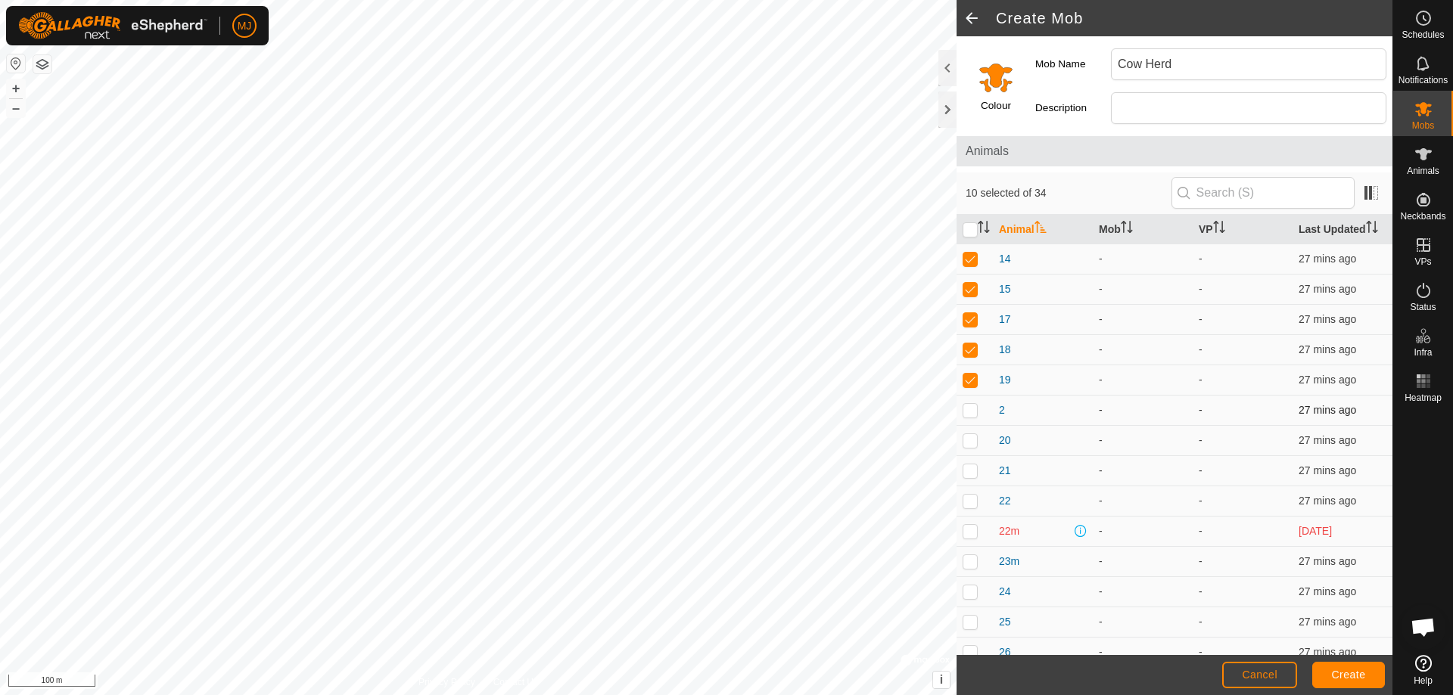
checkbox input "true"
click at [971, 440] on p-checkbox at bounding box center [969, 440] width 15 height 12
click at [969, 474] on p-checkbox at bounding box center [969, 471] width 15 height 12
click at [969, 504] on p-checkbox at bounding box center [969, 501] width 15 height 12
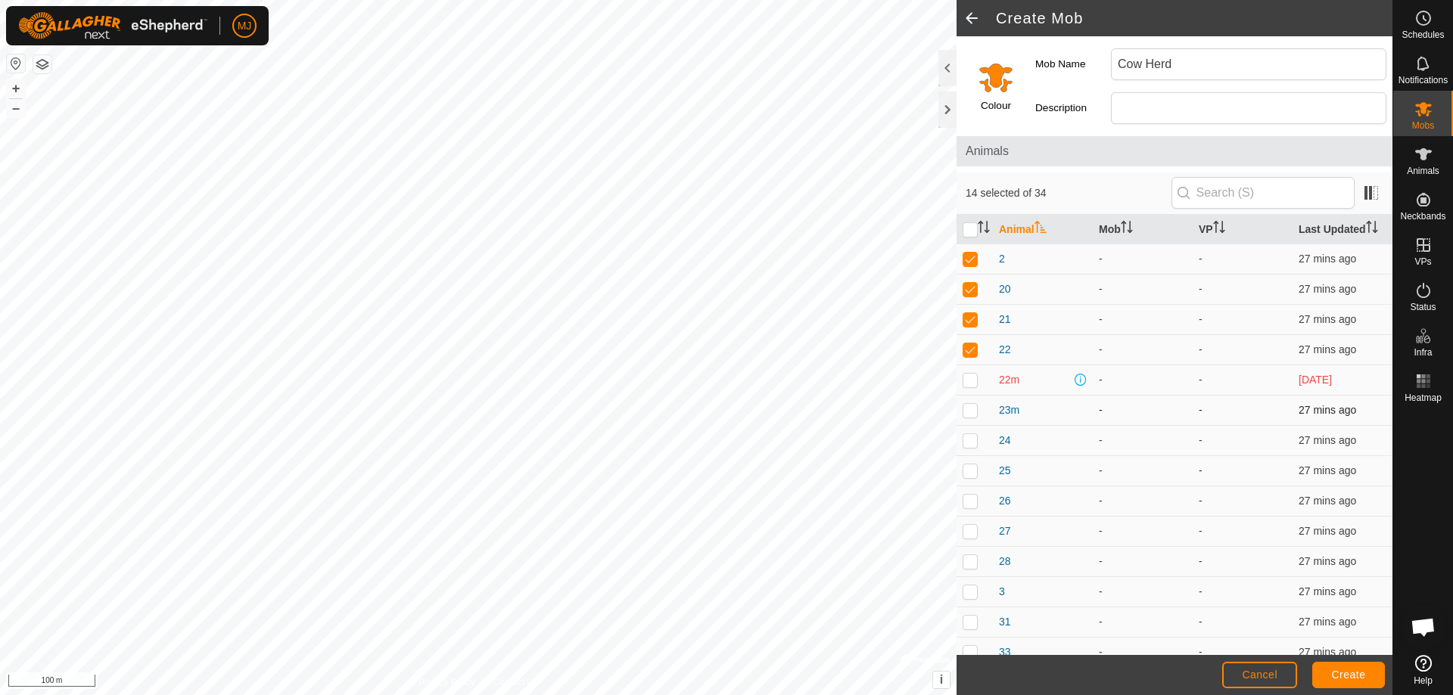
click at [969, 409] on p-checkbox at bounding box center [969, 410] width 15 height 12
drag, startPoint x: 969, startPoint y: 445, endPoint x: 976, endPoint y: 449, distance: 7.8
click at [969, 446] on p-checkbox at bounding box center [969, 440] width 15 height 12
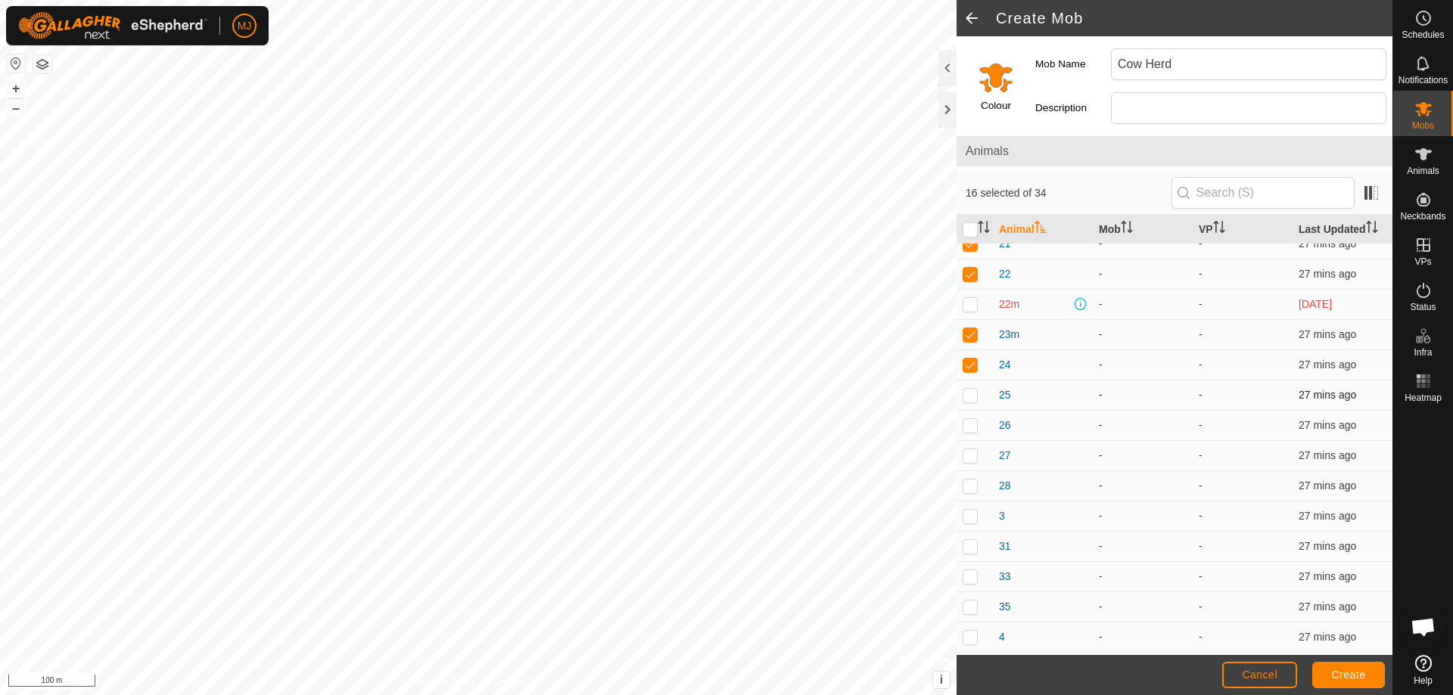
click at [972, 397] on p-checkbox at bounding box center [969, 395] width 15 height 12
drag, startPoint x: 969, startPoint y: 426, endPoint x: 971, endPoint y: 434, distance: 7.7
click at [969, 427] on p-checkbox at bounding box center [969, 425] width 15 height 12
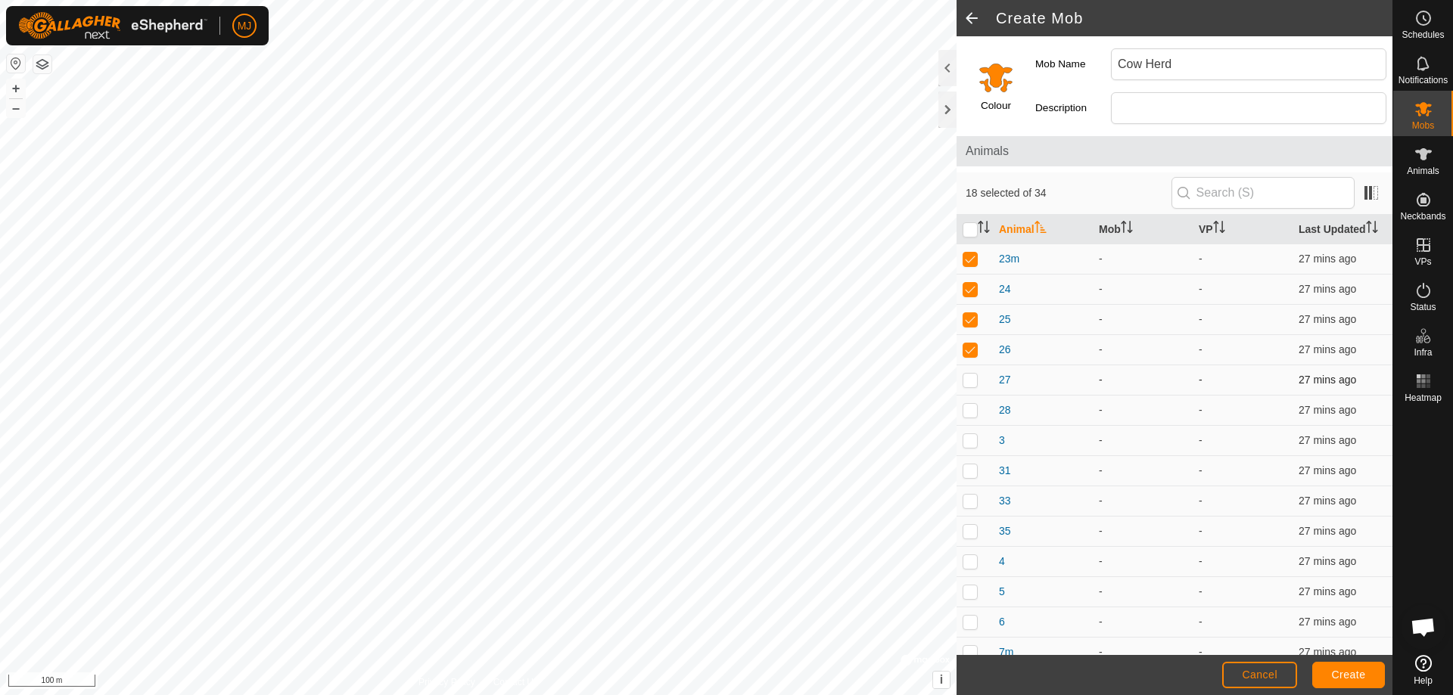
click at [965, 383] on p-checkbox at bounding box center [969, 380] width 15 height 12
drag, startPoint x: 971, startPoint y: 415, endPoint x: 970, endPoint y: 426, distance: 11.4
click at [971, 415] on p-checkbox at bounding box center [969, 410] width 15 height 12
click at [969, 447] on td at bounding box center [974, 440] width 36 height 30
drag, startPoint x: 972, startPoint y: 469, endPoint x: 972, endPoint y: 485, distance: 15.9
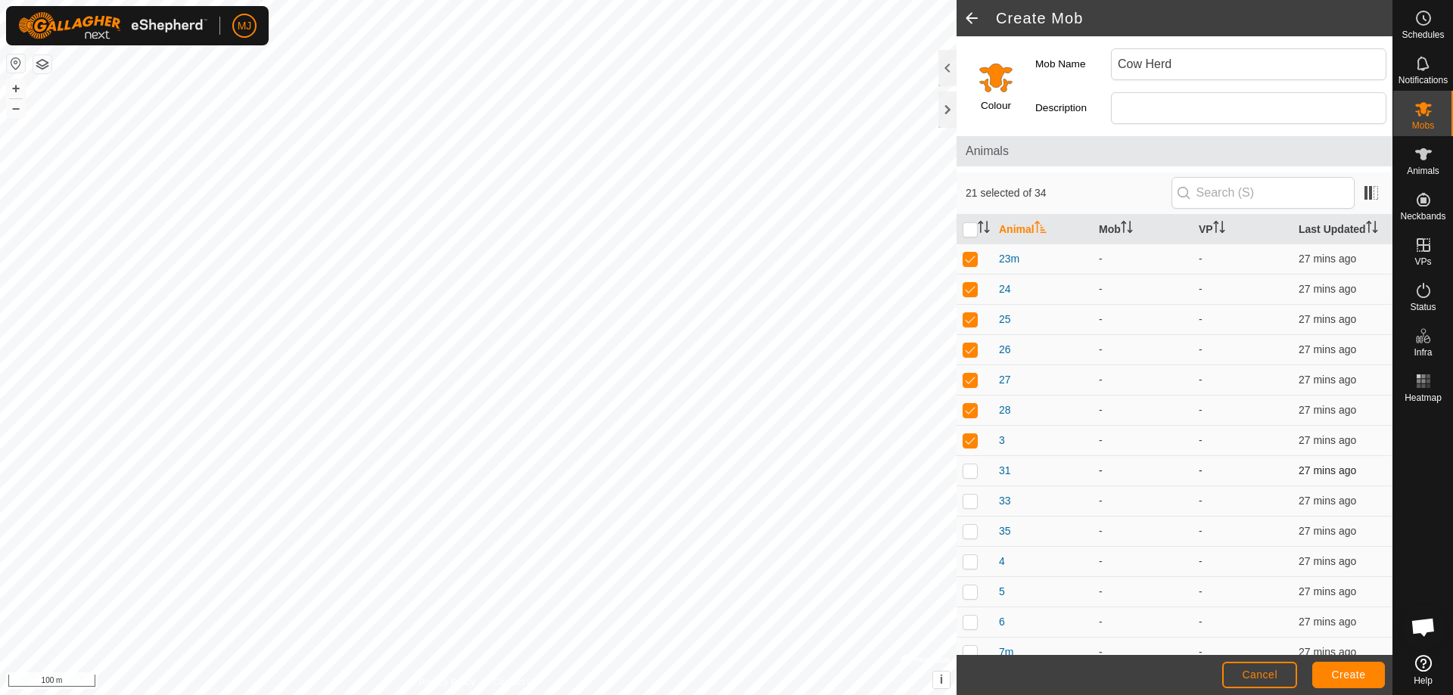
click at [972, 469] on p-checkbox at bounding box center [969, 471] width 15 height 12
click at [969, 504] on p-checkbox at bounding box center [969, 501] width 15 height 12
click at [965, 536] on p-checkbox at bounding box center [969, 531] width 15 height 12
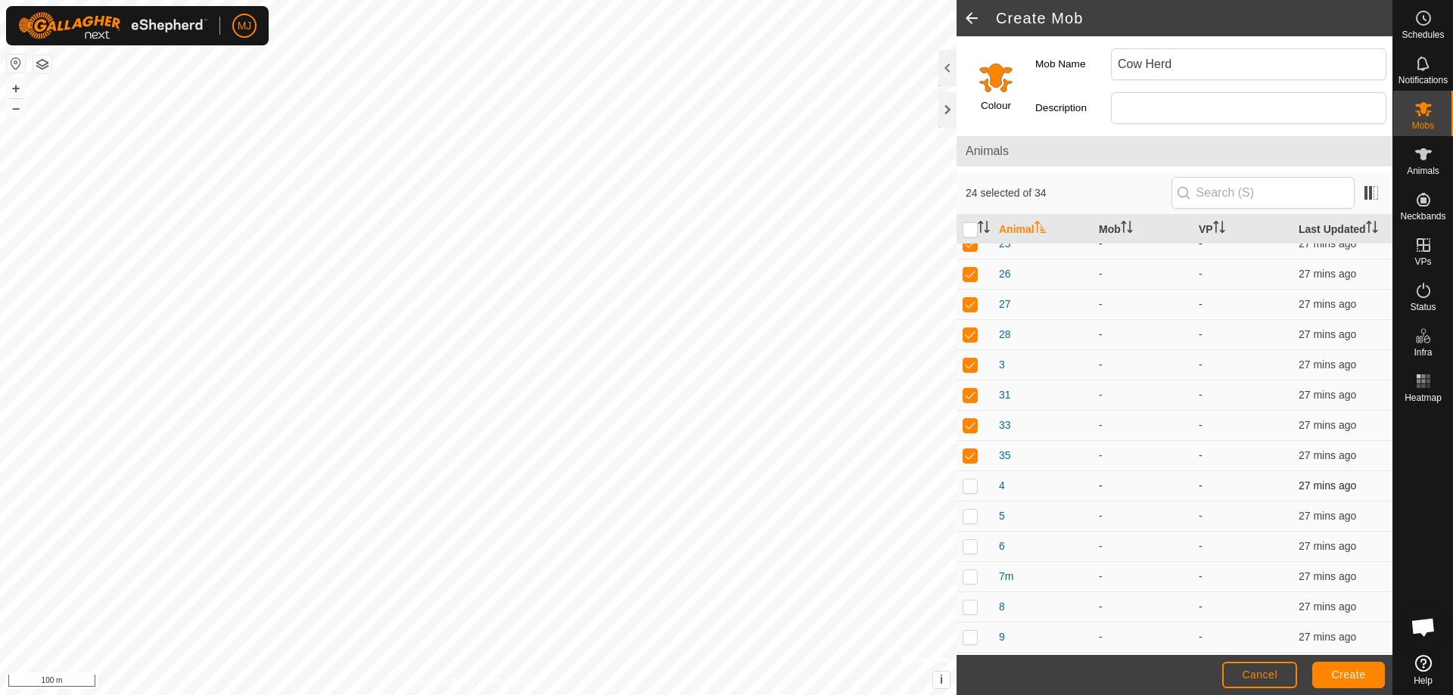
click at [968, 488] on p-checkbox at bounding box center [969, 486] width 15 height 12
click at [967, 515] on p-checkbox at bounding box center [969, 516] width 15 height 12
click at [968, 546] on p-checkbox at bounding box center [969, 546] width 15 height 12
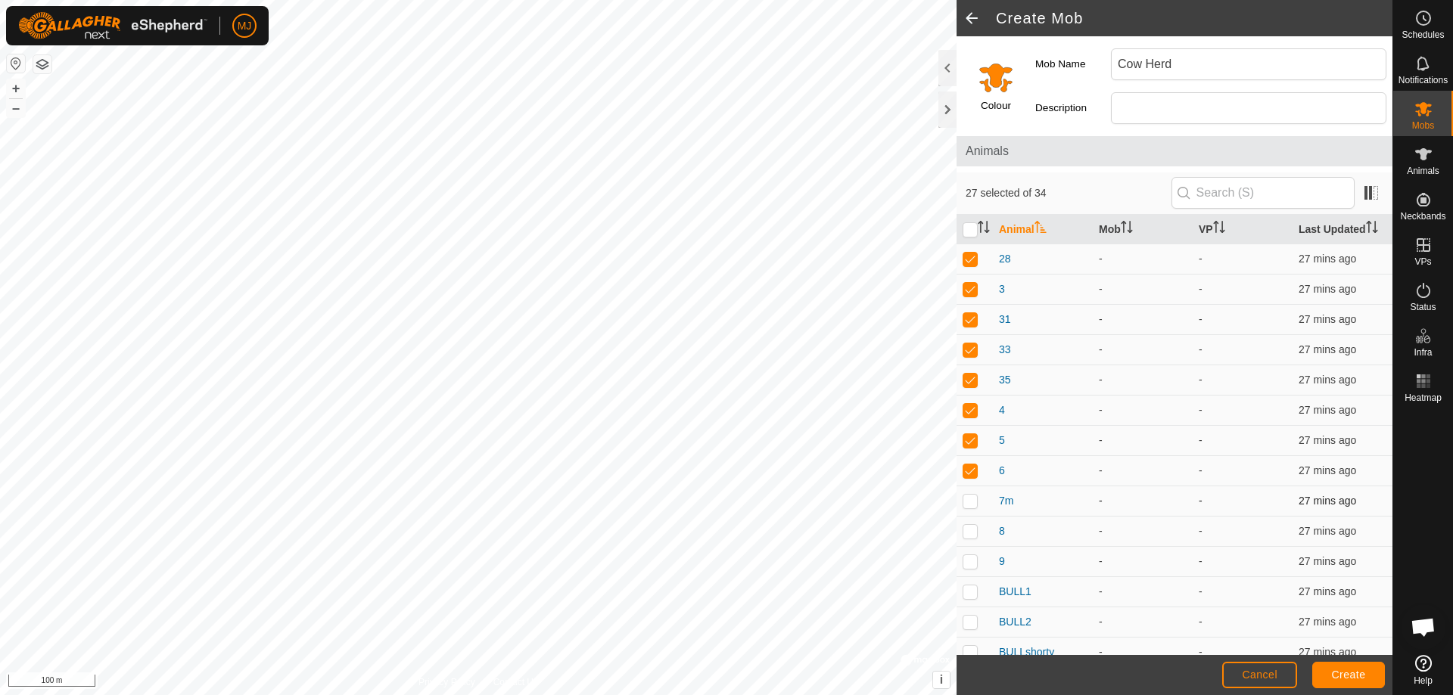
click at [971, 507] on td at bounding box center [974, 501] width 36 height 30
click at [970, 527] on p-checkbox at bounding box center [969, 531] width 15 height 12
click at [967, 563] on p-checkbox at bounding box center [969, 561] width 15 height 12
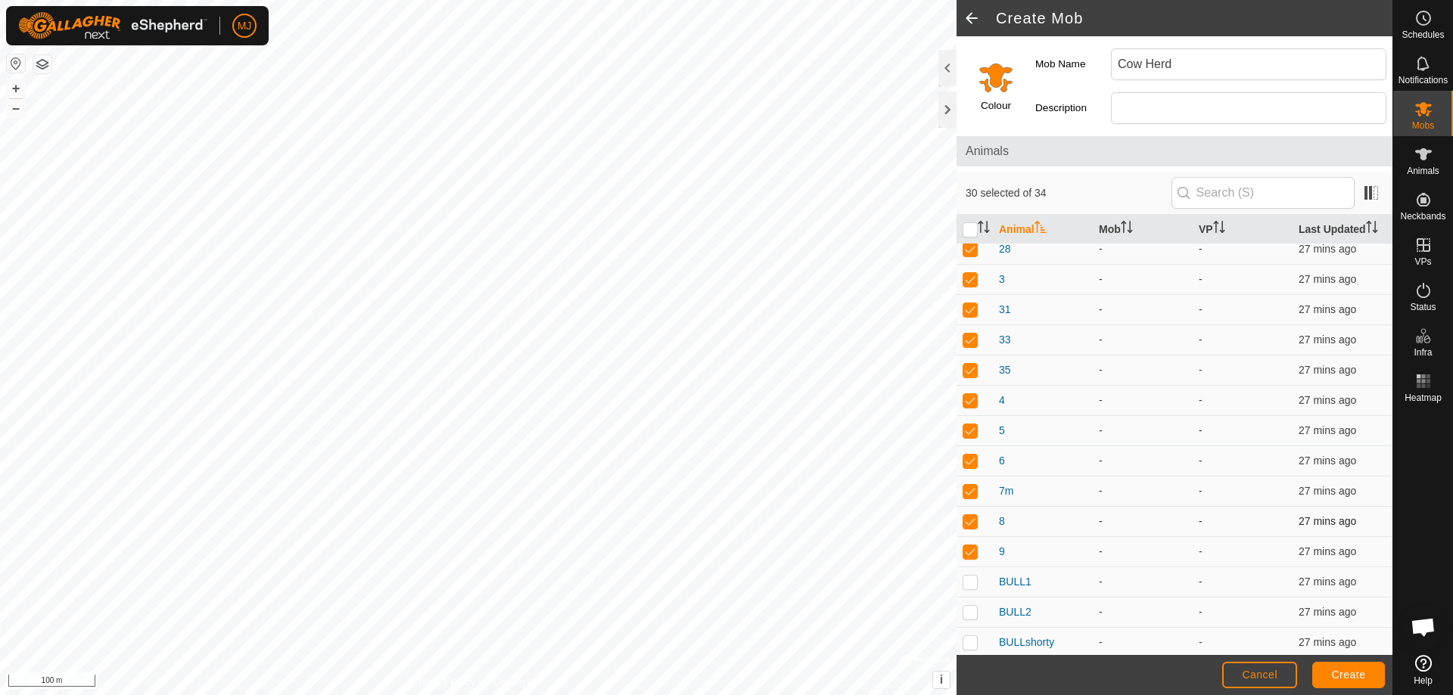
scroll to position [618, 0]
click at [1342, 673] on span "Create" at bounding box center [1349, 675] width 34 height 12
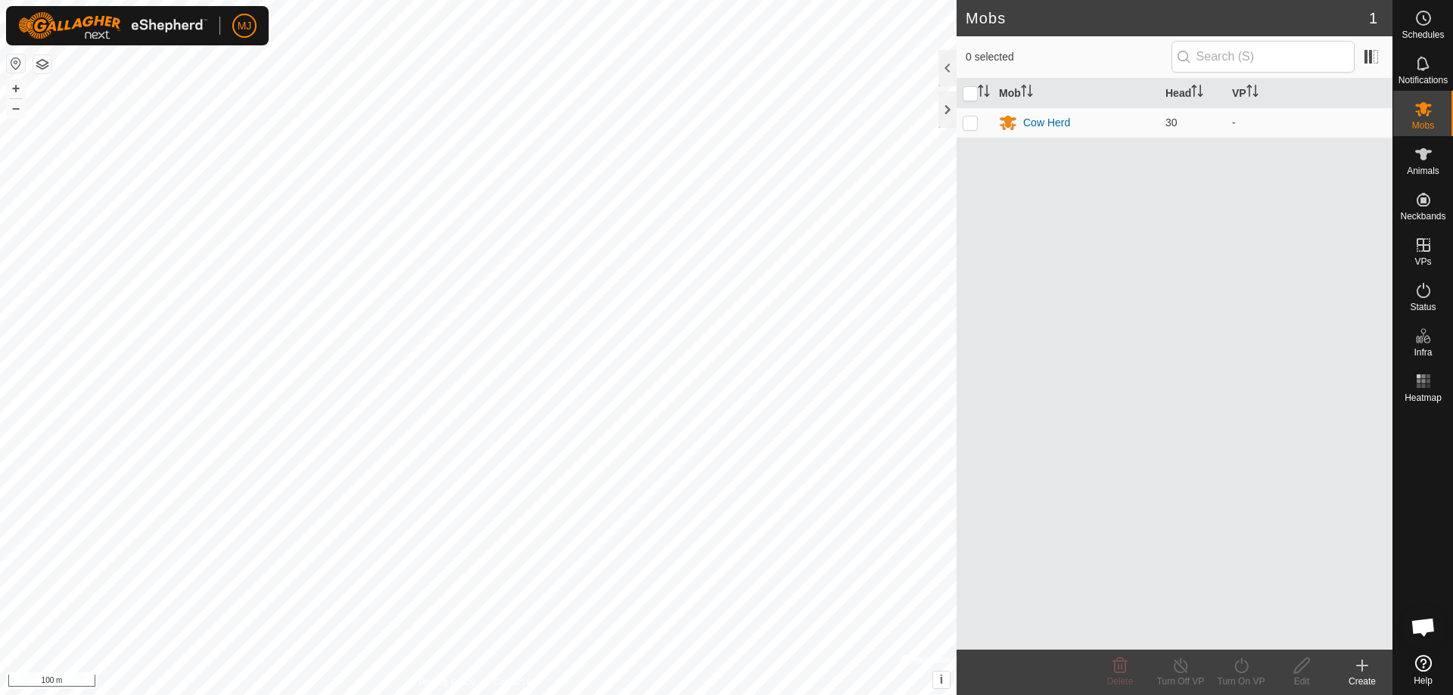
click at [1363, 666] on icon at bounding box center [1362, 666] width 11 height 0
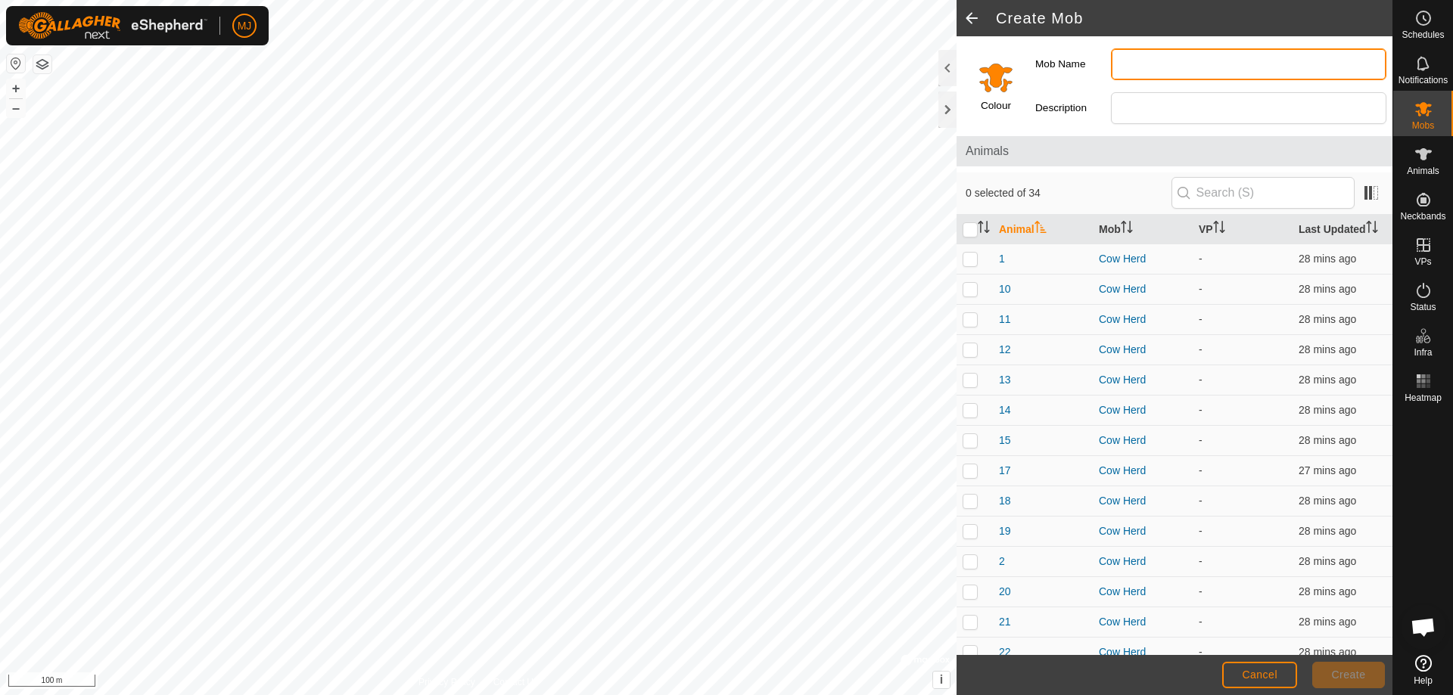
click at [1149, 65] on input "Mob Name" at bounding box center [1248, 64] width 275 height 32
click at [996, 70] on input "Select a color" at bounding box center [996, 77] width 36 height 36
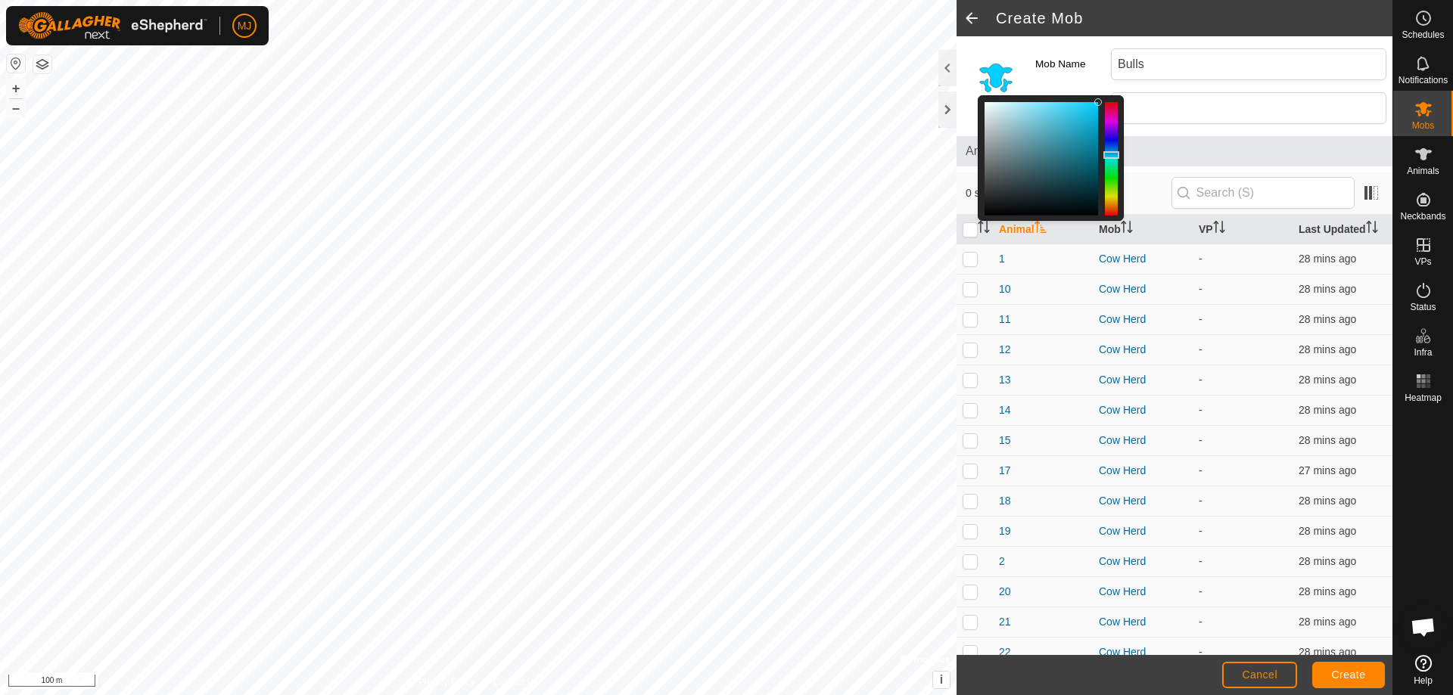
drag, startPoint x: 1110, startPoint y: 140, endPoint x: 1113, endPoint y: 155, distance: 15.4
click at [1113, 155] on div at bounding box center [1111, 158] width 13 height 113
click at [1075, 64] on label "Mob Name" at bounding box center [1073, 64] width 76 height 32
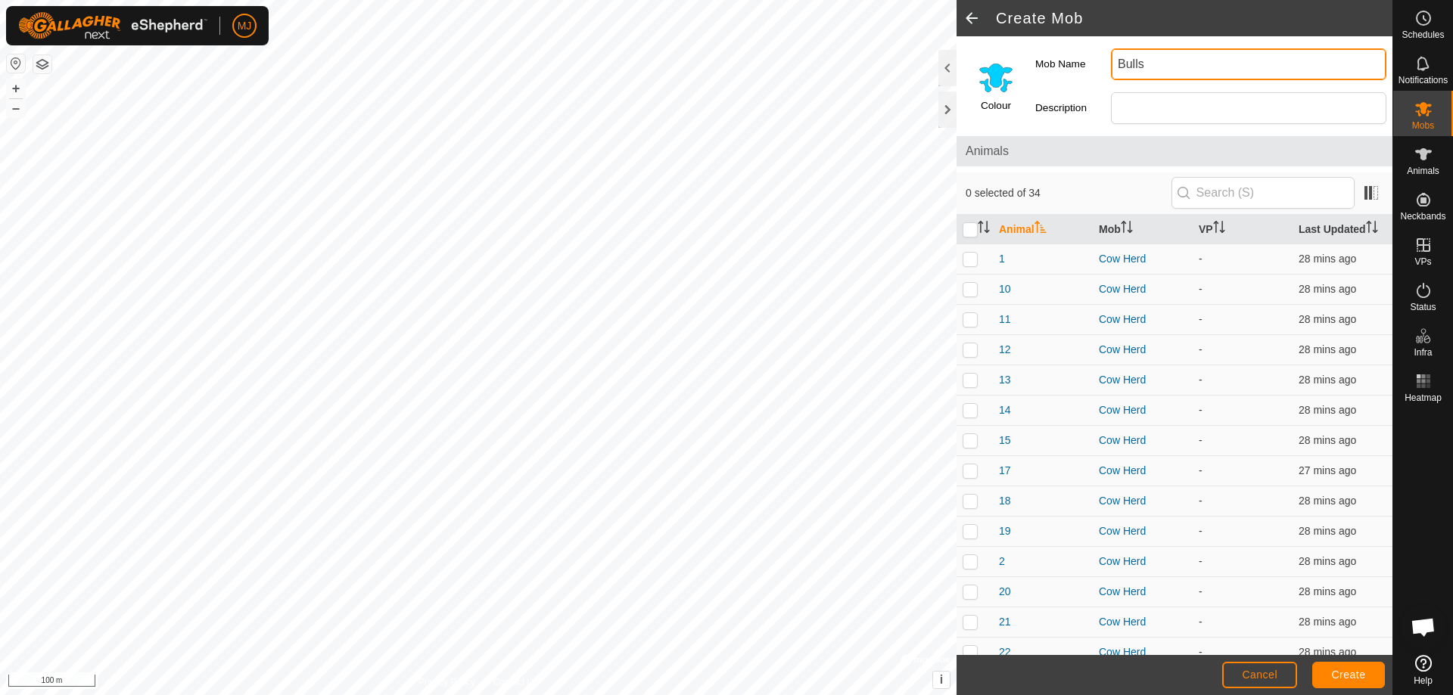
click at [1111, 64] on input "Bulls" at bounding box center [1248, 64] width 275 height 32
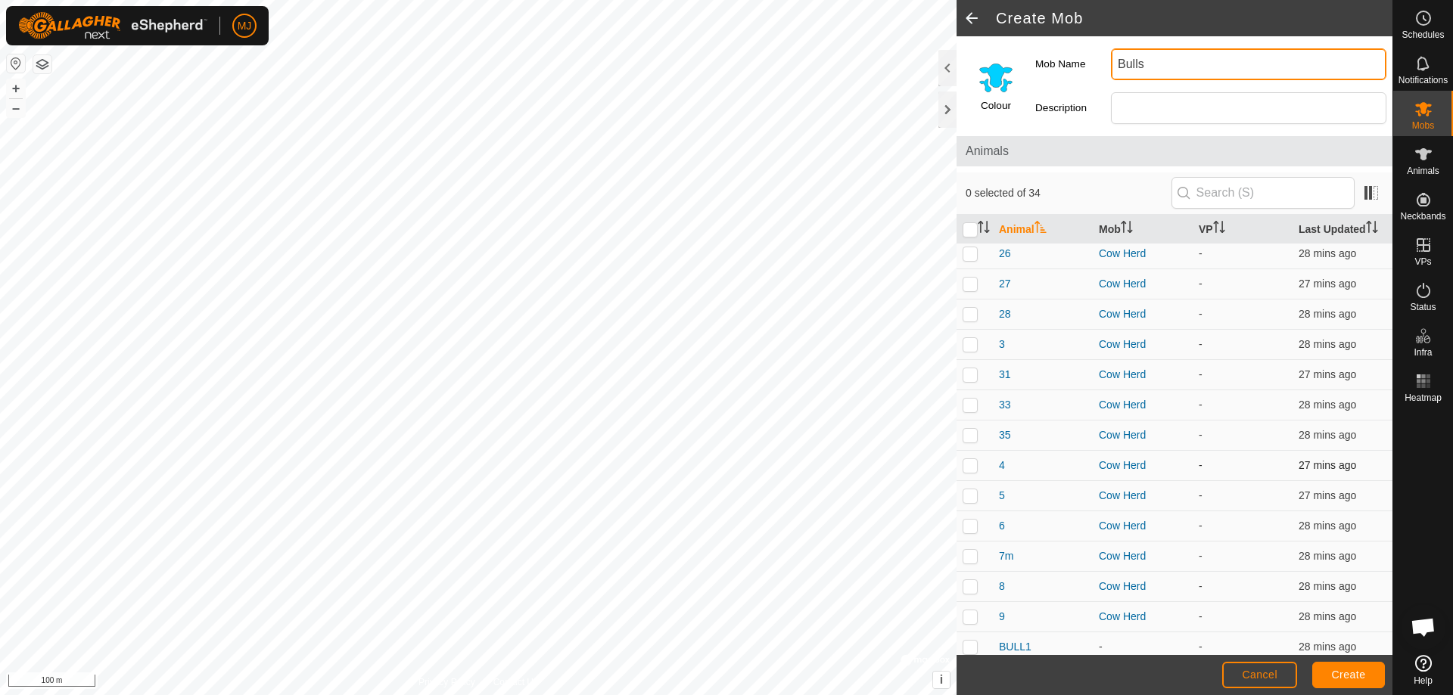
scroll to position [618, 0]
click at [964, 582] on p-checkbox at bounding box center [969, 579] width 15 height 12
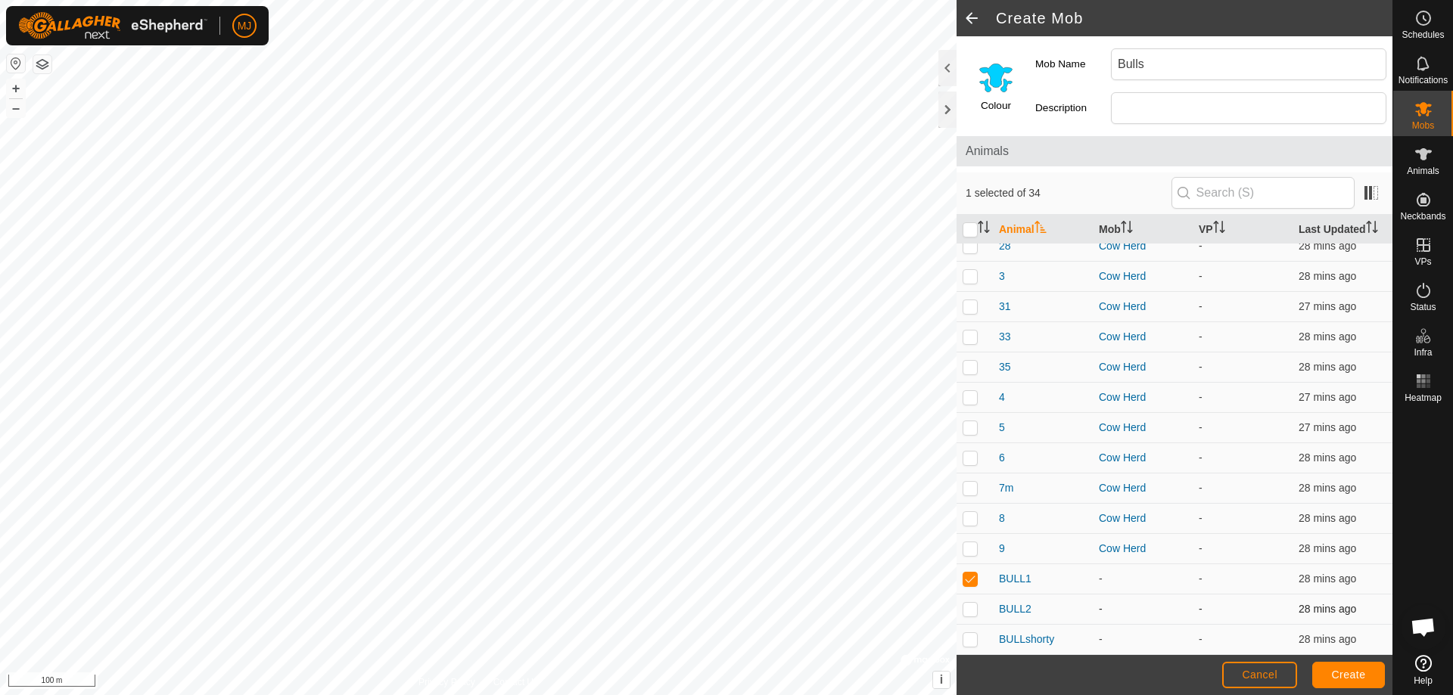
click at [967, 612] on p-checkbox at bounding box center [969, 609] width 15 height 12
click at [969, 642] on p-checkbox at bounding box center [969, 639] width 15 height 12
click at [1348, 673] on span "Create" at bounding box center [1349, 675] width 34 height 12
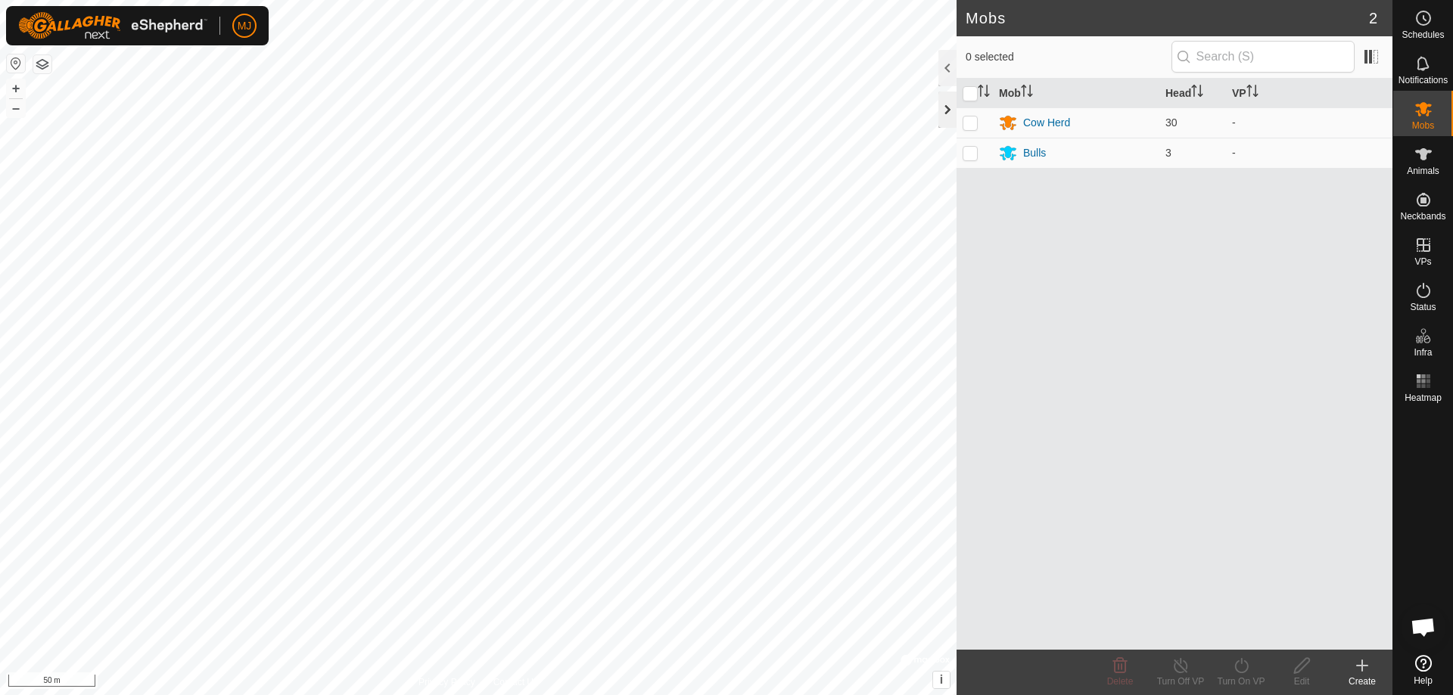
click at [948, 106] on div at bounding box center [947, 110] width 18 height 36
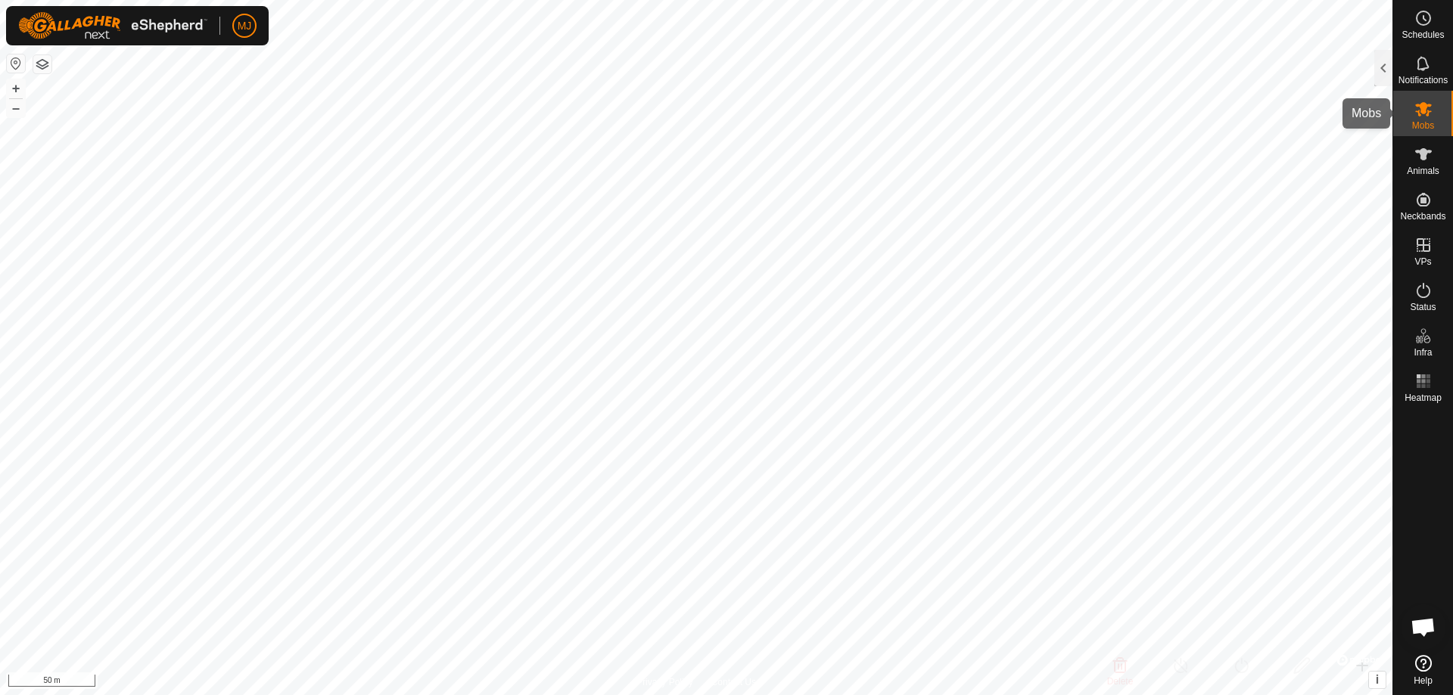
click at [1426, 118] on es-mob-svg-icon at bounding box center [1423, 109] width 27 height 24
click at [1388, 70] on div at bounding box center [1383, 68] width 18 height 36
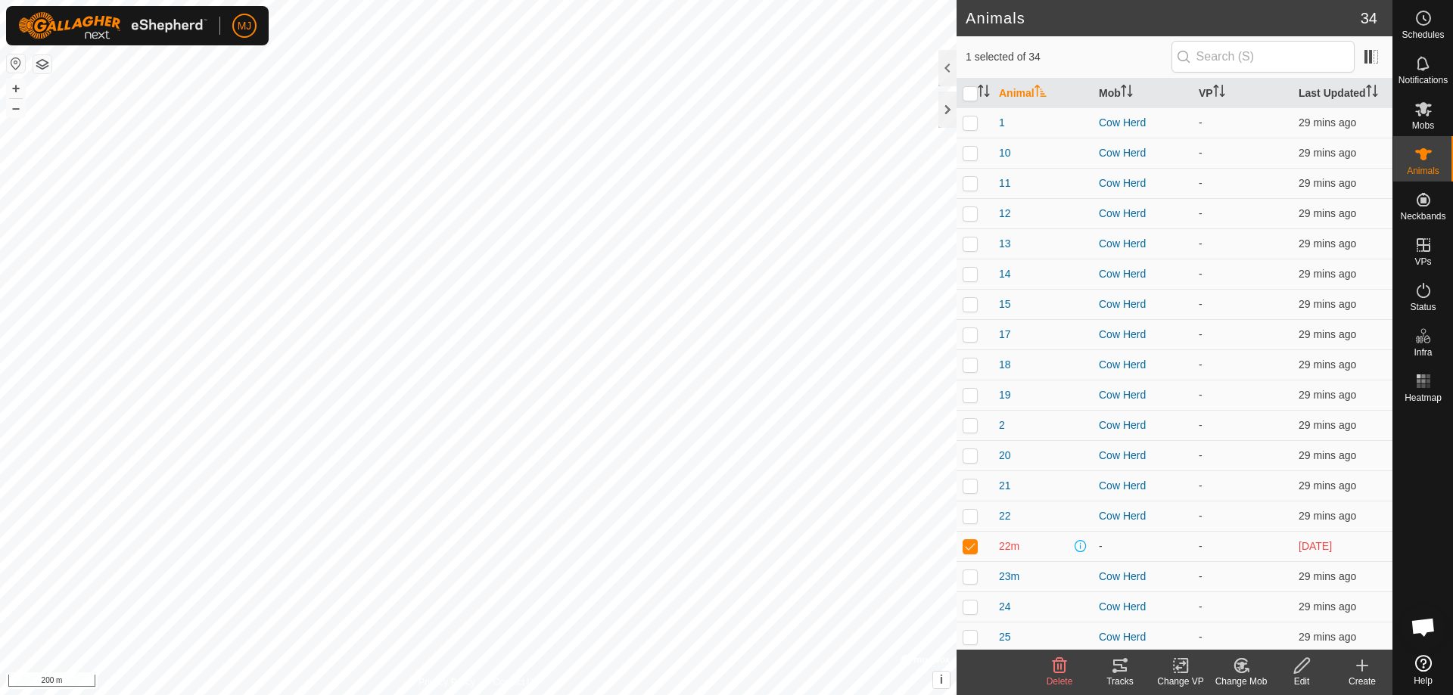
click at [1060, 670] on icon at bounding box center [1059, 666] width 18 height 18
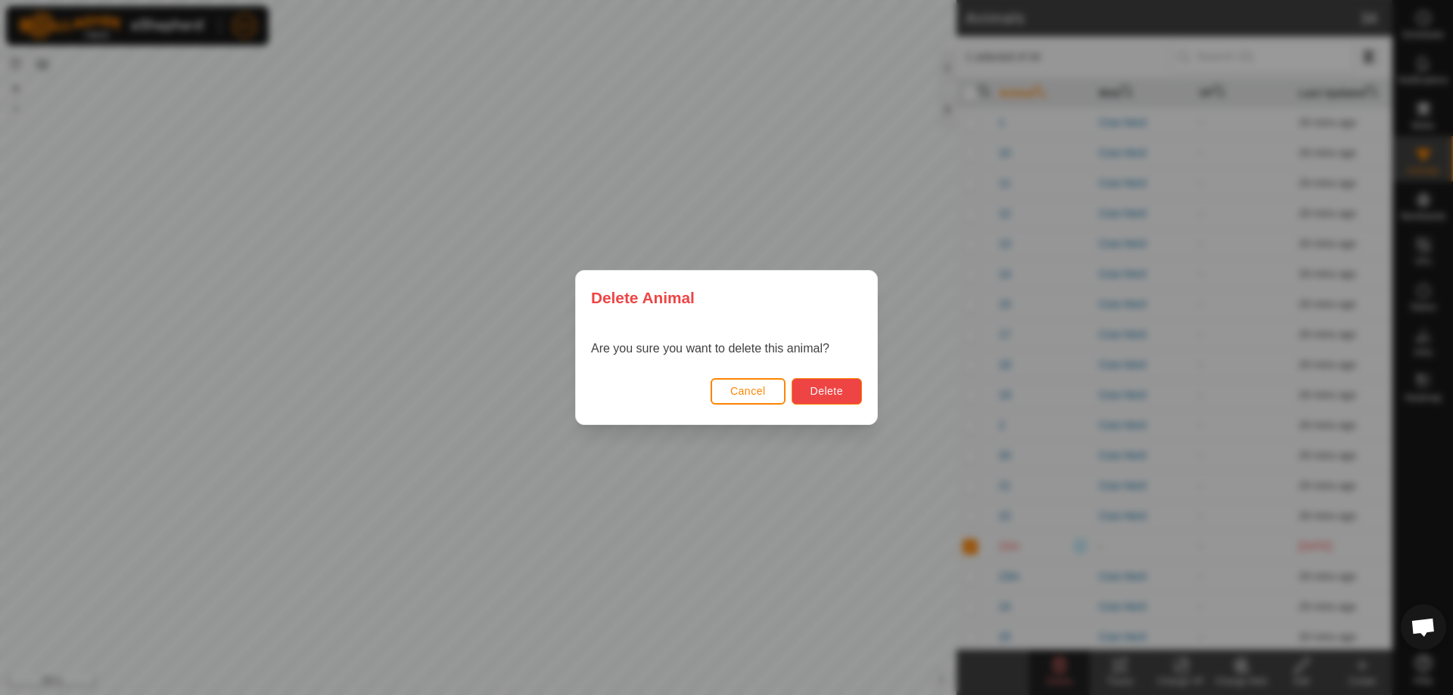
click at [832, 394] on span "Delete" at bounding box center [826, 391] width 33 height 12
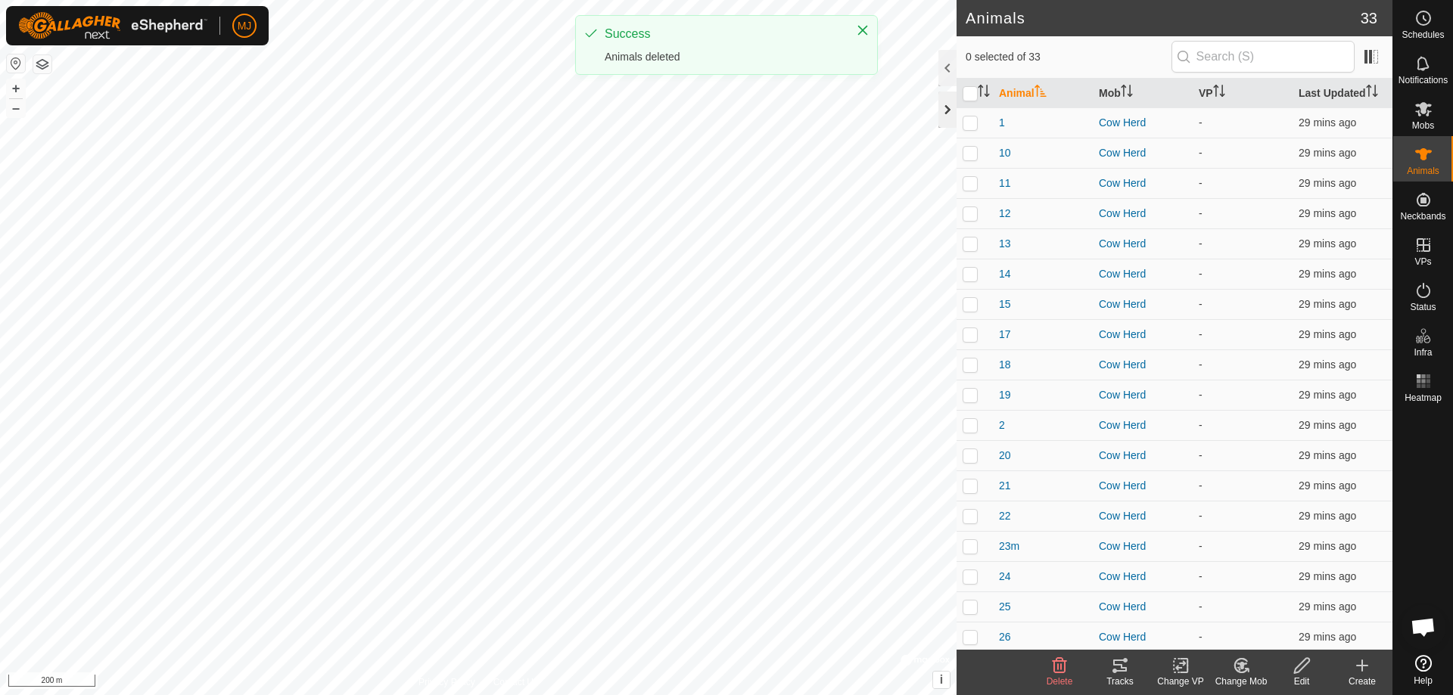
click at [943, 110] on div at bounding box center [947, 110] width 18 height 36
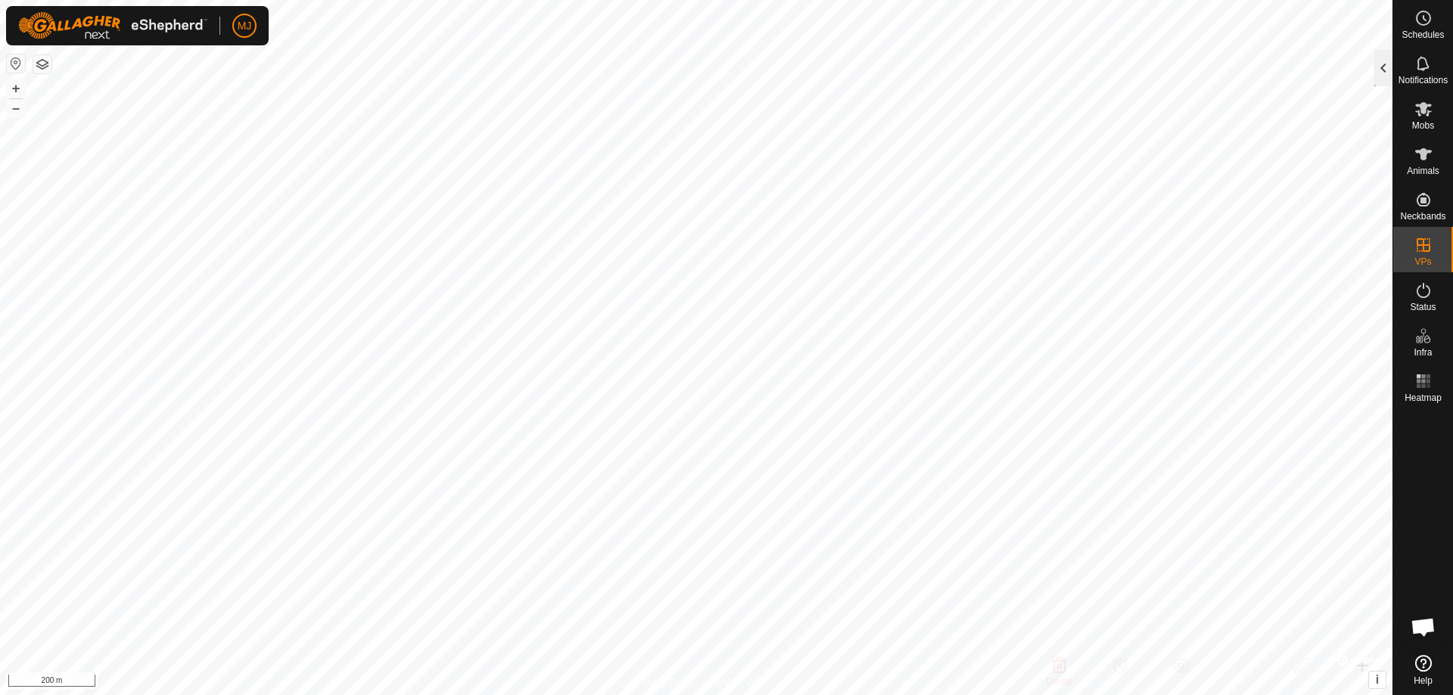
click at [1379, 70] on div at bounding box center [1383, 68] width 18 height 36
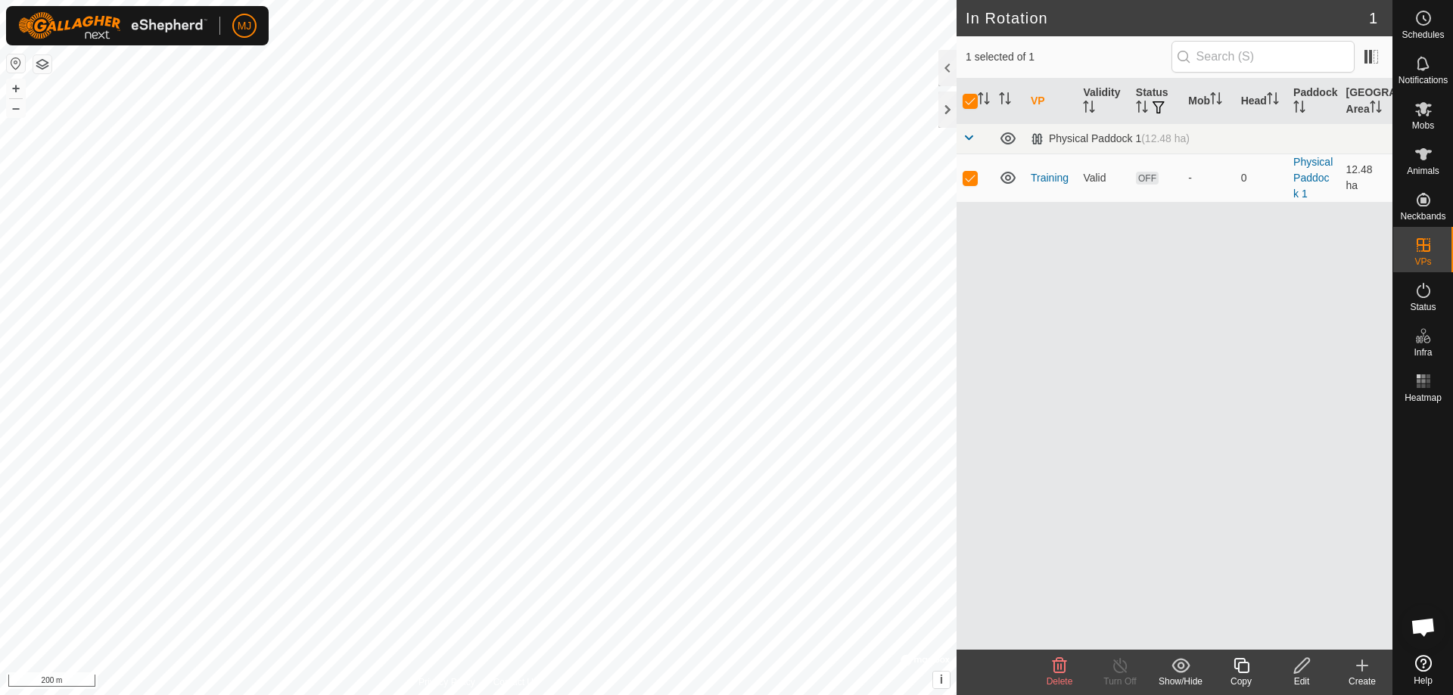
click at [1058, 664] on icon at bounding box center [1059, 665] width 14 height 15
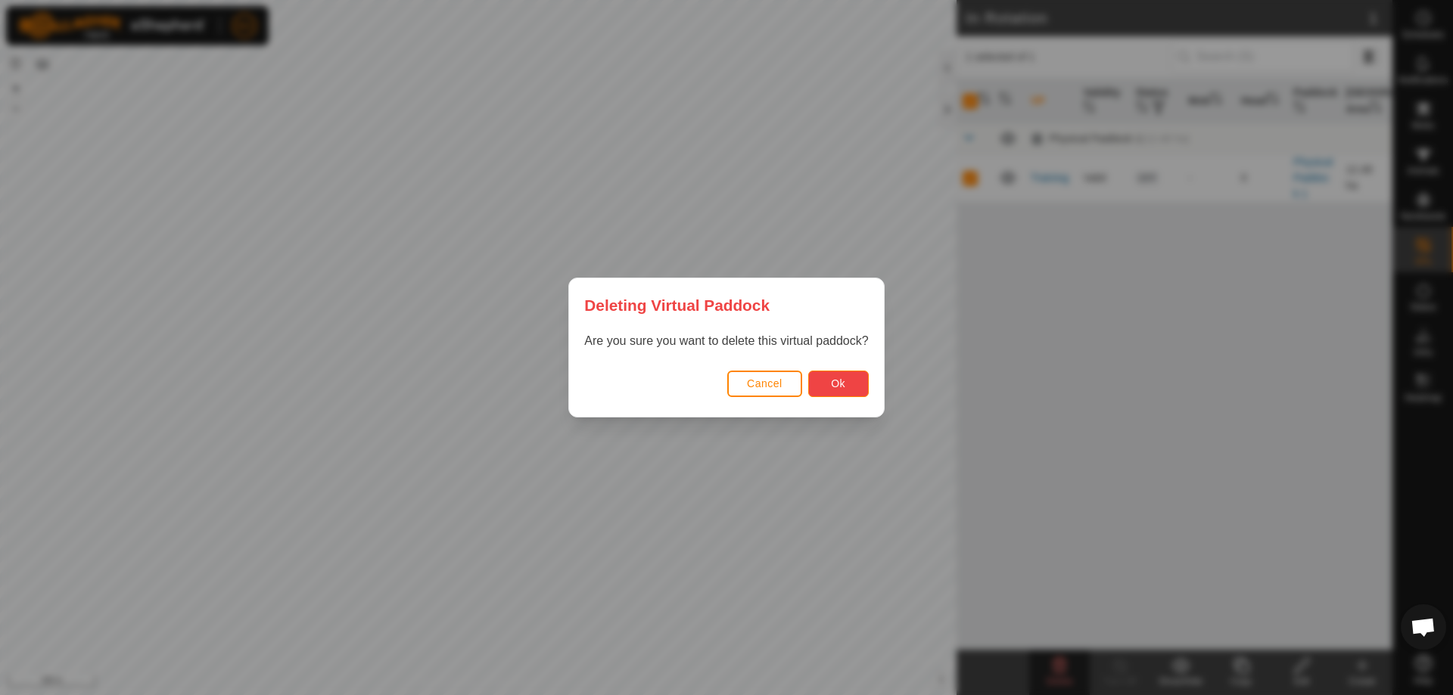
click at [840, 381] on span "Ok" at bounding box center [838, 384] width 14 height 12
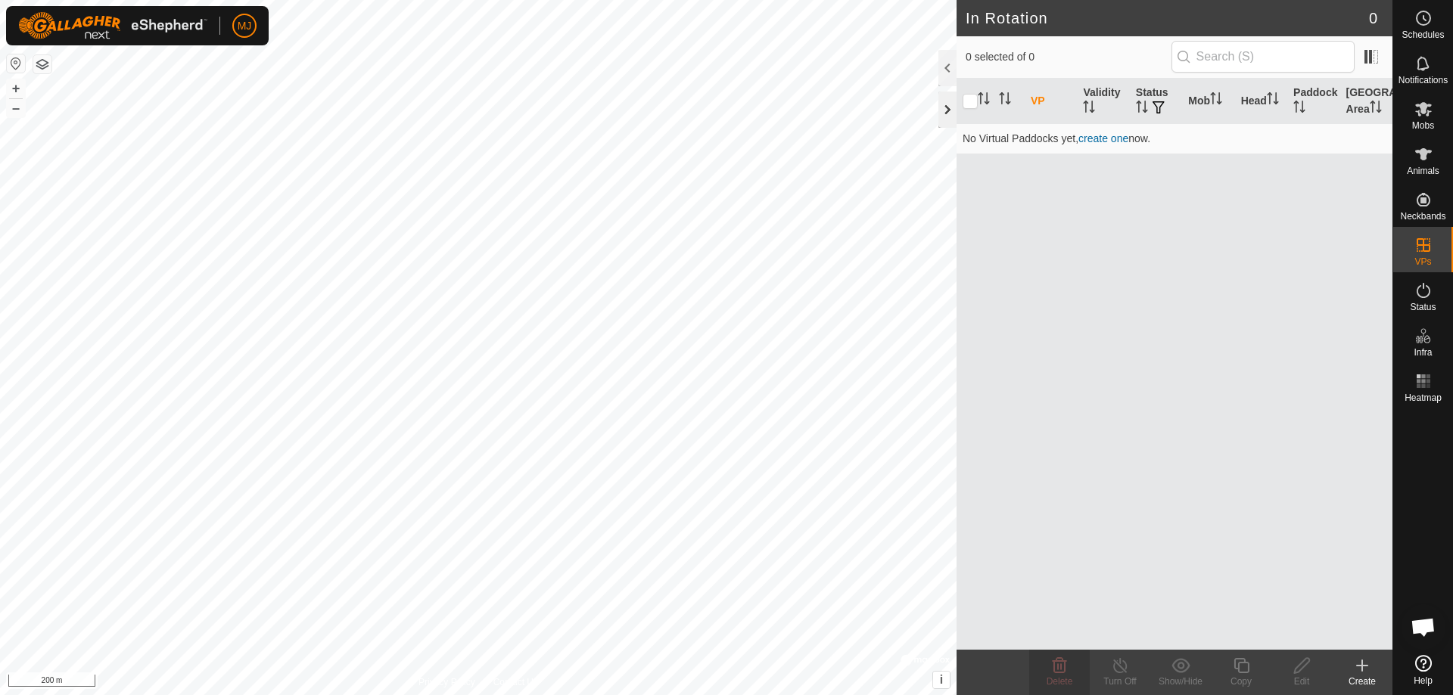
click at [948, 117] on div at bounding box center [947, 110] width 18 height 36
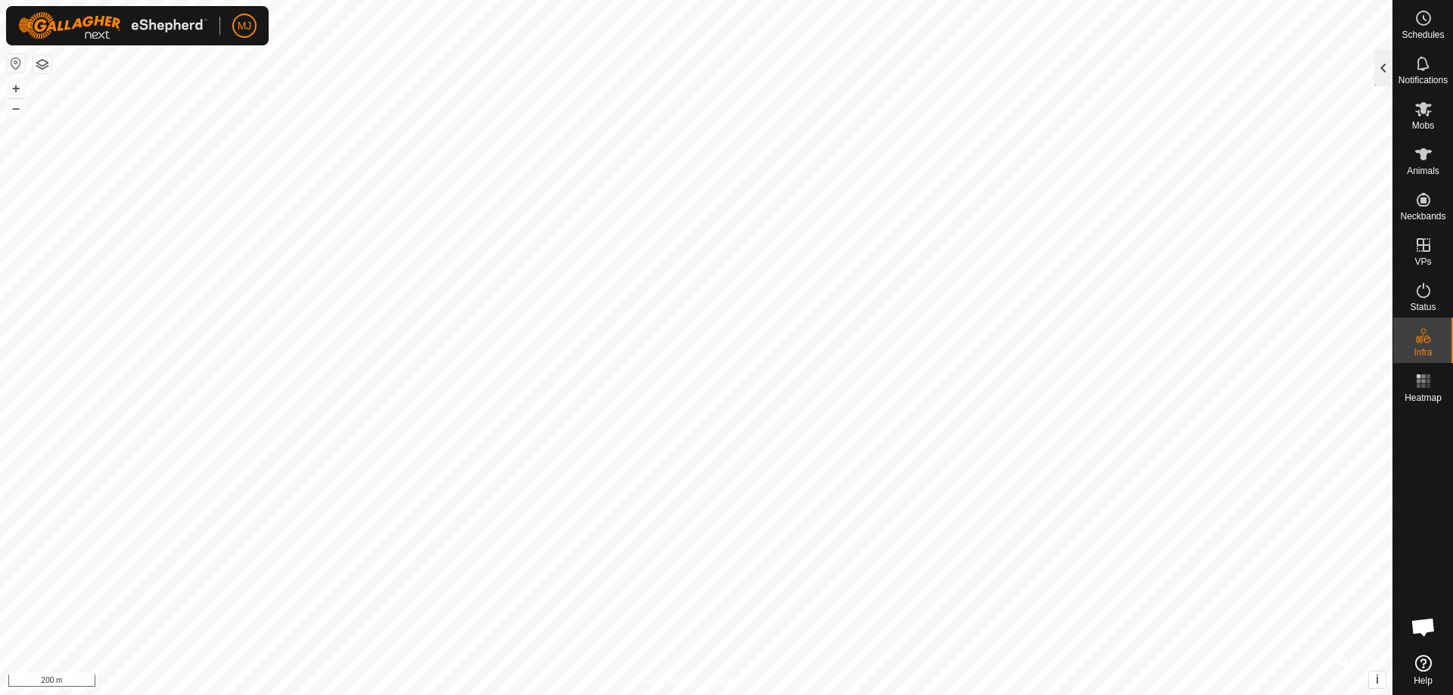
click at [1383, 64] on div at bounding box center [1383, 68] width 18 height 36
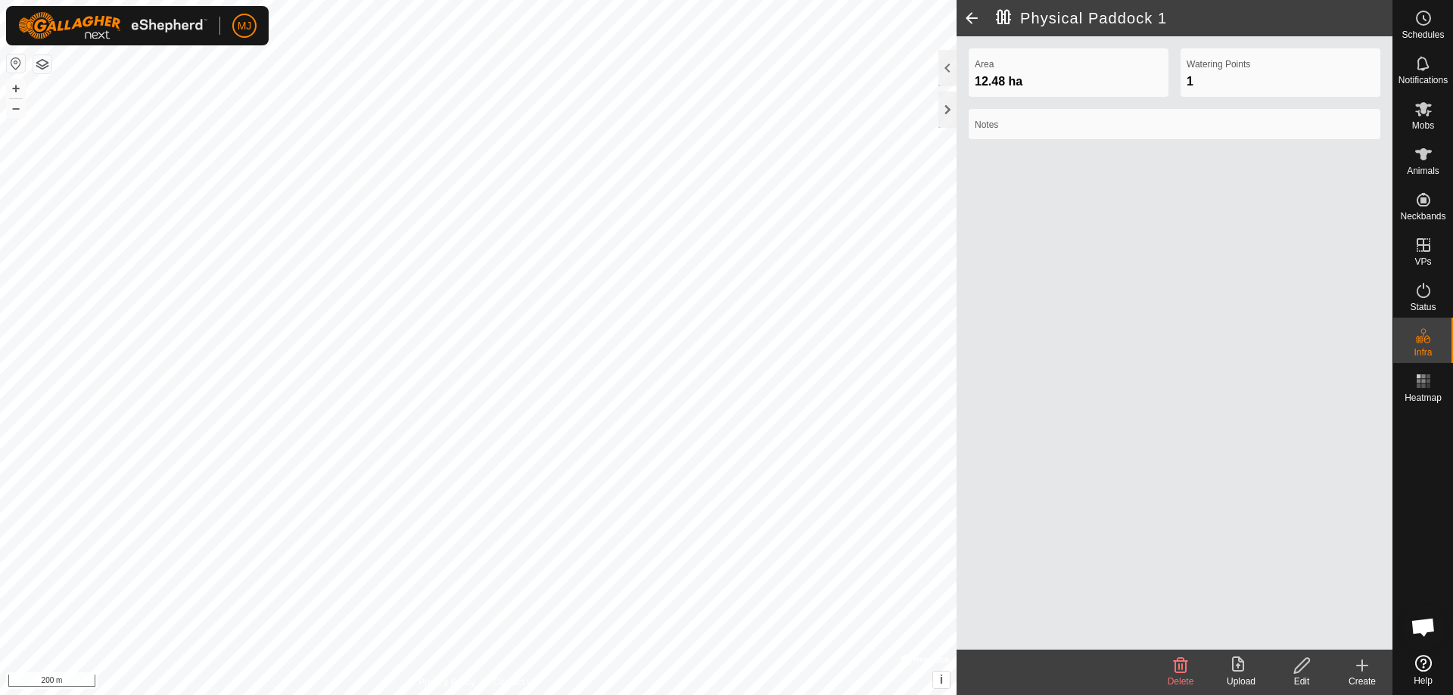
click at [1300, 666] on icon at bounding box center [1301, 666] width 19 height 18
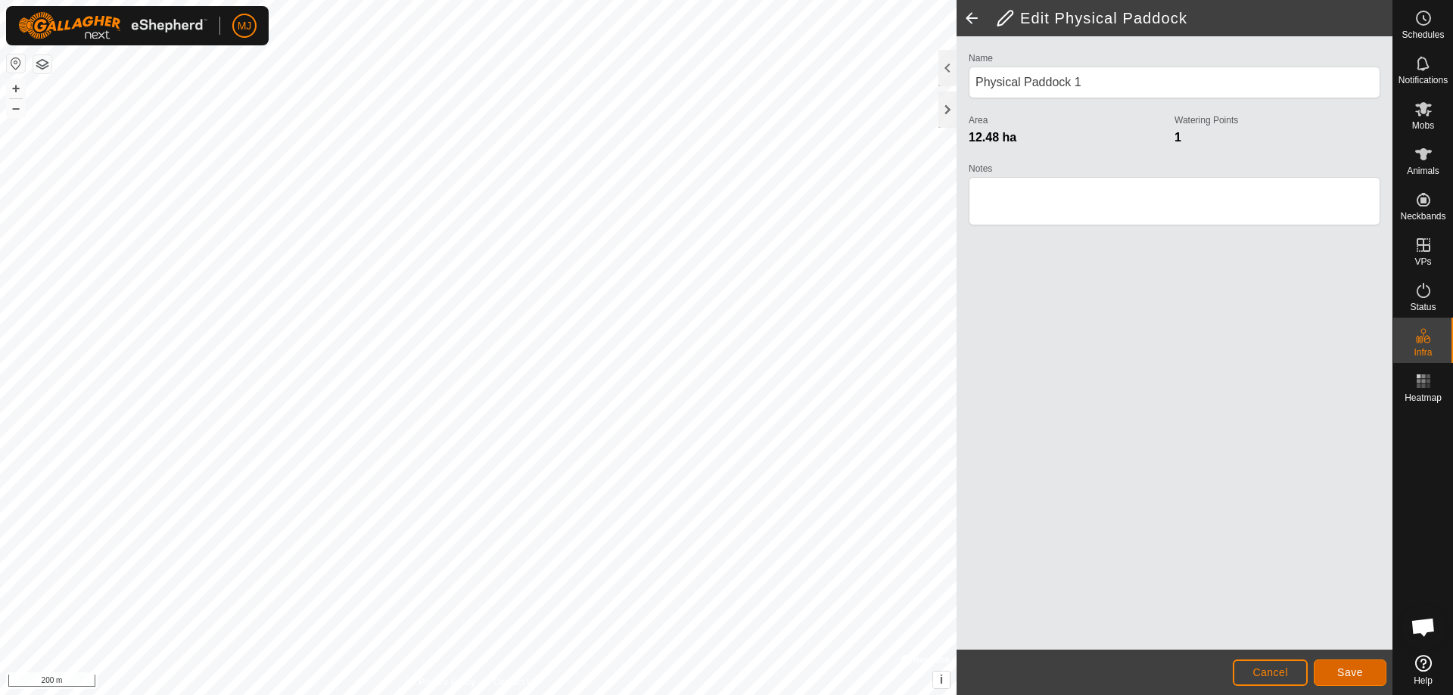
click at [1348, 667] on span "Save" at bounding box center [1350, 673] width 26 height 12
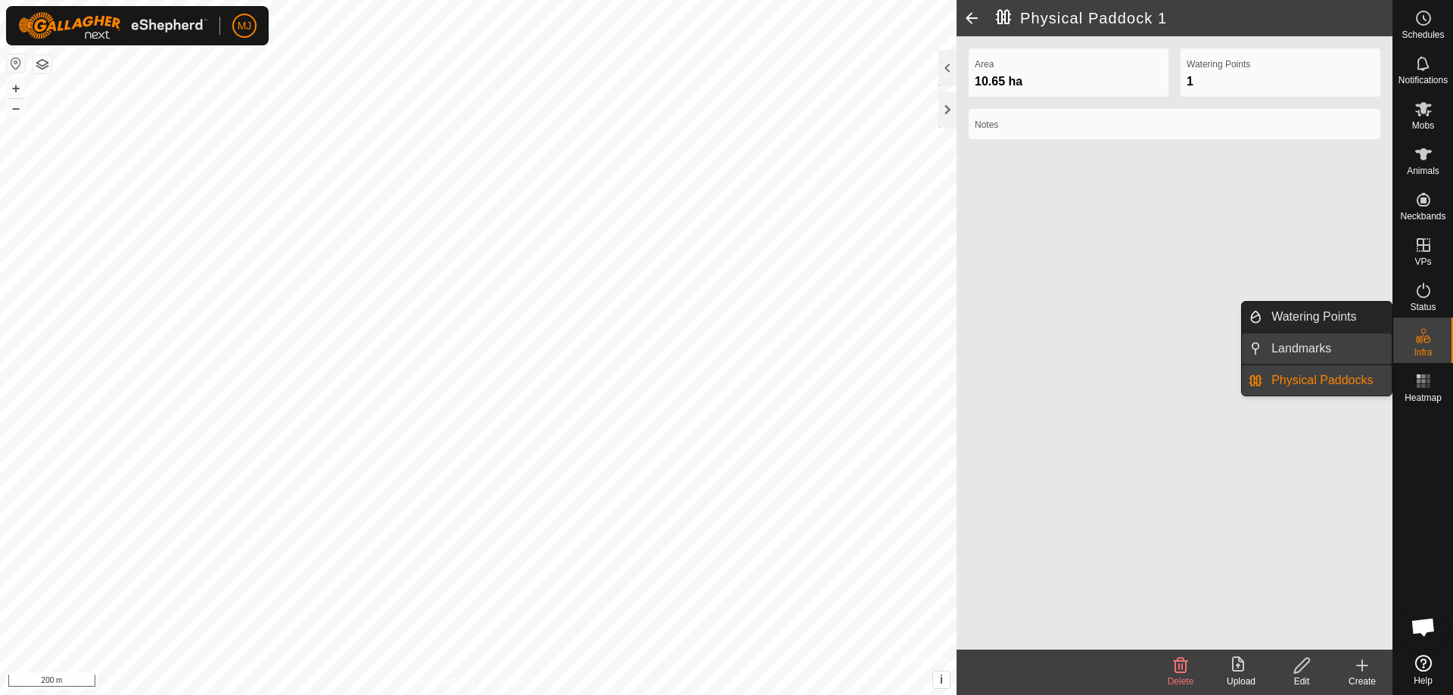
click at [1313, 344] on link "Landmarks" at bounding box center [1326, 349] width 129 height 30
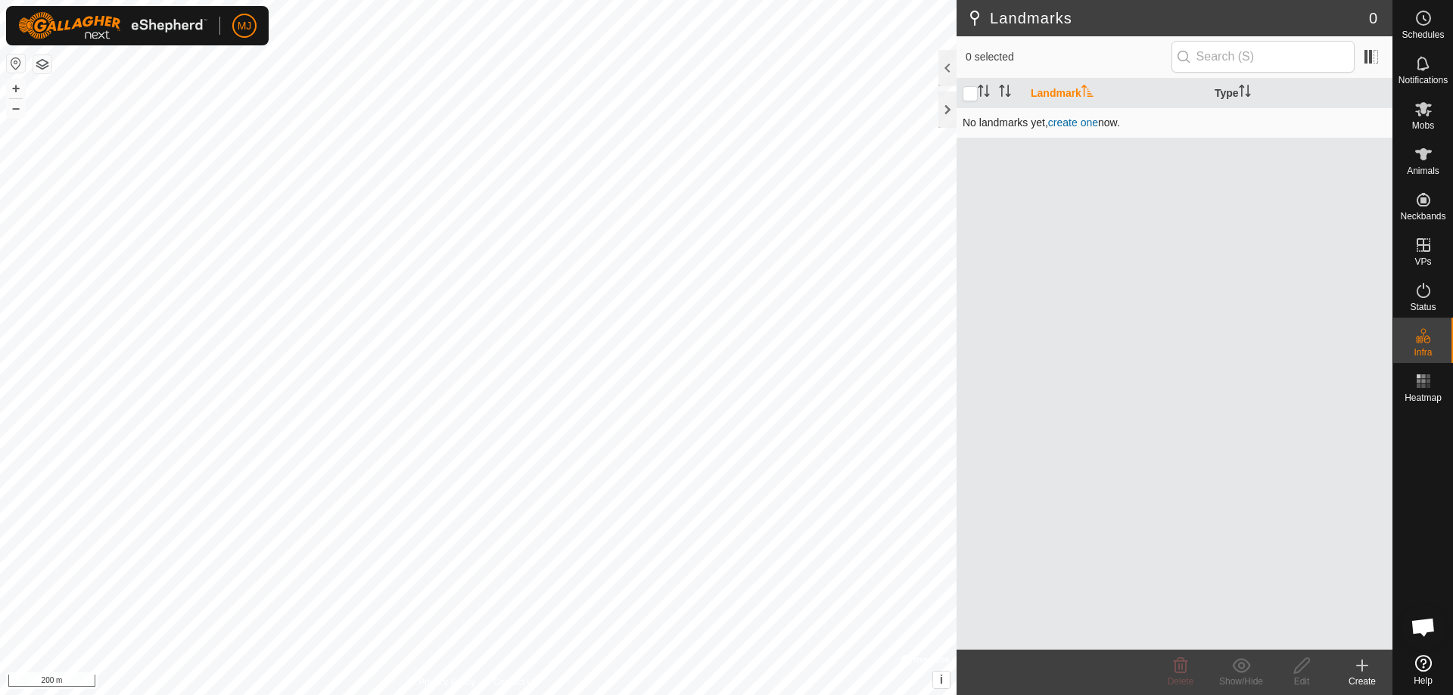
click at [1075, 124] on link "create one" at bounding box center [1073, 123] width 50 height 12
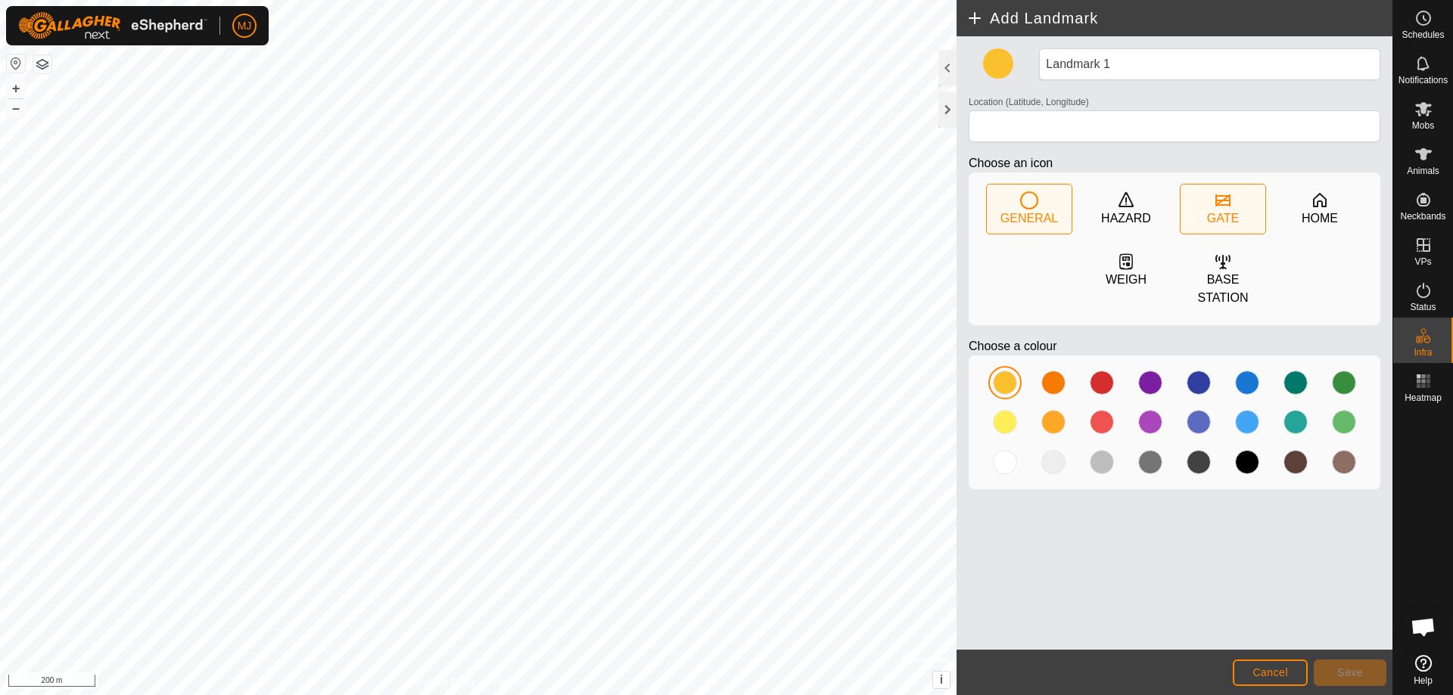
click at [1209, 218] on div "GATE" at bounding box center [1223, 219] width 32 height 18
click at [1339, 421] on div at bounding box center [1344, 422] width 24 height 24
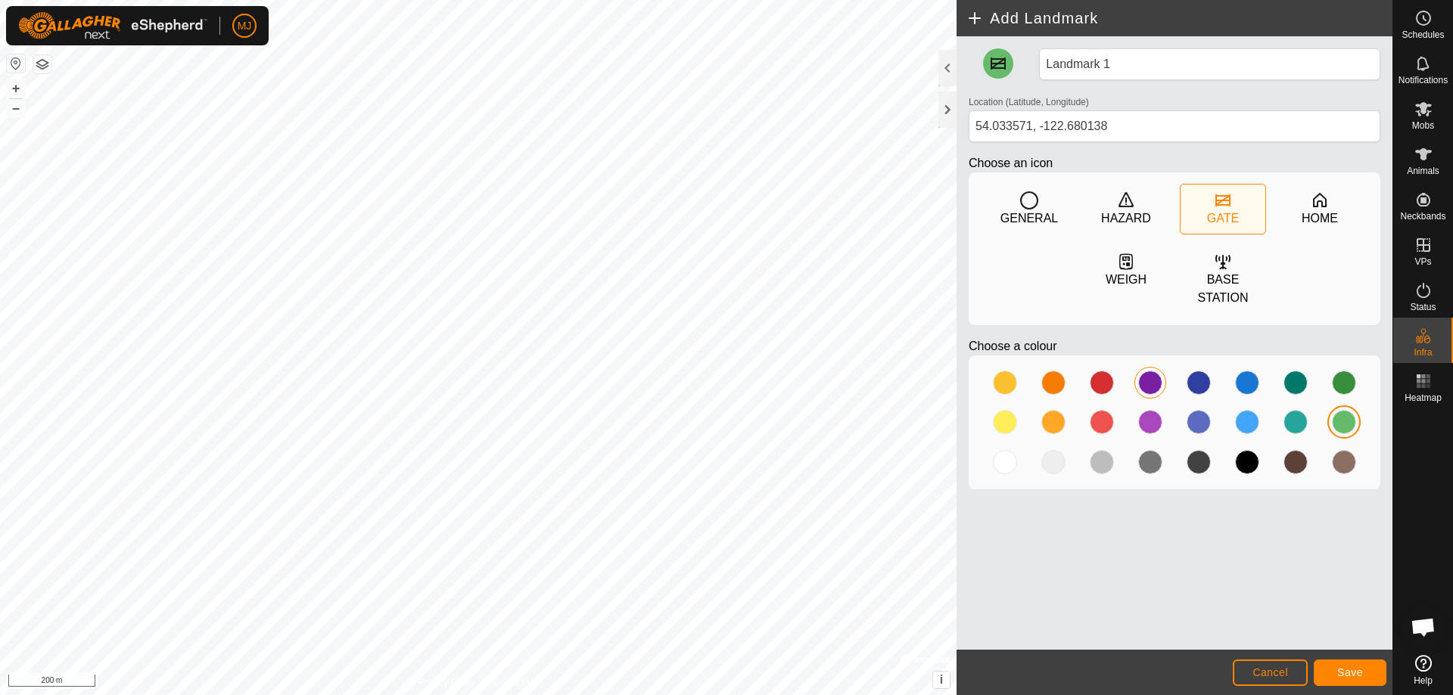
click at [1143, 386] on div at bounding box center [1150, 383] width 24 height 24
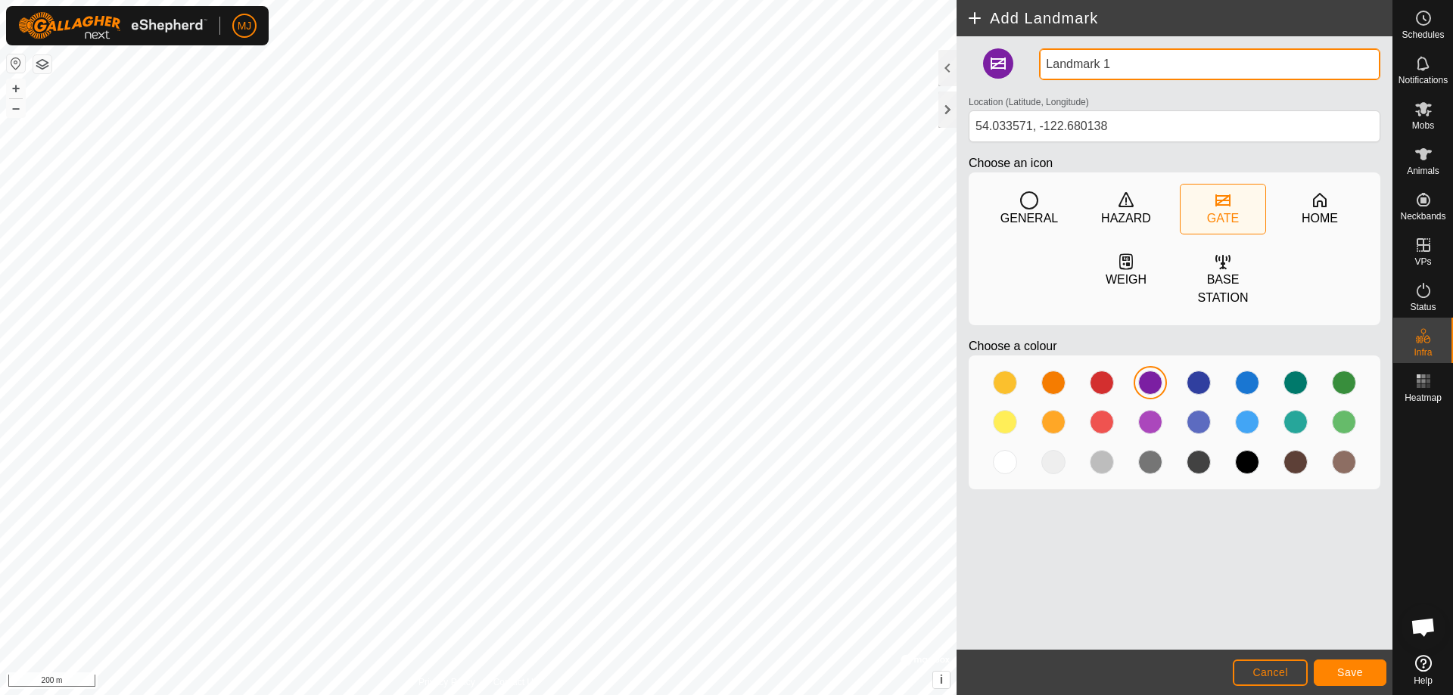
click at [1145, 60] on input "Landmark 1" at bounding box center [1209, 64] width 341 height 32
click at [1351, 666] on button "Save" at bounding box center [1349, 673] width 73 height 26
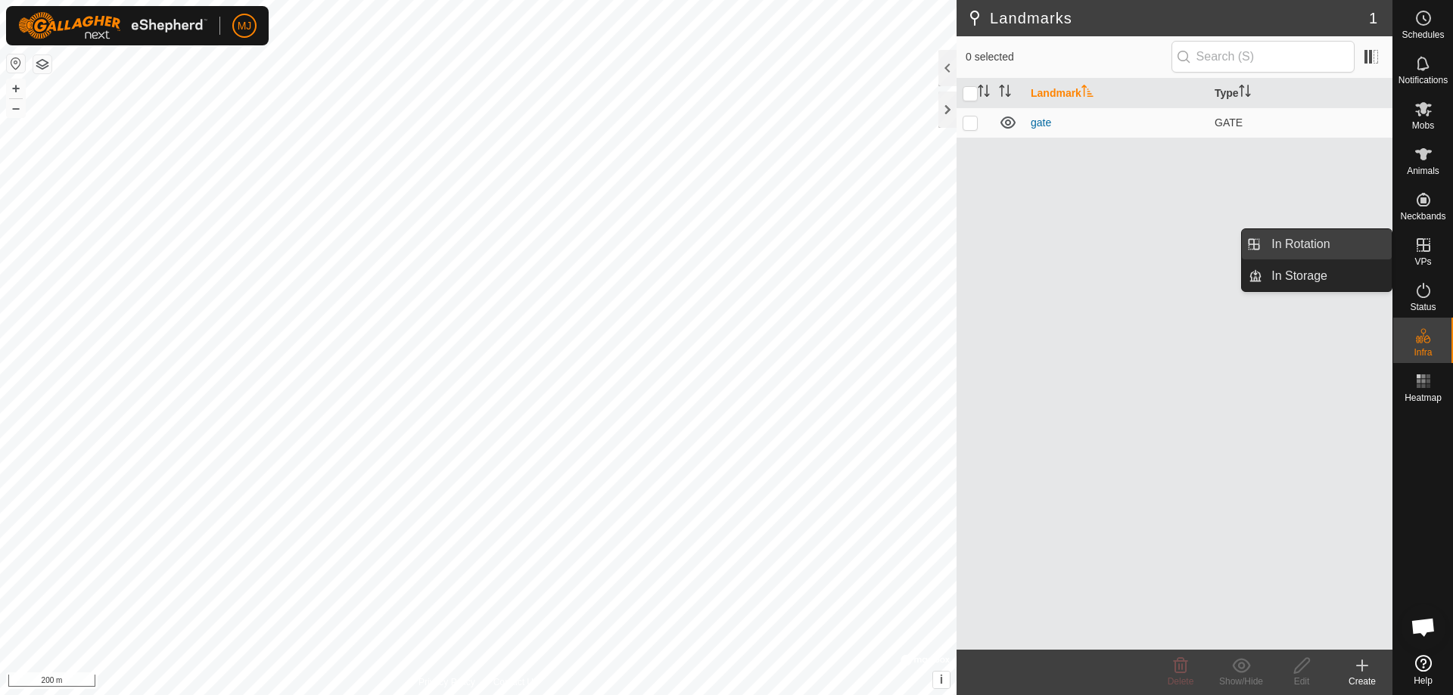
click at [1304, 247] on link "In Rotation" at bounding box center [1326, 244] width 129 height 30
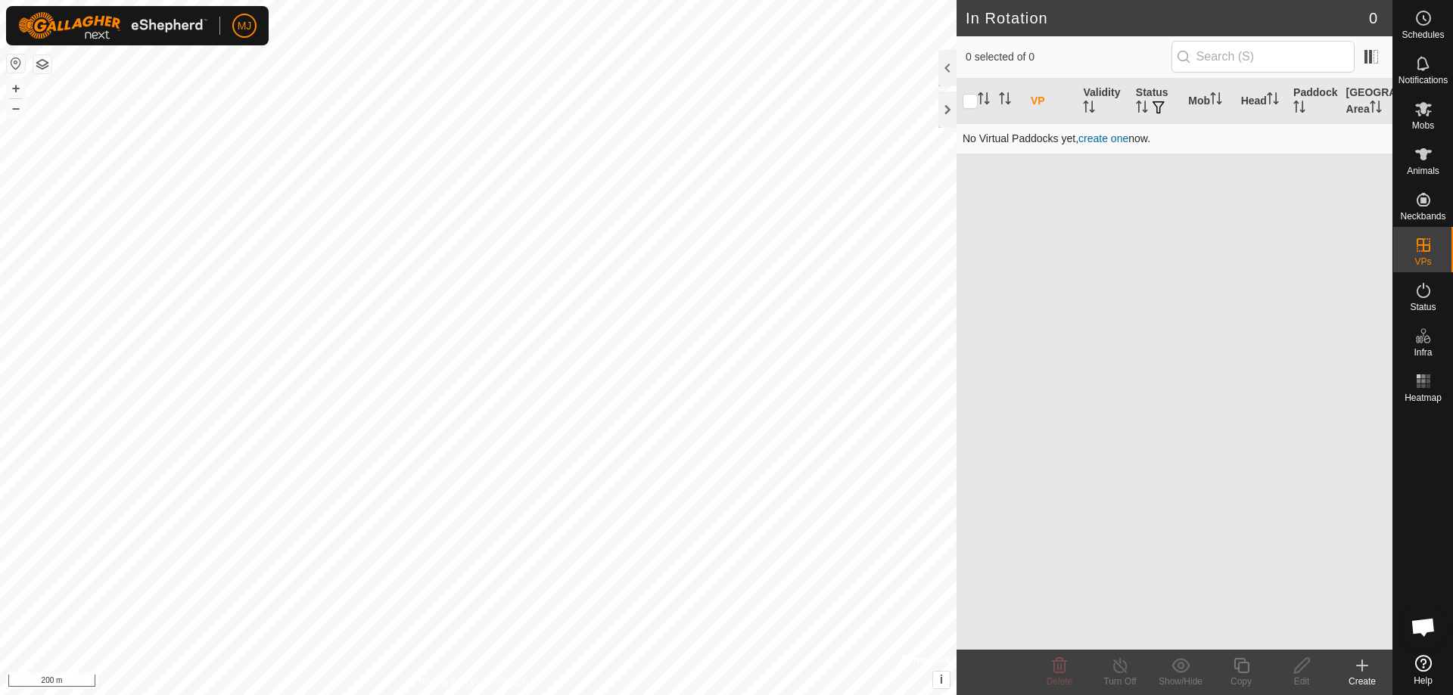
click at [1091, 140] on link "create one" at bounding box center [1103, 138] width 50 height 12
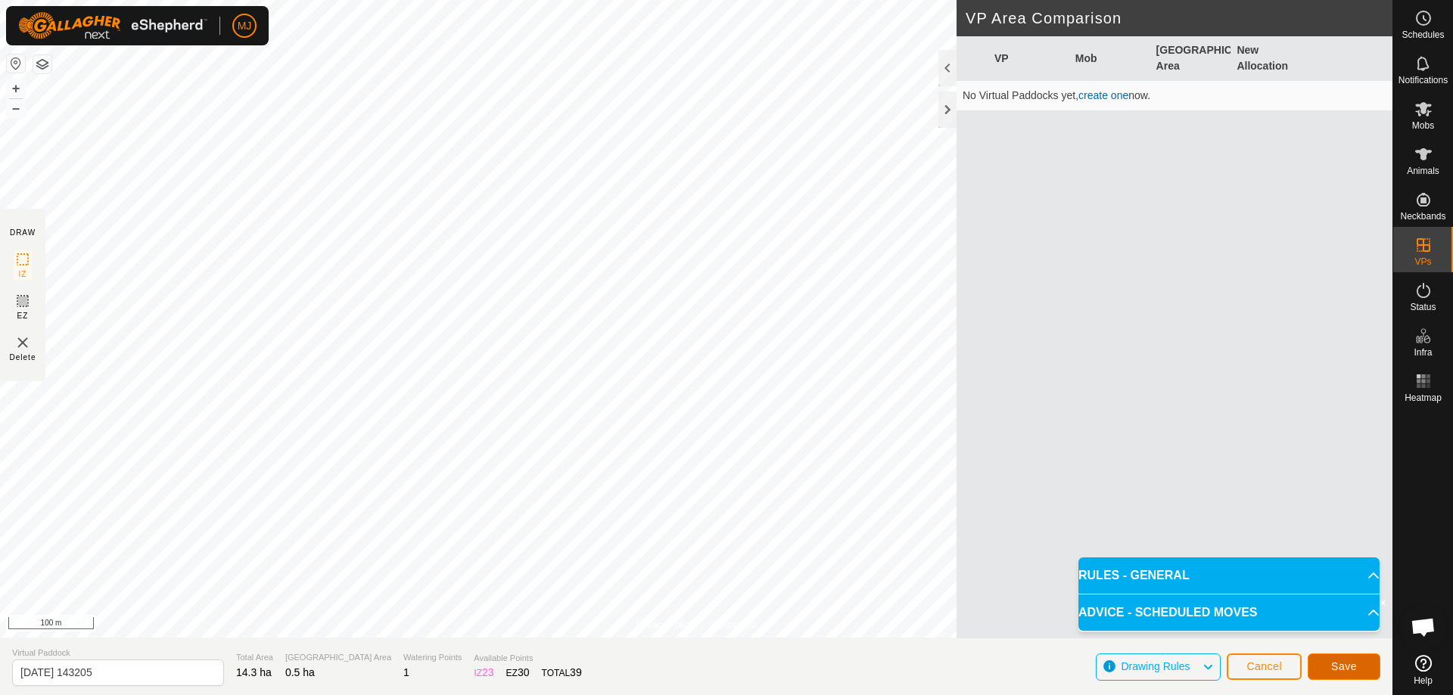
click at [1359, 664] on button "Save" at bounding box center [1343, 667] width 73 height 26
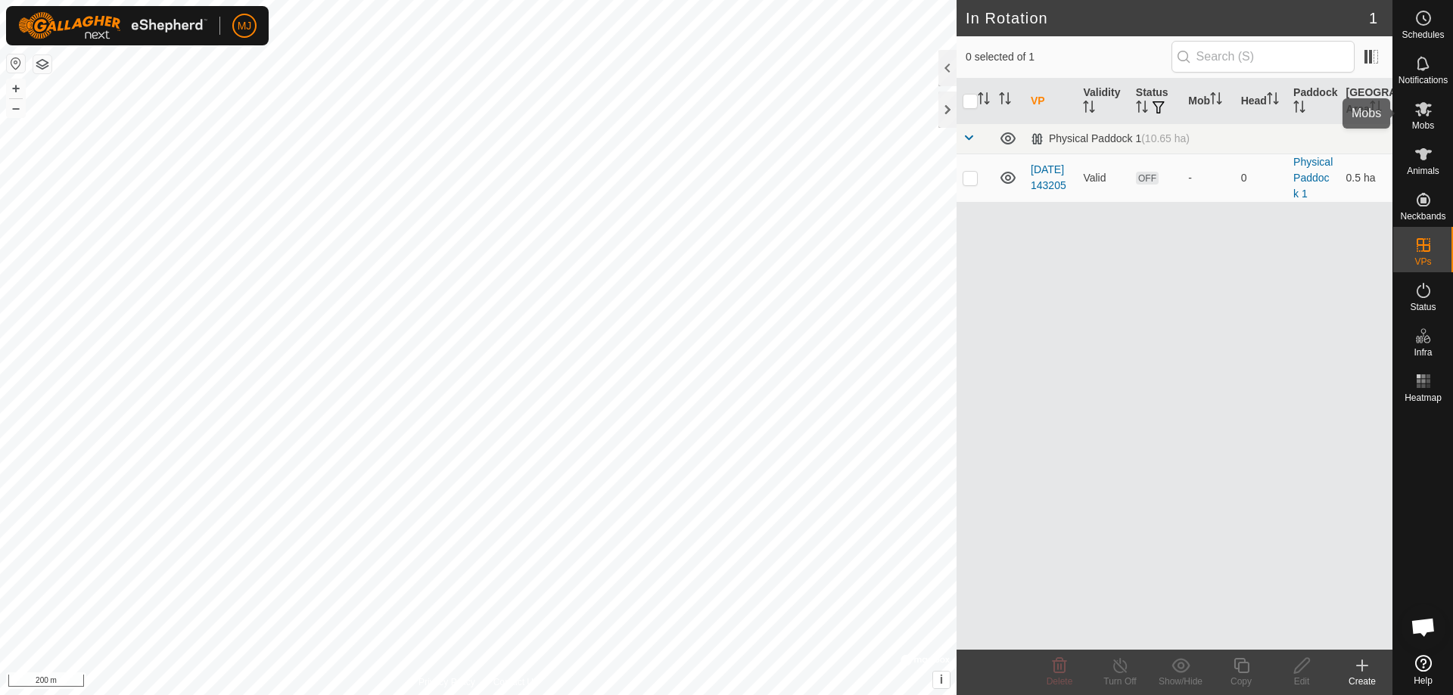
click at [1428, 118] on es-mob-svg-icon at bounding box center [1423, 109] width 27 height 24
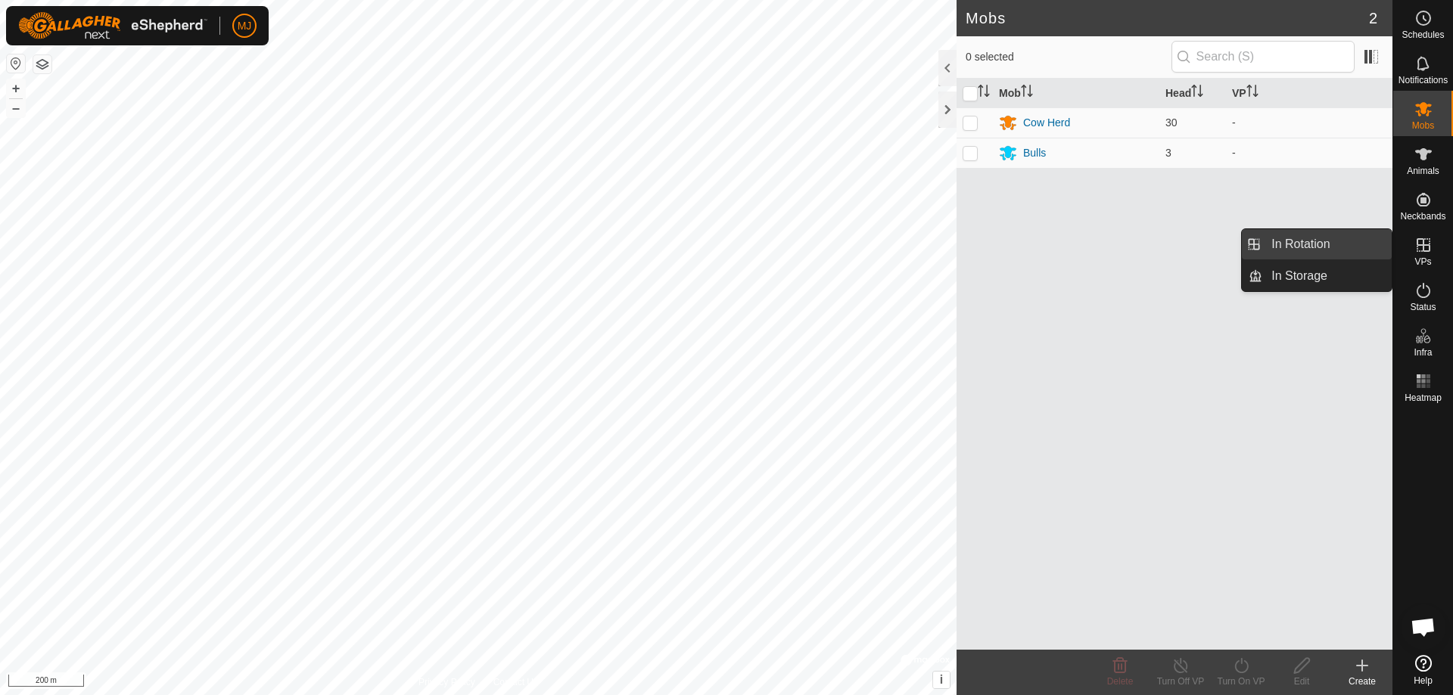
click at [1313, 244] on link "In Rotation" at bounding box center [1326, 244] width 129 height 30
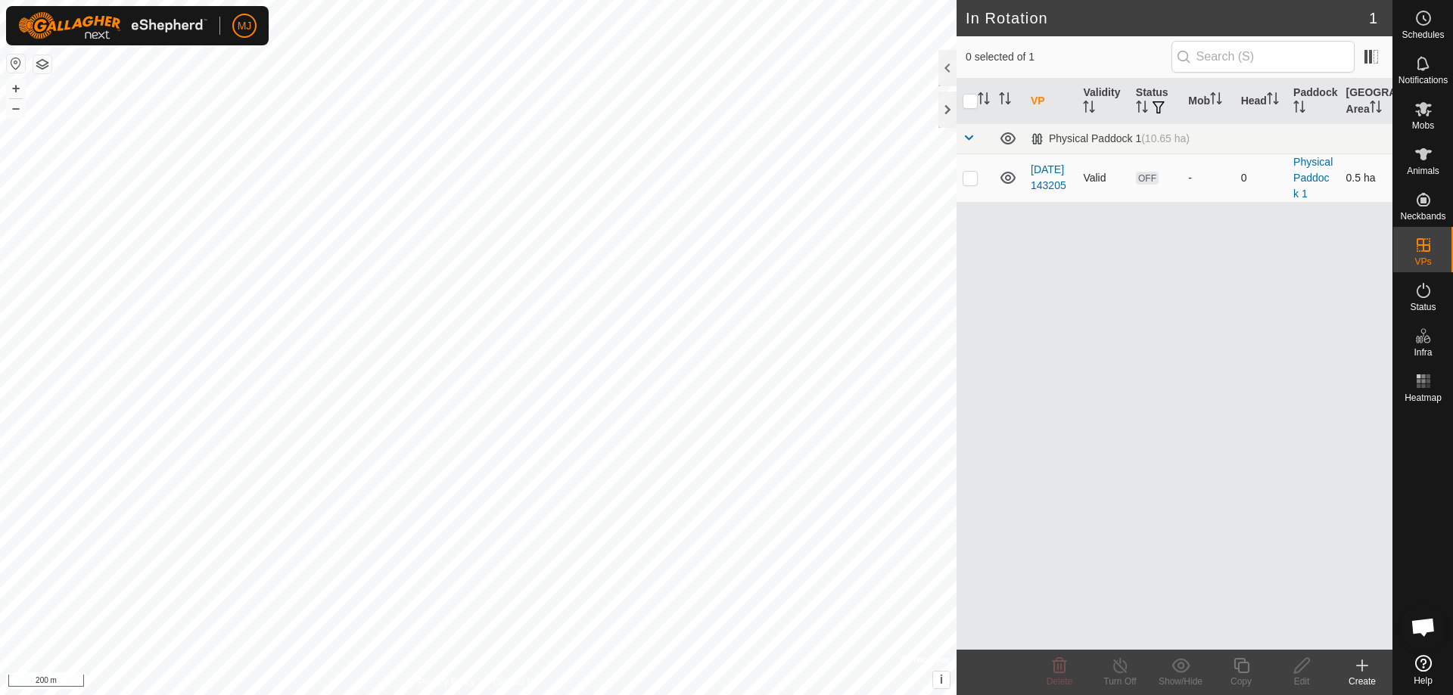
click at [970, 183] on p-checkbox at bounding box center [969, 178] width 15 height 12
click at [1426, 127] on span "Mobs" at bounding box center [1423, 125] width 22 height 9
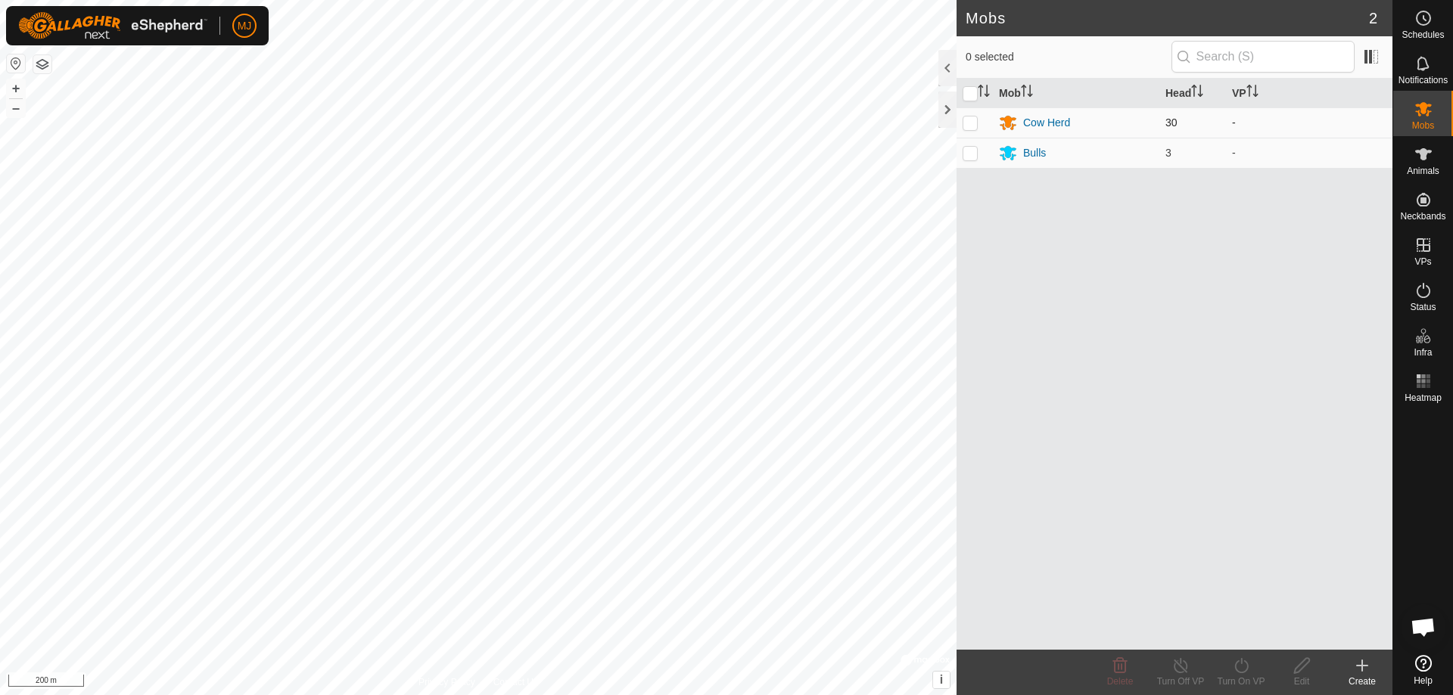
click at [968, 129] on td at bounding box center [974, 122] width 36 height 30
click at [972, 152] on p-checkbox at bounding box center [969, 153] width 15 height 12
click at [1238, 654] on div "Turn On VP" at bounding box center [1241, 672] width 61 height 45
click at [1183, 411] on div "Mob Head VP Cow Herd 30 - Bulls 3 -" at bounding box center [1174, 364] width 436 height 571
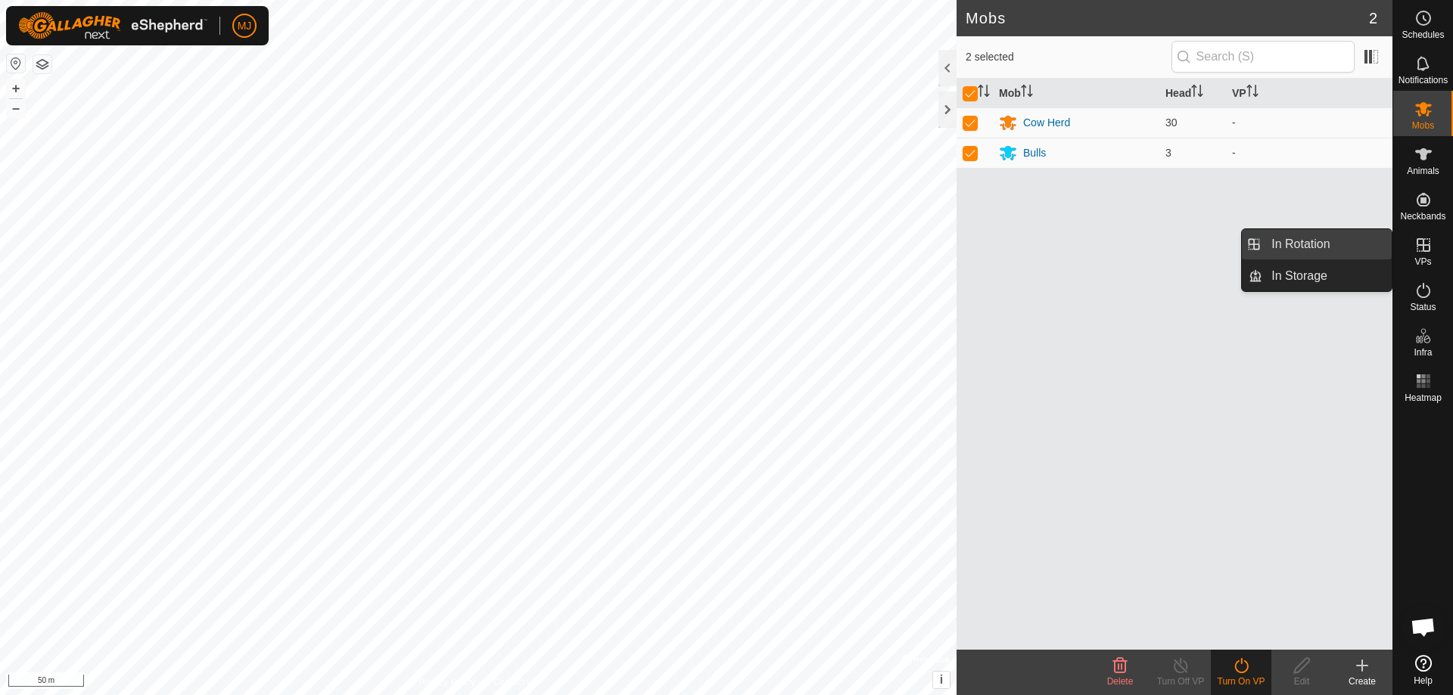
click at [1311, 247] on link "In Rotation" at bounding box center [1326, 244] width 129 height 30
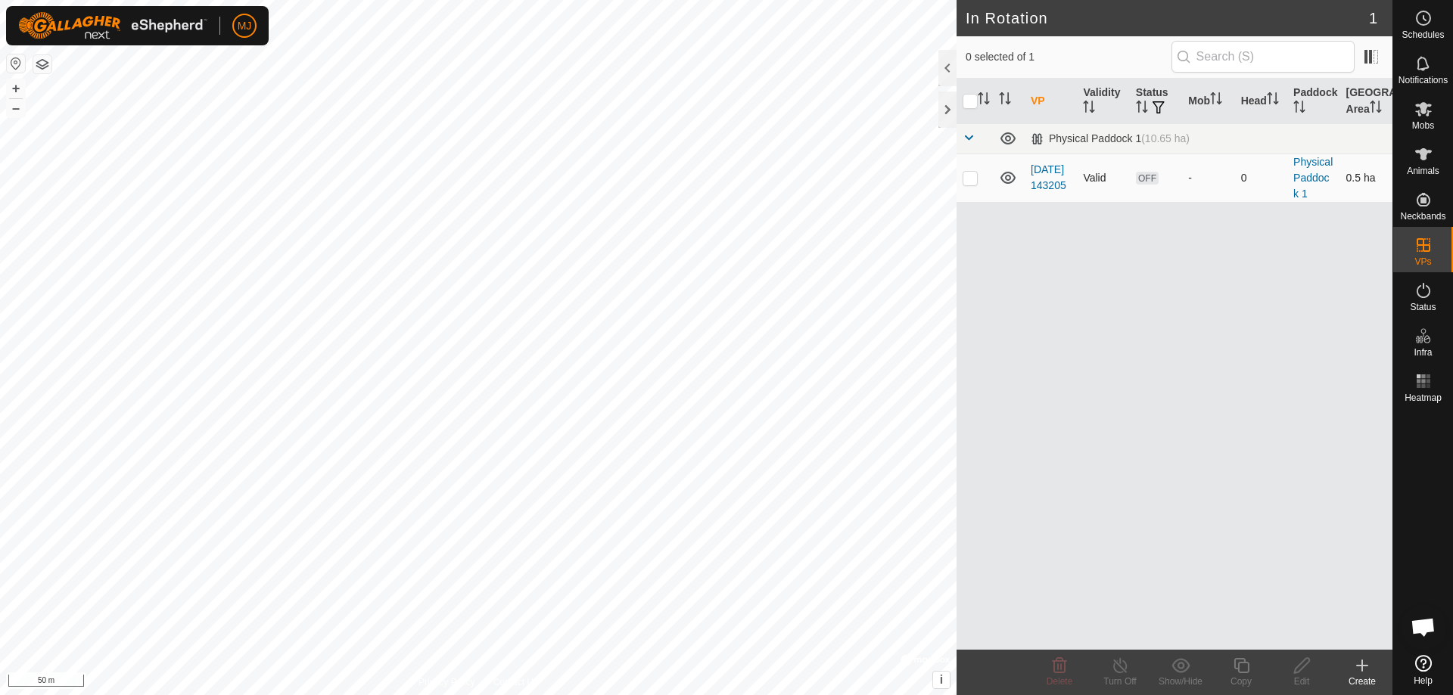
click at [978, 180] on td at bounding box center [974, 178] width 36 height 48
click at [1295, 668] on icon at bounding box center [1301, 665] width 15 height 15
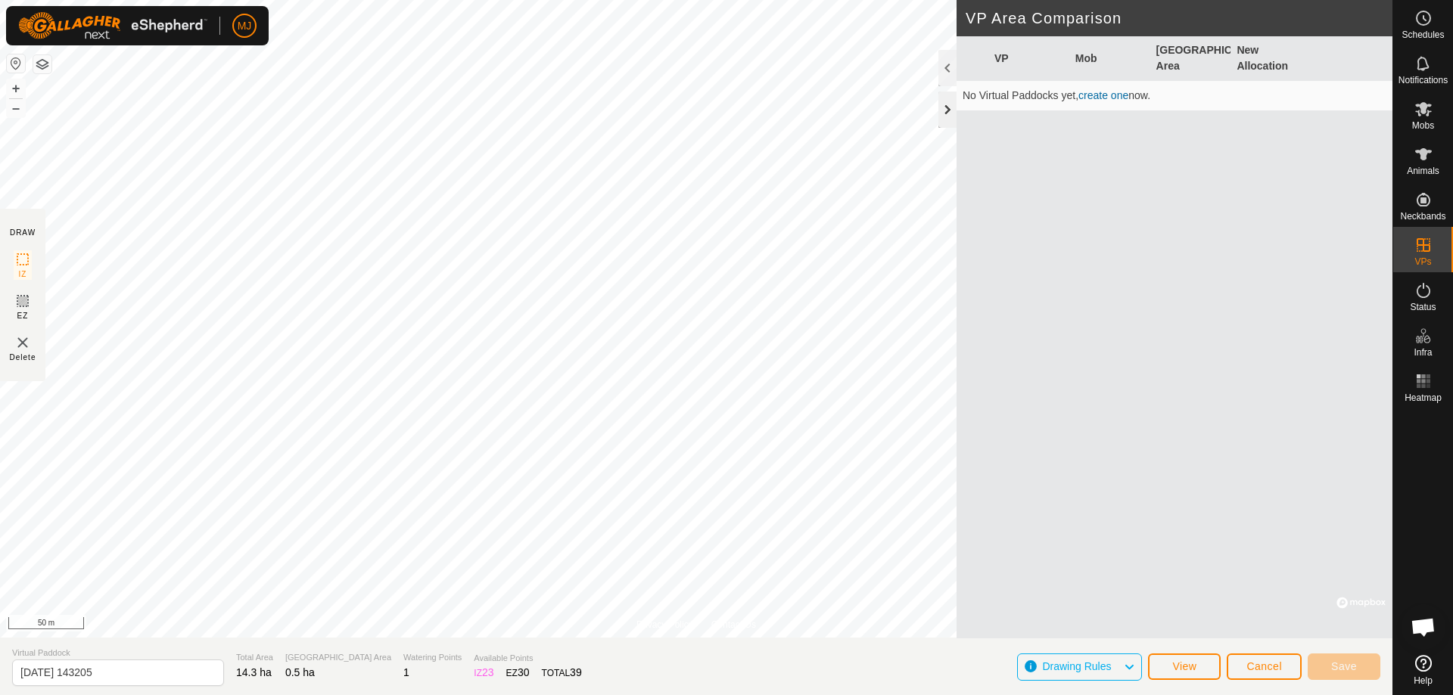
click at [949, 114] on div at bounding box center [947, 110] width 18 height 36
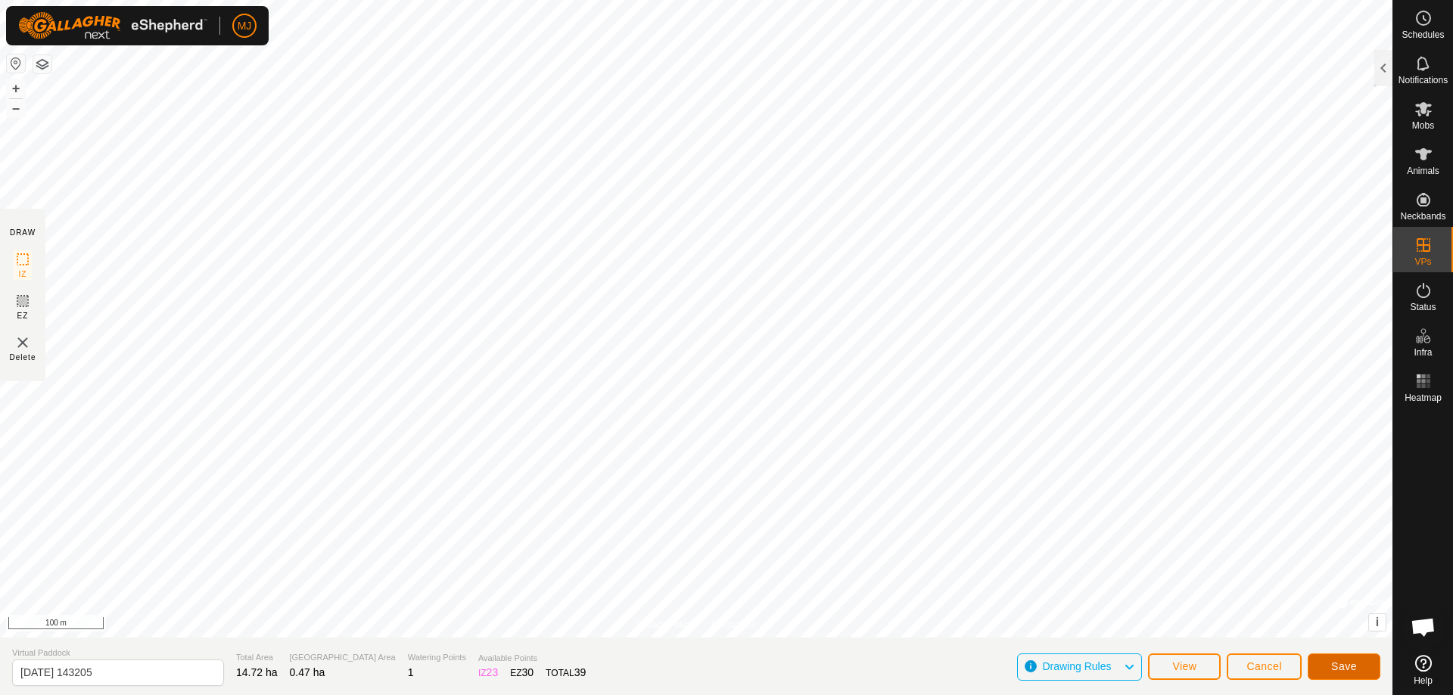
click at [1345, 670] on span "Save" at bounding box center [1344, 667] width 26 height 12
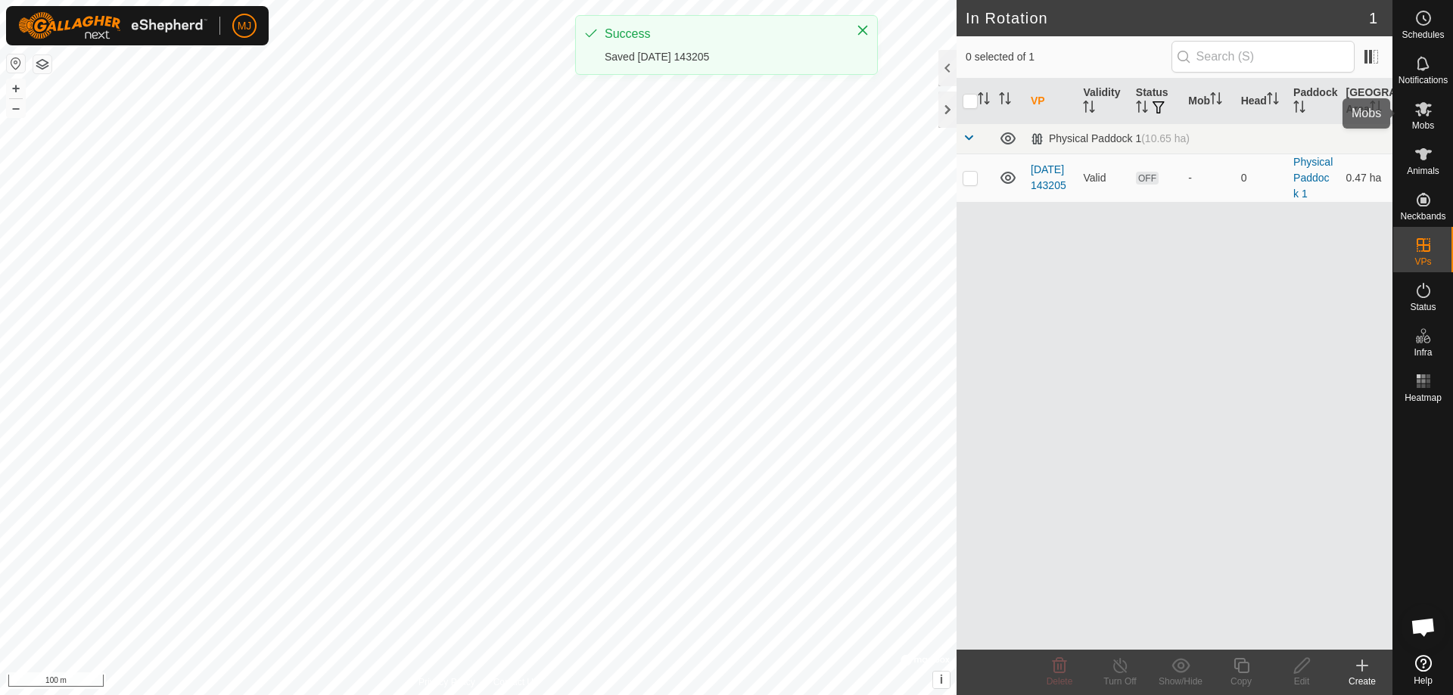
click at [1422, 122] on span "Mobs" at bounding box center [1423, 125] width 22 height 9
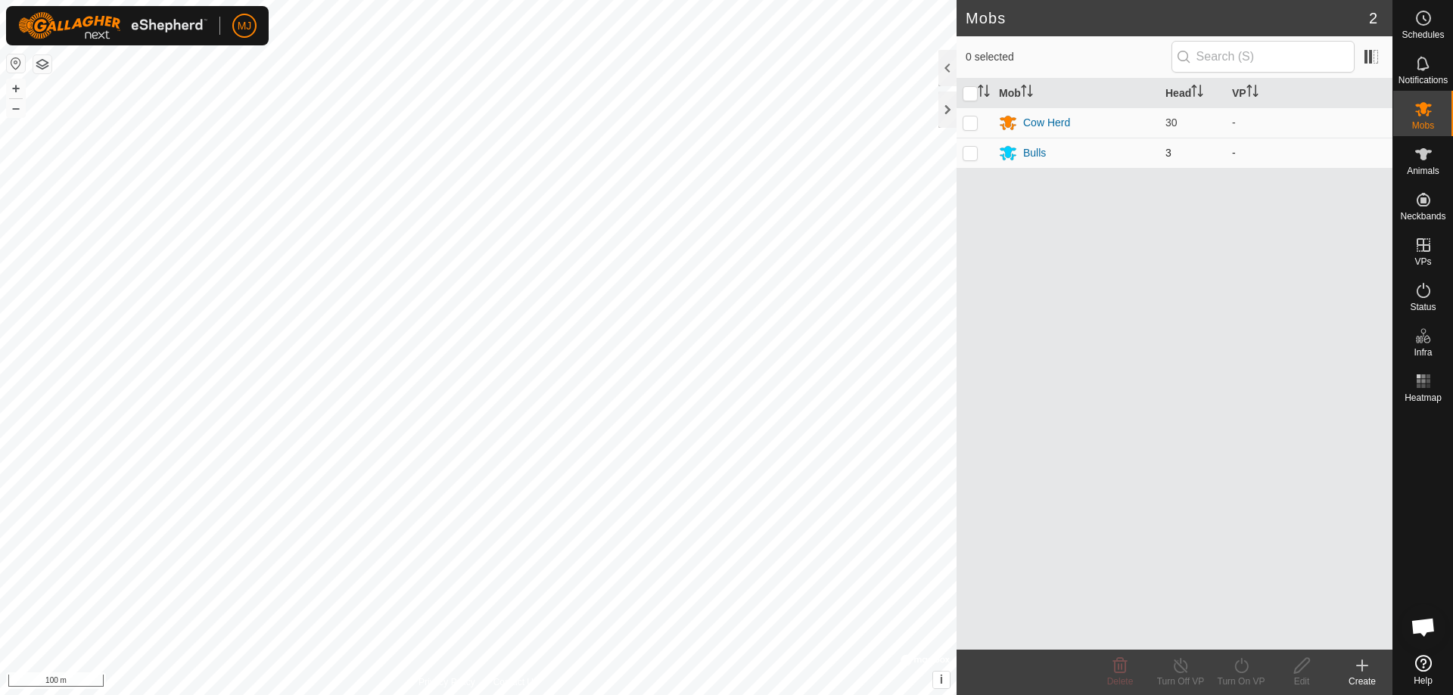
click at [975, 156] on p-checkbox at bounding box center [969, 153] width 15 height 12
click at [974, 126] on p-checkbox at bounding box center [969, 123] width 15 height 12
click at [1244, 672] on icon at bounding box center [1241, 665] width 14 height 15
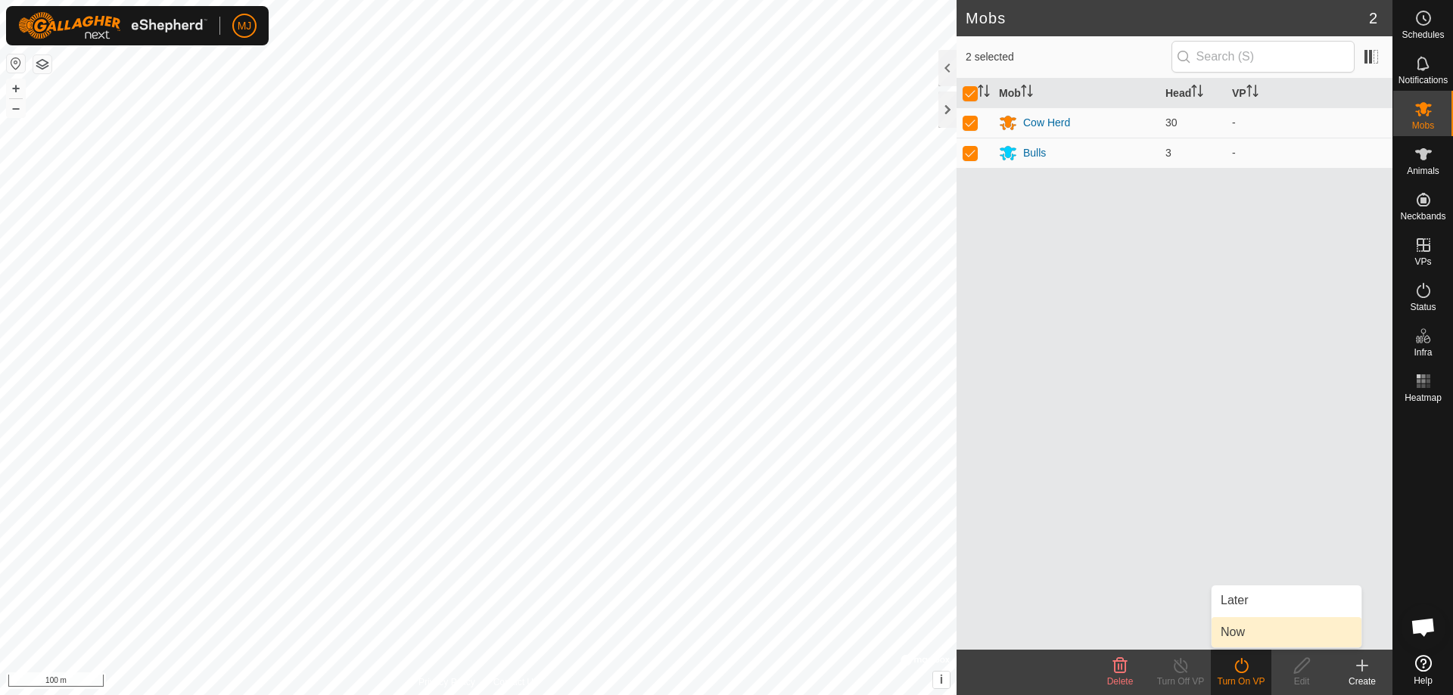
click at [1231, 633] on link "Now" at bounding box center [1286, 632] width 150 height 30
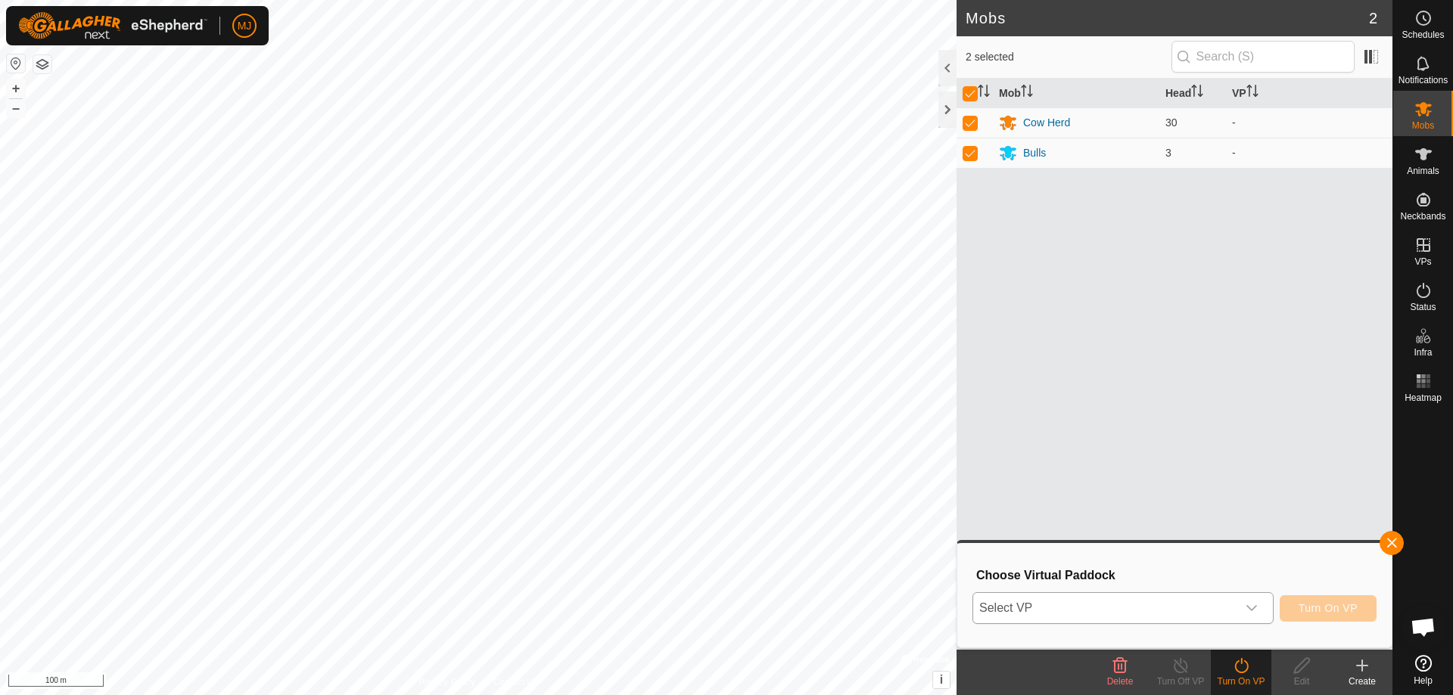
click at [1202, 615] on span "Select VP" at bounding box center [1104, 608] width 263 height 30
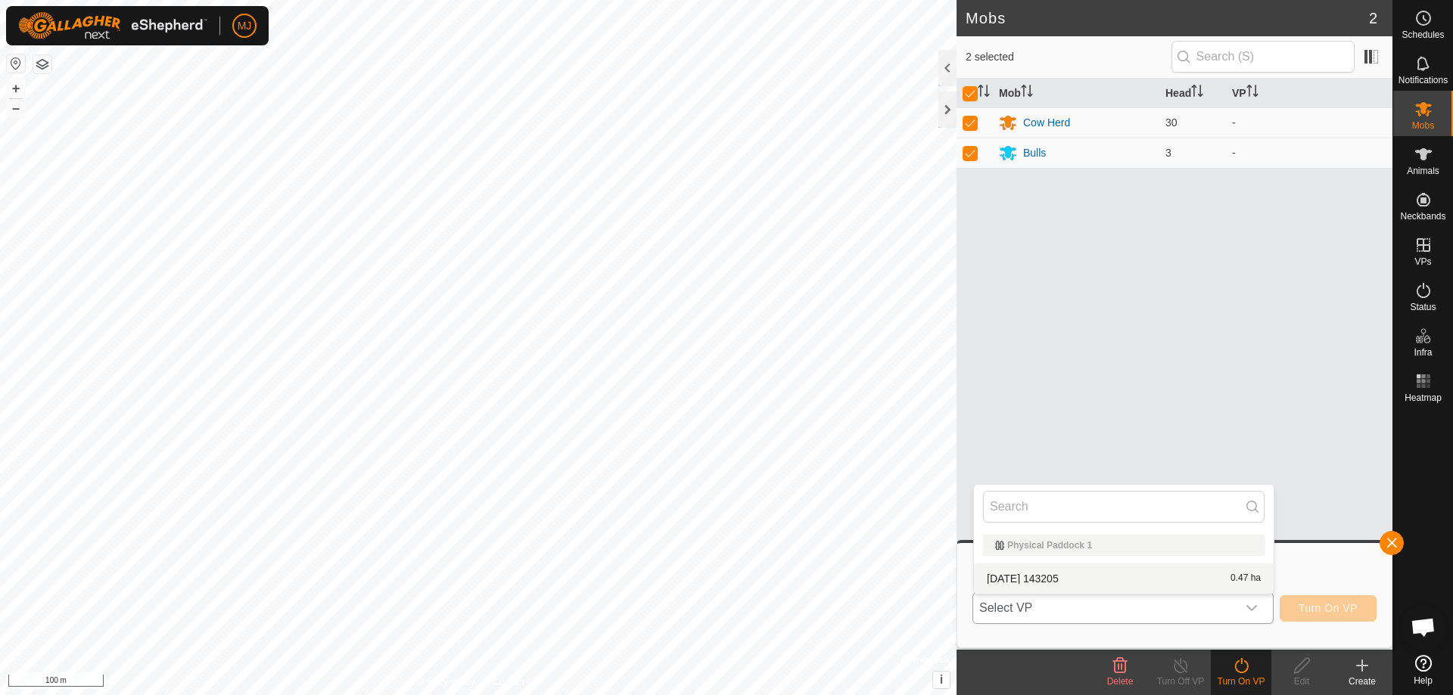
click at [1116, 583] on li "[DATE] 143205 0.47 ha" at bounding box center [1124, 579] width 300 height 30
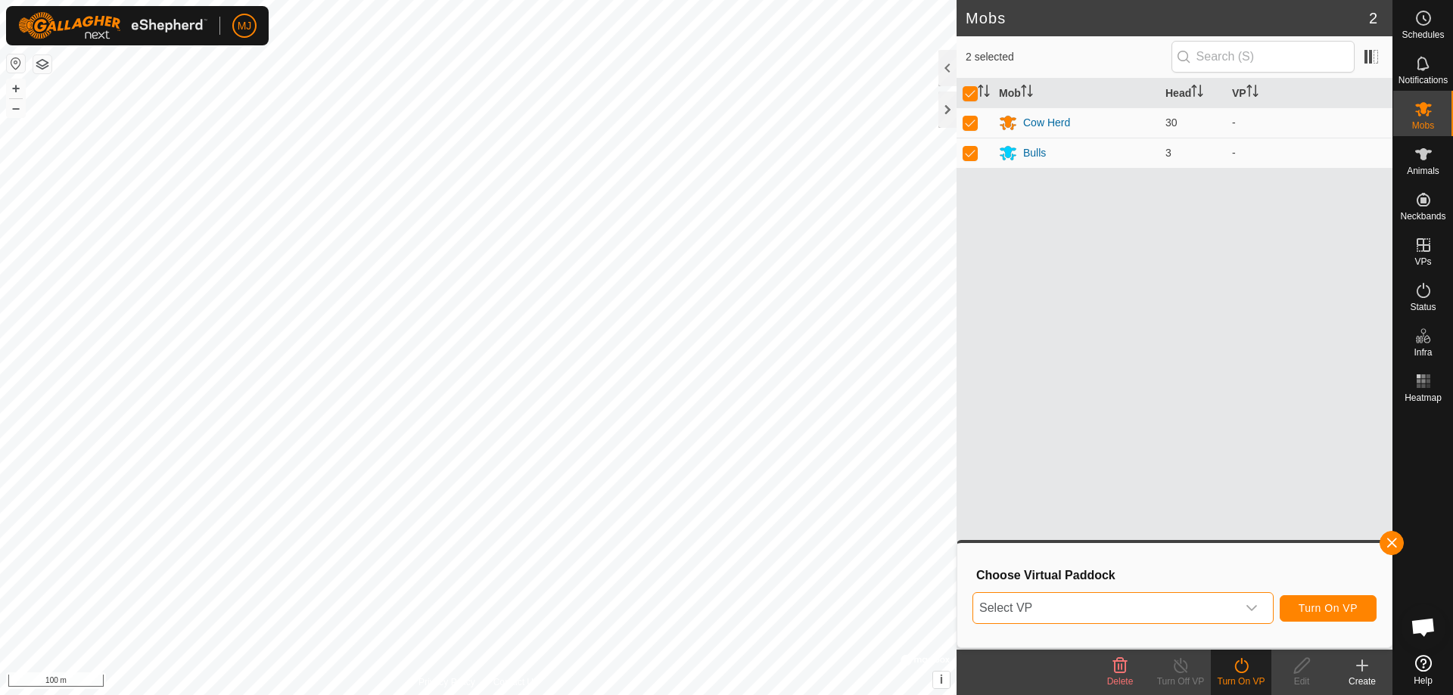
click at [1224, 604] on span "Select VP" at bounding box center [1104, 608] width 263 height 30
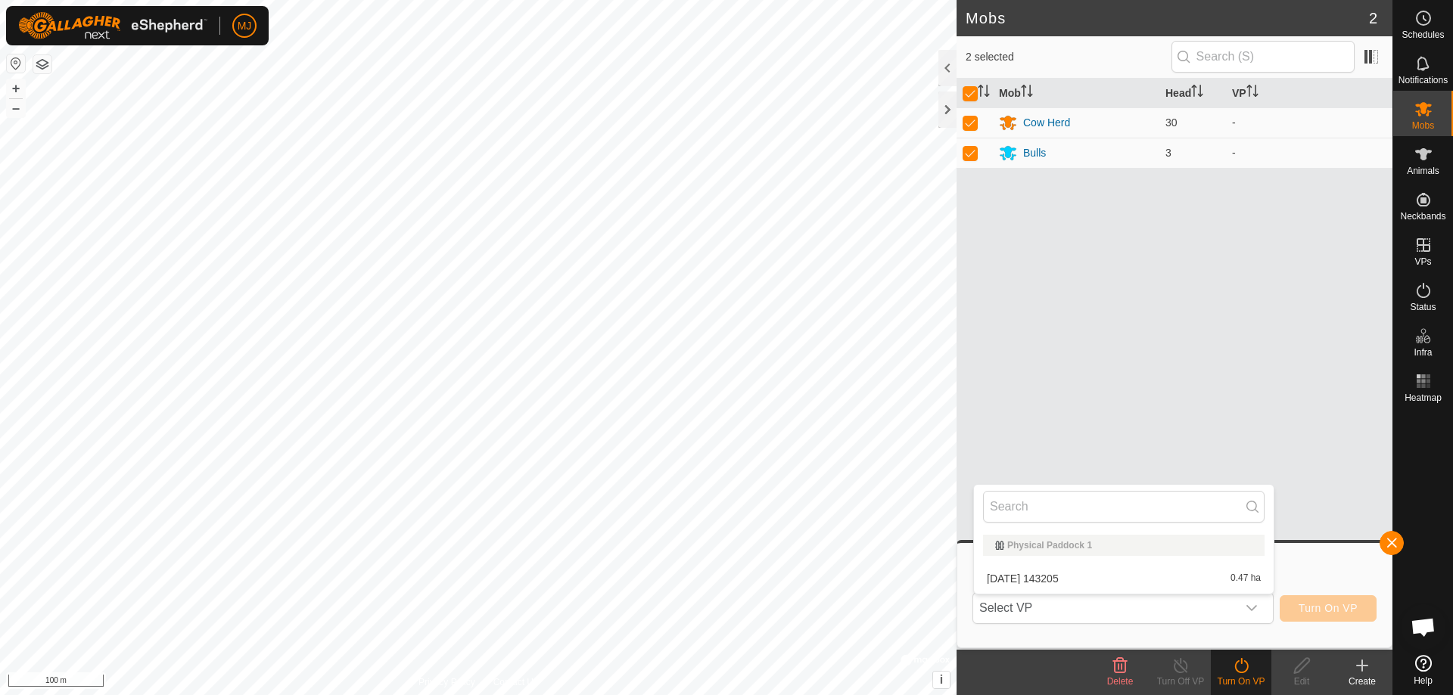
click at [1141, 580] on li "[DATE] 143205 0.47 ha" at bounding box center [1124, 579] width 300 height 30
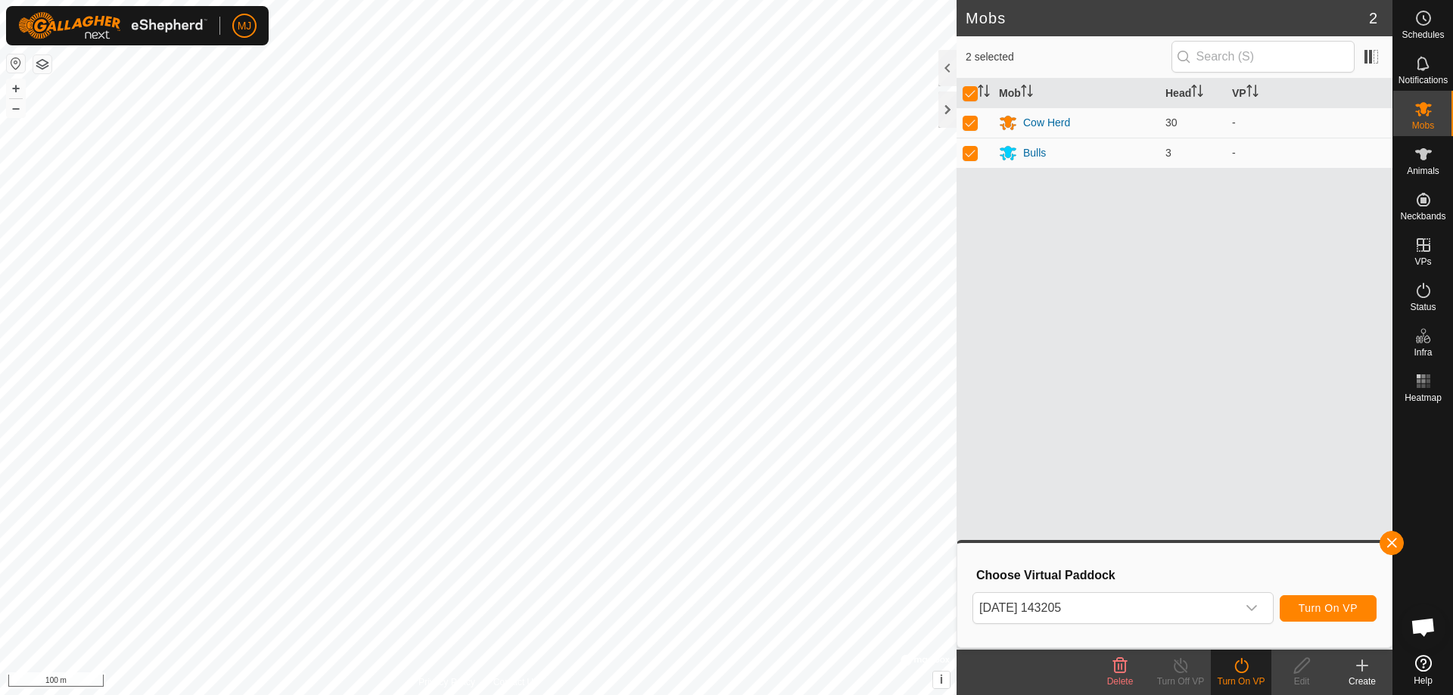
click at [1155, 210] on div "Mob Head VP Cow Herd 30 - Bulls 3 -" at bounding box center [1174, 364] width 436 height 571
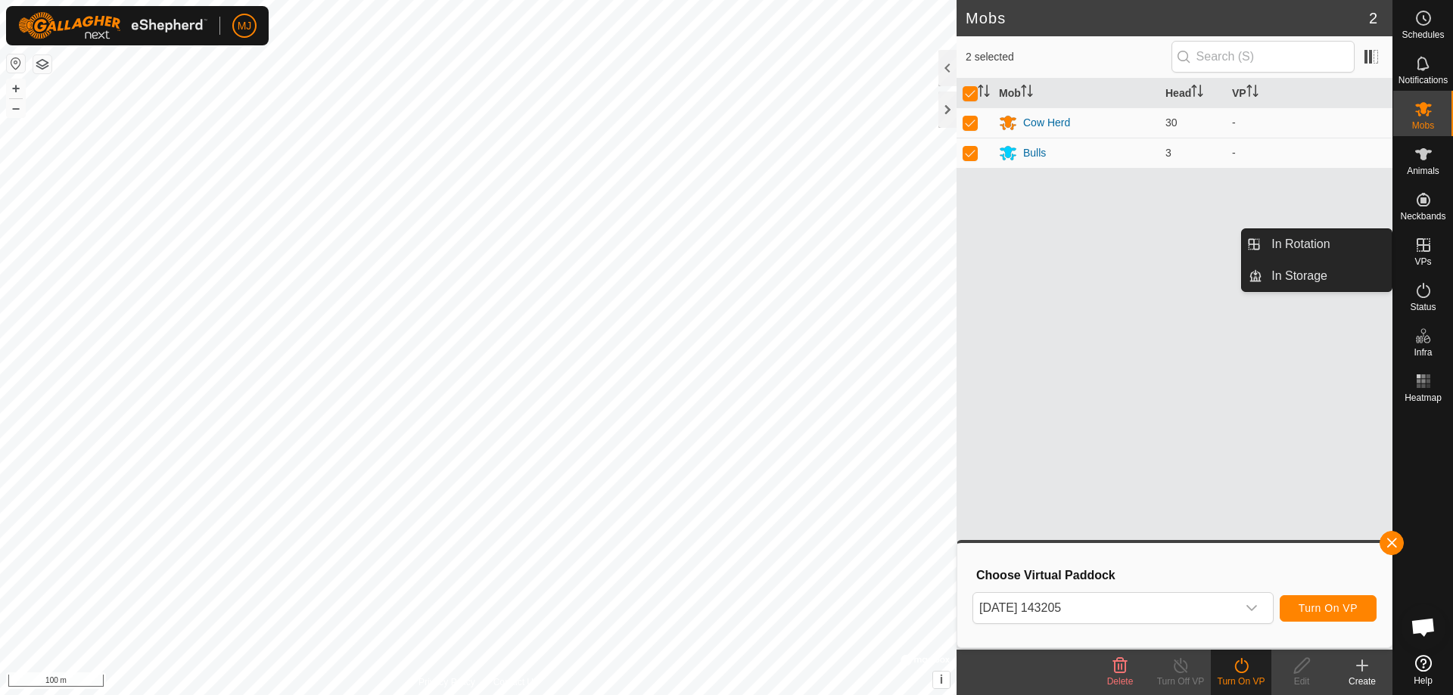
click at [1420, 250] on icon at bounding box center [1423, 245] width 18 height 18
click at [1308, 247] on link "In Rotation" at bounding box center [1326, 244] width 129 height 30
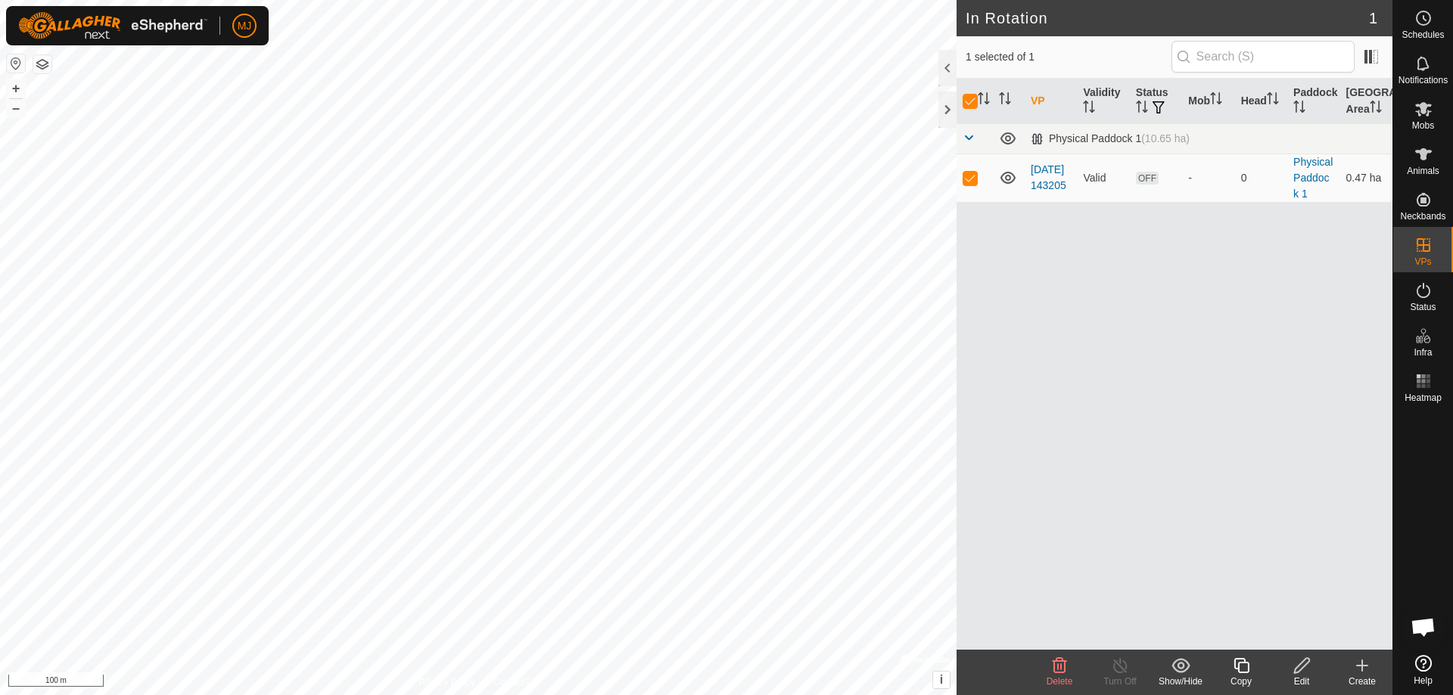
click at [1300, 676] on div "Edit" at bounding box center [1301, 682] width 61 height 14
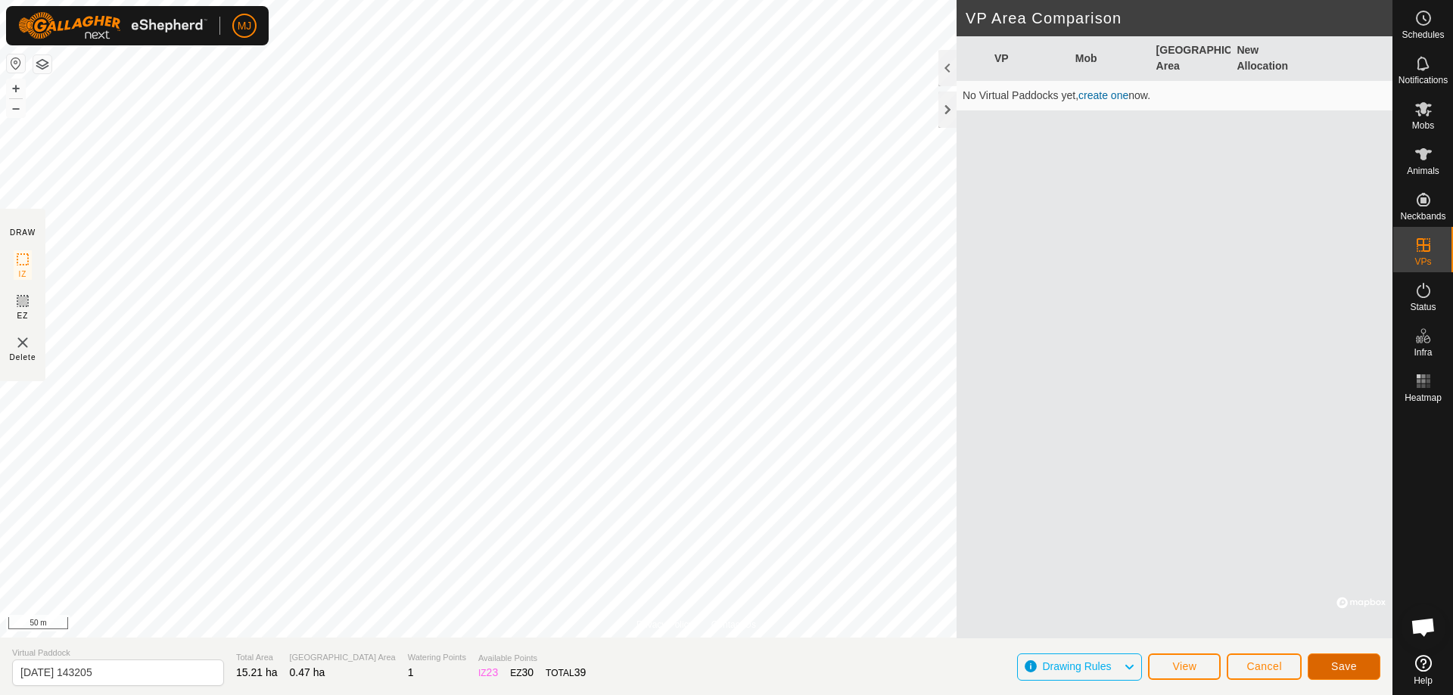
click at [1366, 668] on button "Save" at bounding box center [1343, 667] width 73 height 26
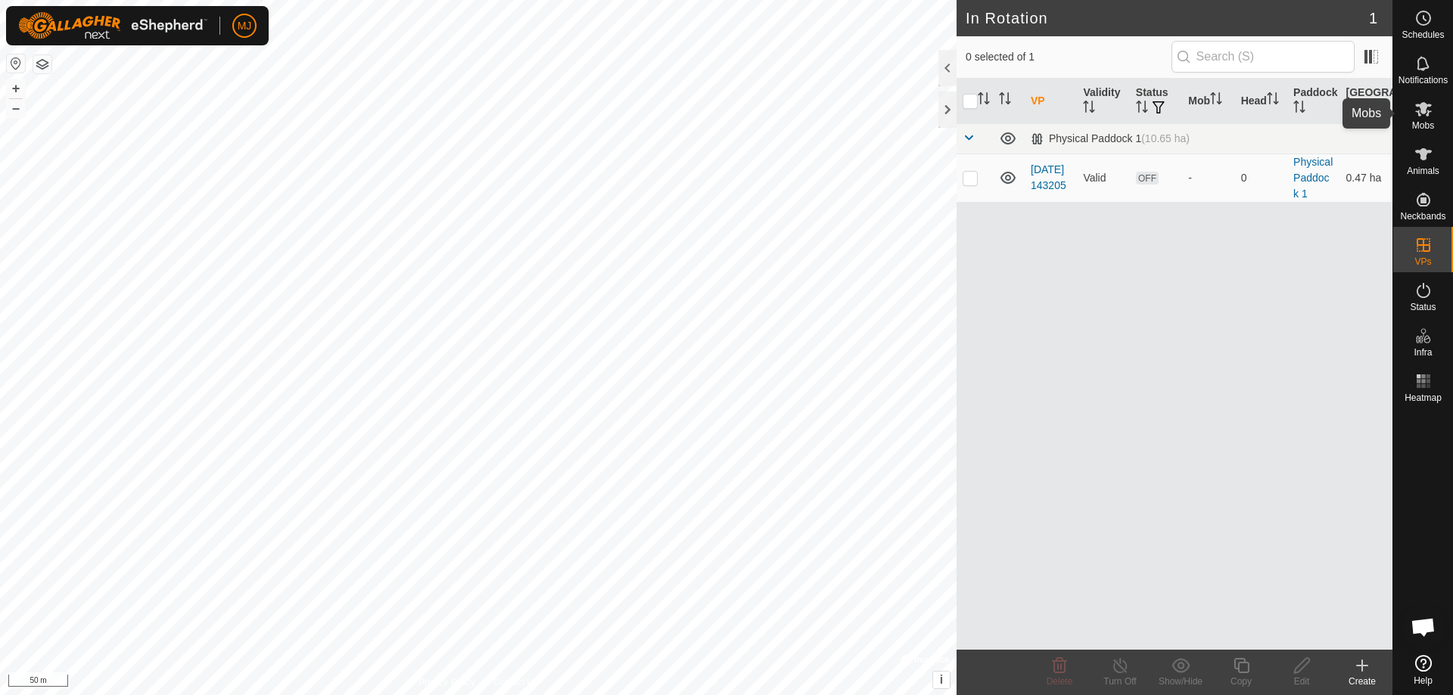
click at [1425, 124] on span "Mobs" at bounding box center [1423, 125] width 22 height 9
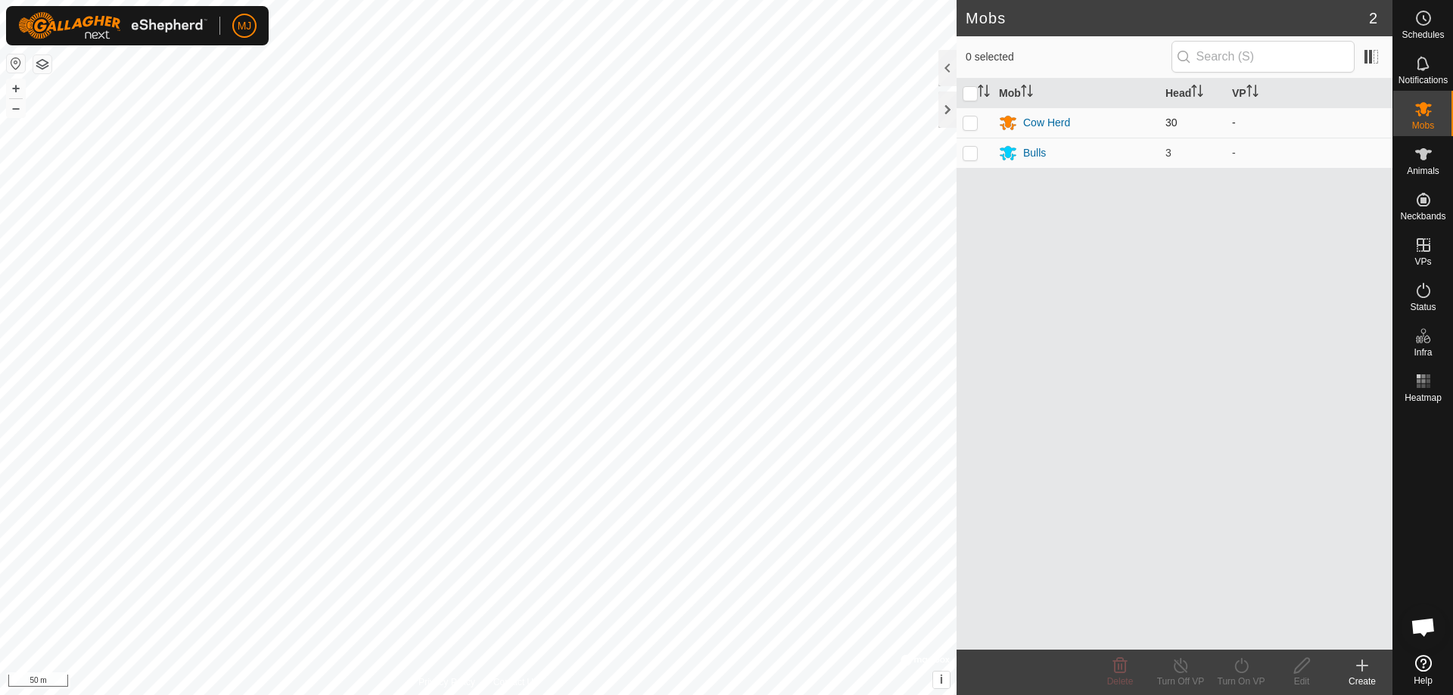
click at [966, 127] on p-checkbox at bounding box center [969, 123] width 15 height 12
click at [968, 157] on p-checkbox at bounding box center [969, 153] width 15 height 12
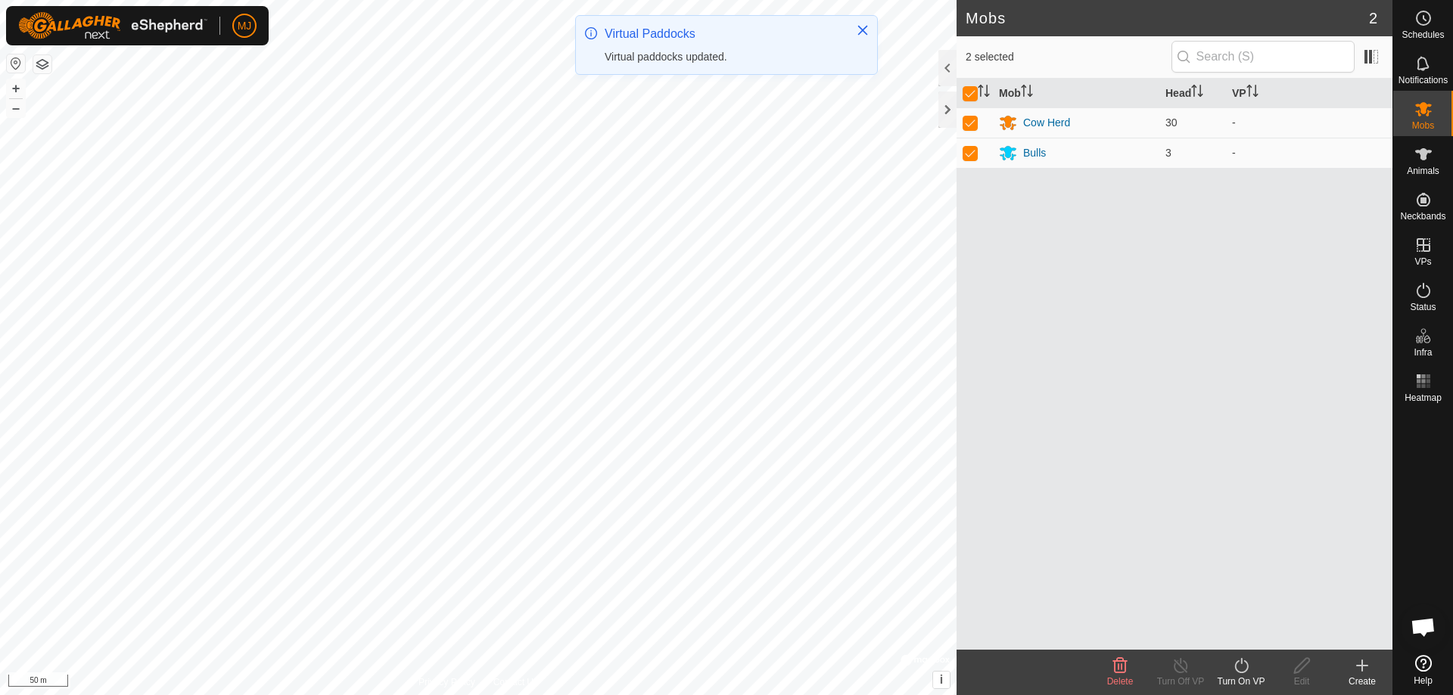
click at [1243, 672] on icon at bounding box center [1241, 665] width 14 height 15
click at [1251, 634] on link "Now" at bounding box center [1286, 632] width 150 height 30
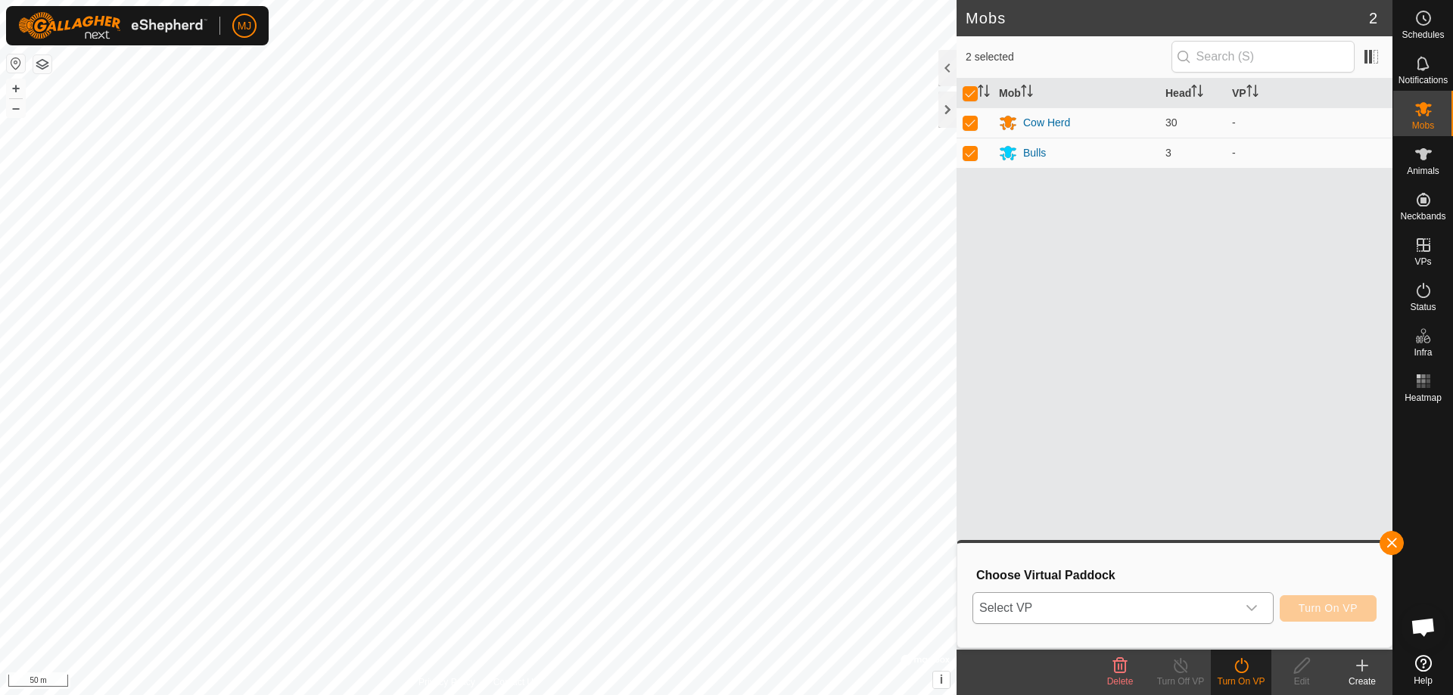
click at [1051, 602] on span "Select VP" at bounding box center [1104, 608] width 263 height 30
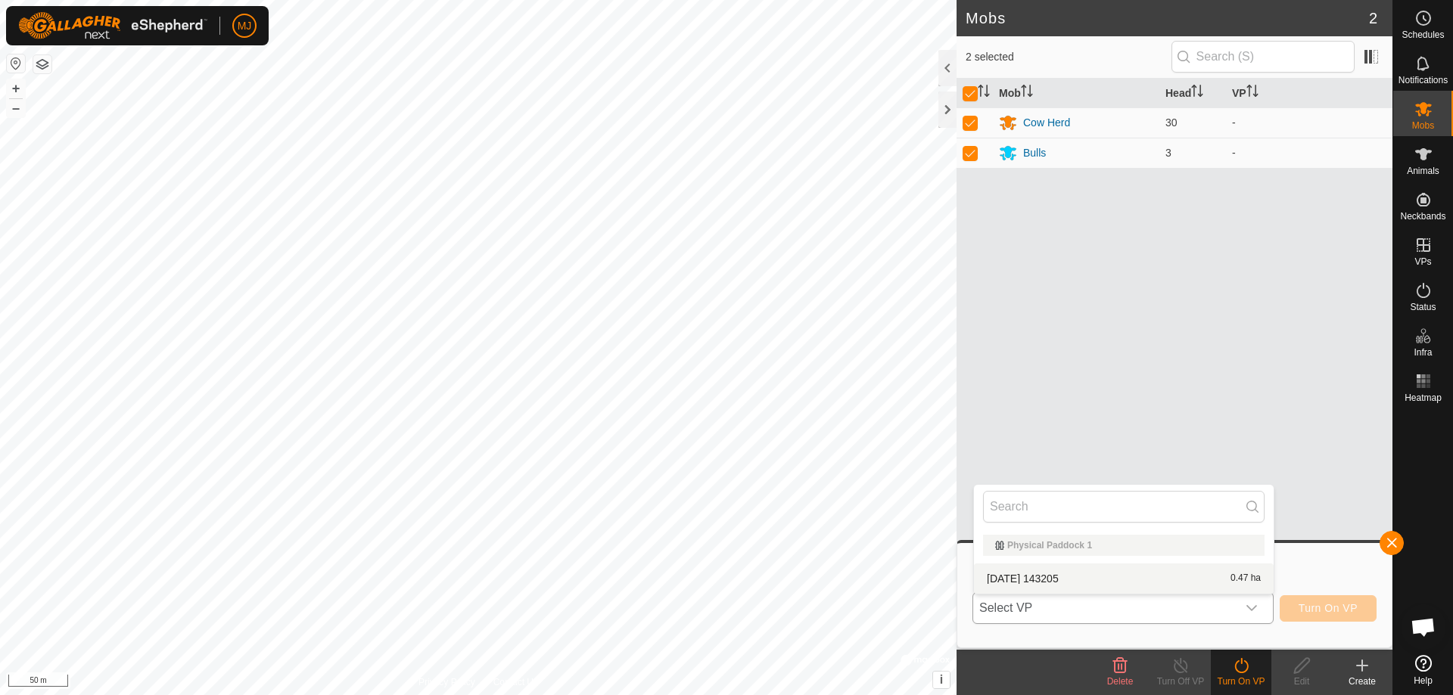
click at [1070, 574] on li "[DATE] 143205 0.47 ha" at bounding box center [1124, 579] width 300 height 30
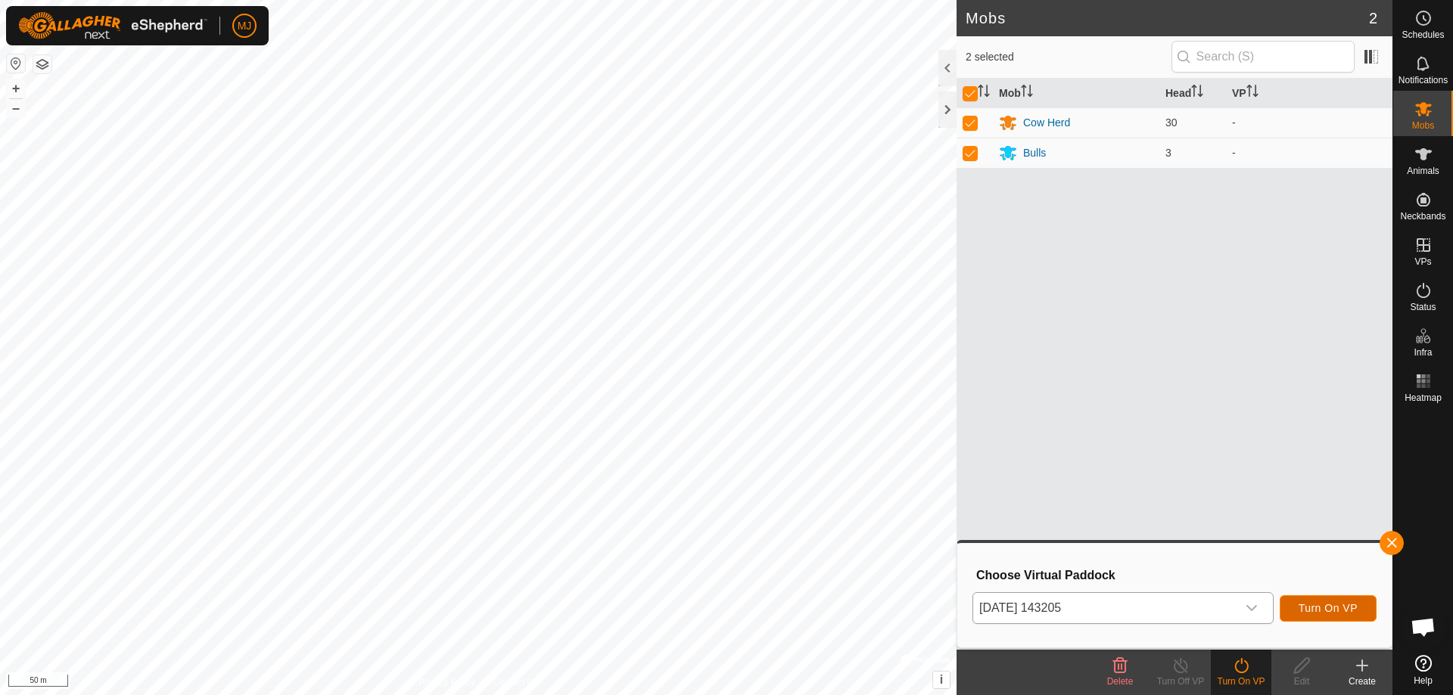
click at [1326, 608] on span "Turn On VP" at bounding box center [1327, 608] width 59 height 12
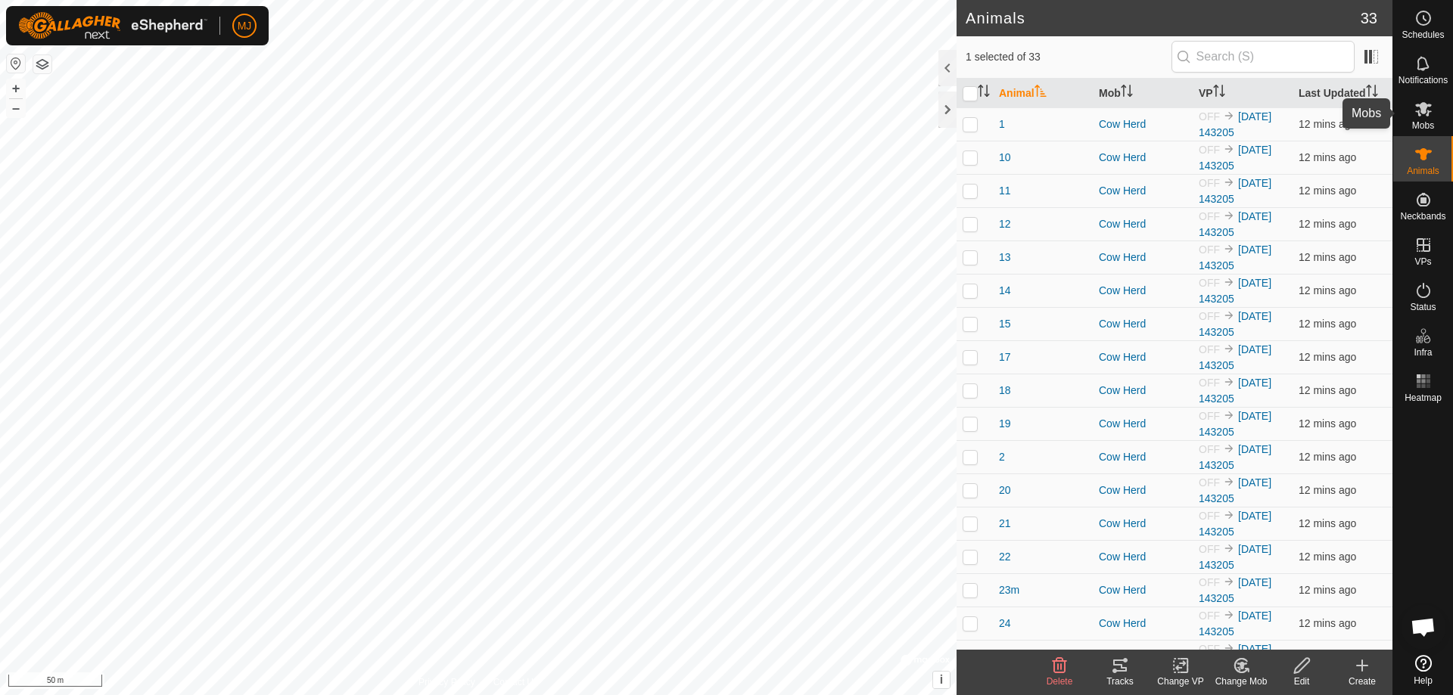
click at [1413, 120] on es-mob-svg-icon at bounding box center [1423, 109] width 27 height 24
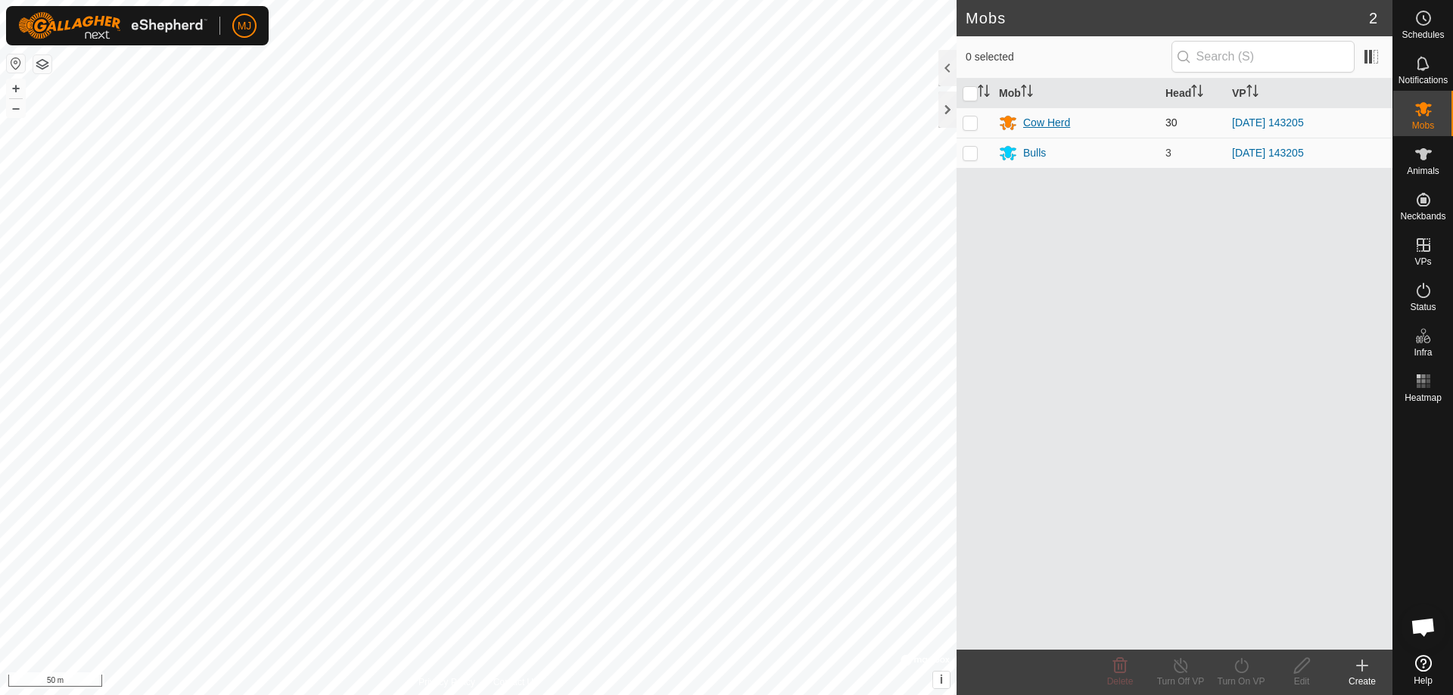
click at [1008, 123] on icon at bounding box center [1007, 124] width 17 height 14
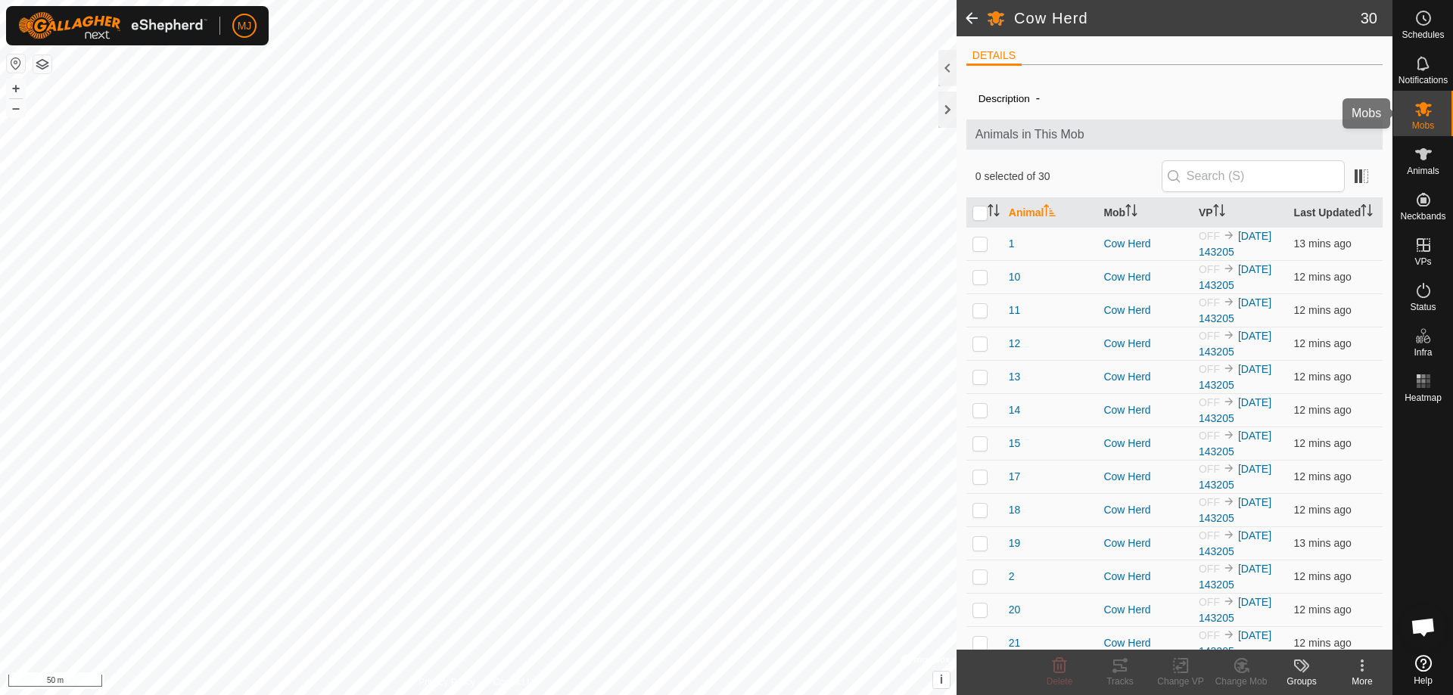
click at [1422, 125] on span "Mobs" at bounding box center [1423, 125] width 22 height 9
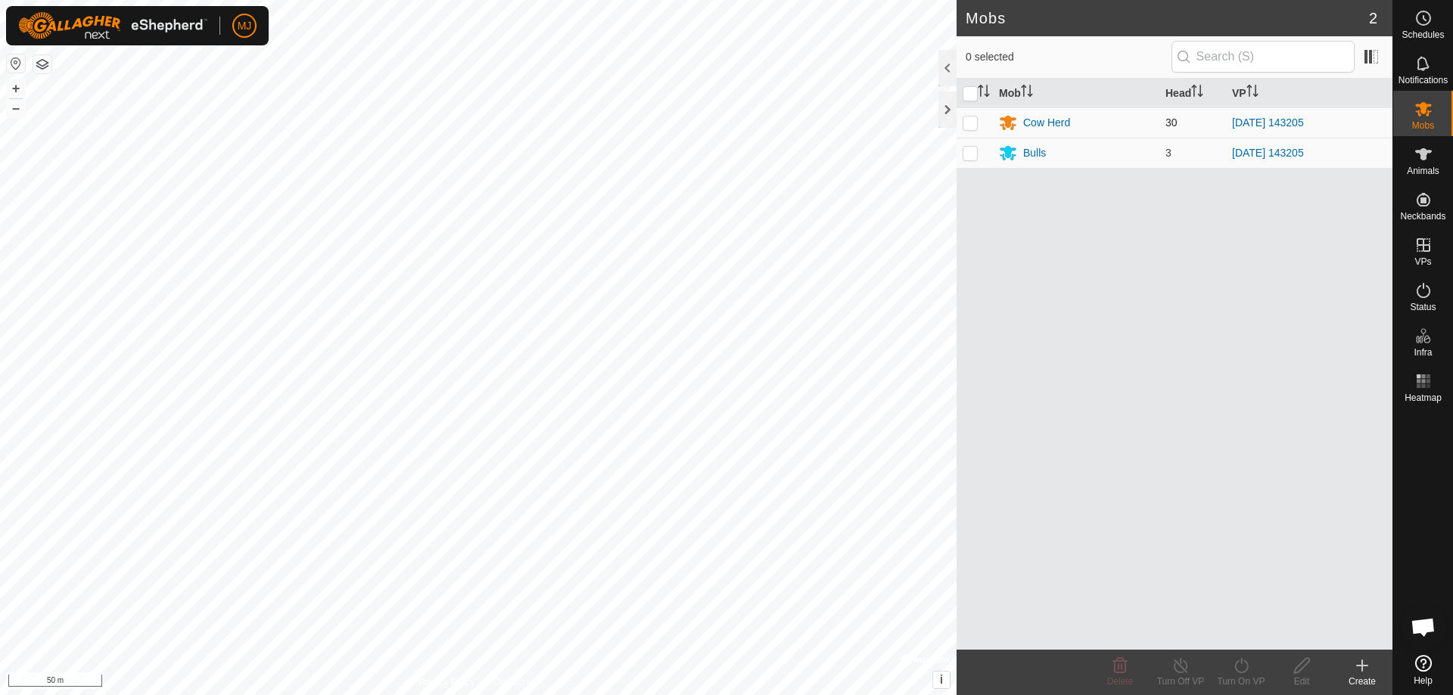
click at [975, 123] on p-checkbox at bounding box center [969, 123] width 15 height 12
click at [1292, 656] on div "Edit" at bounding box center [1301, 672] width 61 height 45
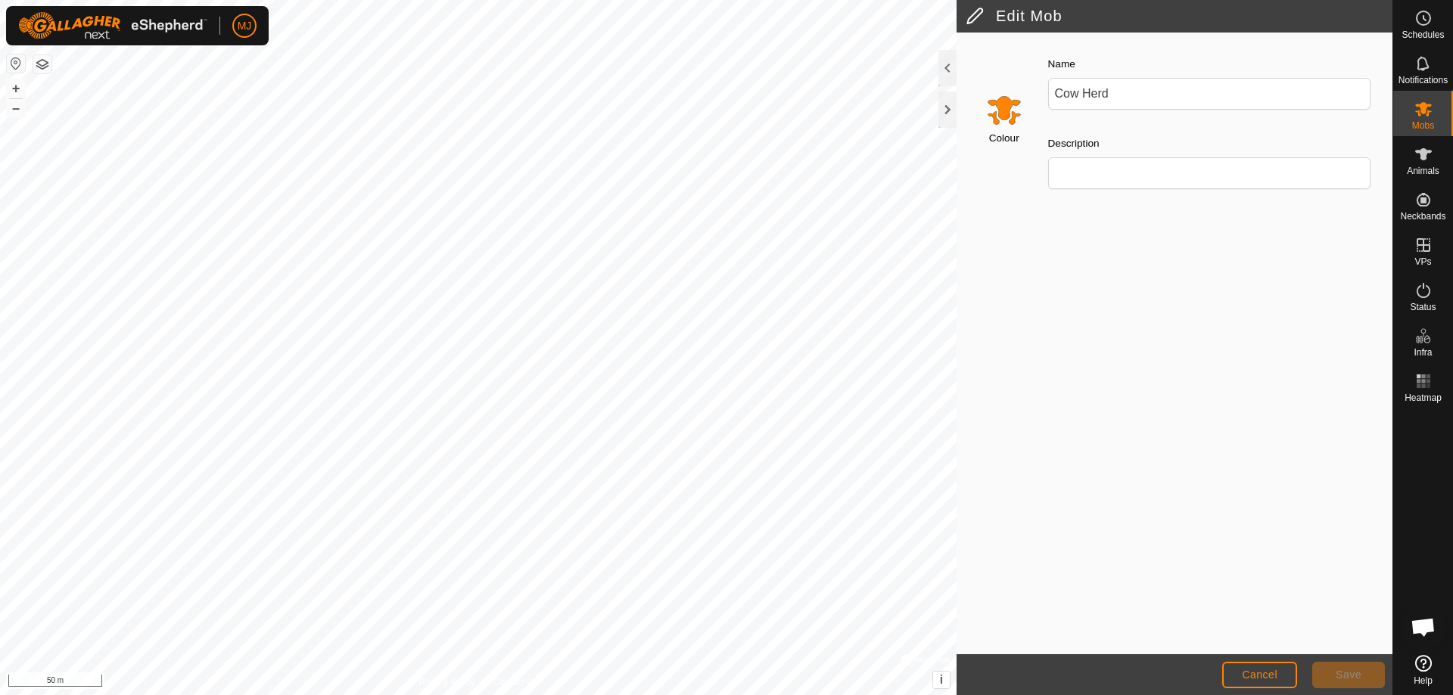
click at [1006, 113] on input "Select a color" at bounding box center [1004, 110] width 36 height 36
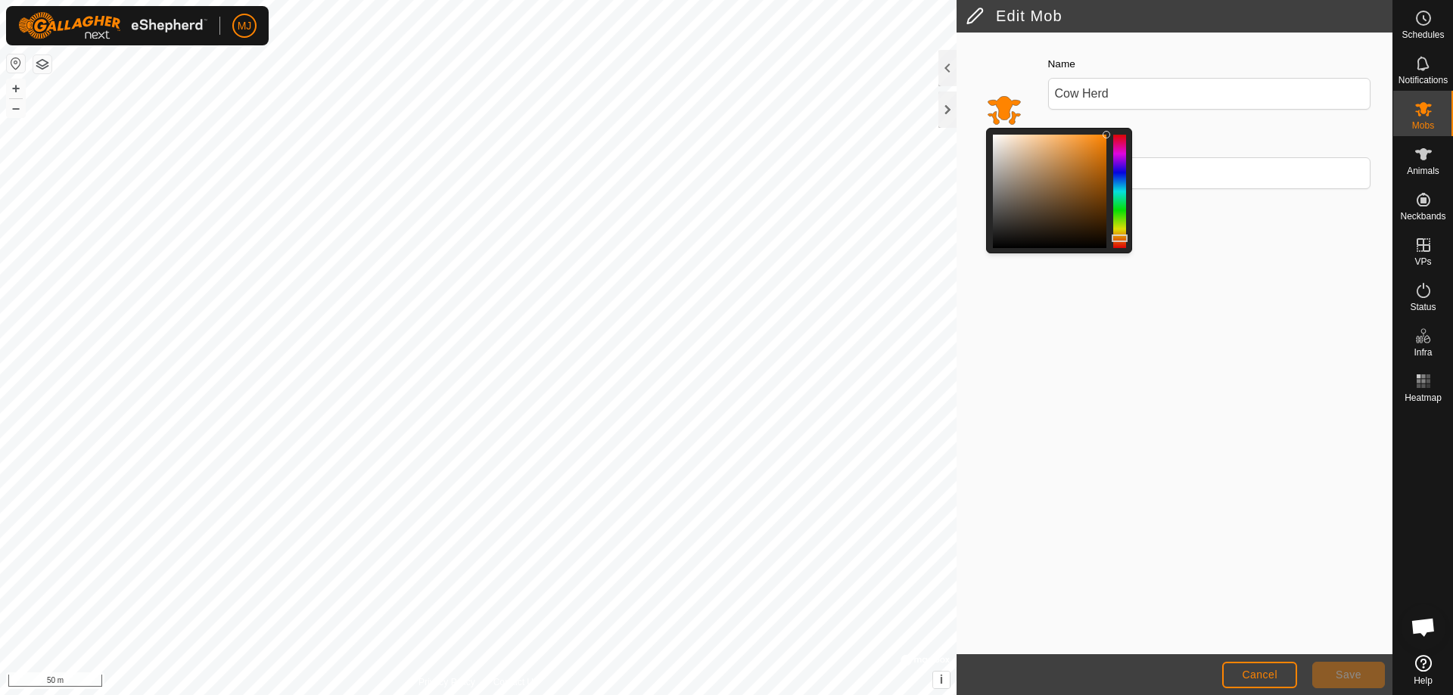
click at [1104, 289] on div "Colour Name Cow Herd Description" at bounding box center [1174, 344] width 436 height 623
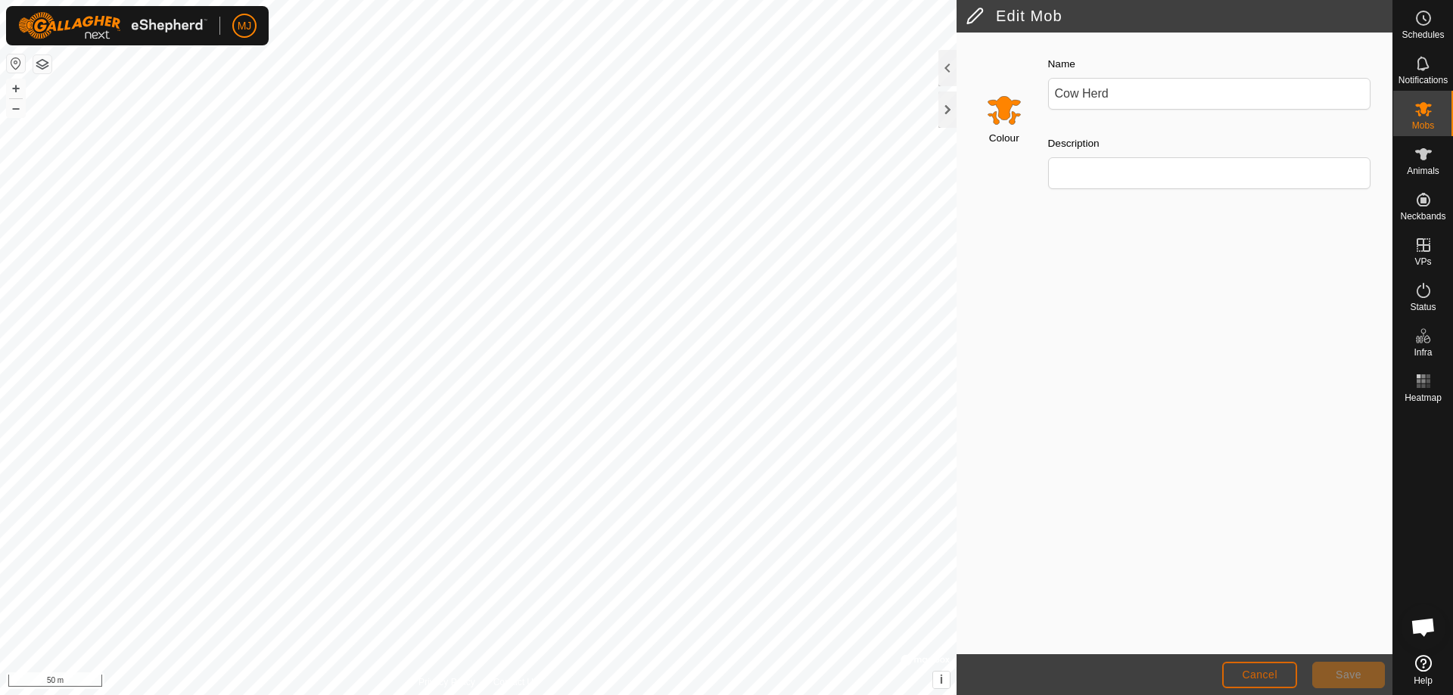
click at [1253, 670] on span "Cancel" at bounding box center [1260, 675] width 36 height 12
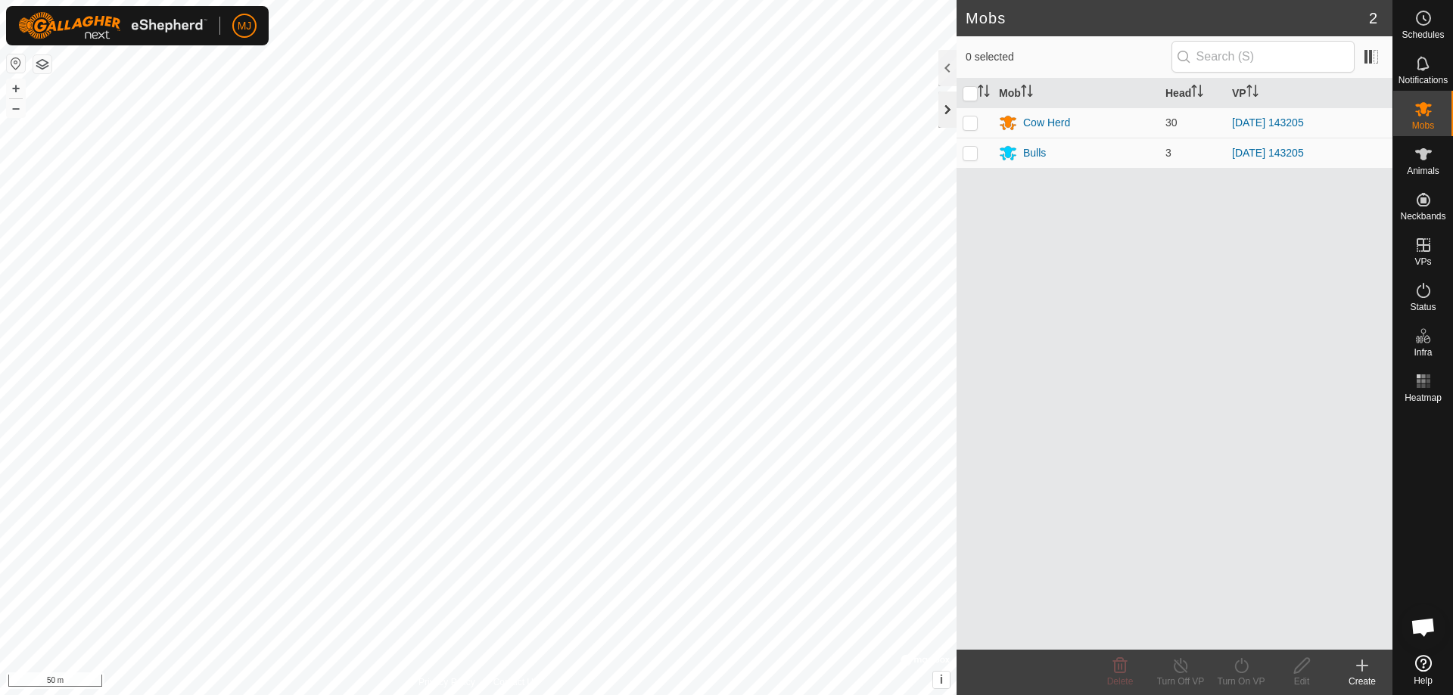
click at [944, 104] on div at bounding box center [947, 110] width 18 height 36
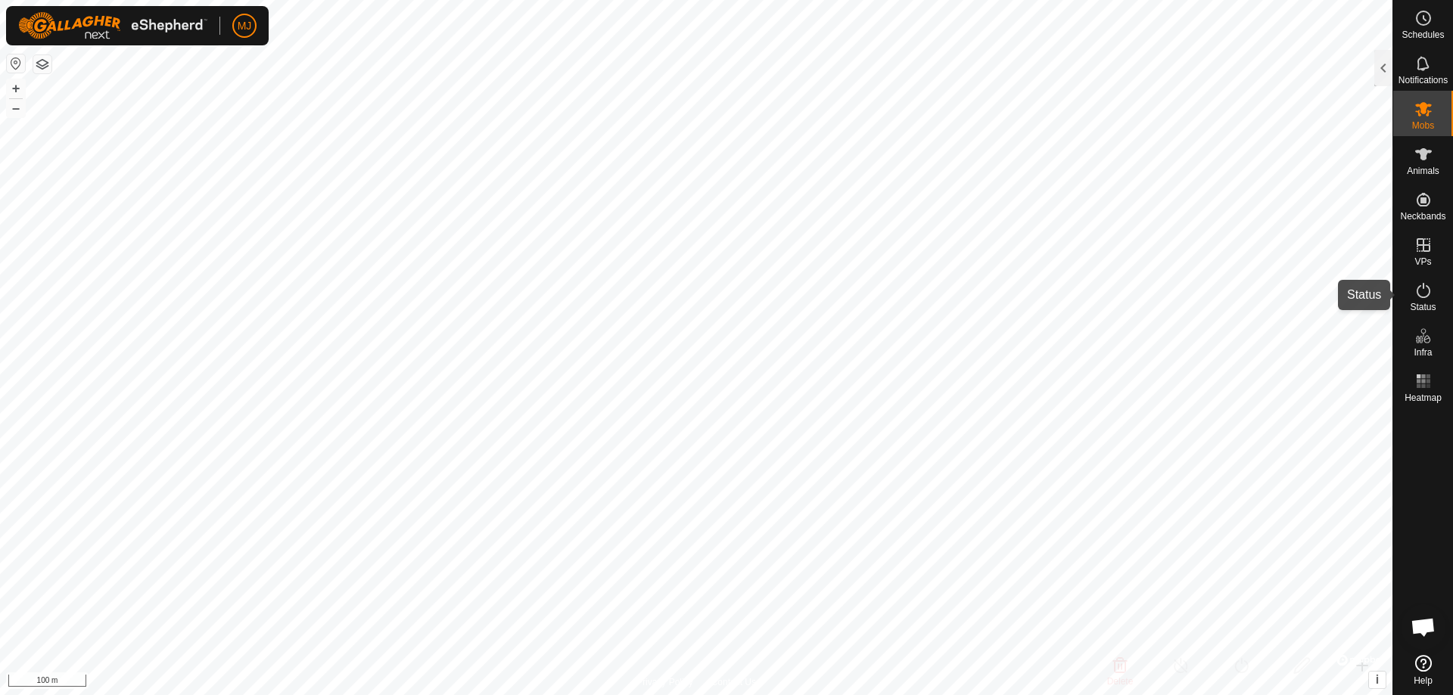
click at [1425, 286] on icon at bounding box center [1423, 290] width 14 height 15
click at [1385, 62] on div at bounding box center [1383, 68] width 18 height 36
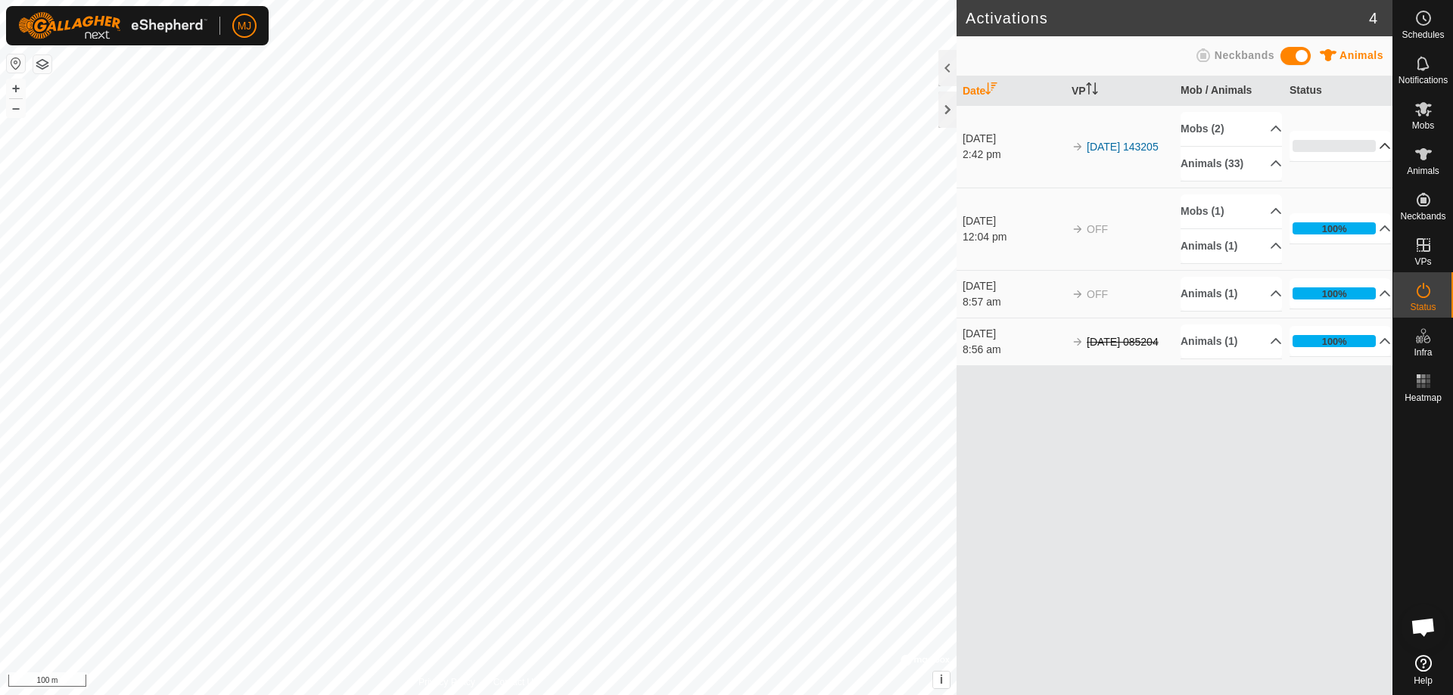
click at [1378, 147] on p-accordion-header "0%" at bounding box center [1339, 146] width 101 height 30
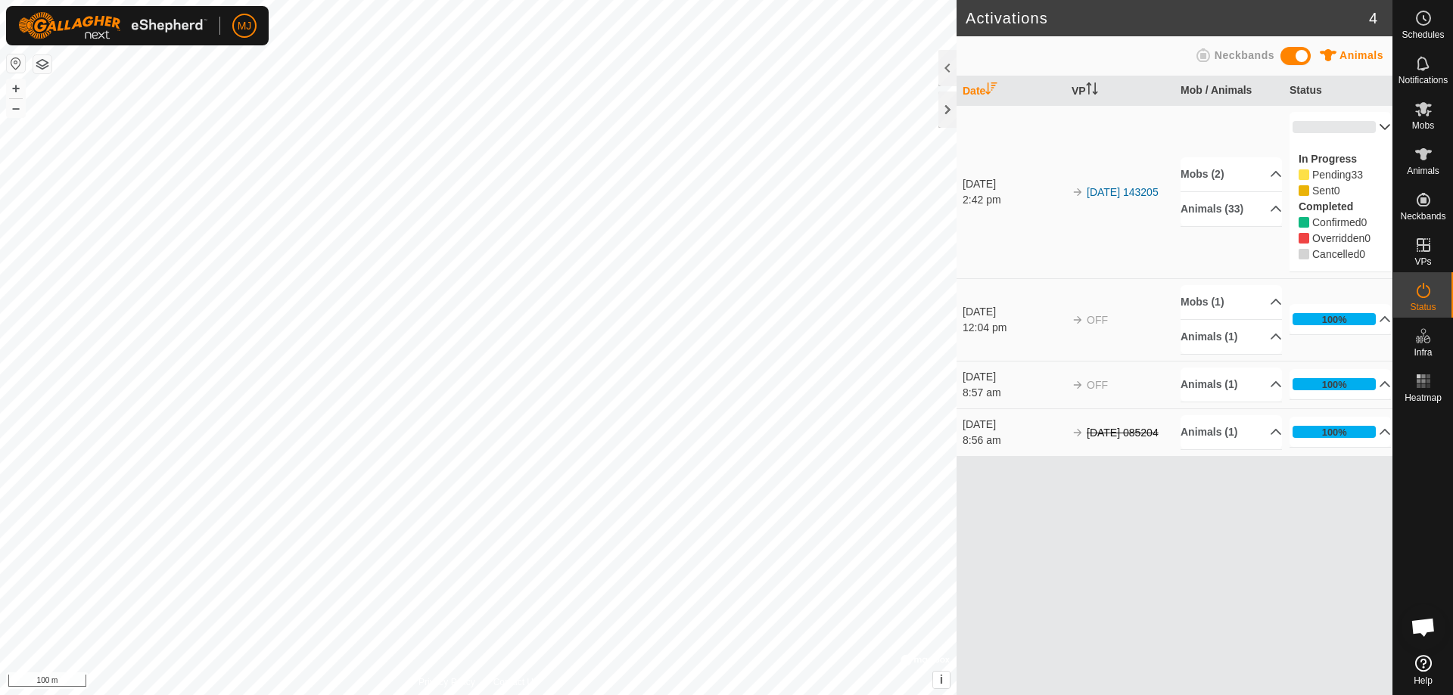
click at [1378, 128] on p-accordion-header "0%" at bounding box center [1339, 127] width 101 height 30
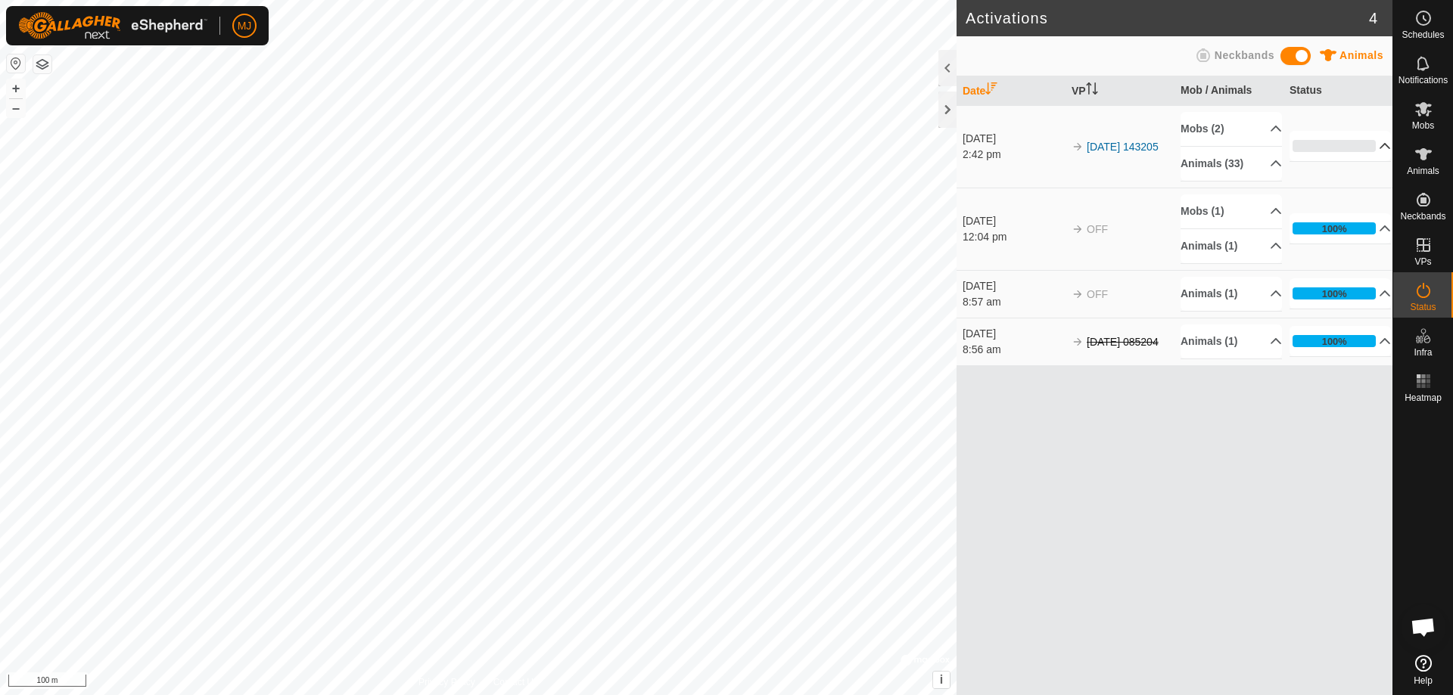
click at [1376, 148] on p-accordion-header "0%" at bounding box center [1339, 146] width 101 height 30
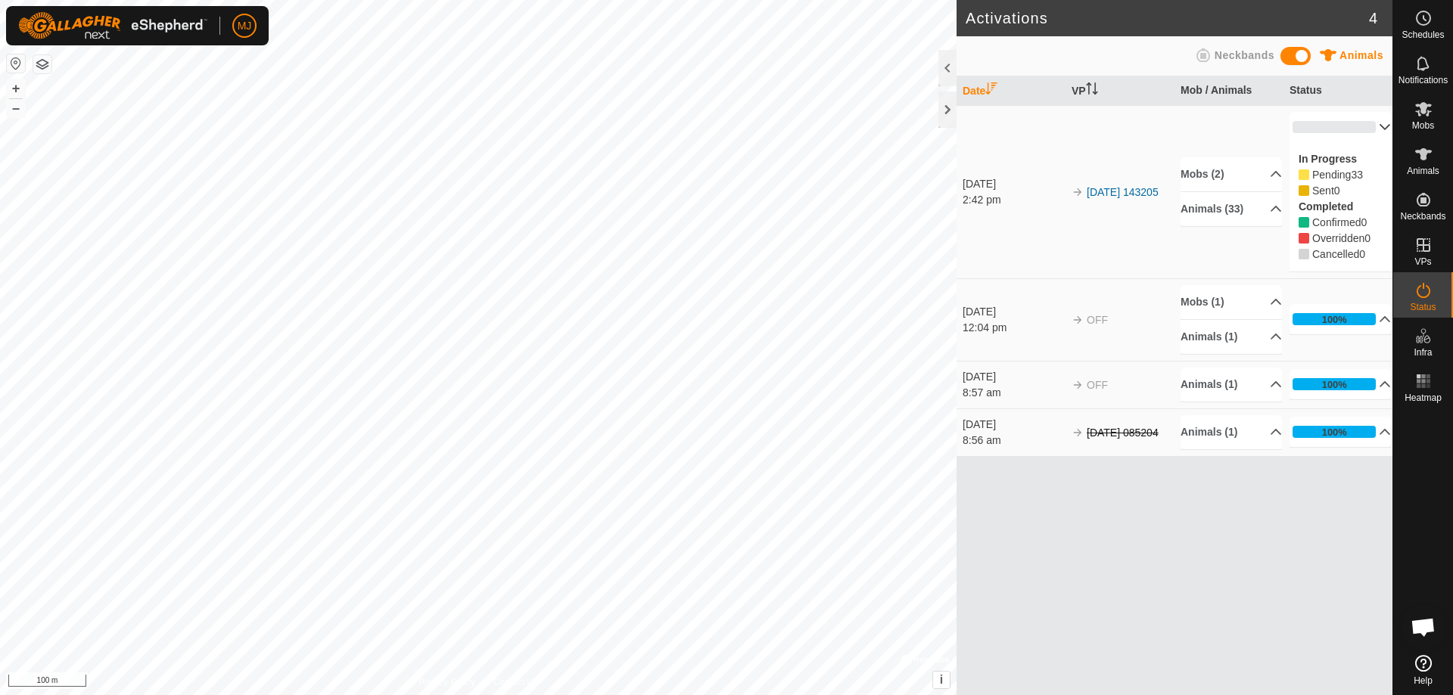
click at [1374, 129] on p-accordion-header "0%" at bounding box center [1339, 127] width 101 height 30
